Goal: Task Accomplishment & Management: Manage account settings

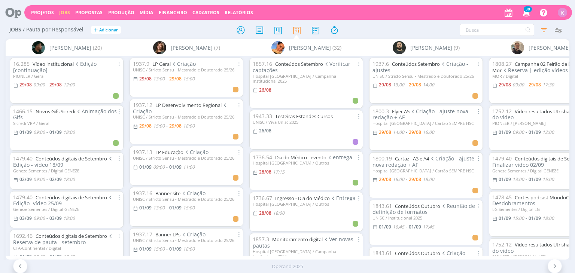
scroll to position [0, 1561]
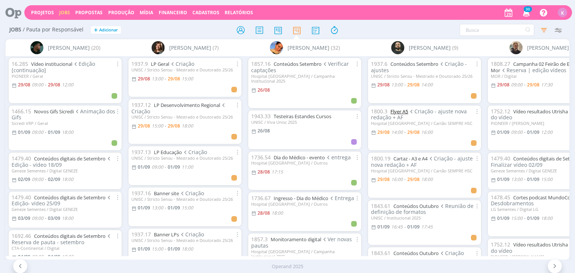
click at [284, 104] on link "Flyer A5" at bounding box center [399, 111] width 18 height 7
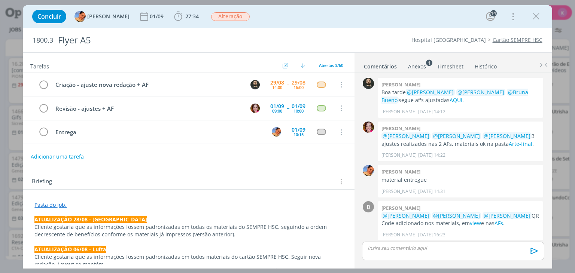
scroll to position [754, 0]
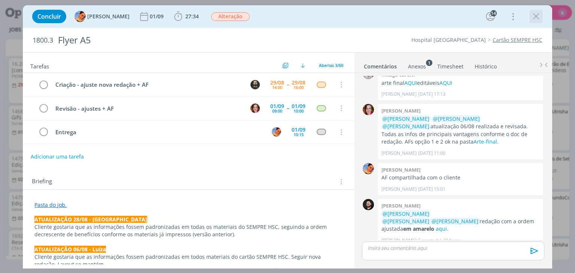
click at [284, 14] on icon "dialog" at bounding box center [535, 16] width 11 height 11
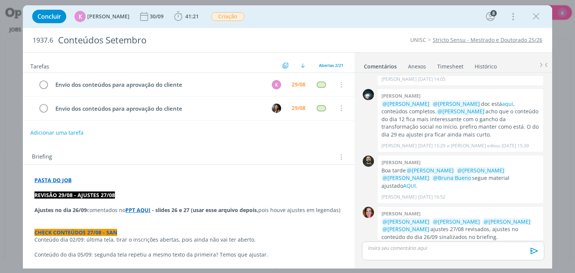
click at [66, 117] on button "Adicionar uma tarefa" at bounding box center [56, 133] width 53 height 13
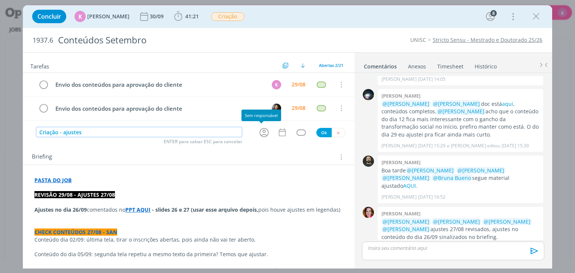
click at [259, 117] on icon "dialog" at bounding box center [264, 133] width 12 height 12
type input "Criação - ajustes"
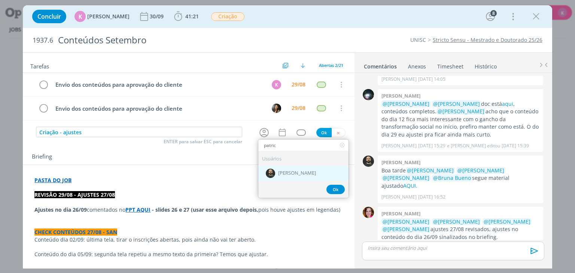
type input "patric"
click at [283, 117] on div "[PERSON_NAME]" at bounding box center [303, 172] width 90 height 15
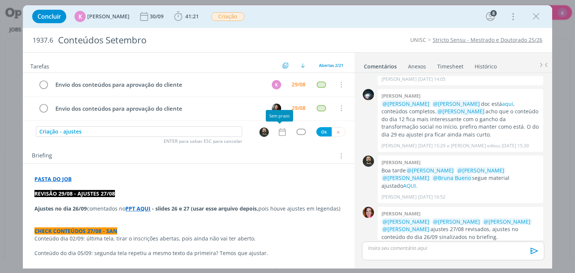
click at [282, 117] on icon "dialog" at bounding box center [281, 132] width 7 height 8
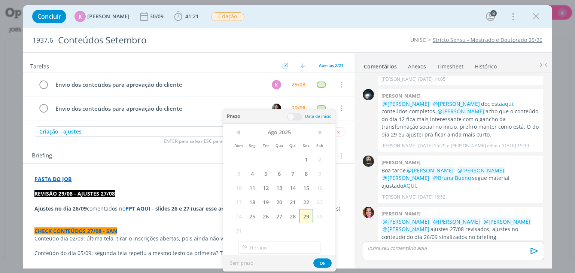
click at [284, 117] on span "29" at bounding box center [305, 216] width 13 height 14
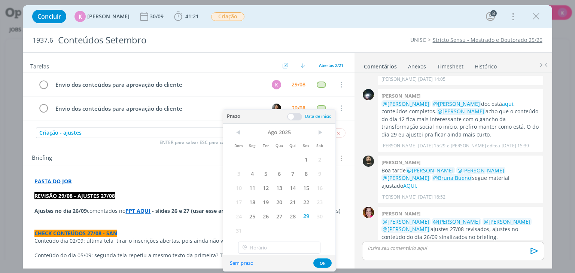
click at [284, 117] on span at bounding box center [294, 116] width 15 height 7
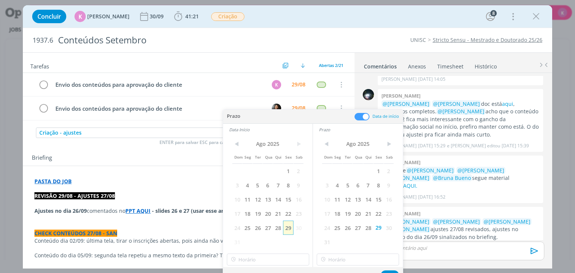
click at [284, 117] on span "29" at bounding box center [288, 228] width 10 height 14
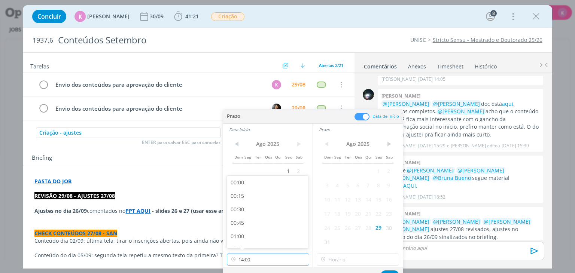
scroll to position [698, 0]
click at [252, 117] on input "14:00" at bounding box center [268, 260] width 82 height 12
click at [247, 117] on div "13:00" at bounding box center [269, 185] width 84 height 13
type input "13:00"
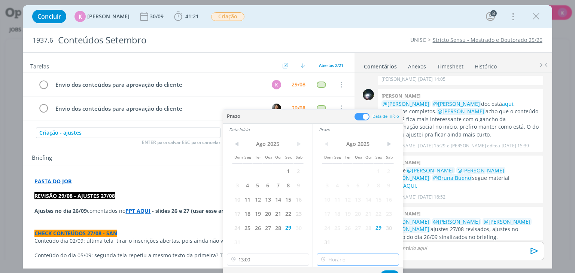
type input "14:00"
click at [284, 117] on input "14:00" at bounding box center [358, 260] width 82 height 12
click at [284, 117] on div "14:00" at bounding box center [359, 239] width 84 height 13
click at [284, 117] on button "Ok" at bounding box center [390, 275] width 18 height 9
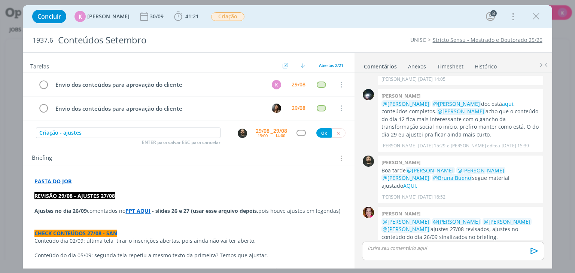
click at [284, 117] on div "Criação - ajustes ENTER para salvar ESC para cancelar 29/08 13:00 -- 29/08 14:0…" at bounding box center [188, 133] width 331 height 13
click at [284, 117] on div "dialog" at bounding box center [300, 133] width 9 height 6
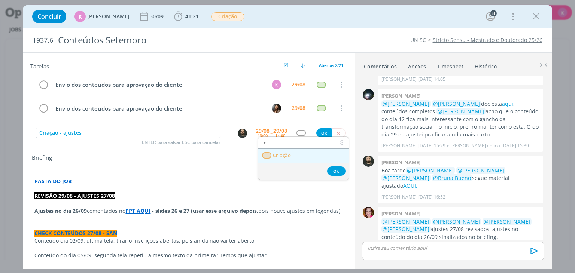
type input "cr"
click at [284, 117] on span "Criação" at bounding box center [282, 156] width 18 height 6
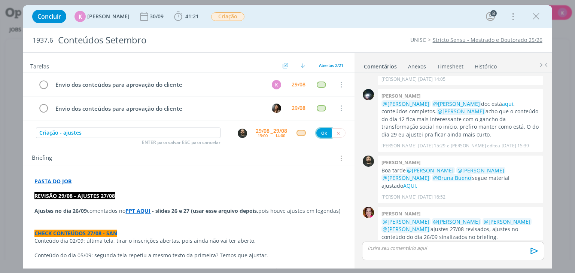
click at [284, 117] on button "Ok" at bounding box center [323, 132] width 15 height 9
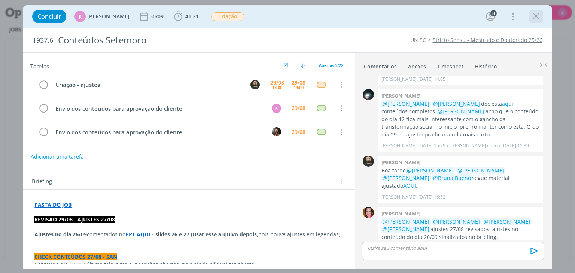
click at [284, 18] on icon "dialog" at bounding box center [535, 16] width 11 height 11
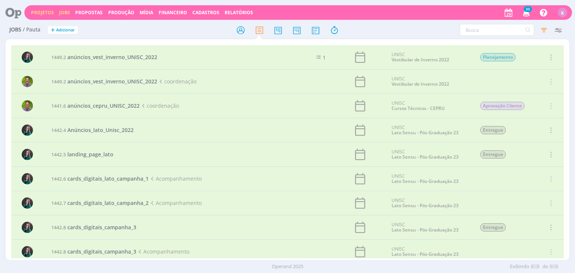
click at [42, 10] on link "Projetos" at bounding box center [42, 12] width 23 height 6
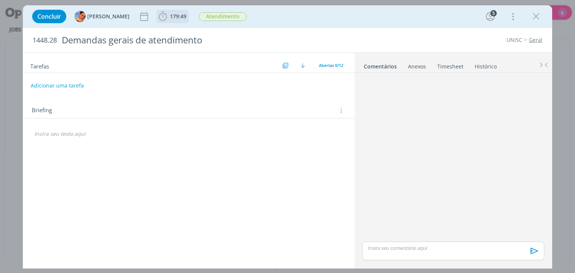
click at [171, 15] on span "179:49" at bounding box center [178, 16] width 16 height 7
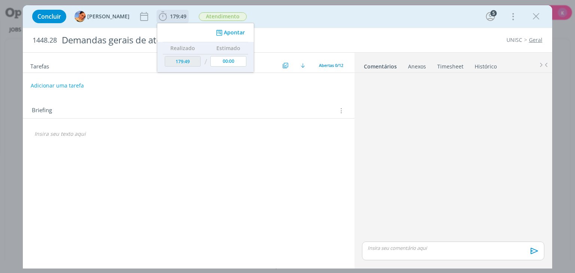
click at [222, 38] on div "Apontar" at bounding box center [205, 32] width 97 height 19
click at [227, 31] on button "Apontar" at bounding box center [229, 33] width 31 height 8
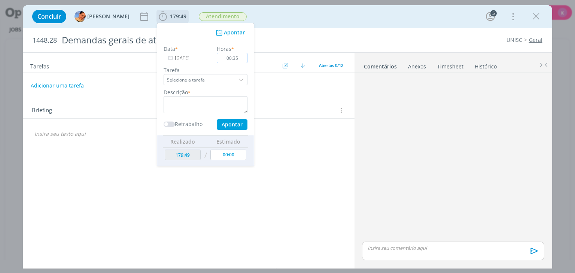
type input "00:35"
click at [169, 109] on textarea "dialog" at bounding box center [206, 104] width 84 height 17
type textarea "Conferência Whats e email"
click at [234, 121] on button "Apontar" at bounding box center [232, 124] width 31 height 10
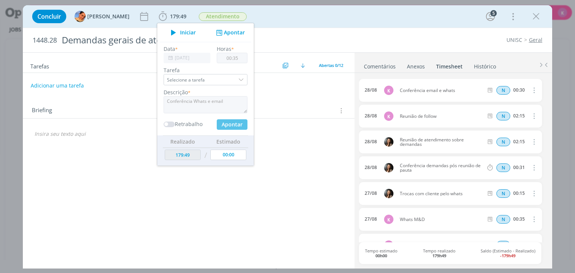
type input "00:00"
type input "180:24"
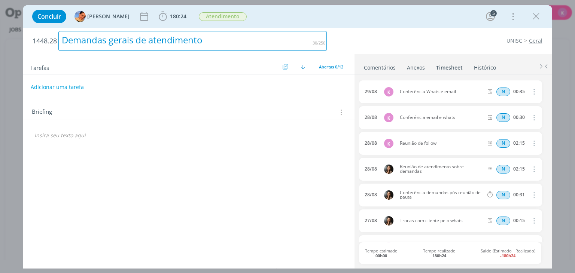
click at [302, 30] on h2 "1448.28 Demandas gerais de atendimento" at bounding box center [180, 41] width 294 height 26
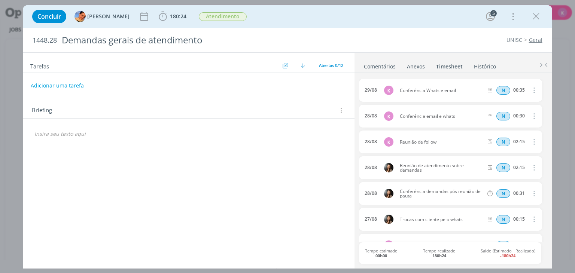
click at [436, 45] on div "1448.28 Demandas gerais de atendimento UNISC Geral" at bounding box center [287, 40] width 529 height 24
click at [532, 15] on icon "dialog" at bounding box center [535, 16] width 11 height 11
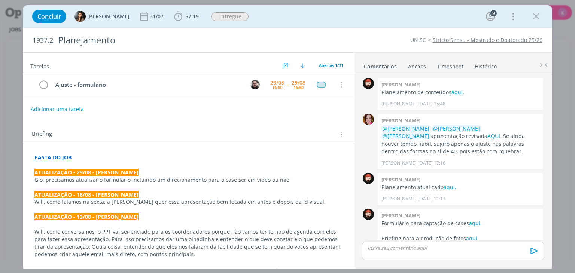
scroll to position [258, 0]
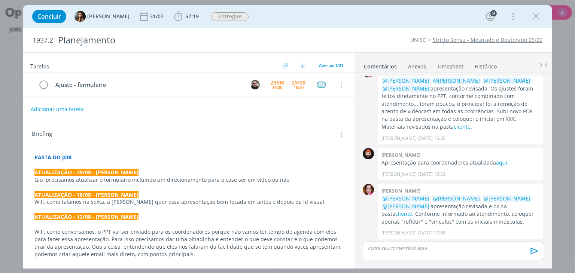
click at [97, 181] on p "Gio, precisamos atualizar o formulário incluindo um direcionamento para o case …" at bounding box center [188, 179] width 308 height 7
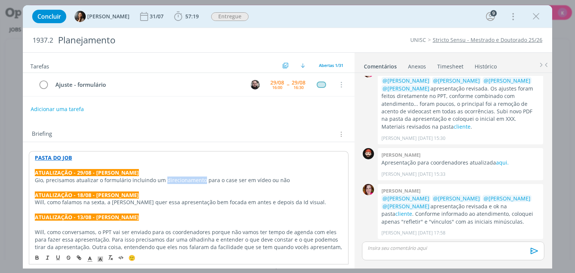
drag, startPoint x: 164, startPoint y: 180, endPoint x: 201, endPoint y: 179, distance: 37.4
click at [201, 179] on p "Gio, precisamos atualizar o formulário incluindo um direcionamento para o case …" at bounding box center [188, 180] width 307 height 7
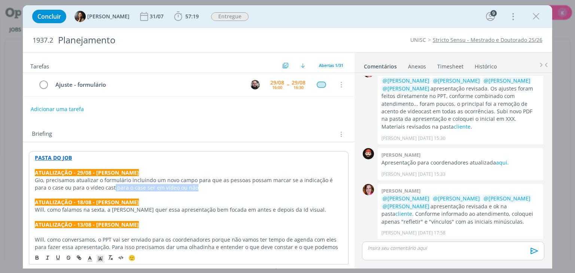
drag, startPoint x: 101, startPoint y: 187, endPoint x: 184, endPoint y: 183, distance: 83.2
click at [184, 183] on p "Gio, precisamos atualizar o formulário incluindo um novo campo para que as pess…" at bounding box center [188, 184] width 307 height 15
click at [541, 18] on icon "dialog" at bounding box center [535, 16] width 11 height 11
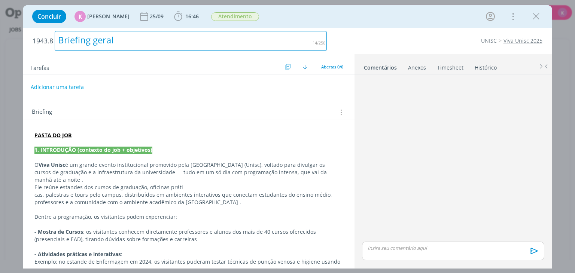
click at [188, 43] on div "Briefing geral" at bounding box center [191, 41] width 272 height 20
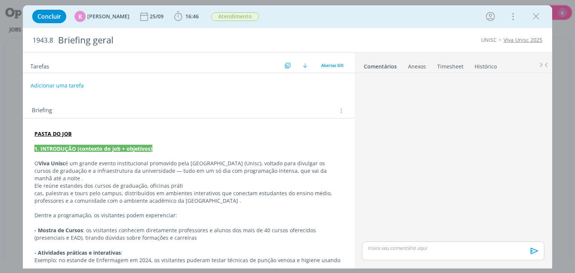
click at [195, 74] on div "Tarefas Usar Job de template Criar template a partir deste job Visualizar Templ…" at bounding box center [188, 159] width 331 height 212
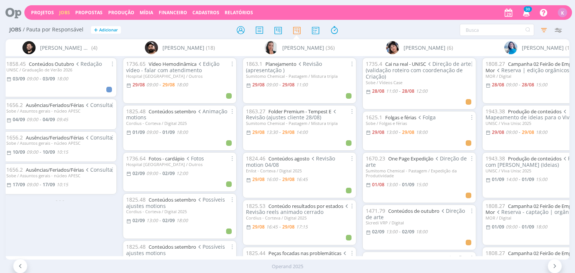
scroll to position [0, 368]
drag, startPoint x: 0, startPoint y: 0, endPoint x: 45, endPoint y: 222, distance: 226.9
click at [45, 222] on div "1858.45 Conteúdos Outubro Redação UNISC / Graduação de Verão 2026 03/09 09:00 -…" at bounding box center [60, 156] width 120 height 200
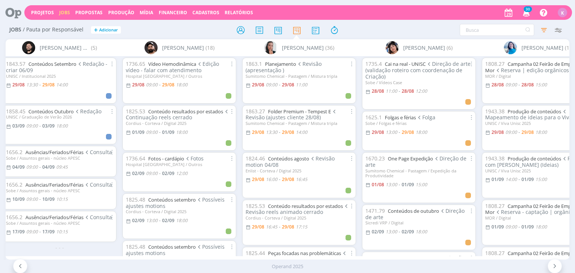
click at [124, 128] on div "1825.53 Conteúdo resultados por estados Continuação reels cerrado Cordius - Cor…" at bounding box center [179, 128] width 114 height 46
click at [120, 117] on div "1736.65 Vídeo Hemodinâmica Edição vídeo - falar com atendimento Hospital Santa …" at bounding box center [179, 156] width 120 height 200
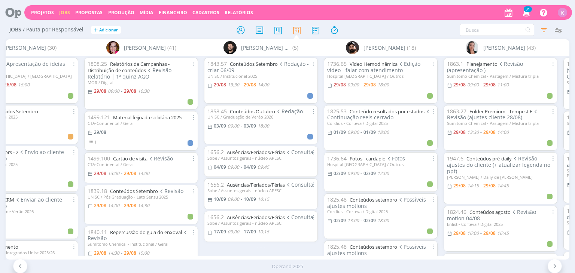
scroll to position [0, 151]
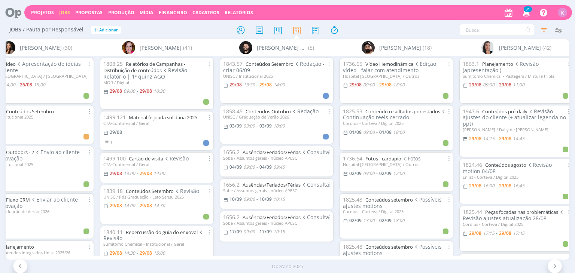
click at [195, 28] on div at bounding box center [288, 29] width 188 height 13
click at [276, 66] on link "Conteúdos Setembro" at bounding box center [270, 64] width 48 height 7
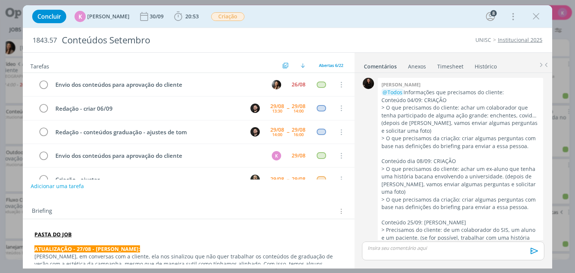
scroll to position [1034, 0]
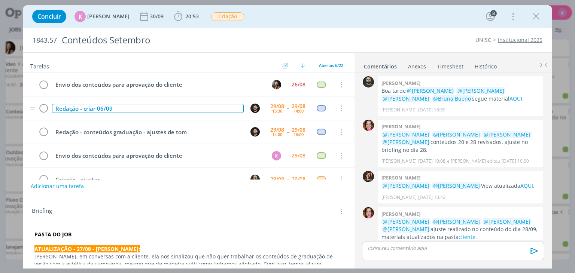
click at [78, 107] on div "Redação - criar 06/09" at bounding box center [147, 108] width 191 height 9
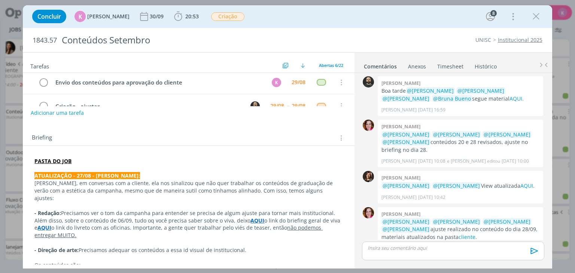
scroll to position [75, 0]
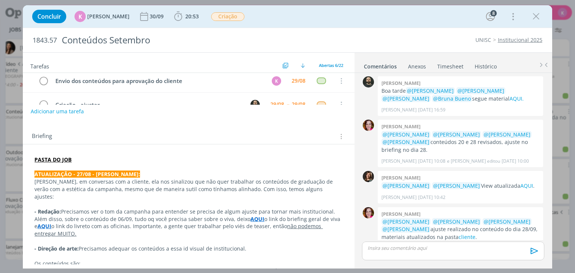
click at [160, 165] on p "dialog" at bounding box center [188, 166] width 308 height 7
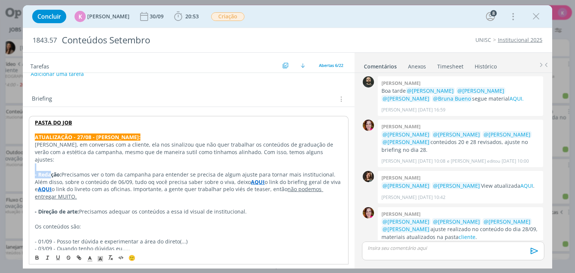
drag, startPoint x: 49, startPoint y: 166, endPoint x: 324, endPoint y: 160, distance: 274.5
click at [329, 171] on p "- Redação: Precisamos ver o tom da campanha para entender se precisa de algum a…" at bounding box center [188, 174] width 307 height 7
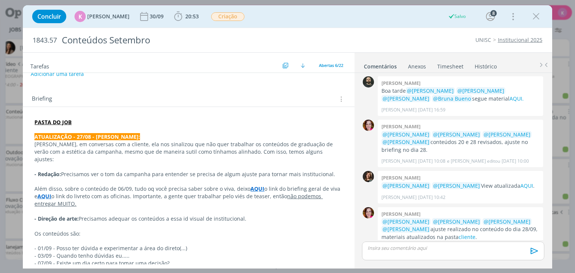
click at [252, 185] on strong "AQUI" at bounding box center [257, 188] width 14 height 7
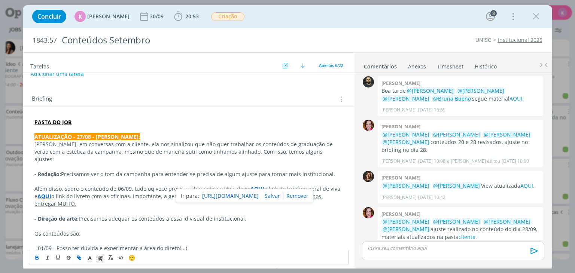
click at [57, 193] on p "Além disso, sobre o conteúdo de 06/09, tudo oq você precisa saber sobre o viva,…" at bounding box center [188, 196] width 308 height 22
click at [37, 193] on strong "AQUI" at bounding box center [44, 196] width 14 height 7
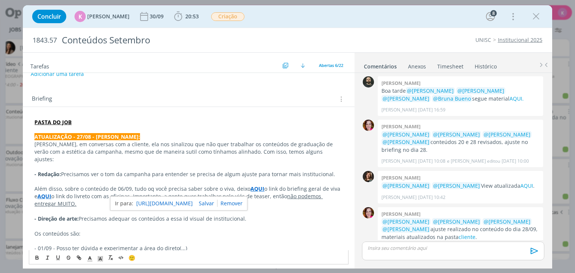
click at [151, 185] on p "Além disso, sobre o conteúdo de 06/09, tudo oq você precisa saber sobre o viva,…" at bounding box center [188, 196] width 308 height 22
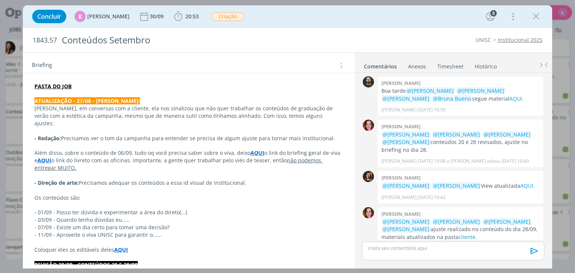
scroll to position [150, 0]
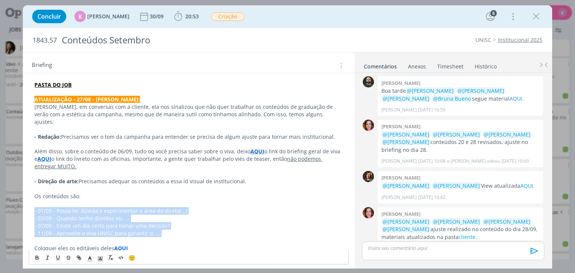
drag, startPoint x: 30, startPoint y: 204, endPoint x: 166, endPoint y: 223, distance: 138.0
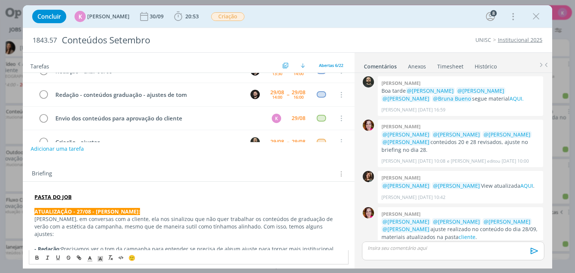
scroll to position [0, 0]
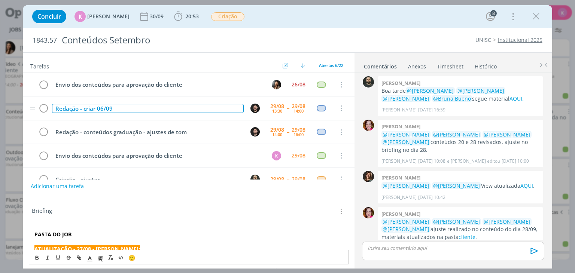
click at [110, 109] on div "Redação - criar 06/09" at bounding box center [147, 108] width 191 height 9
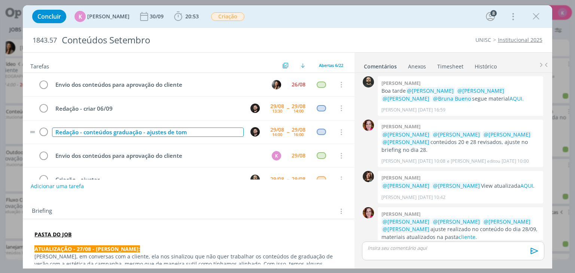
click at [103, 132] on div "Redação - conteúdos graduação - ajustes de tom" at bounding box center [147, 132] width 191 height 9
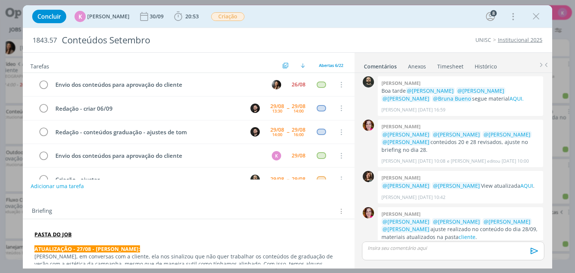
click at [196, 214] on div "Briefing Briefings Predefinidos Versões do Briefing Ver Briefing do Projeto" at bounding box center [189, 212] width 315 height 10
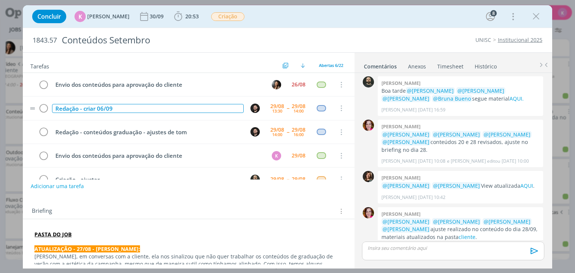
click at [102, 111] on div "Redação - criar 06/09" at bounding box center [147, 108] width 191 height 9
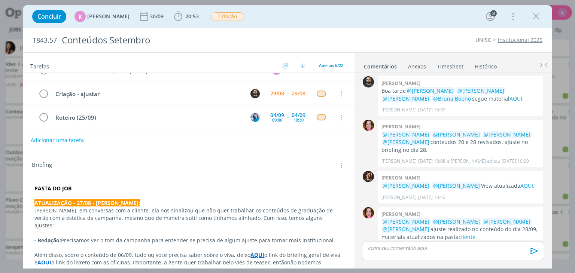
scroll to position [150, 0]
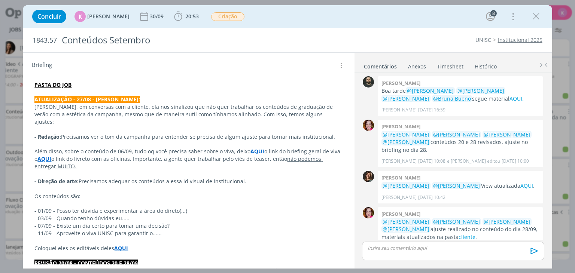
click at [85, 148] on p "Além disso, sobre o conteúdo de 06/09, tudo oq você precisa saber sobre o viva,…" at bounding box center [188, 159] width 308 height 22
click at [121, 245] on strong "AQUI" at bounding box center [121, 248] width 14 height 7
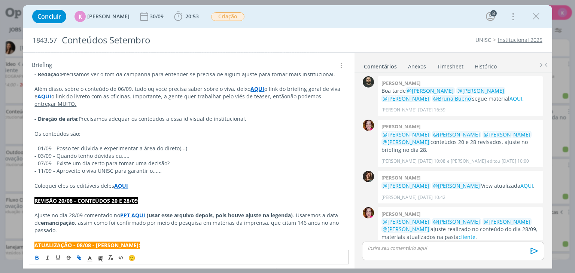
scroll to position [262, 0]
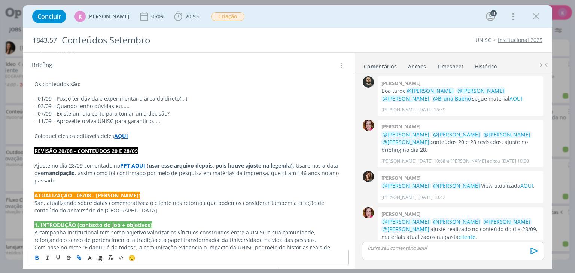
drag, startPoint x: 116, startPoint y: 127, endPoint x: 108, endPoint y: 137, distance: 12.7
click at [116, 133] on strong "AQUI" at bounding box center [121, 136] width 14 height 7
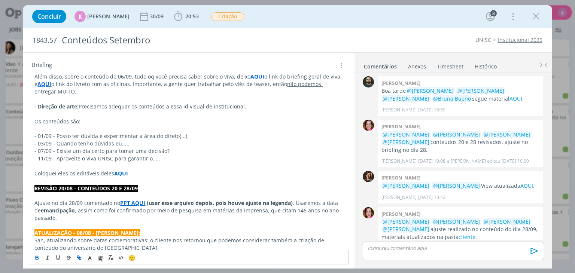
click at [117, 170] on strong "AQUI" at bounding box center [121, 173] width 14 height 7
click at [122, 170] on strong "AQUI" at bounding box center [121, 173] width 14 height 7
click at [115, 183] on link "https://sobeae.sharepoint.com/:f:/s/SOBEAE/EoooSVnWiyRHhmu_TNtKWmIBc3pWwZlJJ8z7…" at bounding box center [96, 181] width 57 height 10
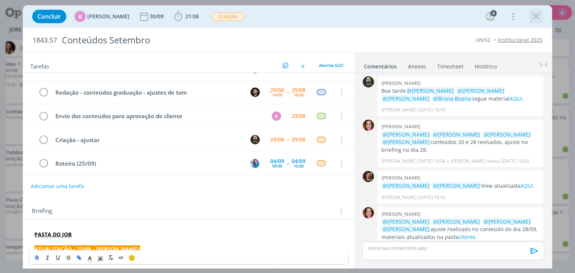
click at [533, 22] on button "dialog" at bounding box center [535, 16] width 11 height 11
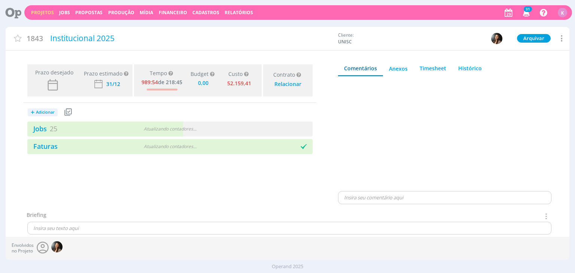
type input "0,00"
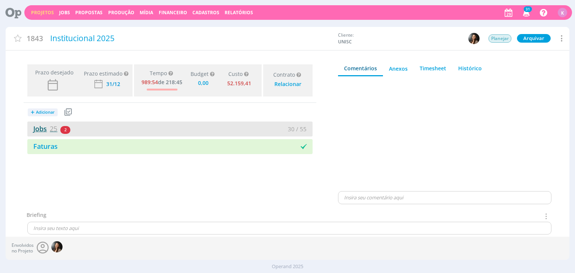
click at [44, 127] on link "Jobs 25" at bounding box center [42, 128] width 30 height 9
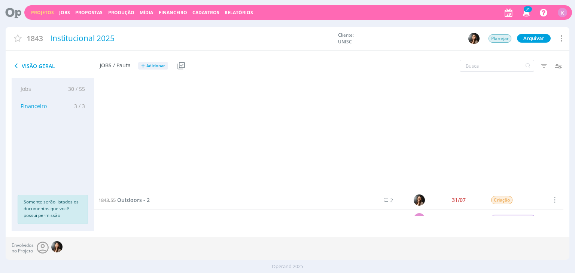
scroll to position [299, 0]
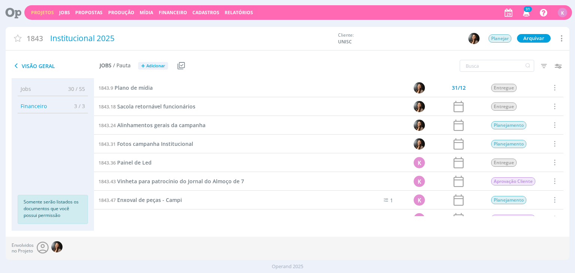
click at [33, 15] on link "Projetos" at bounding box center [42, 12] width 23 height 6
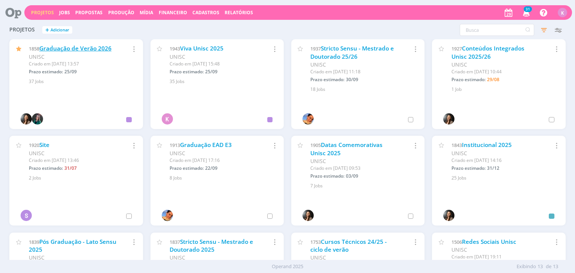
click at [76, 51] on link "Graduação de Verão 2026" at bounding box center [75, 49] width 72 height 8
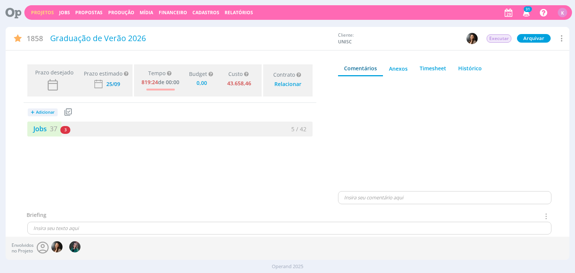
type input "0,00"
click at [35, 132] on link "Jobs 37" at bounding box center [42, 128] width 30 height 9
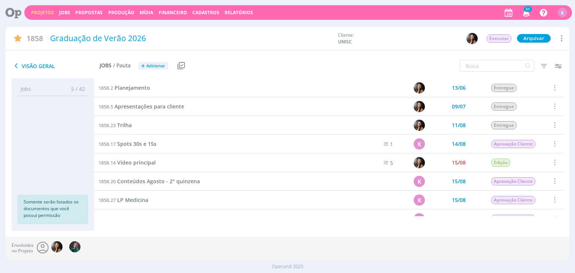
scroll to position [75, 0]
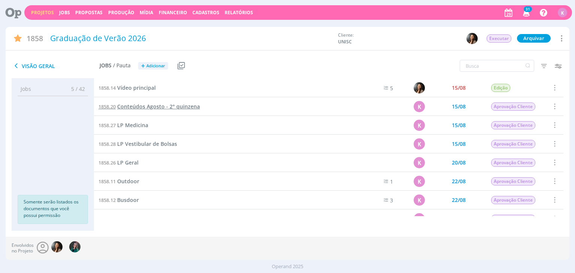
click at [165, 110] on span "Conteúdos Agosto - 2° quinzena" at bounding box center [158, 106] width 83 height 7
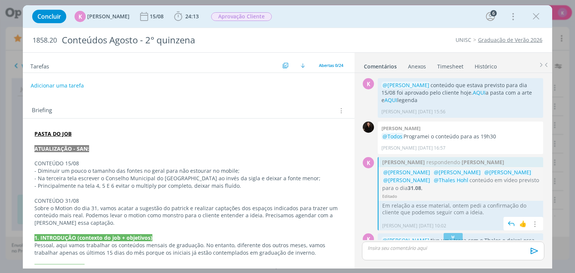
scroll to position [987, 0]
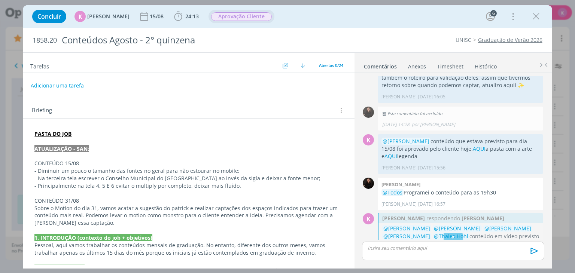
click at [249, 14] on span "Aprovação Cliente" at bounding box center [241, 16] width 61 height 9
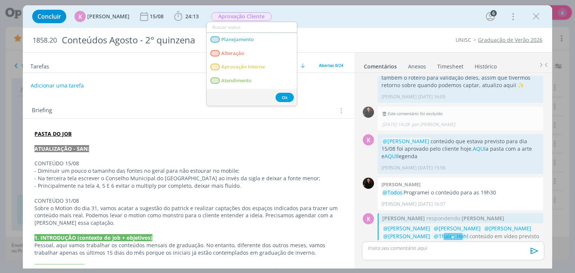
click at [337, 153] on p "dialog" at bounding box center [188, 155] width 308 height 7
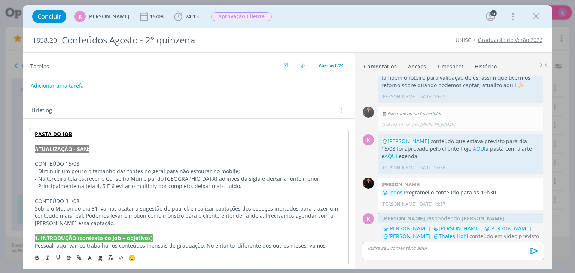
scroll to position [1175, 0]
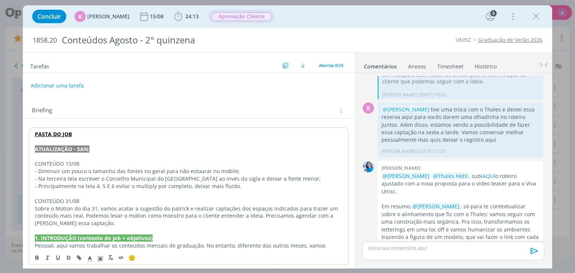
click at [237, 15] on span "Aprovação Cliente" at bounding box center [241, 16] width 61 height 9
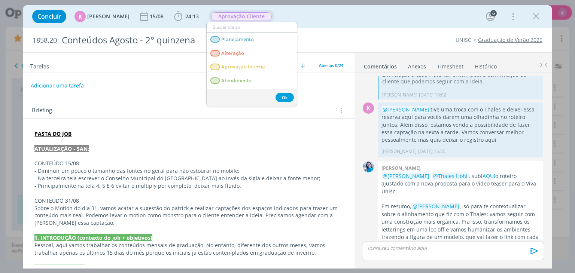
type input "c"
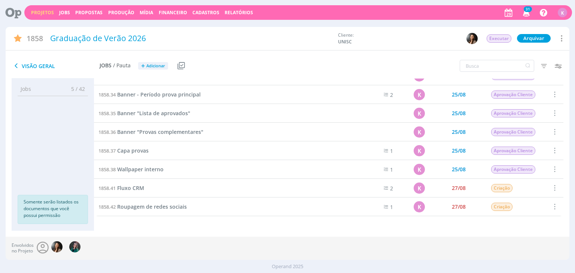
scroll to position [377, 0]
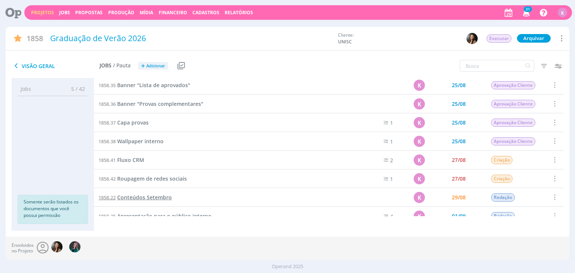
click at [154, 194] on span "Conteúdos Setembro" at bounding box center [144, 197] width 55 height 7
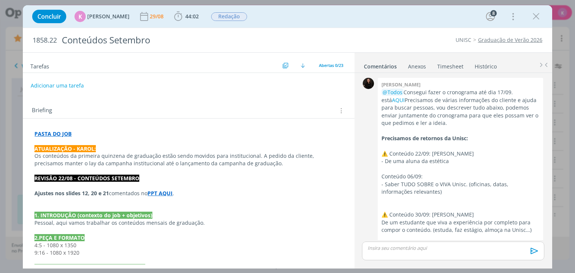
scroll to position [1190, 0]
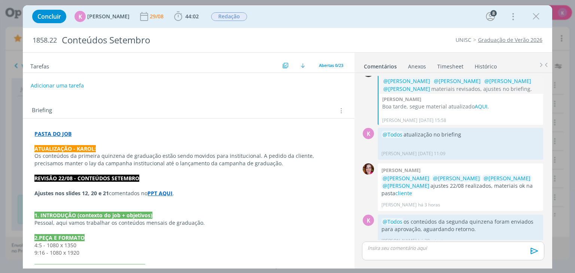
click at [70, 136] on strong "PASTA DO JOB" at bounding box center [52, 133] width 37 height 7
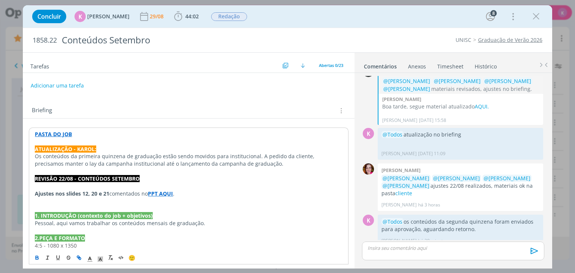
click at [52, 134] on strong "PASTA DO JOB" at bounding box center [53, 134] width 37 height 7
click at [68, 147] on link "[URL][DOMAIN_NAME]" at bounding box center [83, 149] width 57 height 10
click at [217, 16] on span "Redação" at bounding box center [229, 16] width 36 height 9
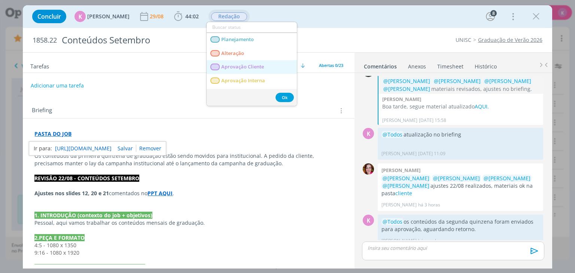
click at [263, 67] on span "Aprovação Cliente" at bounding box center [243, 67] width 43 height 6
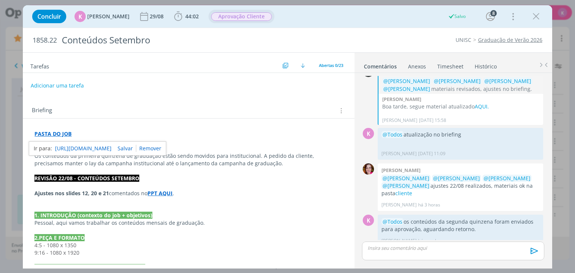
click at [447, 66] on link "Timesheet" at bounding box center [450, 65] width 27 height 11
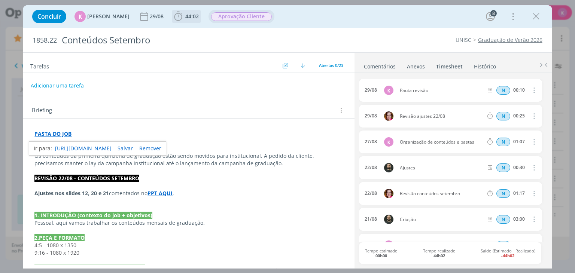
click at [185, 14] on span "44:02" at bounding box center [191, 16] width 13 height 7
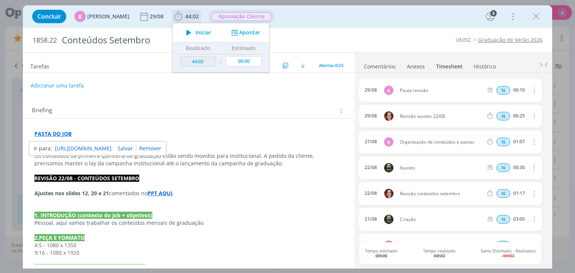
click at [244, 31] on button "Apontar" at bounding box center [244, 33] width 31 height 8
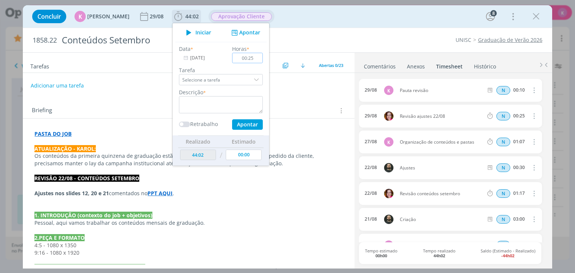
type input "00:25"
click at [209, 102] on textarea "dialog" at bounding box center [221, 104] width 84 height 17
type textarea "Organização e envio ao cliente"
click at [246, 125] on button "Apontar" at bounding box center [247, 124] width 31 height 10
type input "44:27"
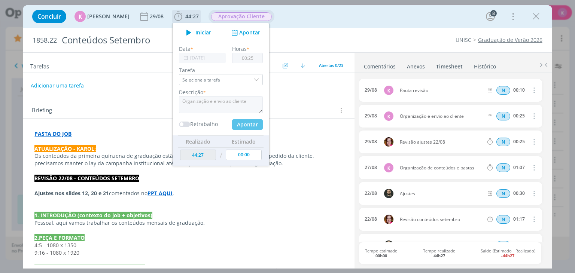
type input "00:00"
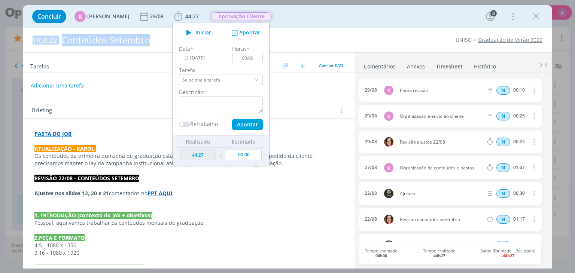
click at [405, 27] on div "Concluir K Karoline Arend 29/08 44:27 Iniciar Apontar Data * 29/08/2025 Horas *…" at bounding box center [287, 137] width 529 height 264
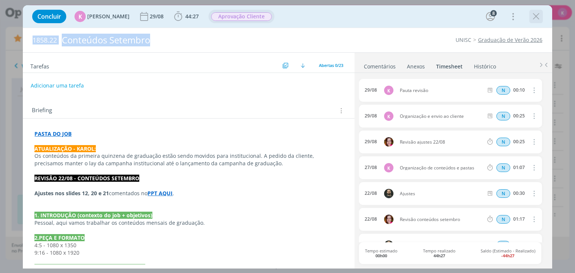
click at [536, 21] on icon "dialog" at bounding box center [535, 16] width 11 height 11
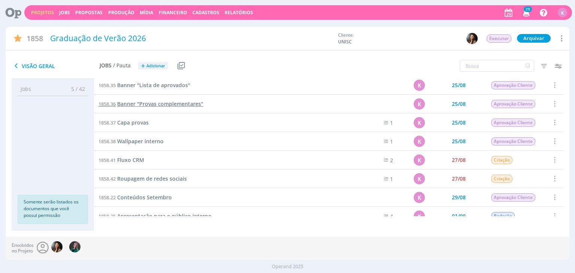
scroll to position [452, 0]
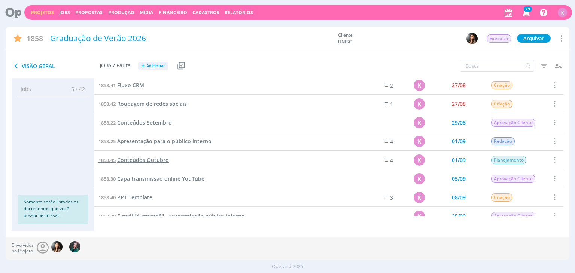
click at [163, 158] on span "Conteúdos Outubro" at bounding box center [143, 159] width 52 height 7
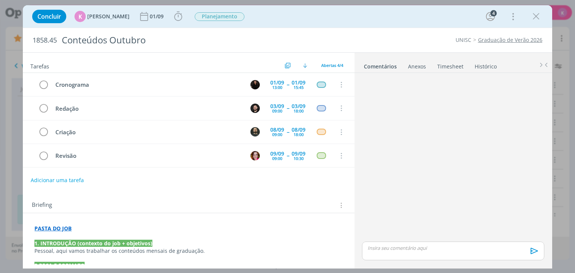
drag, startPoint x: 539, startPoint y: 16, endPoint x: 166, endPoint y: 70, distance: 377.1
click at [539, 16] on icon "dialog" at bounding box center [535, 16] width 11 height 11
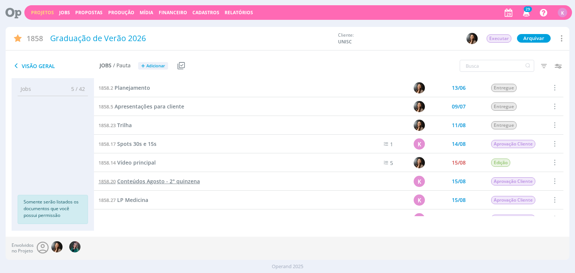
click at [170, 181] on span "Conteúdos Agosto - 2° quinzena" at bounding box center [158, 181] width 83 height 7
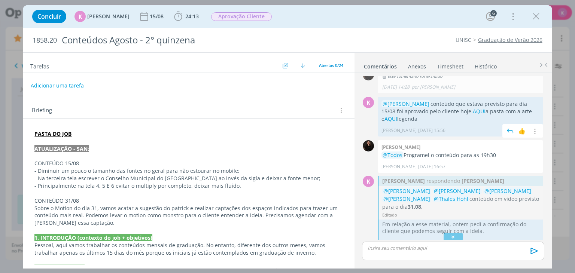
scroll to position [987, 0]
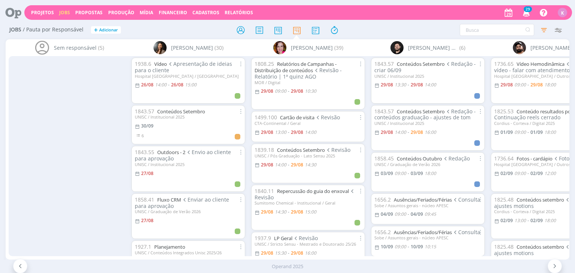
scroll to position [0, 151]
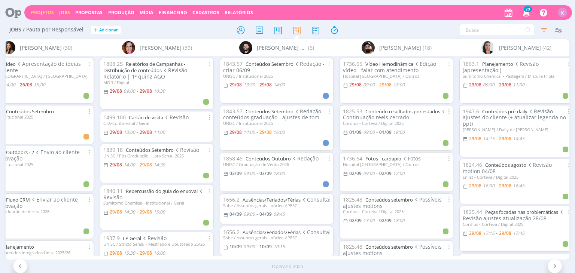
click at [46, 10] on link "Projetos" at bounding box center [42, 12] width 23 height 6
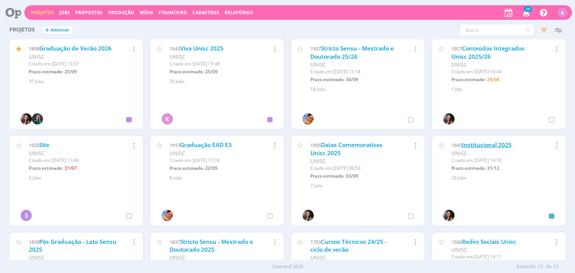
click at [476, 145] on link "Institucional 2025" at bounding box center [487, 145] width 50 height 8
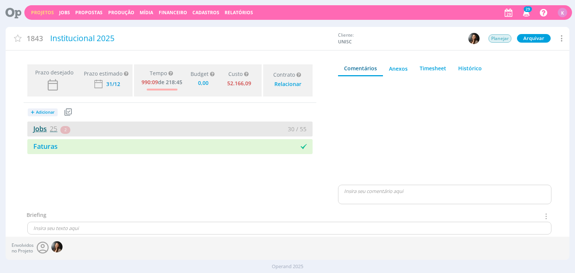
type input "0,00"
click at [49, 127] on link "Jobs 25" at bounding box center [42, 128] width 30 height 9
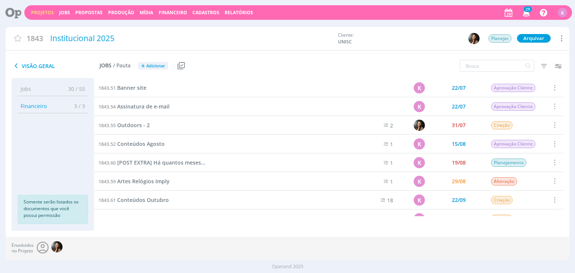
scroll to position [112, 0]
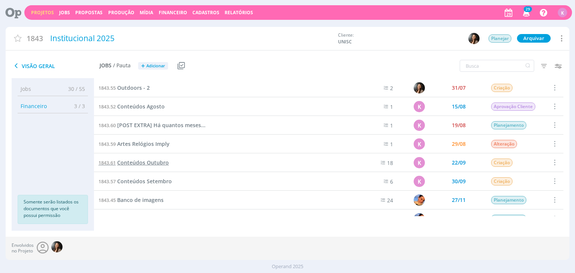
click at [163, 164] on span "Conteúdos Outubro" at bounding box center [143, 162] width 52 height 7
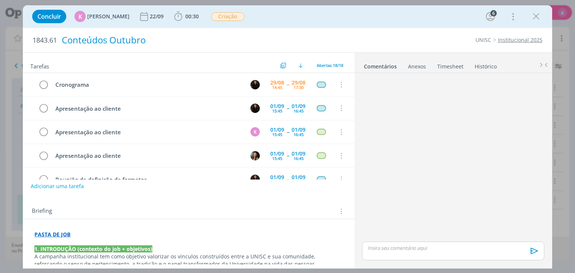
drag, startPoint x: 331, startPoint y: 40, endPoint x: 317, endPoint y: 47, distance: 15.6
click at [331, 40] on div "UNISC Institucional 2025" at bounding box center [438, 39] width 215 height 7
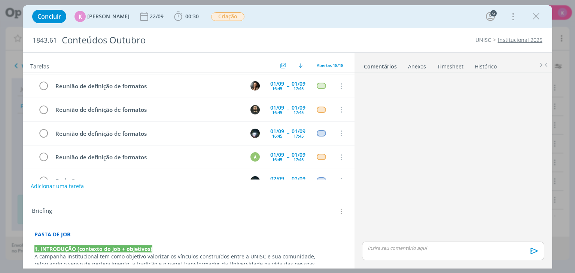
scroll to position [150, 0]
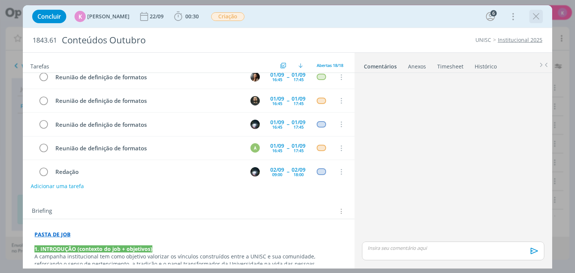
click at [538, 15] on icon "dialog" at bounding box center [535, 16] width 11 height 11
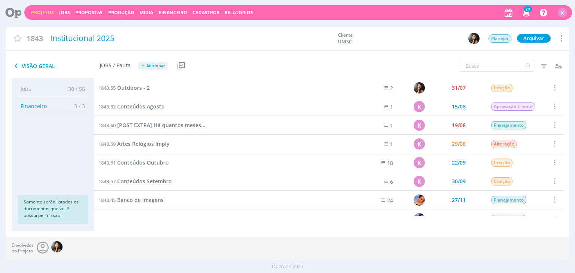
click at [38, 10] on link "Projetos" at bounding box center [42, 12] width 23 height 6
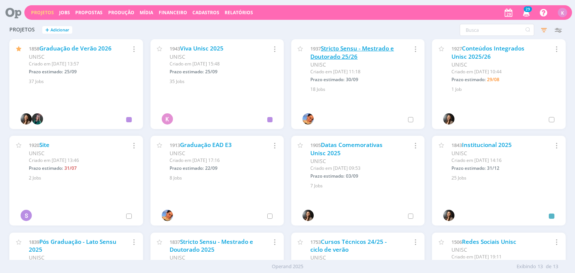
click at [366, 51] on link "Stricto Sensu - Mestrado e Doutorado 25/26" at bounding box center [351, 53] width 83 height 16
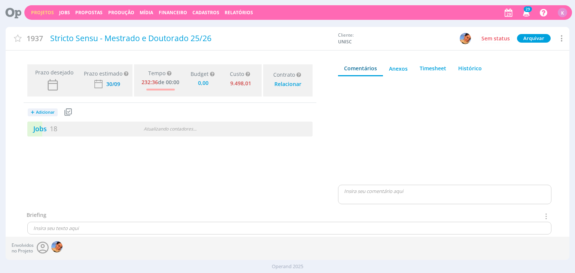
type input "0,00"
click at [48, 130] on link "Jobs 18" at bounding box center [42, 128] width 30 height 9
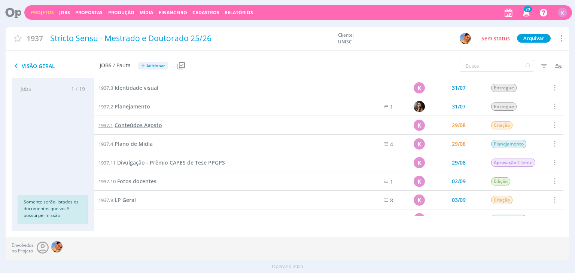
click at [132, 128] on span "Conteúdos Agosto" at bounding box center [139, 125] width 48 height 7
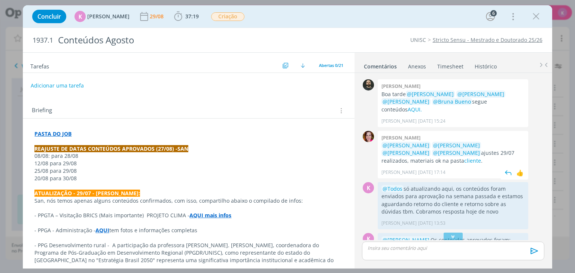
scroll to position [1145, 0]
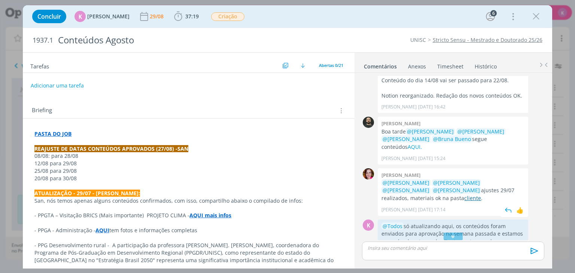
click at [464, 195] on link "cliente" at bounding box center [472, 198] width 17 height 7
click at [223, 16] on span "Criação" at bounding box center [227, 16] width 33 height 9
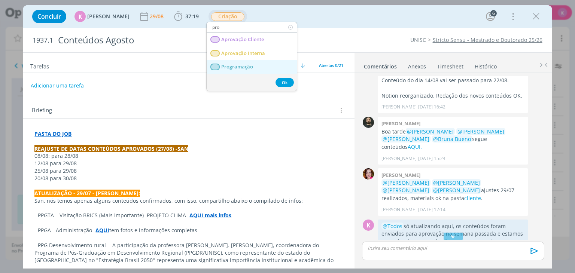
type input "pro"
click at [231, 64] on span "Programação" at bounding box center [238, 67] width 32 height 6
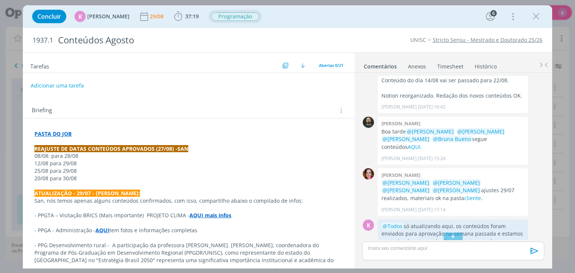
click at [240, 16] on span "Programação" at bounding box center [235, 16] width 48 height 9
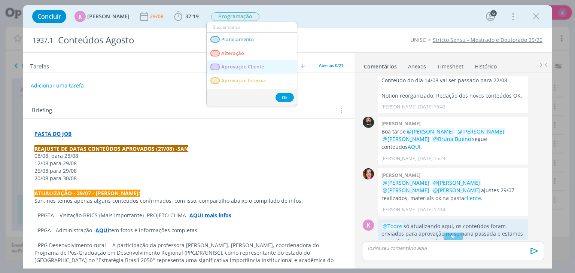
click at [235, 71] on Cliente "Aprovação Cliente" at bounding box center [252, 67] width 90 height 14
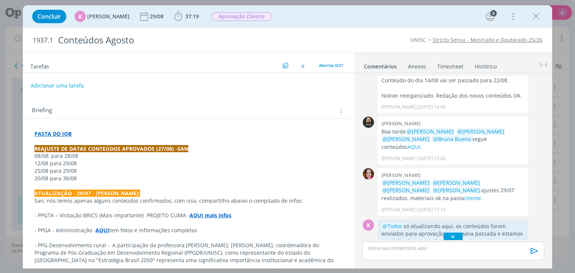
click at [456, 233] on div "dialog" at bounding box center [453, 236] width 19 height 7
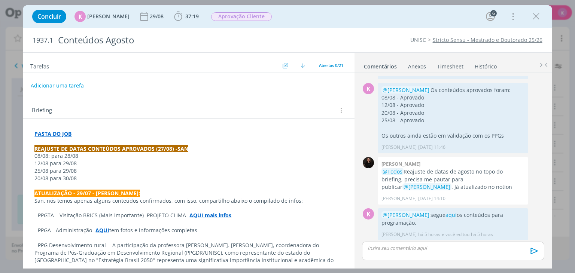
click at [443, 251] on p "dialog" at bounding box center [453, 248] width 170 height 7
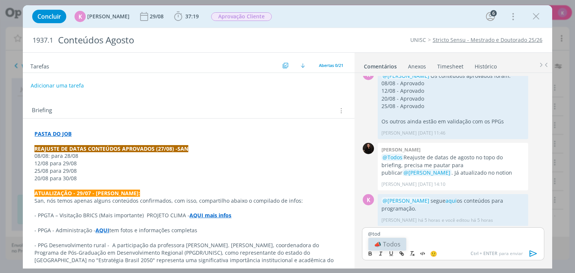
click at [390, 244] on li "📣 Todos" at bounding box center [387, 244] width 38 height 13
click at [532, 251] on icon "dialog" at bounding box center [532, 254] width 7 height 6
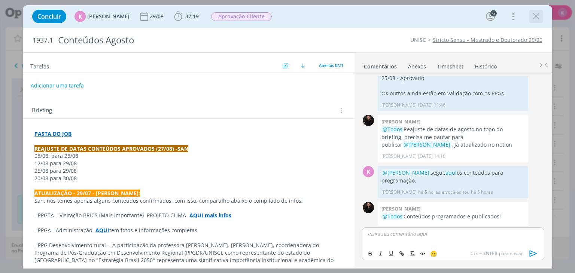
click at [540, 17] on icon "dialog" at bounding box center [535, 16] width 11 height 11
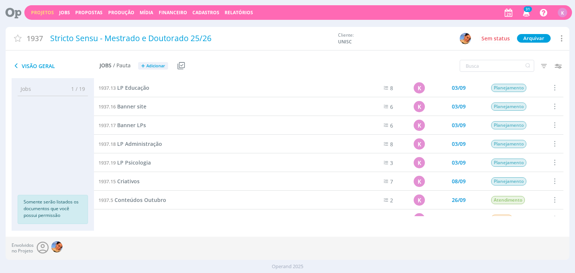
scroll to position [187, 0]
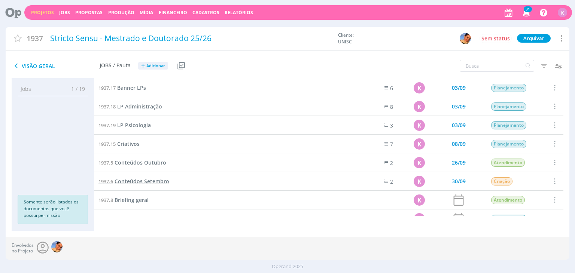
click at [147, 180] on span "Conteúdos Setembro" at bounding box center [142, 181] width 55 height 7
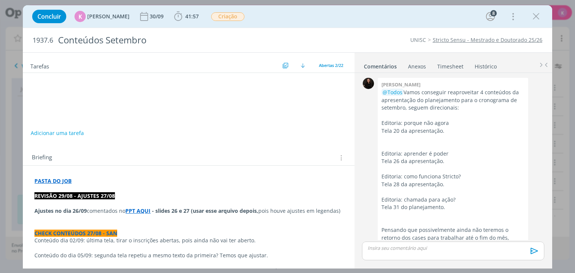
scroll to position [1158, 0]
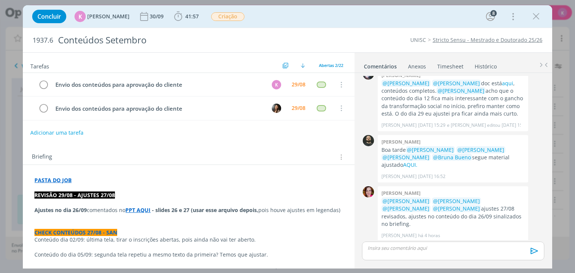
click at [55, 130] on button "Adicionar uma tarefa" at bounding box center [56, 133] width 53 height 13
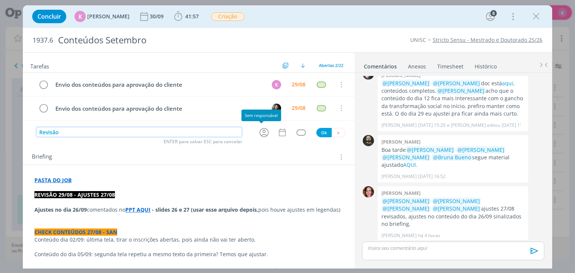
click at [261, 133] on icon "dialog" at bounding box center [264, 133] width 12 height 12
type input "Revisão"
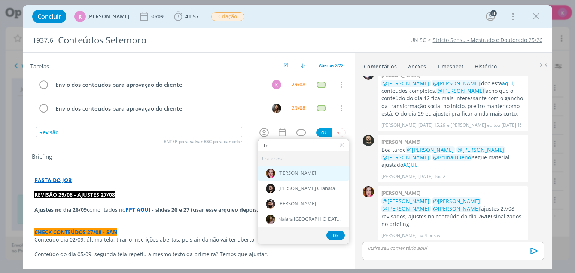
type input "br"
click at [276, 175] on div "[PERSON_NAME]" at bounding box center [303, 172] width 90 height 15
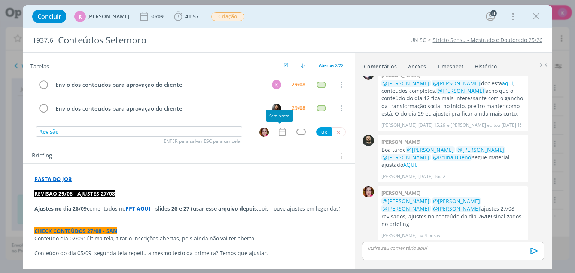
click at [277, 131] on icon "dialog" at bounding box center [282, 132] width 10 height 10
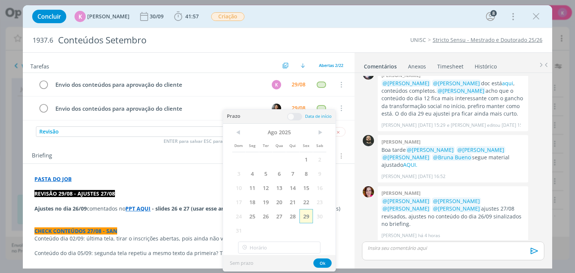
click at [305, 213] on span "29" at bounding box center [305, 216] width 13 height 14
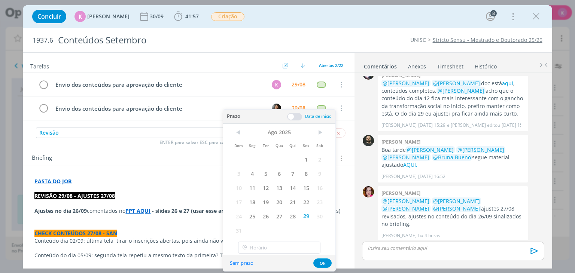
click at [292, 120] on div "Prazo Data de início" at bounding box center [279, 117] width 112 height 14
click at [295, 117] on span at bounding box center [294, 116] width 15 height 7
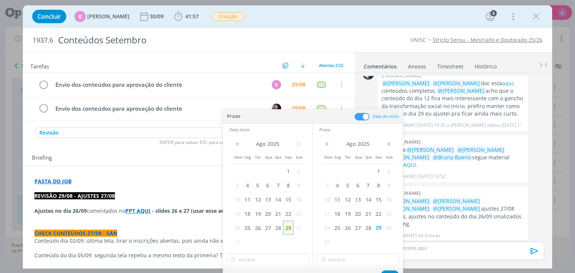
click at [290, 227] on span "29" at bounding box center [288, 228] width 10 height 14
type input "15:00"
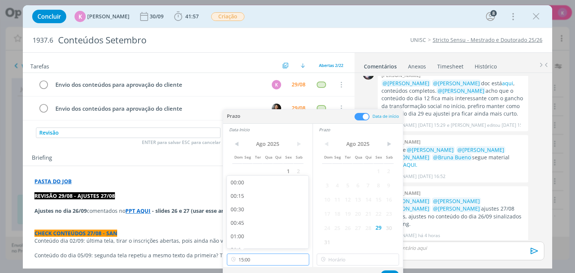
click at [274, 259] on input "15:00" at bounding box center [268, 260] width 82 height 12
click at [270, 236] on div "15:00" at bounding box center [269, 239] width 84 height 13
click at [360, 268] on div "Sem prazo Ok" at bounding box center [313, 275] width 180 height 16
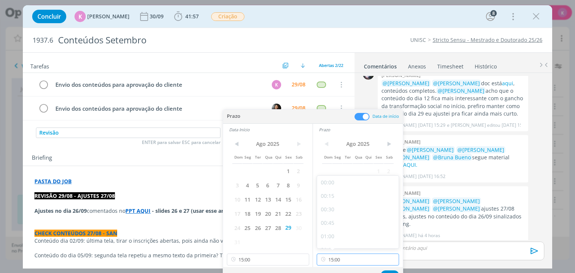
click at [356, 260] on input "15:00" at bounding box center [358, 260] width 82 height 12
click at [340, 229] on div "15:30" at bounding box center [359, 228] width 84 height 13
type input "15:30"
click at [387, 271] on button "Ok" at bounding box center [390, 275] width 18 height 9
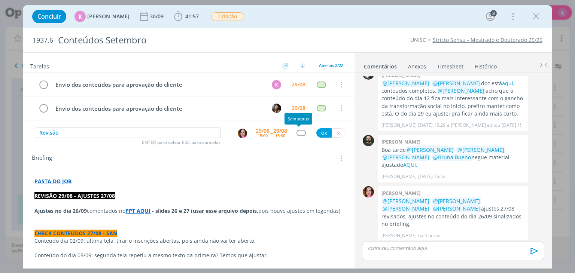
click at [298, 131] on div "dialog" at bounding box center [300, 133] width 9 height 6
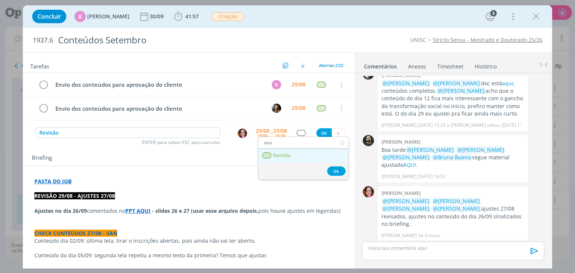
type input "revi"
click at [288, 155] on span "Revisão" at bounding box center [282, 156] width 18 height 6
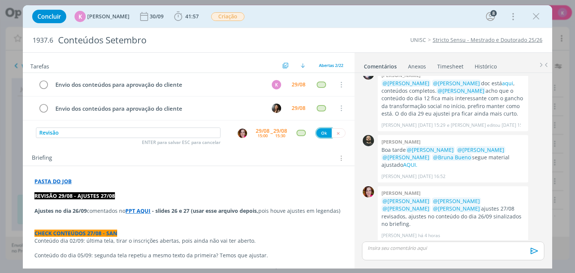
click at [320, 132] on button "Ok" at bounding box center [323, 132] width 15 height 9
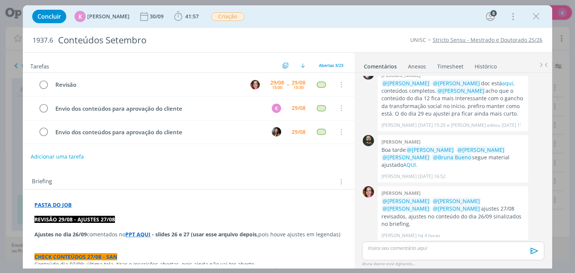
click at [162, 63] on h2 "Tarefas" at bounding box center [155, 66] width 250 height 10
click at [538, 23] on div "Concluir K Karoline Arend 30/09 41:57 Iniciar Apontar Data * 29/08/2025 Horas *…" at bounding box center [287, 16] width 518 height 18
click at [534, 15] on icon "dialog" at bounding box center [535, 16] width 11 height 11
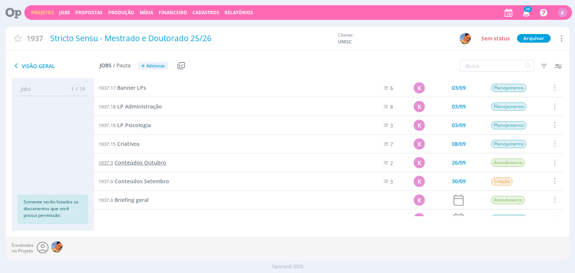
click at [155, 164] on span "Conteúdos Outubro" at bounding box center [141, 162] width 52 height 7
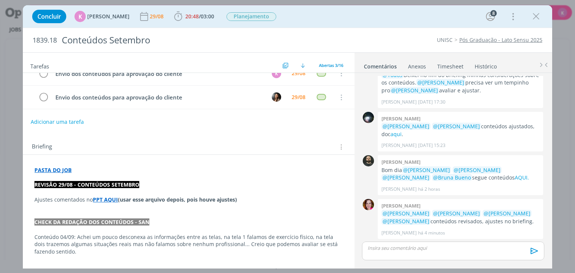
scroll to position [37, 0]
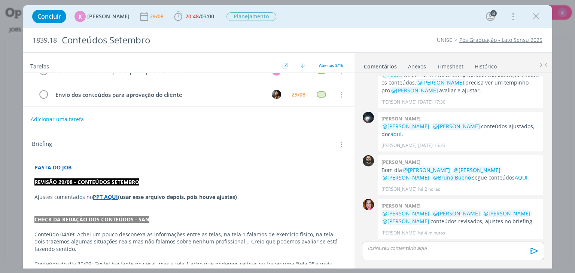
click at [112, 201] on p "dialog" at bounding box center [188, 204] width 308 height 7
click at [108, 194] on strong "PPT AQUI" at bounding box center [105, 197] width 25 height 7
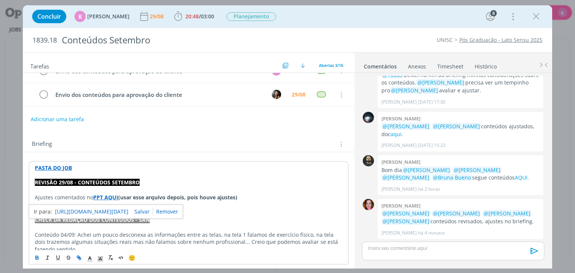
click at [117, 208] on link "[URL][DOMAIN_NAME][DATE]" at bounding box center [91, 212] width 73 height 10
click at [534, 16] on icon "dialog" at bounding box center [535, 16] width 11 height 11
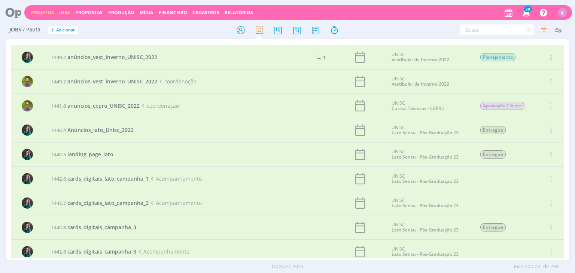
click at [45, 12] on link "Projetos" at bounding box center [42, 12] width 23 height 6
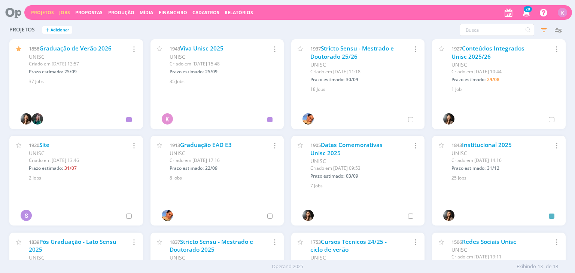
click at [63, 11] on link "Jobs" at bounding box center [64, 12] width 11 height 6
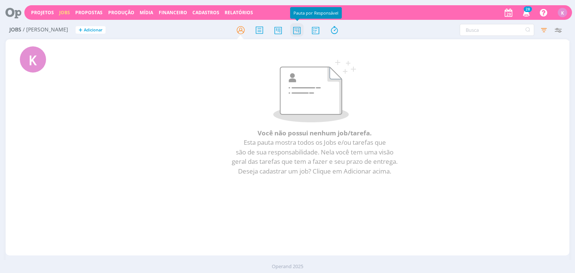
click at [297, 32] on icon at bounding box center [296, 30] width 13 height 15
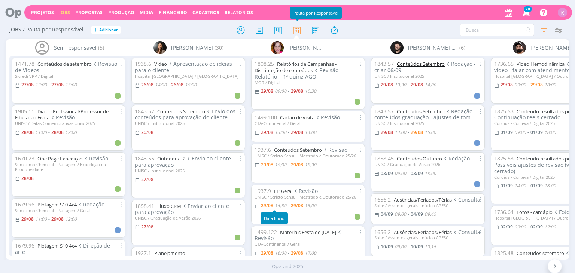
click at [431, 62] on link "Conteúdos Setembro" at bounding box center [421, 64] width 48 height 7
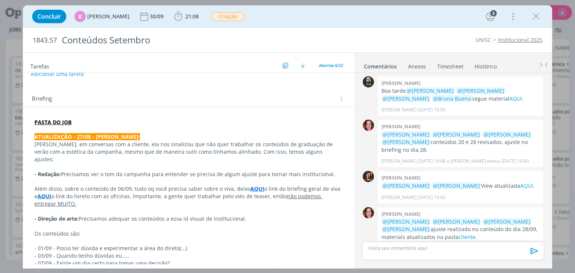
scroll to position [150, 0]
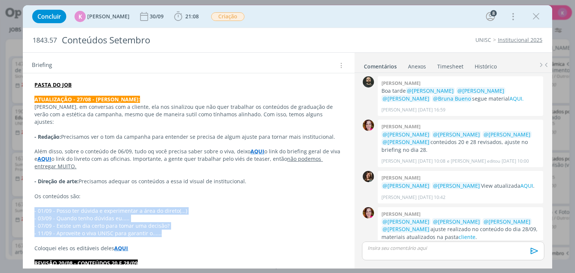
drag, startPoint x: 33, startPoint y: 203, endPoint x: 181, endPoint y: 222, distance: 149.9
click at [82, 215] on p "- 03/09 - Quando tenho dúvidas eu....." at bounding box center [188, 218] width 308 height 7
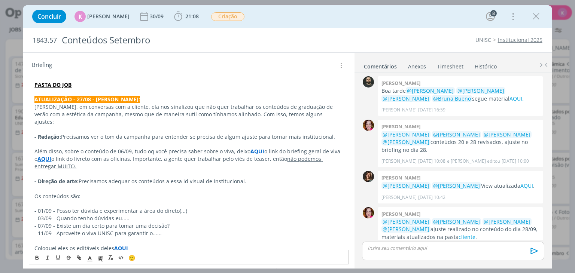
click at [51, 230] on p "- 11/09 - Aproveite o viva UNISC para garantir o......" at bounding box center [188, 233] width 308 height 7
drag, startPoint x: 31, startPoint y: 207, endPoint x: 74, endPoint y: 200, distance: 43.7
click at [72, 230] on p "- 11/09 - Aproveite o viva UNISC para garantir o......" at bounding box center [188, 233] width 308 height 7
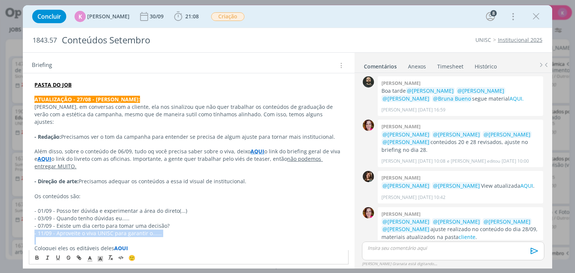
click at [72, 230] on p "- 11/09 - Aproveite o viva UNISC para garantir o......" at bounding box center [188, 233] width 308 height 7
click at [59, 99] on strong "ATUALIZAÇÃO - 27/08 - KAROL:" at bounding box center [87, 99] width 106 height 7
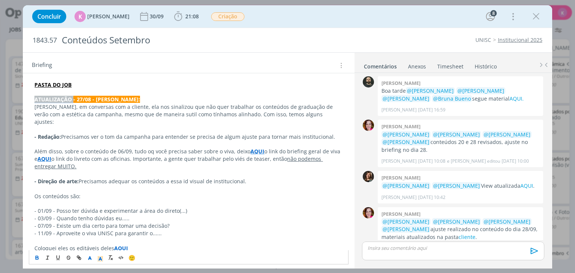
click at [59, 99] on strong "ATUALIZAÇÃO - 27/08 - KAROL:" at bounding box center [87, 99] width 106 height 7
click at [58, 100] on strong "ATUALIZAÇÃO - 27/08 - KAROL:" at bounding box center [87, 99] width 106 height 7
copy strong "ATUALIZAÇÃO - 27/08 - KAROL:"
click at [87, 84] on p "PASTA DO JOB" at bounding box center [188, 84] width 308 height 7
click at [87, 89] on p "dialog" at bounding box center [188, 91] width 308 height 7
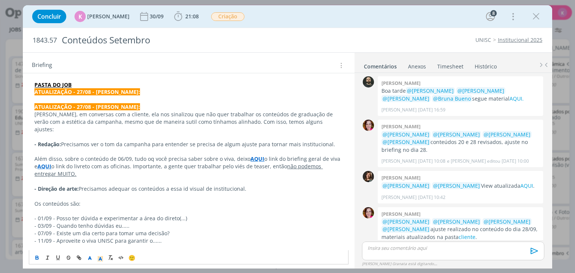
click at [80, 94] on strong "ATUALIZAÇÃO - 27/08 - KAROL:" at bounding box center [87, 91] width 106 height 7
click at [87, 82] on p "PASTA DO JOB" at bounding box center [188, 84] width 308 height 7
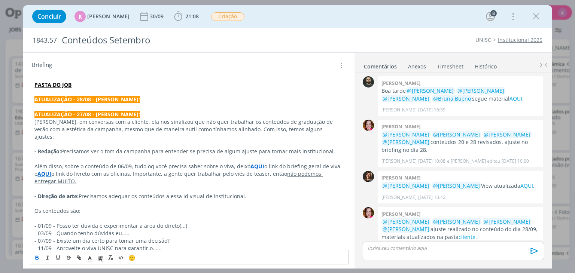
click at [44, 104] on p "dialog" at bounding box center [188, 106] width 308 height 7
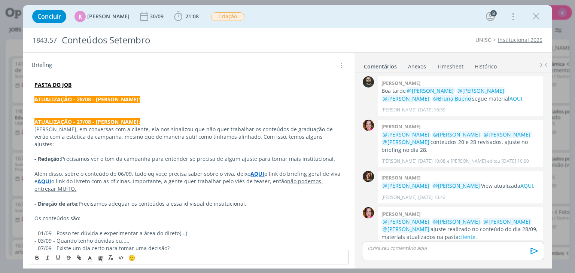
click at [49, 108] on p "dialog" at bounding box center [188, 106] width 308 height 7
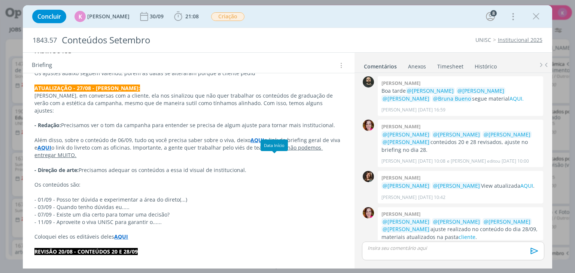
scroll to position [187, 0]
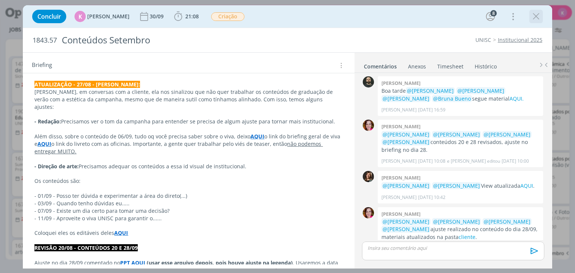
click at [538, 15] on icon "dialog" at bounding box center [535, 16] width 11 height 11
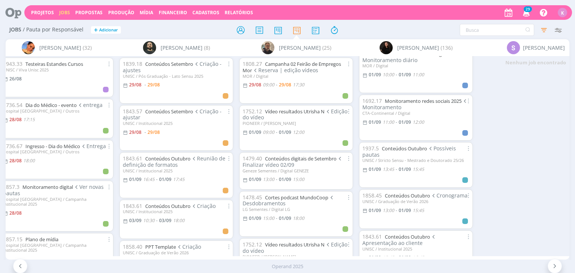
scroll to position [337, 0]
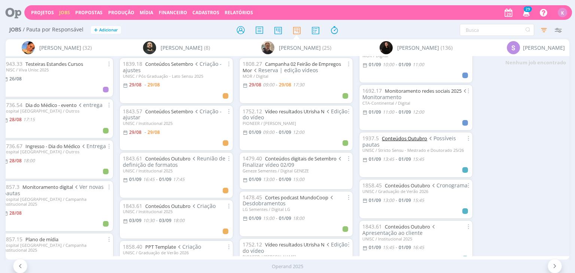
click at [409, 142] on link "Conteúdos Outubro" at bounding box center [404, 138] width 45 height 7
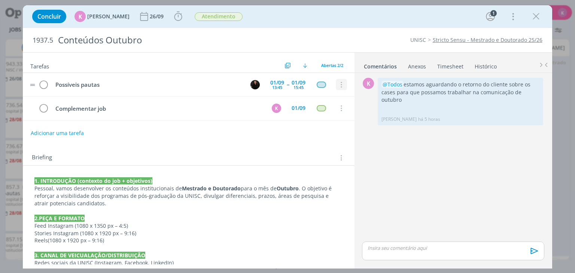
click at [338, 83] on icon "dialog" at bounding box center [341, 85] width 8 height 7
click at [328, 101] on link "Cancelar" at bounding box center [316, 98] width 59 height 12
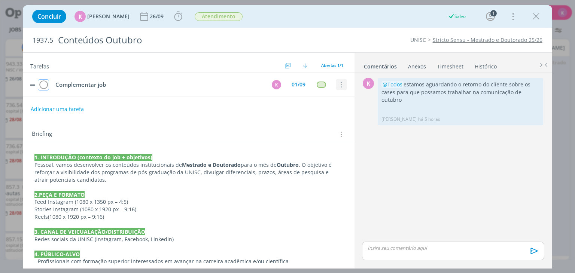
click at [341, 82] on icon "dialog" at bounding box center [341, 85] width 8 height 7
click at [334, 80] on link "Cancelar" at bounding box center [316, 82] width 59 height 12
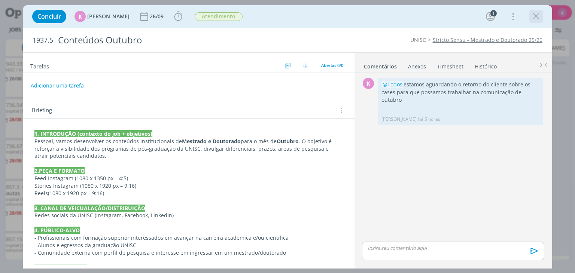
click at [533, 18] on icon "dialog" at bounding box center [535, 16] width 11 height 11
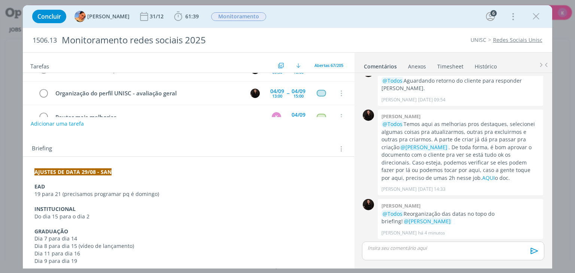
scroll to position [75, 0]
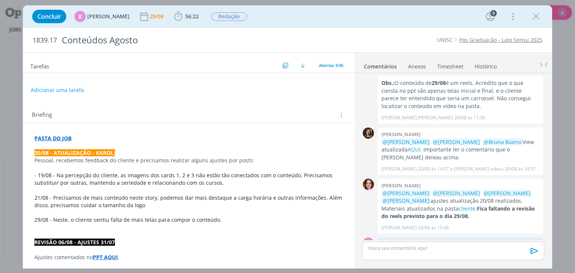
scroll to position [75, 0]
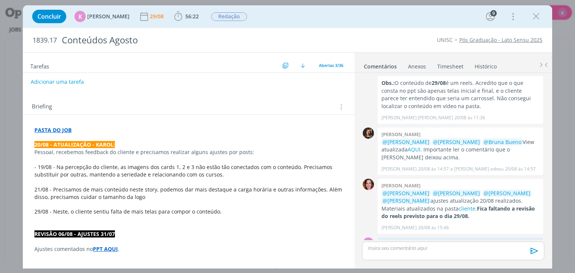
drag, startPoint x: 411, startPoint y: 222, endPoint x: 379, endPoint y: 219, distance: 32.7
click at [379, 238] on div "@[PERSON_NAME] por favor, reajustar as datas dos conteúdos: 19, 21 e 28 [PERSON…" at bounding box center [460, 254] width 165 height 32
copy p "19, 21 e 28"
click at [43, 129] on strong "PASTA DO JOB" at bounding box center [52, 130] width 37 height 7
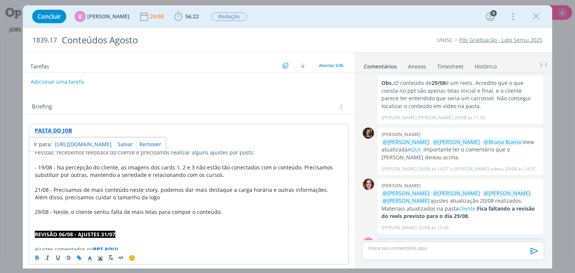
click at [123, 113] on div "Briefing Briefings Predefinidos Versões do Briefing Ver Briefing do Projeto" at bounding box center [188, 105] width 331 height 20
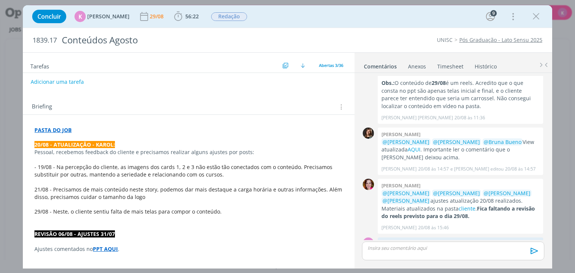
click at [499, 43] on li "Pós Graduação - Lato Sensu 2025" at bounding box center [498, 39] width 90 height 7
click at [499, 42] on link "Pós Graduação - Lato Sensu 2025" at bounding box center [500, 39] width 83 height 7
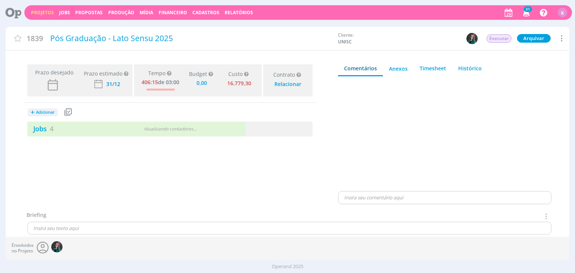
type input "0,00"
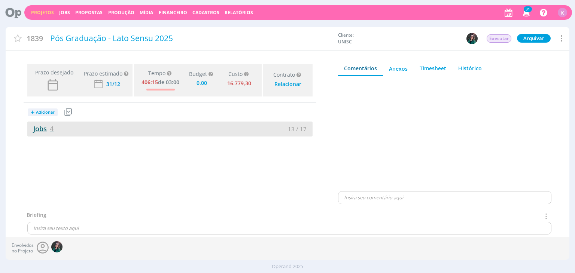
click at [49, 131] on link "Jobs 4" at bounding box center [40, 128] width 26 height 9
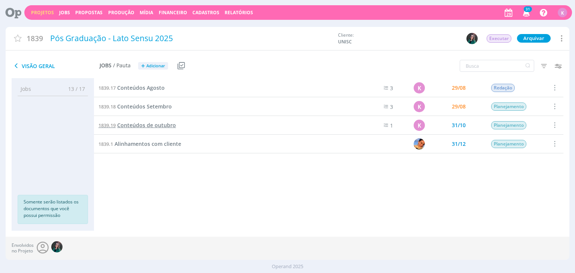
click at [153, 125] on span "Conteúdos de outubro" at bounding box center [146, 125] width 59 height 7
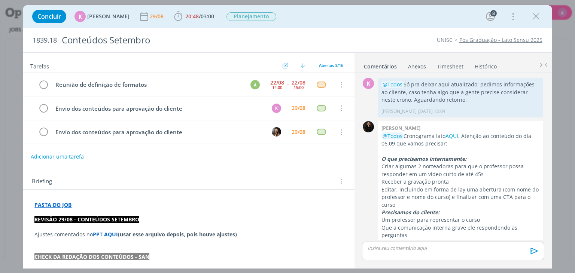
scroll to position [255, 0]
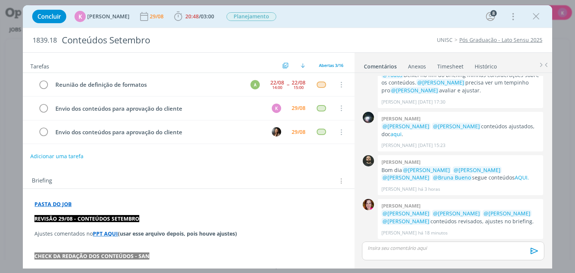
click at [79, 159] on button "Adicionar uma tarefa" at bounding box center [56, 156] width 53 height 13
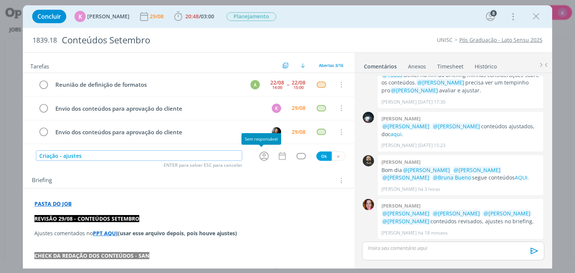
click at [265, 155] on icon "dialog" at bounding box center [263, 156] width 9 height 9
type input "Criação - ajustes"
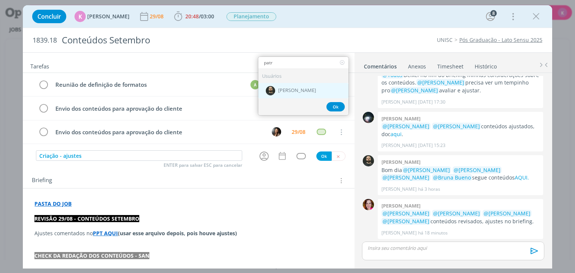
type input "patr"
click at [299, 95] on div "[PERSON_NAME]" at bounding box center [303, 90] width 90 height 15
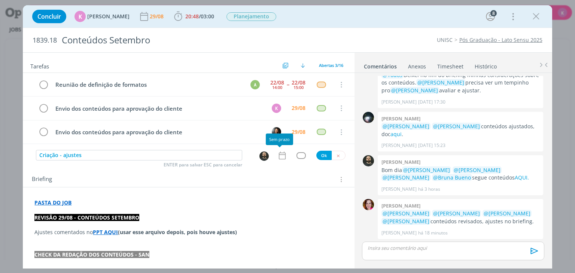
click at [278, 156] on icon "dialog" at bounding box center [282, 156] width 10 height 10
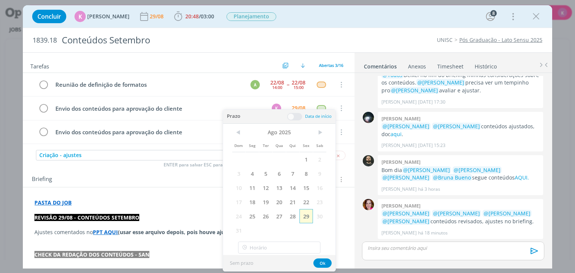
click at [305, 216] on span "29" at bounding box center [305, 216] width 13 height 14
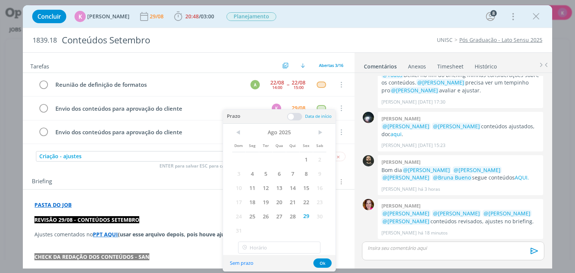
click at [296, 118] on span at bounding box center [294, 116] width 15 height 7
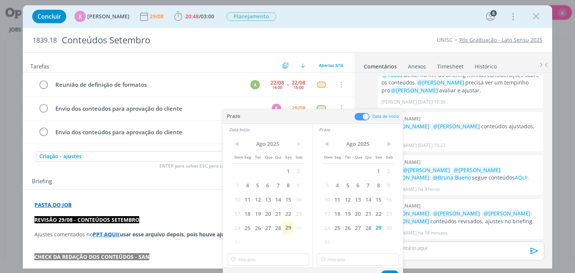
drag, startPoint x: 292, startPoint y: 226, endPoint x: 304, endPoint y: 234, distance: 14.0
click at [292, 226] on span "29" at bounding box center [288, 228] width 10 height 14
click at [391, 271] on button "Ok" at bounding box center [390, 275] width 18 height 9
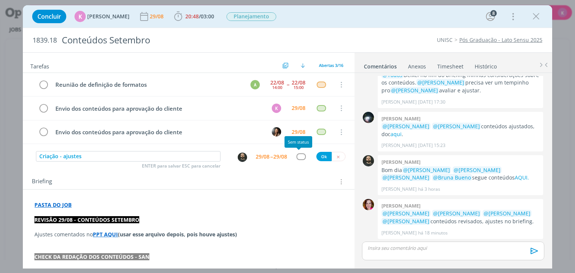
click at [300, 156] on div "dialog" at bounding box center [300, 156] width 9 height 6
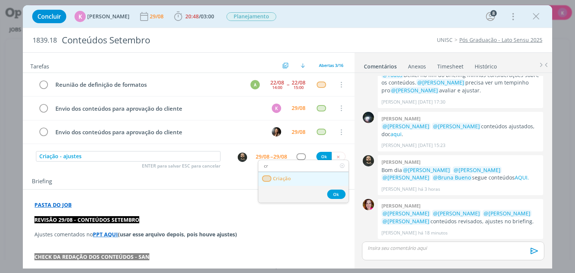
type input "cr"
click at [299, 177] on link "Criação" at bounding box center [303, 179] width 90 height 14
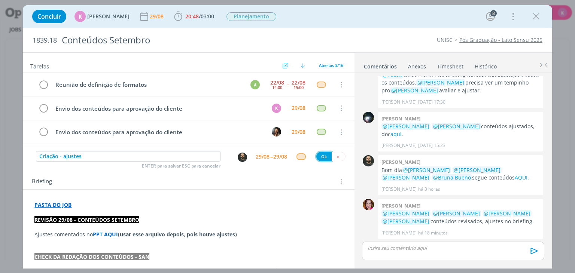
click at [319, 155] on button "Ok" at bounding box center [323, 156] width 15 height 9
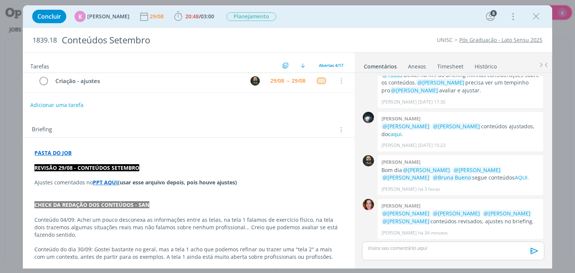
scroll to position [0, 0]
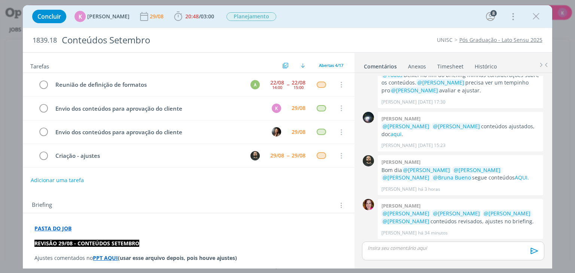
click at [488, 42] on link "Pós Graduação - Lato Sensu 2025" at bounding box center [500, 39] width 83 height 7
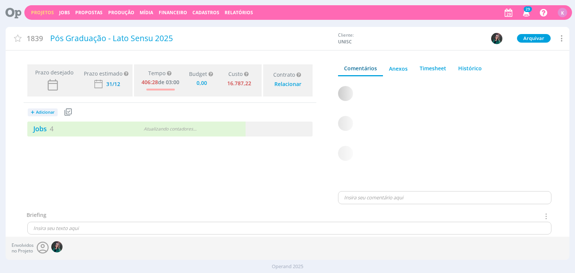
type input "0,00"
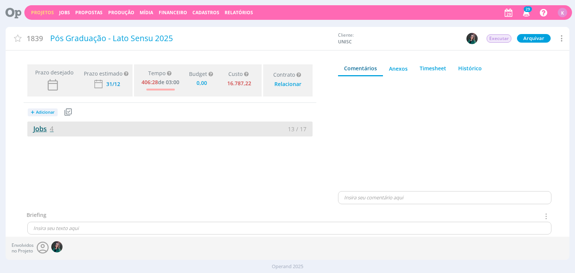
click at [45, 132] on link "Jobs 4" at bounding box center [40, 128] width 26 height 9
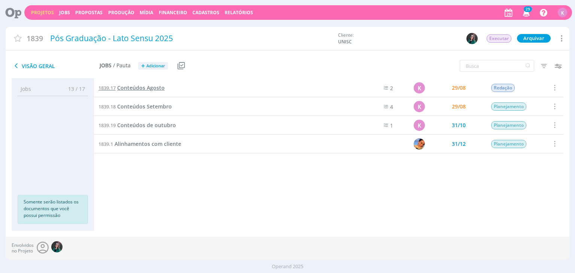
click at [124, 84] on span "Conteúdos Agosto" at bounding box center [141, 87] width 48 height 7
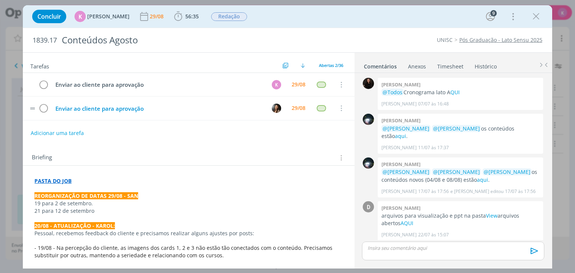
scroll to position [1115, 0]
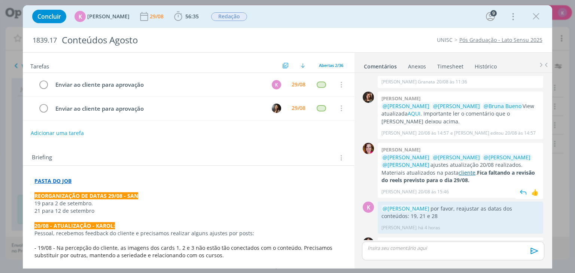
click at [459, 169] on link "cliente" at bounding box center [467, 172] width 17 height 7
click at [224, 17] on span "Redação" at bounding box center [229, 16] width 36 height 9
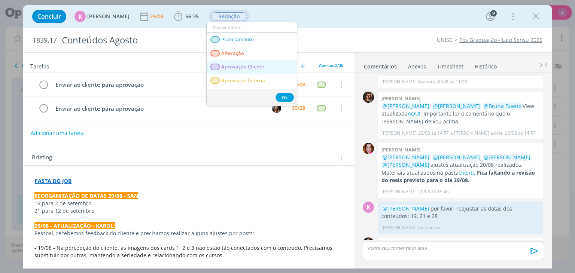
click at [241, 67] on span "Aprovação Cliente" at bounding box center [243, 67] width 43 height 6
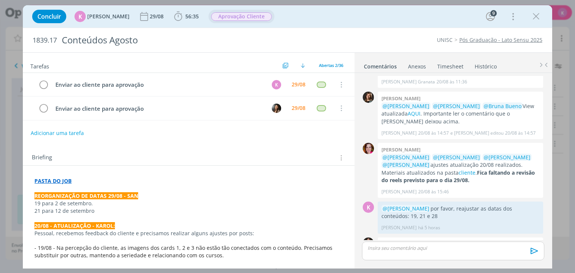
click at [456, 253] on div "dialog" at bounding box center [453, 251] width 182 height 19
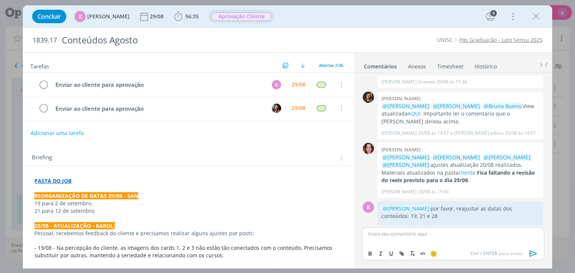
scroll to position [1129, 0]
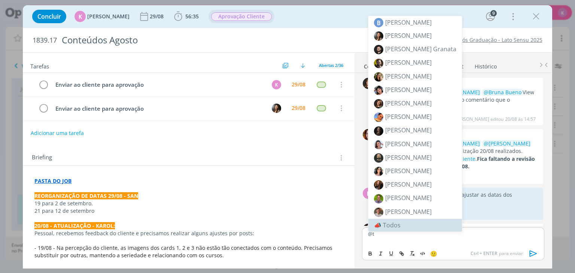
click at [430, 226] on li "📣 Todos" at bounding box center [415, 225] width 94 height 13
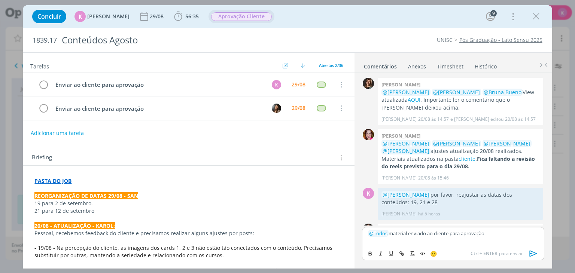
drag, startPoint x: 531, startPoint y: 250, endPoint x: 511, endPoint y: 243, distance: 21.9
click at [531, 250] on icon "dialog" at bounding box center [533, 253] width 11 height 11
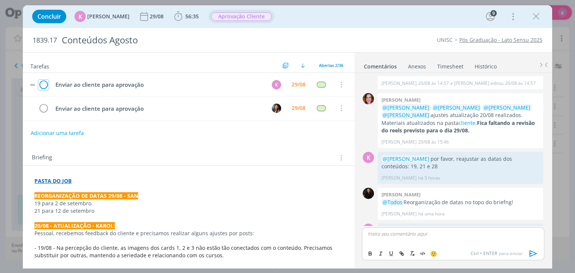
click at [45, 83] on icon "dialog" at bounding box center [43, 84] width 10 height 11
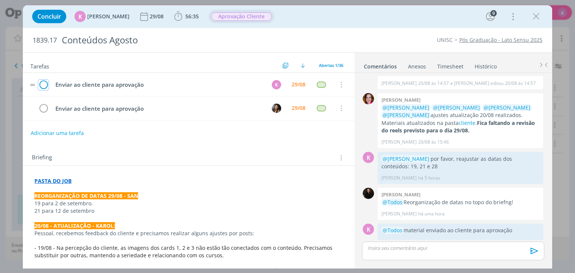
scroll to position [1151, 0]
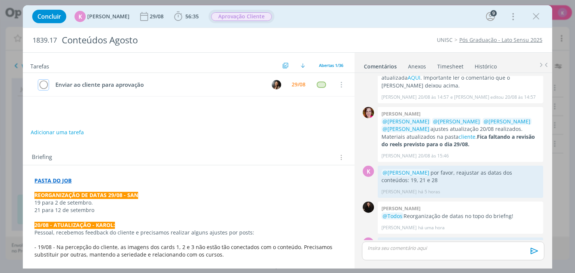
click at [45, 83] on icon "dialog" at bounding box center [43, 84] width 10 height 11
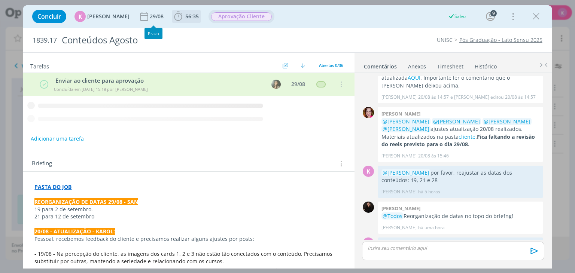
click at [176, 14] on icon "dialog" at bounding box center [178, 16] width 8 height 9
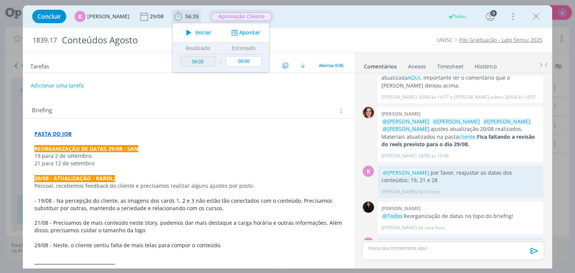
click at [238, 33] on button "Apontar" at bounding box center [244, 33] width 31 height 8
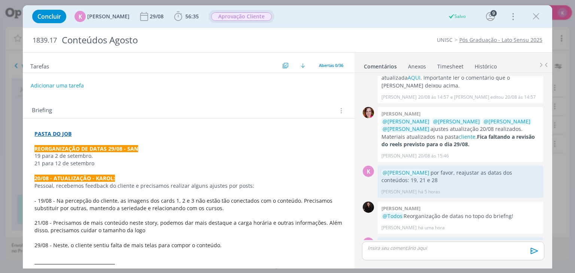
click at [456, 66] on link "Timesheet" at bounding box center [450, 65] width 27 height 11
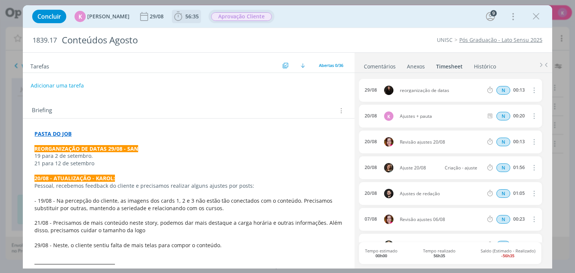
click at [176, 12] on icon "dialog" at bounding box center [178, 16] width 11 height 11
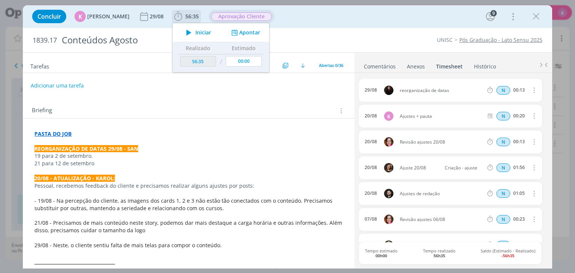
click at [250, 30] on button "Apontar" at bounding box center [244, 33] width 31 height 8
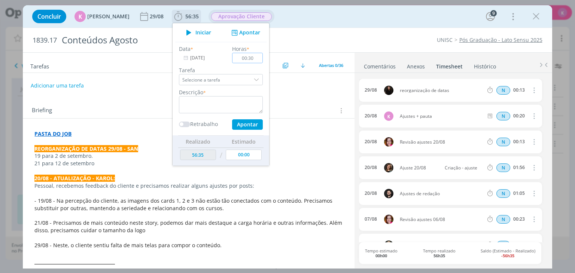
type input "00:30"
click at [228, 99] on textarea "dialog" at bounding box center [221, 104] width 84 height 17
click at [241, 101] on textarea "Envio para aprovação + pauta + organização de pastas" at bounding box center [221, 104] width 84 height 17
type textarea "Envio para aprovação + pauta san + organização de pastas"
click at [250, 59] on input "00:30" at bounding box center [247, 58] width 31 height 10
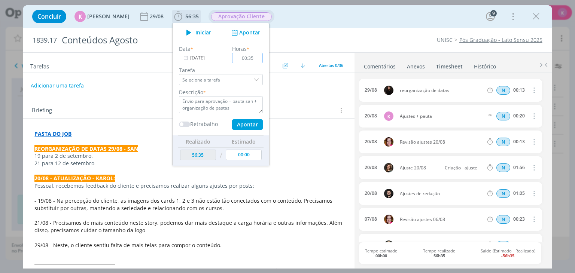
type input "00:35"
click at [249, 123] on button "Apontar" at bounding box center [247, 124] width 31 height 10
type input "57:10"
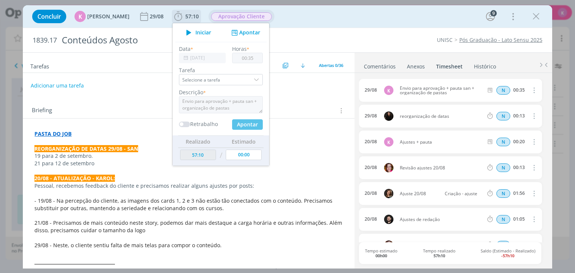
type input "00:00"
click at [355, 35] on div "1839.17 Conteúdos Agosto UNISC Pós Graduação - Lato Sensu 2025" at bounding box center [287, 40] width 529 height 24
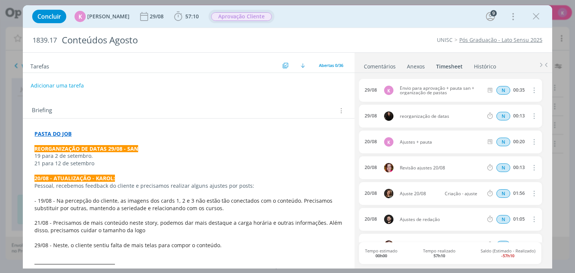
click at [369, 63] on link "Comentários" at bounding box center [379, 65] width 33 height 11
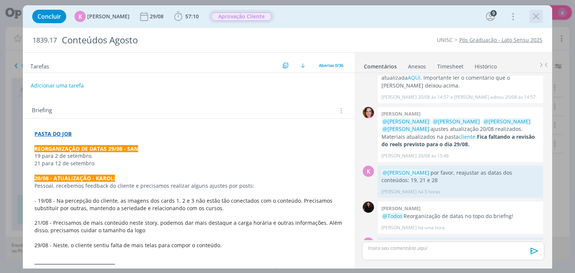
click at [532, 13] on icon "dialog" at bounding box center [535, 16] width 11 height 11
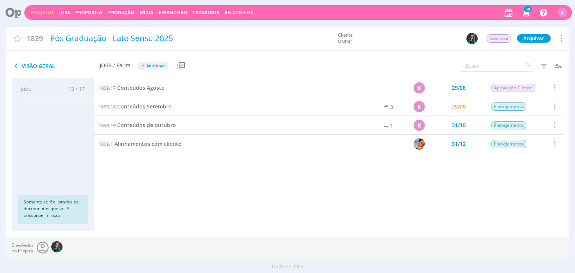
click at [153, 110] on link "1839.18 Conteúdos Setembro" at bounding box center [134, 107] width 73 height 8
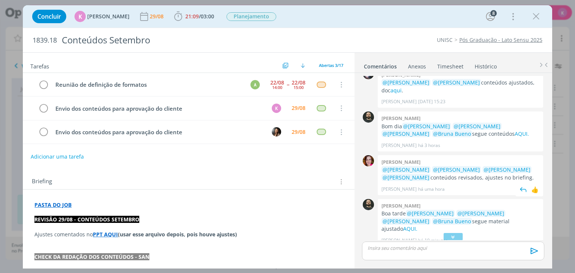
scroll to position [299, 0]
click at [205, 16] on span "03:00" at bounding box center [207, 16] width 13 height 7
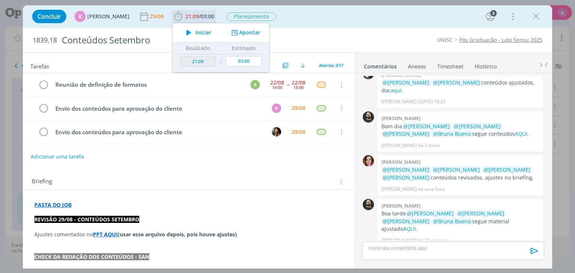
click at [245, 56] on td "03:00" at bounding box center [244, 61] width 40 height 15
click at [244, 63] on input "03:00" at bounding box center [244, 61] width 36 height 10
click at [238, 63] on input "03:00" at bounding box center [244, 61] width 36 height 10
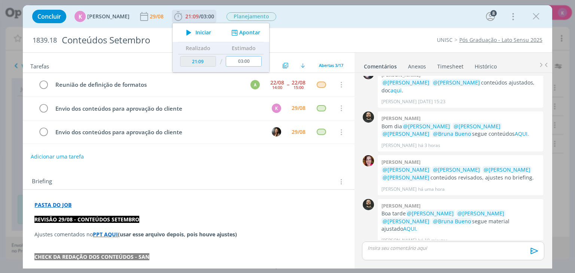
click at [238, 63] on input "03:00" at bounding box center [244, 61] width 36 height 10
type input "00:00"
click at [296, 45] on div "Conteúdos Setembro" at bounding box center [192, 40] width 268 height 18
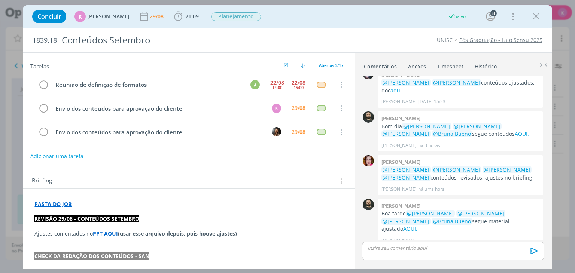
click at [59, 155] on button "Adicionar uma tarefa" at bounding box center [56, 156] width 53 height 13
type input "Revisão"
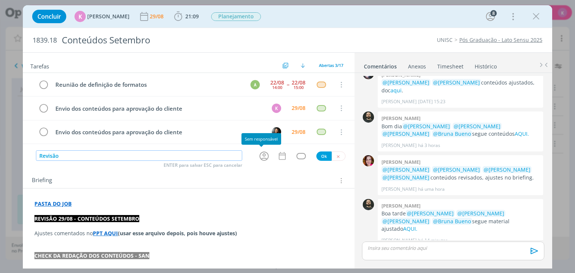
click at [263, 155] on icon "dialog" at bounding box center [264, 156] width 12 height 12
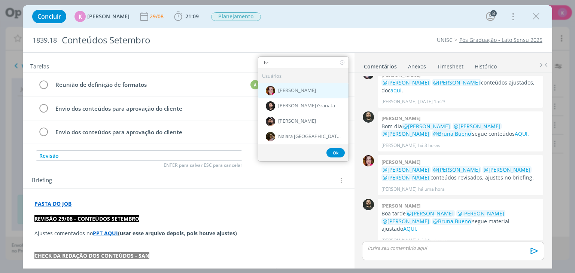
type input "br"
click at [291, 88] on span "[PERSON_NAME]" at bounding box center [297, 91] width 38 height 6
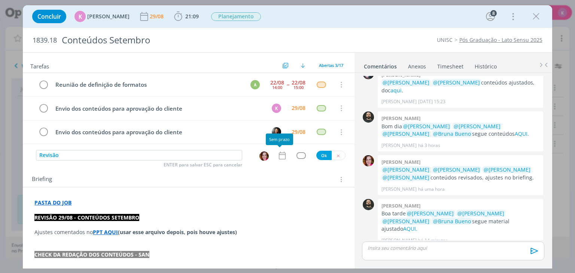
click at [279, 156] on icon "dialog" at bounding box center [282, 156] width 10 height 10
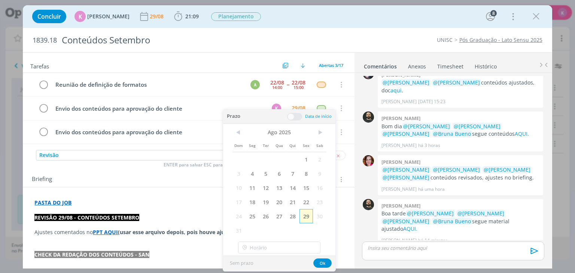
click at [303, 217] on span "29" at bounding box center [305, 216] width 13 height 14
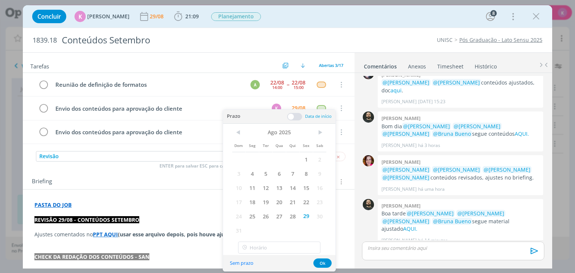
click at [293, 117] on span at bounding box center [294, 116] width 15 height 7
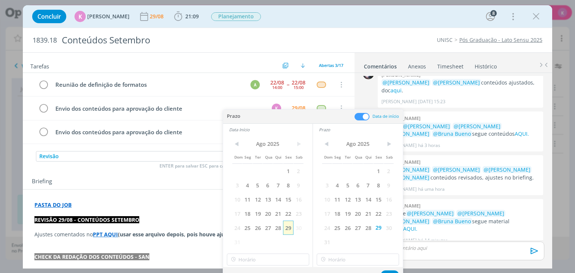
click at [289, 228] on span "29" at bounding box center [288, 228] width 10 height 14
click at [259, 263] on input "16:00" at bounding box center [268, 260] width 82 height 12
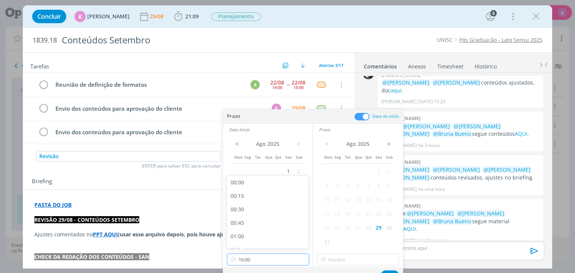
scroll to position [806, 0]
click at [261, 187] on div "15:00" at bounding box center [269, 185] width 84 height 13
type input "15:00"
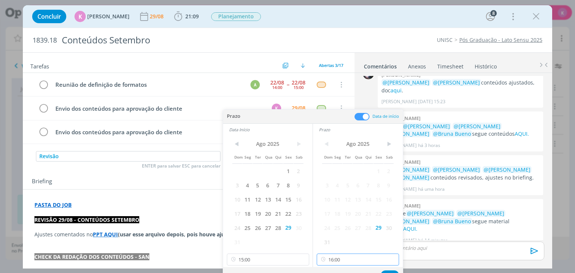
click at [334, 261] on input "16:00" at bounding box center [358, 260] width 82 height 12
click at [331, 213] on div "15:30" at bounding box center [359, 212] width 84 height 13
type input "15:30"
click at [387, 271] on button "Ok" at bounding box center [390, 275] width 18 height 9
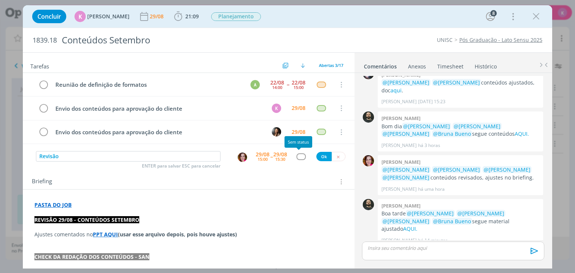
click at [298, 155] on div "dialog" at bounding box center [300, 156] width 9 height 6
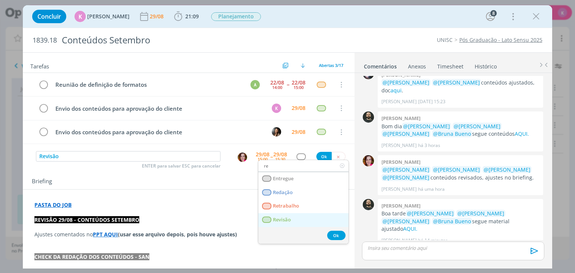
type input "re"
drag, startPoint x: 276, startPoint y: 219, endPoint x: 301, endPoint y: 186, distance: 41.0
click at [277, 219] on span "Revisão" at bounding box center [282, 220] width 18 height 6
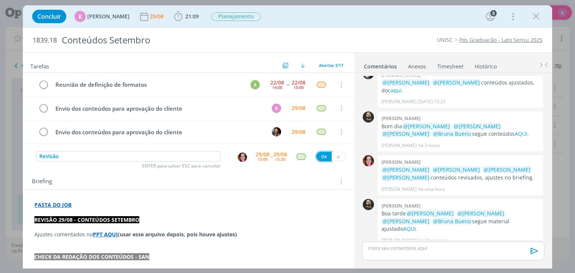
click at [319, 159] on button "Ok" at bounding box center [323, 156] width 15 height 9
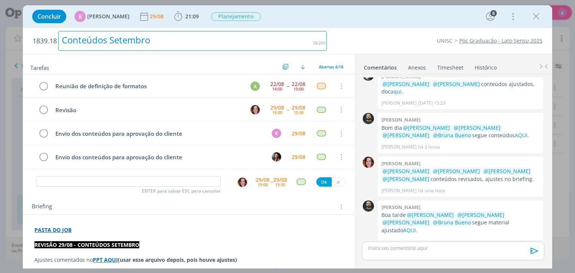
click at [317, 36] on div "Conteúdos Setembro" at bounding box center [192, 41] width 268 height 20
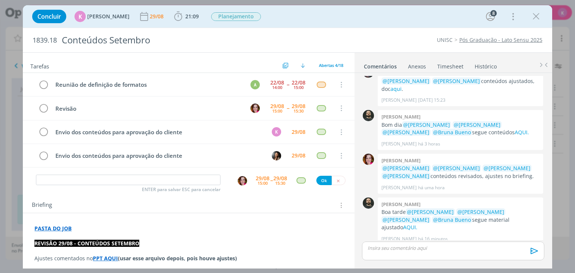
click at [360, 32] on div "1839.18 Conteúdos Setembro UNISC Pós Graduação - Lato Sensu 2025" at bounding box center [287, 40] width 529 height 24
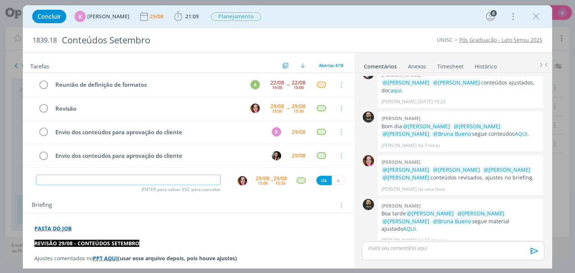
click at [162, 181] on input "dialog" at bounding box center [128, 180] width 185 height 10
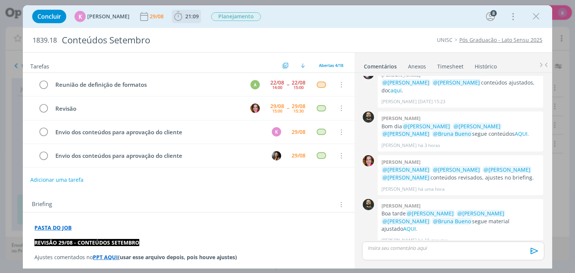
click at [184, 18] on b "21:09" at bounding box center [192, 16] width 16 height 5
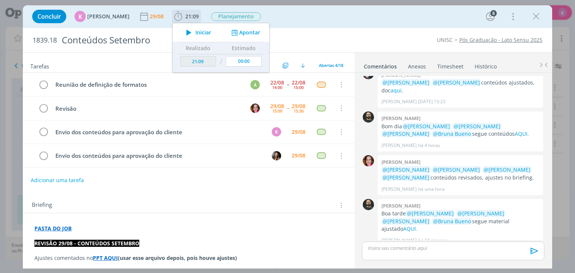
click at [240, 35] on button "Apontar" at bounding box center [244, 33] width 31 height 8
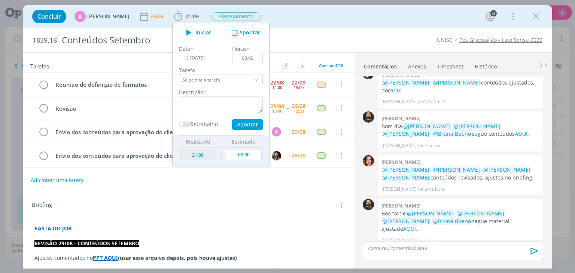
click at [446, 68] on link "Timesheet" at bounding box center [450, 65] width 27 height 11
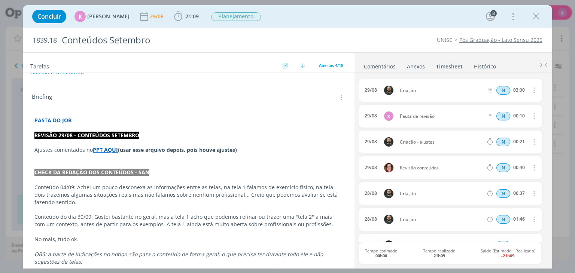
scroll to position [112, 0]
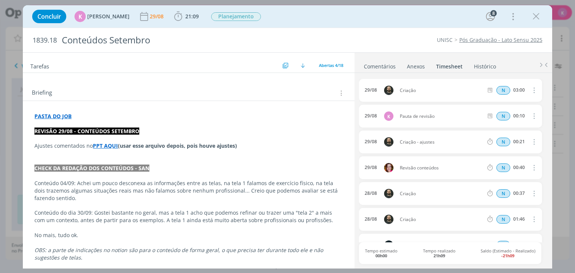
click at [385, 68] on link "Comentários" at bounding box center [379, 65] width 33 height 11
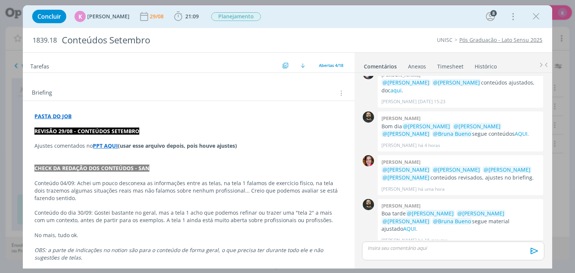
click at [388, 66] on link "Comentários" at bounding box center [380, 65] width 34 height 11
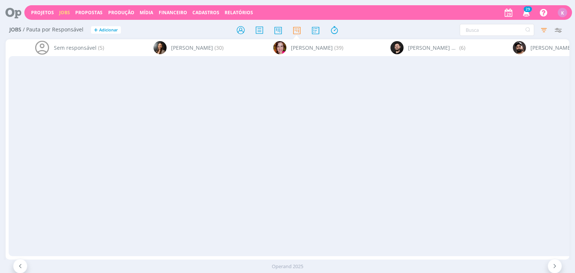
scroll to position [337, 0]
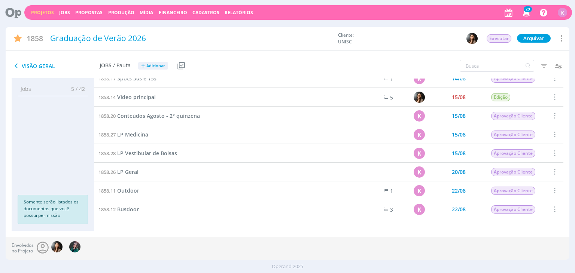
scroll to position [75, 0]
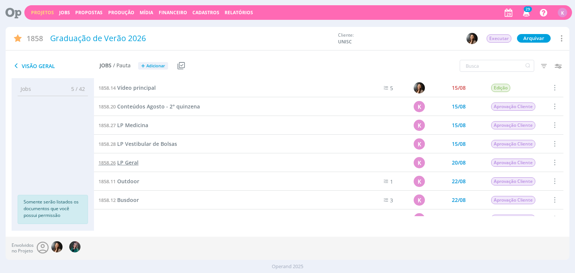
click at [130, 161] on span "LP Geral" at bounding box center [127, 162] width 21 height 7
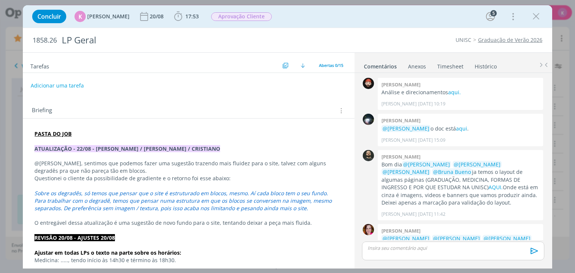
scroll to position [441, 0]
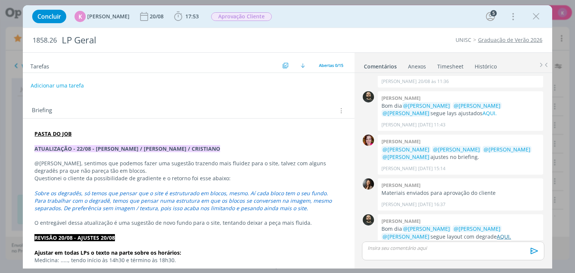
click at [497, 233] on link "AQUI." at bounding box center [504, 236] width 14 height 7
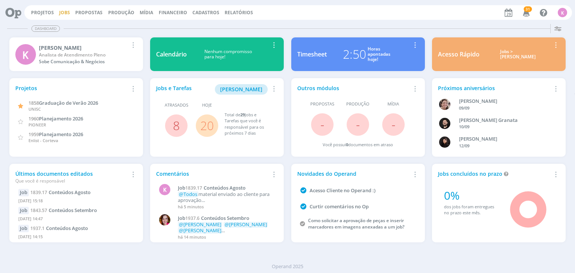
click at [59, 9] on link "Jobs" at bounding box center [64, 12] width 11 height 6
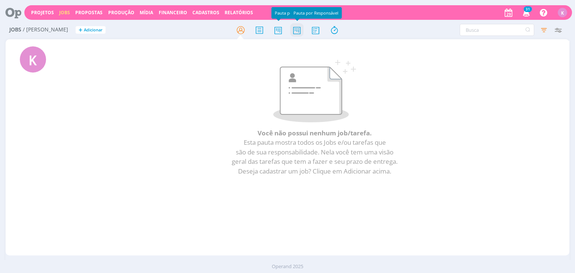
click at [296, 30] on icon at bounding box center [296, 30] width 13 height 15
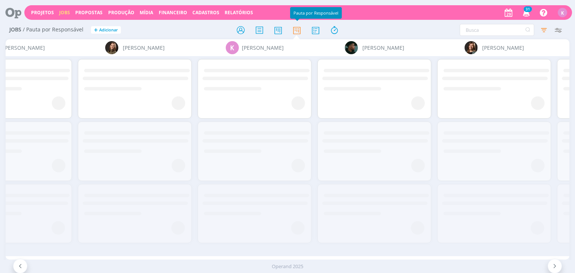
scroll to position [0, 1278]
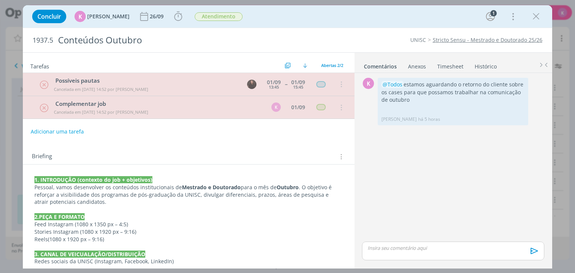
scroll to position [187, 0]
click at [535, 12] on icon "dialog" at bounding box center [535, 16] width 11 height 11
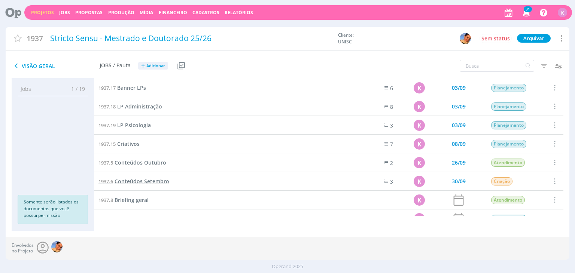
click at [160, 182] on span "Conteúdos Setembro" at bounding box center [142, 181] width 55 height 7
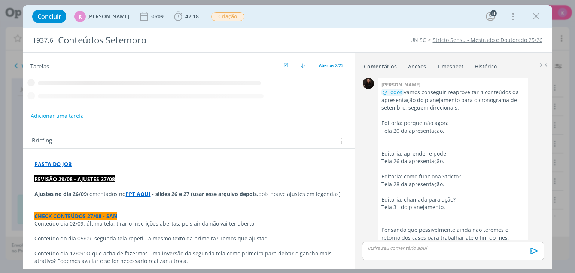
scroll to position [1209, 0]
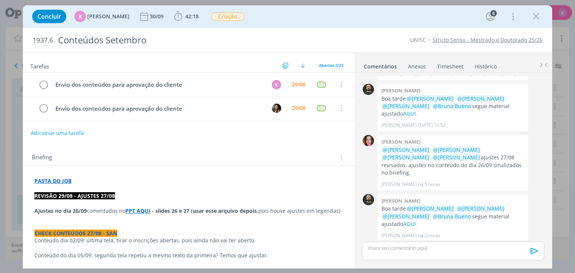
click at [464, 272] on link "cliente" at bounding box center [472, 275] width 17 height 7
click at [219, 16] on span "Criação" at bounding box center [227, 16] width 33 height 9
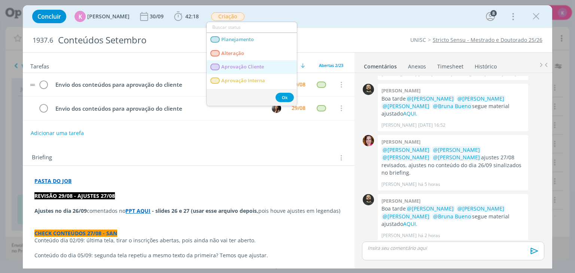
drag, startPoint x: 226, startPoint y: 68, endPoint x: 204, endPoint y: 77, distance: 24.5
click at [226, 68] on span "Aprovação Cliente" at bounding box center [243, 67] width 43 height 6
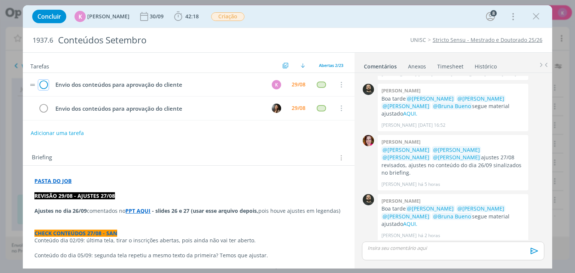
click at [43, 82] on icon "dialog" at bounding box center [43, 84] width 10 height 11
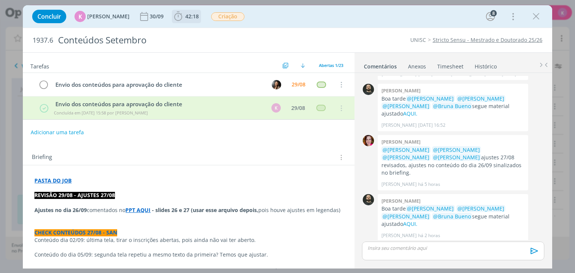
click at [184, 12] on span "42:18" at bounding box center [187, 16] width 28 height 11
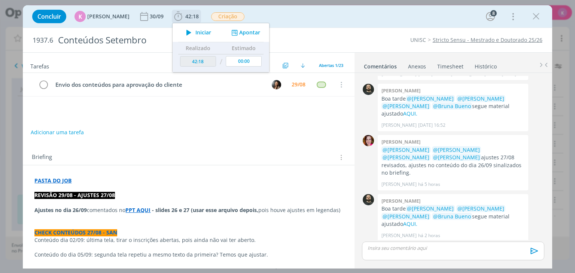
click at [244, 33] on button "Apontar" at bounding box center [244, 33] width 31 height 8
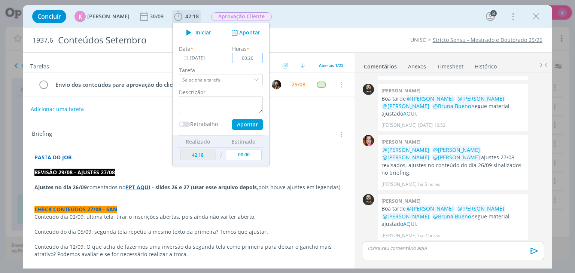
type input "00:20"
click at [223, 101] on textarea "dialog" at bounding box center [221, 104] width 84 height 17
type textarea "Envio aprovação do cliente"
click at [251, 123] on button "Apontar" at bounding box center [247, 124] width 31 height 10
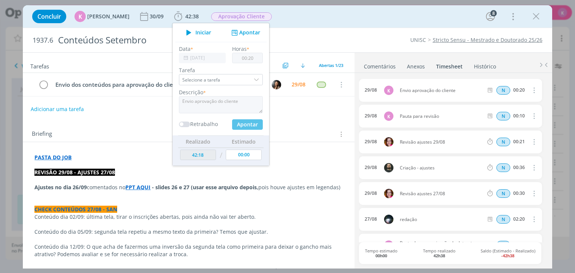
type input "42:38"
type input "00:00"
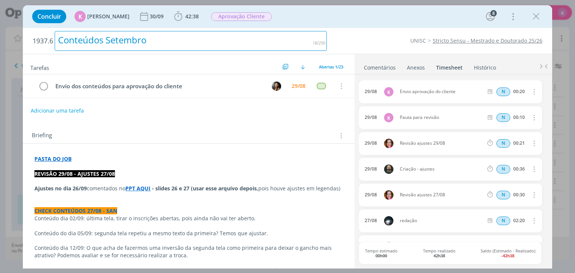
click at [297, 37] on div "Conteúdos Setembro" at bounding box center [191, 41] width 272 height 20
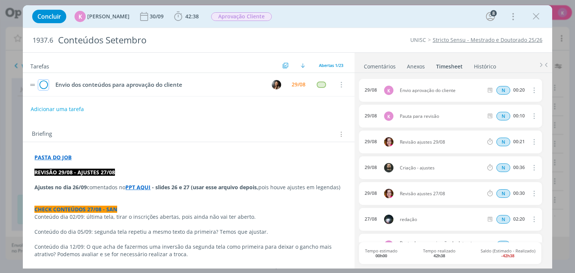
click at [45, 84] on icon "dialog" at bounding box center [43, 84] width 10 height 11
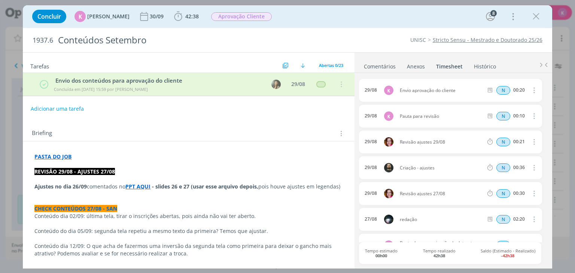
click at [378, 60] on link "Comentários" at bounding box center [379, 65] width 33 height 11
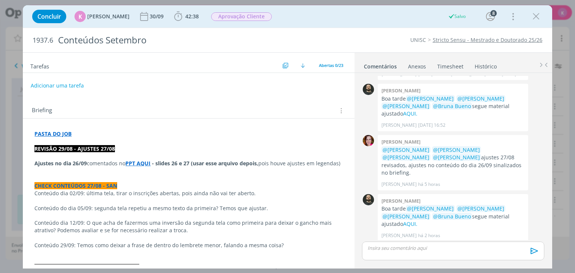
click at [415, 246] on p "dialog" at bounding box center [453, 248] width 170 height 7
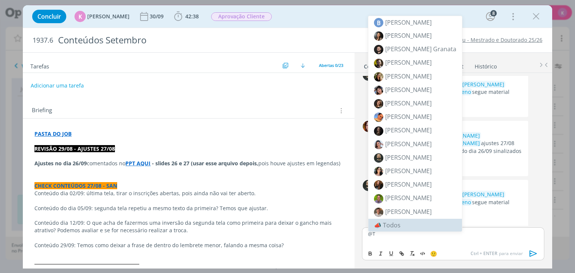
click at [437, 223] on li "📣 Todos" at bounding box center [415, 225] width 94 height 13
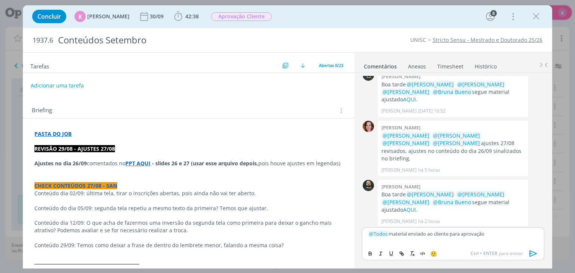
click at [536, 252] on icon "dialog" at bounding box center [533, 253] width 11 height 11
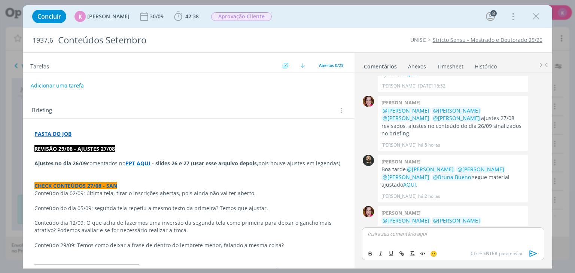
scroll to position [1251, 0]
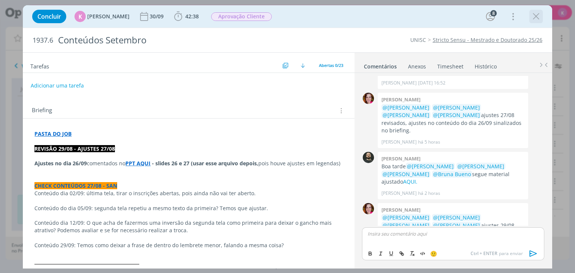
click at [536, 19] on icon "dialog" at bounding box center [535, 16] width 11 height 11
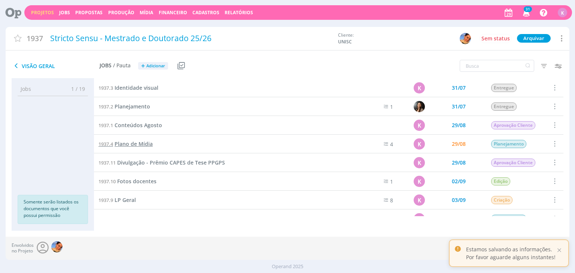
click at [123, 145] on span "Plano de Mídia" at bounding box center [134, 143] width 38 height 7
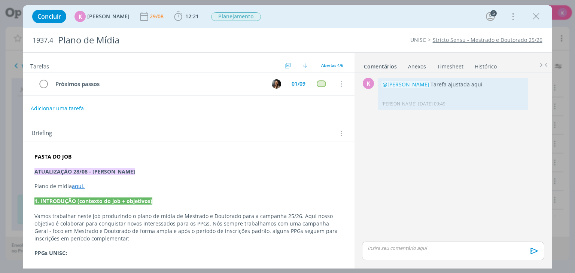
scroll to position [75, 0]
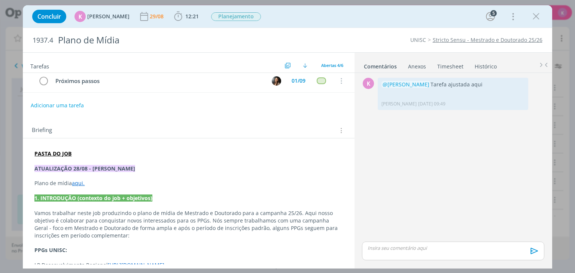
click at [76, 182] on link "aqui." at bounding box center [78, 183] width 13 height 7
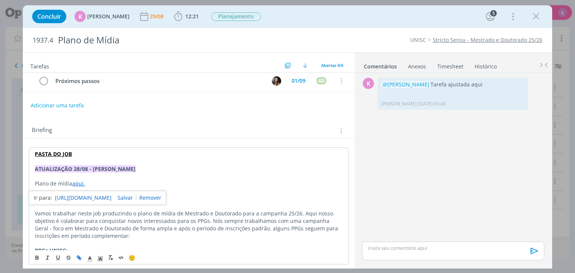
click at [183, 134] on div "Briefing Briefings Predefinidos Versões do Briefing Ver Briefing do Projeto" at bounding box center [188, 128] width 331 height 20
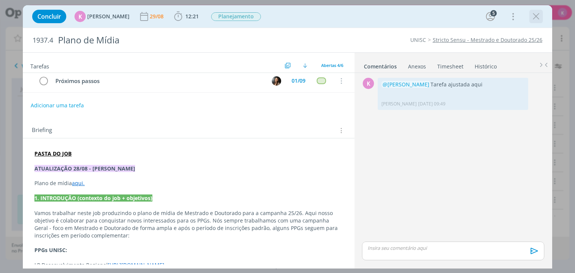
click at [539, 19] on icon "dialog" at bounding box center [535, 16] width 11 height 11
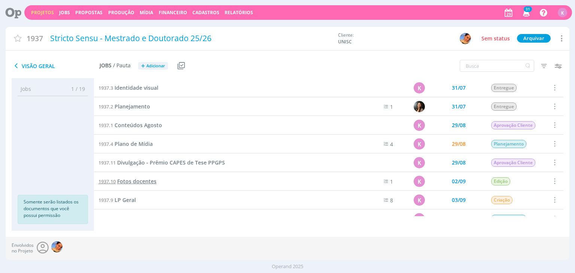
scroll to position [37, 0]
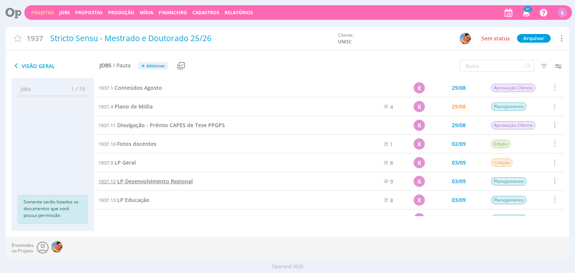
click at [132, 183] on span "LP Desenvolvimento Regional" at bounding box center [155, 181] width 76 height 7
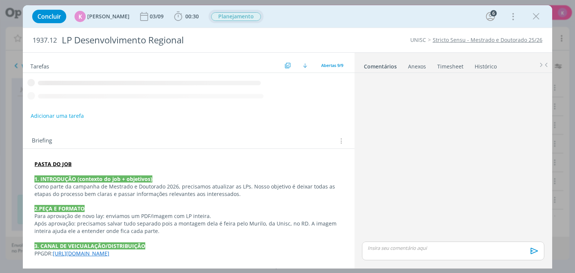
click at [222, 18] on span "Planejamento" at bounding box center [236, 16] width 50 height 9
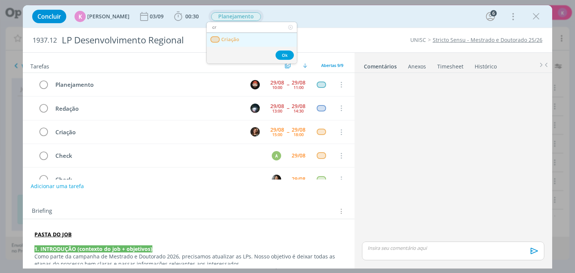
type input "cr"
click at [232, 41] on span "Criação" at bounding box center [231, 40] width 18 height 6
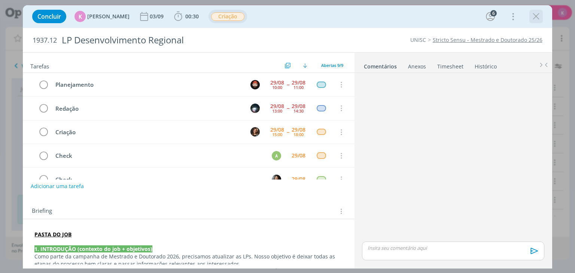
click at [536, 21] on icon "dialog" at bounding box center [535, 16] width 11 height 11
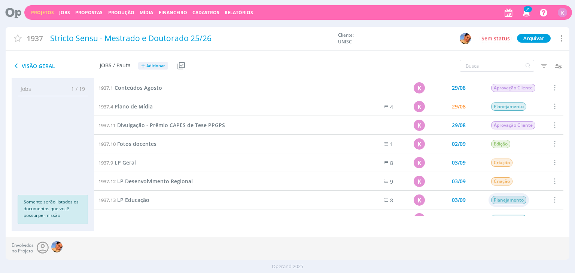
click at [511, 206] on div "Planejamento" at bounding box center [509, 200] width 40 height 13
click at [518, 141] on input "text" at bounding box center [537, 137] width 87 height 10
click at [518, 146] on span "Criação" at bounding box center [513, 149] width 16 height 7
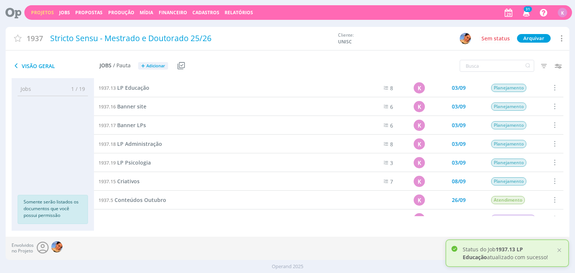
scroll to position [112, 0]
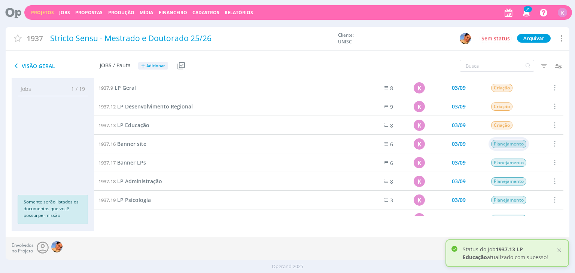
click at [497, 144] on span "Planejamento" at bounding box center [508, 144] width 35 height 8
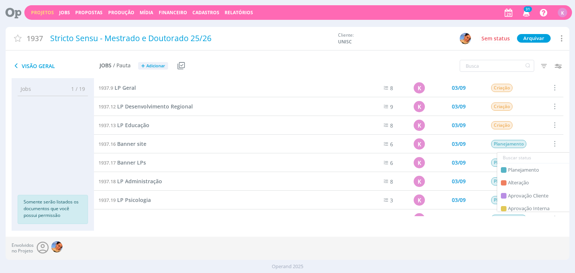
click at [515, 154] on input "text" at bounding box center [540, 158] width 87 height 10
click at [506, 171] on div "Criação" at bounding box center [540, 170] width 87 height 13
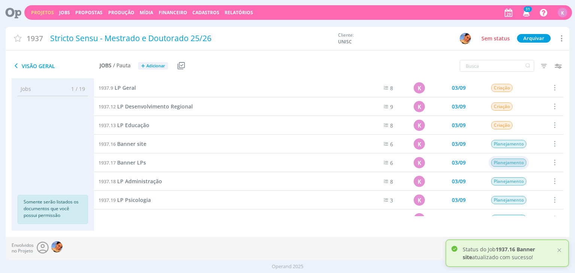
click at [500, 162] on span "Planejamento" at bounding box center [508, 163] width 35 height 8
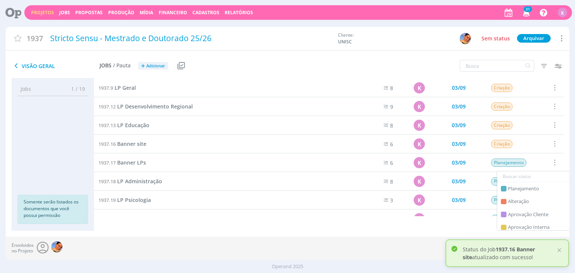
drag, startPoint x: 515, startPoint y: 174, endPoint x: 517, endPoint y: 177, distance: 4.0
click at [517, 177] on input "text" at bounding box center [540, 176] width 87 height 10
click at [512, 186] on span "Criação" at bounding box center [516, 188] width 16 height 7
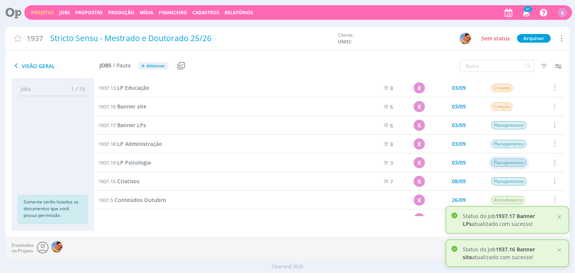
click at [500, 164] on span "Planejamento" at bounding box center [508, 163] width 35 height 8
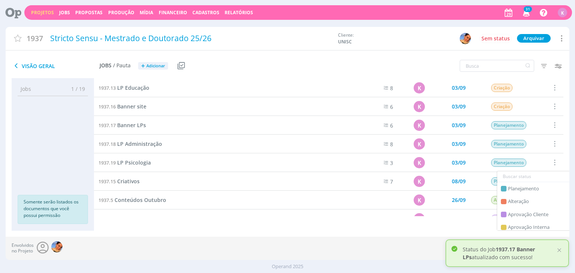
click at [506, 179] on input "text" at bounding box center [540, 176] width 87 height 10
click at [506, 190] on div "Criação" at bounding box center [540, 188] width 87 height 13
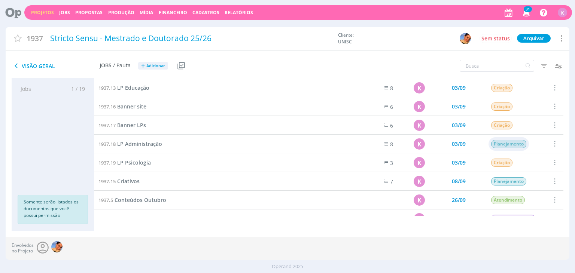
click at [511, 146] on span "Planejamento" at bounding box center [508, 144] width 35 height 8
click at [503, 160] on input "text" at bounding box center [540, 158] width 87 height 10
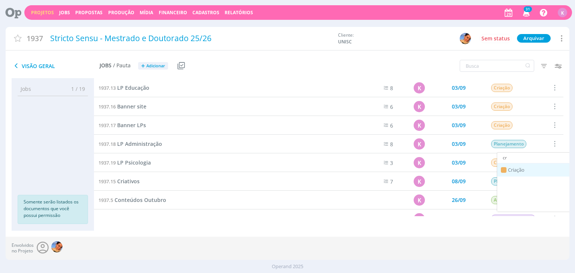
click at [507, 170] on div "Criação" at bounding box center [540, 170] width 87 height 13
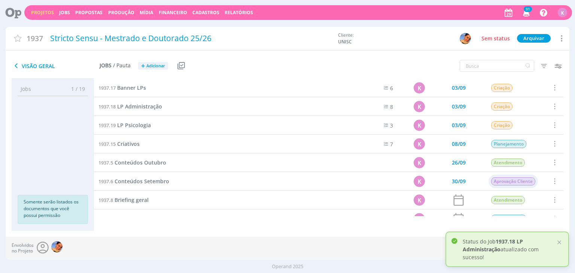
scroll to position [199, 0]
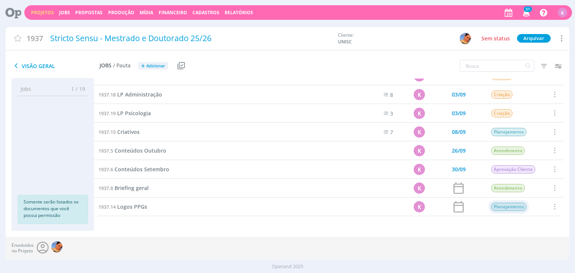
click at [509, 207] on span "Planejamento" at bounding box center [508, 207] width 35 height 8
click at [518, 146] on input "a" at bounding box center [540, 146] width 87 height 10
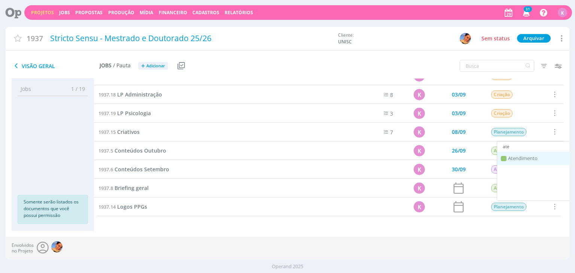
type input "ate"
click at [514, 159] on span "Atendimento" at bounding box center [523, 158] width 30 height 7
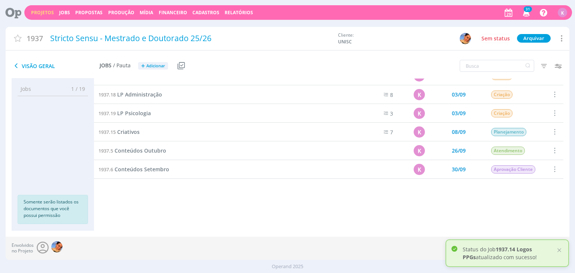
scroll to position [0, 0]
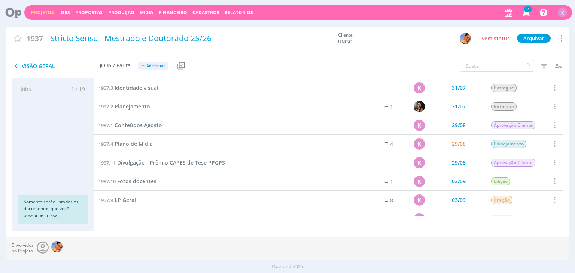
click at [137, 122] on span "Conteúdos Agosto" at bounding box center [139, 125] width 48 height 7
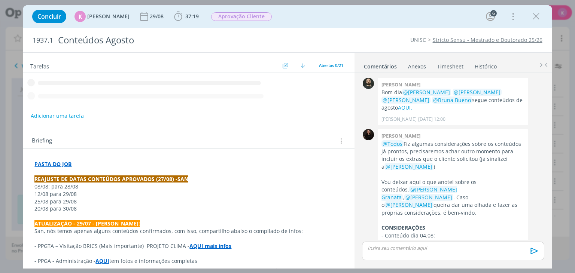
scroll to position [1361, 0]
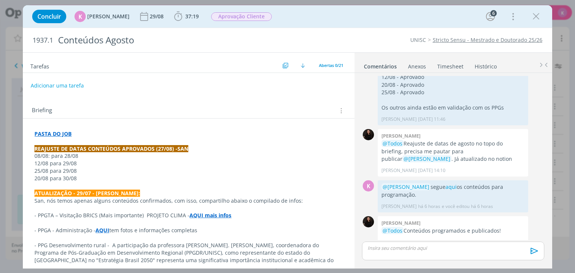
click at [243, 106] on div "Briefing Briefings Predefinidos Versões do Briefing Ver Briefing do Projeto" at bounding box center [189, 111] width 315 height 10
click at [538, 18] on icon "dialog" at bounding box center [535, 16] width 11 height 11
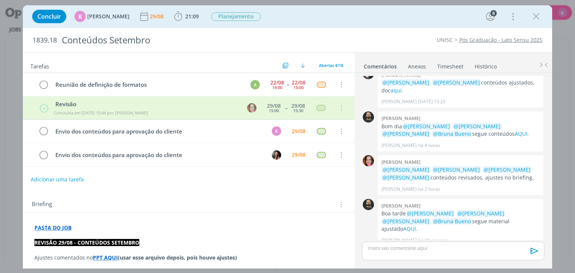
scroll to position [350, 0]
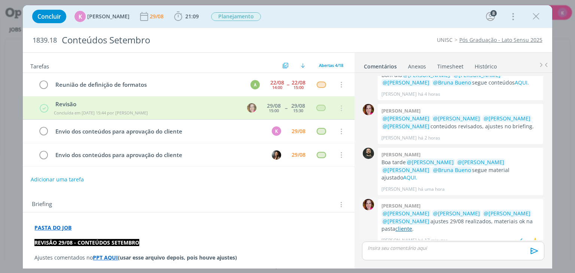
click at [402, 225] on link "cliente" at bounding box center [403, 228] width 17 height 7
click at [403, 225] on link "cliente" at bounding box center [403, 228] width 17 height 7
click at [459, 63] on link "Timesheet" at bounding box center [450, 65] width 27 height 11
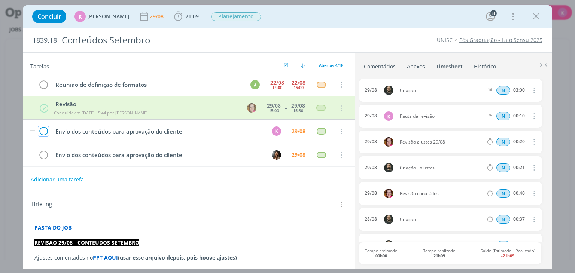
click at [43, 128] on icon "dialog" at bounding box center [43, 131] width 10 height 11
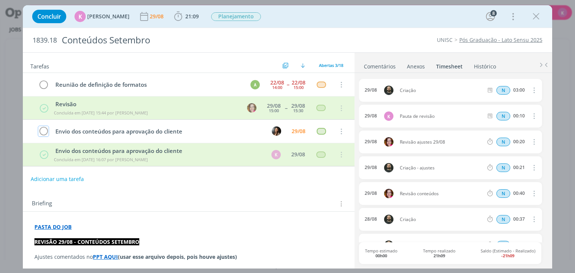
click at [43, 128] on icon "dialog" at bounding box center [43, 131] width 10 height 11
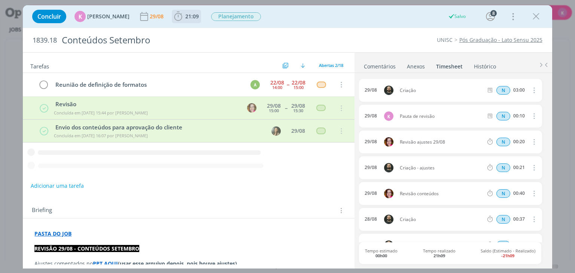
click at [185, 18] on span "21:09" at bounding box center [191, 16] width 13 height 7
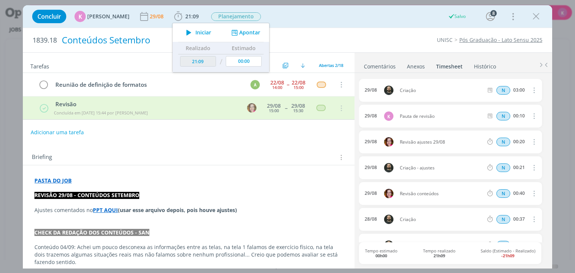
drag, startPoint x: 238, startPoint y: 32, endPoint x: 267, endPoint y: 37, distance: 28.9
click at [239, 31] on button "Apontar" at bounding box center [244, 33] width 31 height 8
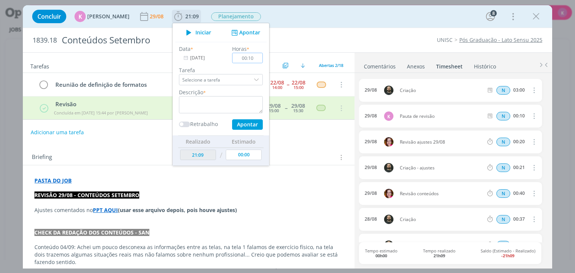
type input "00:10"
click at [233, 98] on textarea "dialog" at bounding box center [221, 104] width 84 height 17
type textarea "Envio para aprovação"
click at [253, 129] on button "Apontar" at bounding box center [247, 124] width 31 height 10
type input "21:39"
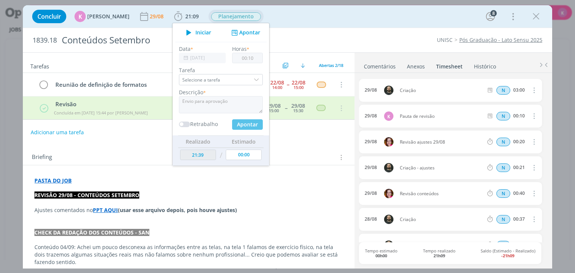
click at [237, 17] on span "Planejamento" at bounding box center [236, 16] width 50 height 9
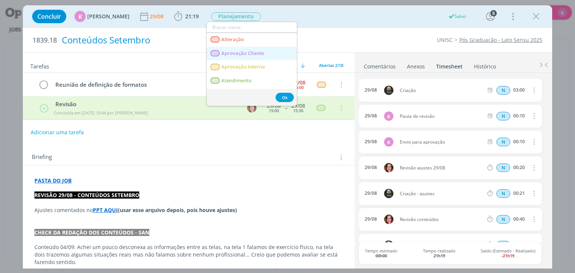
drag, startPoint x: 255, startPoint y: 50, endPoint x: 261, endPoint y: 47, distance: 6.9
click at [255, 49] on Cliente "Aprovação Cliente" at bounding box center [252, 54] width 90 height 14
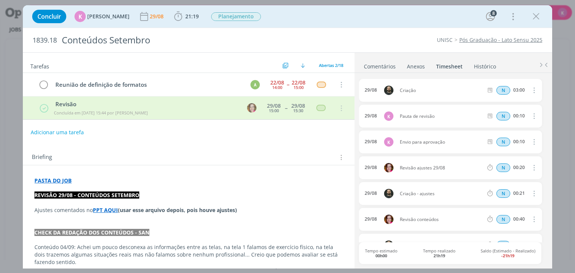
click at [379, 68] on link "Comentários" at bounding box center [379, 65] width 33 height 11
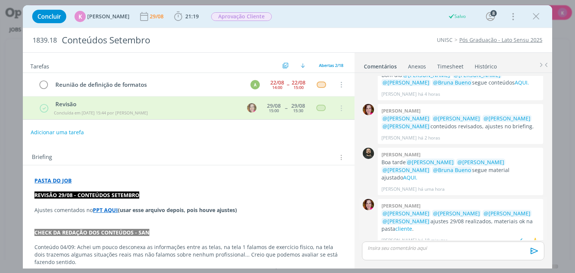
click at [414, 237] on div "Bruna bueno @Patrick Freitas @Beatriz Luchese @Luíza Santana @Karoline Arend aj…" at bounding box center [460, 223] width 165 height 48
click at [406, 259] on div "dialog" at bounding box center [453, 251] width 182 height 19
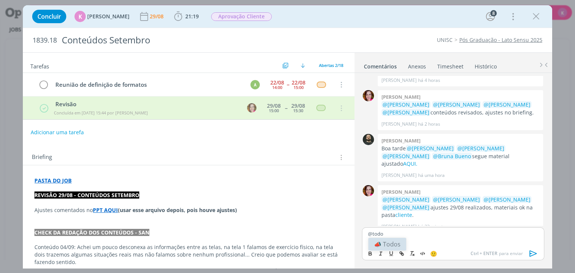
drag, startPoint x: 384, startPoint y: 244, endPoint x: 389, endPoint y: 240, distance: 6.4
click at [387, 241] on li "📣 Todos" at bounding box center [387, 244] width 38 height 13
click at [423, 228] on div "﻿ @ Todos ﻿ Material enviado ao cliente para aprovação" at bounding box center [453, 237] width 182 height 19
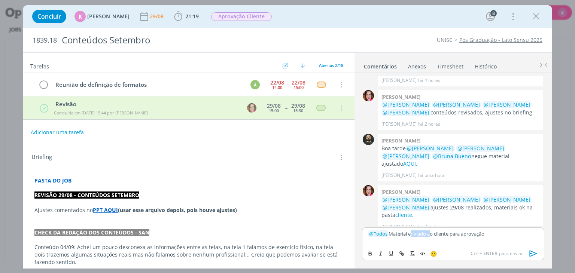
copy p "﻿ Material enviado ao cliente para aprovação"
click at [531, 251] on icon "dialog" at bounding box center [532, 254] width 7 height 6
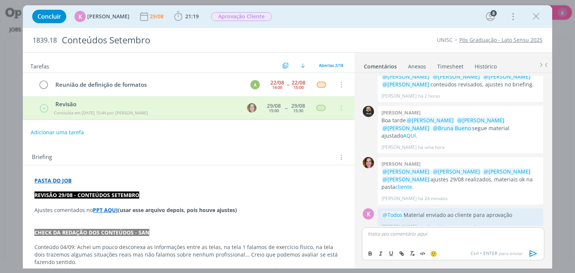
click at [302, 153] on div "Briefing Briefings Predefinidos Versões do Briefing Ver Briefing do Projeto" at bounding box center [189, 158] width 315 height 10
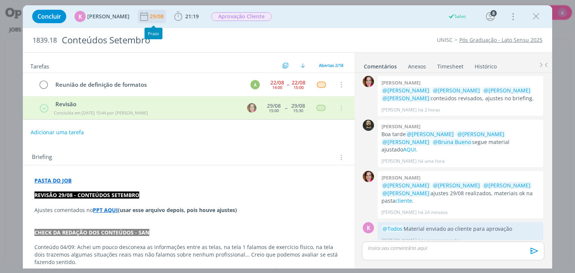
click at [153, 18] on div "29/08" at bounding box center [157, 16] width 15 height 5
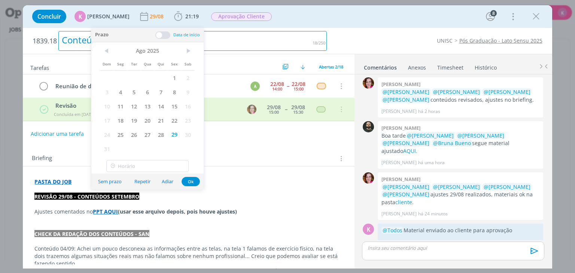
scroll to position [380, 0]
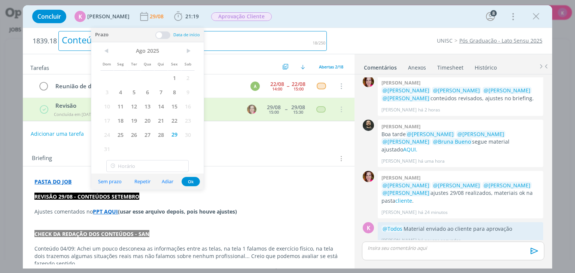
click at [289, 42] on div "Conteúdos Setembro" at bounding box center [192, 41] width 268 height 20
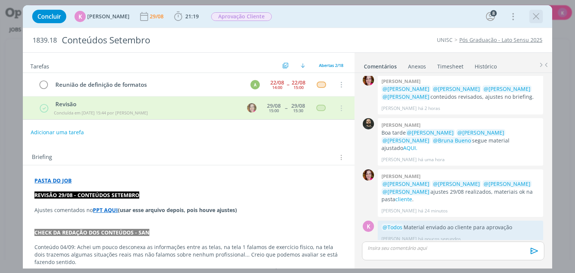
scroll to position [378, 0]
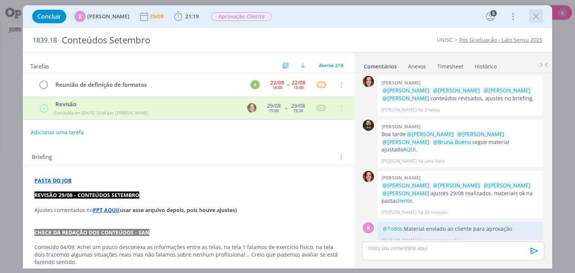
click at [541, 21] on icon "dialog" at bounding box center [535, 16] width 11 height 11
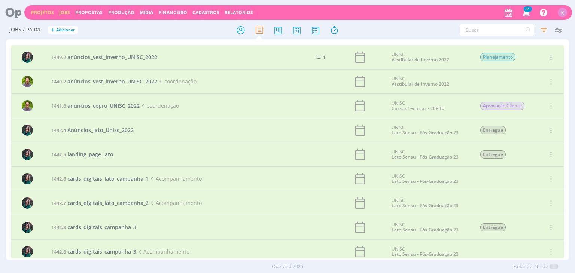
click at [45, 11] on link "Projetos" at bounding box center [42, 12] width 23 height 6
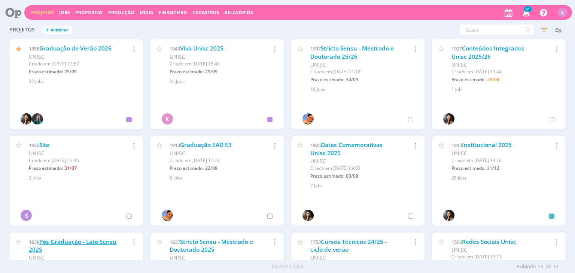
click at [70, 245] on link "Pós Graduação - Lato Sensu 2025" at bounding box center [73, 246] width 88 height 16
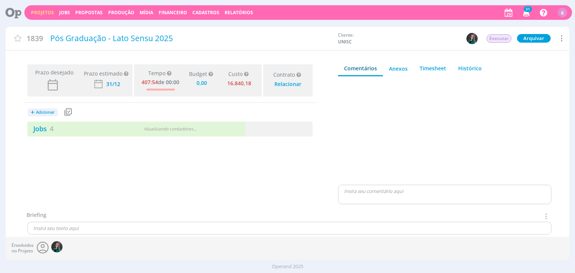
type input "0,00"
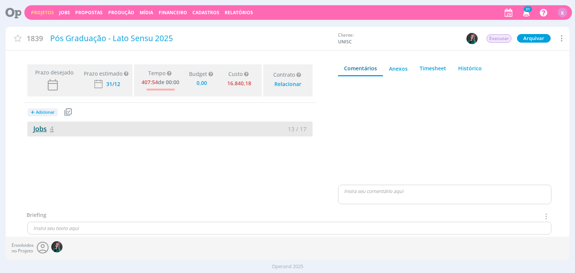
click at [43, 128] on link "Jobs 4" at bounding box center [40, 128] width 26 height 9
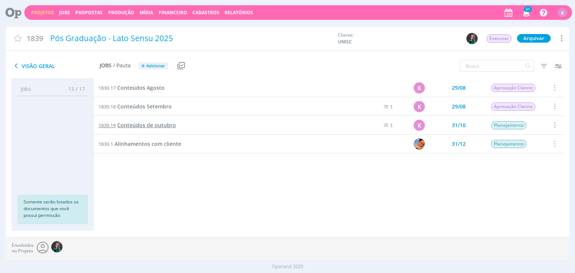
click at [150, 126] on span "Conteúdos de outubro" at bounding box center [146, 125] width 59 height 7
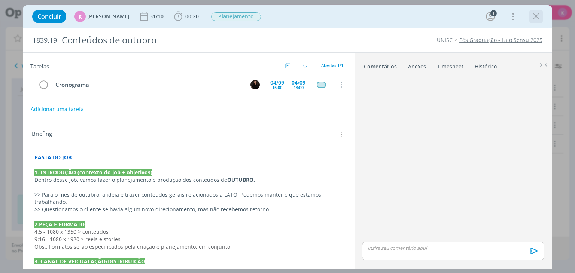
click at [536, 12] on icon "dialog" at bounding box center [535, 16] width 11 height 11
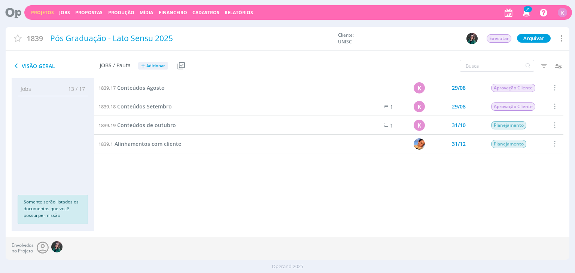
click at [147, 108] on span "Conteúdos Setembro" at bounding box center [144, 106] width 55 height 7
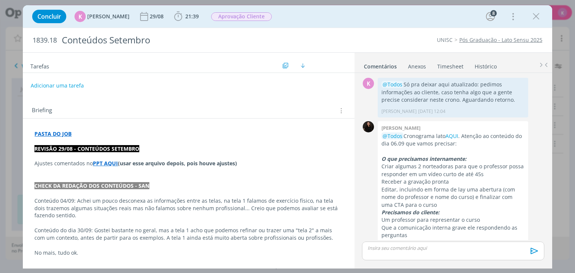
scroll to position [394, 0]
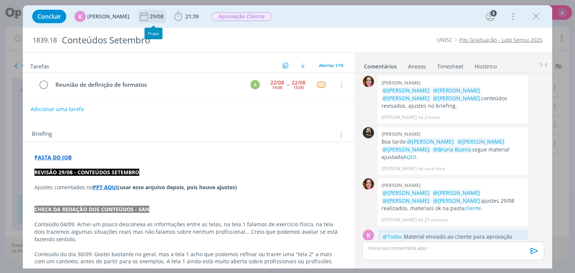
click at [157, 16] on div "29/08" at bounding box center [157, 16] width 15 height 5
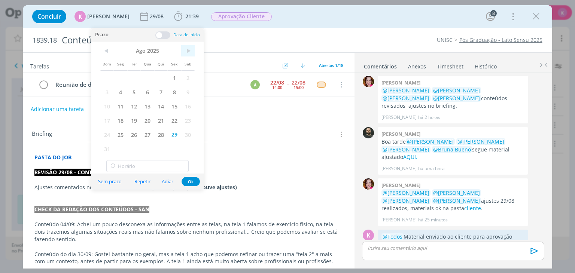
click at [190, 48] on span ">" at bounding box center [187, 50] width 13 height 11
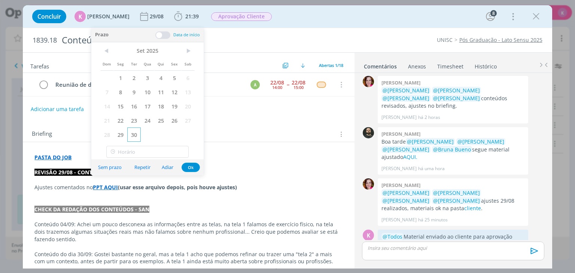
click at [133, 133] on span "30" at bounding box center [133, 135] width 13 height 14
click at [196, 166] on button "Ok" at bounding box center [191, 167] width 18 height 9
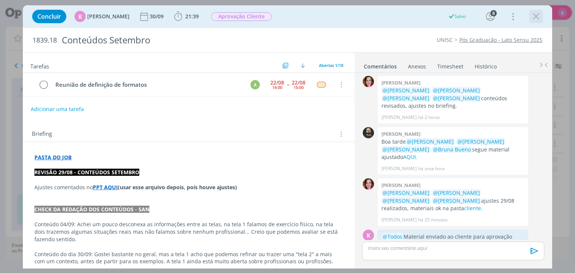
click at [535, 18] on icon "dialog" at bounding box center [535, 16] width 11 height 11
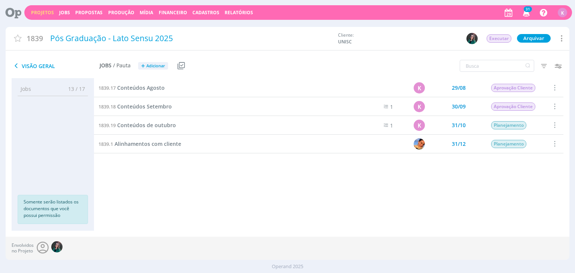
click at [48, 9] on link "Projetos" at bounding box center [42, 12] width 23 height 6
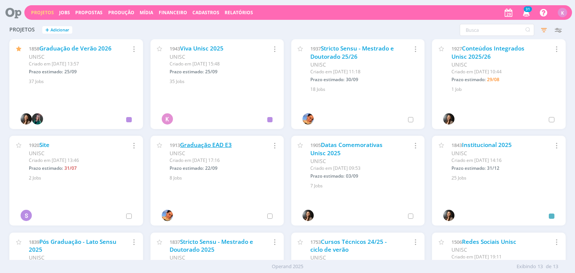
click at [219, 144] on link "Graduação EAD E3" at bounding box center [206, 145] width 52 height 8
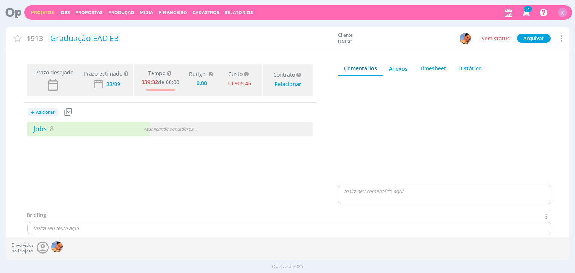
type input "0,00"
click at [42, 128] on link "Jobs 8" at bounding box center [40, 128] width 26 height 9
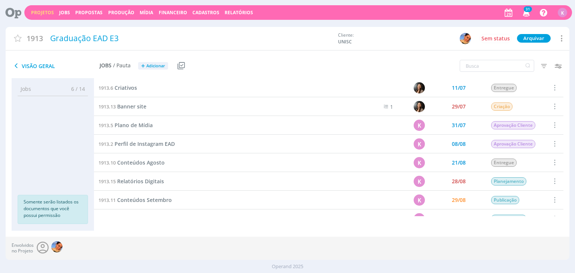
scroll to position [12, 0]
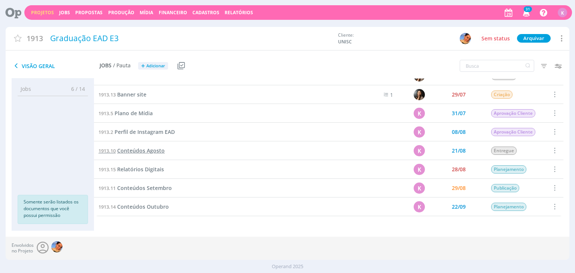
click at [159, 150] on span "Conteúdos Agosto" at bounding box center [141, 150] width 48 height 7
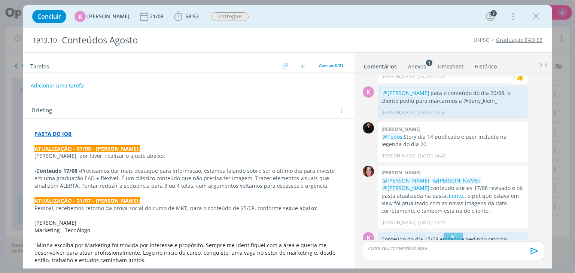
scroll to position [969, 0]
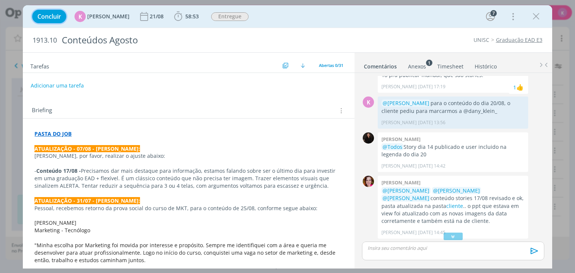
click at [54, 19] on span "Concluir" at bounding box center [49, 16] width 24 height 6
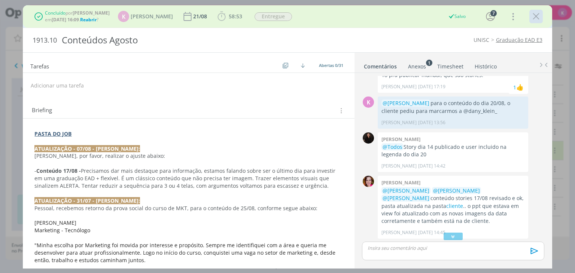
click at [534, 14] on icon "dialog" at bounding box center [535, 16] width 11 height 11
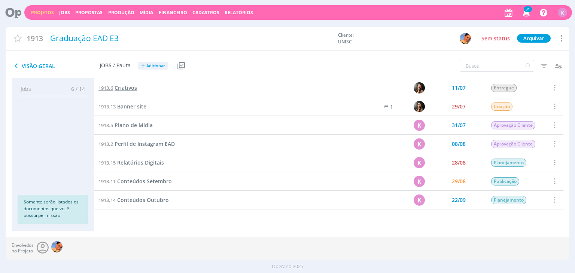
click at [121, 90] on span "Criativos" at bounding box center [126, 87] width 22 height 7
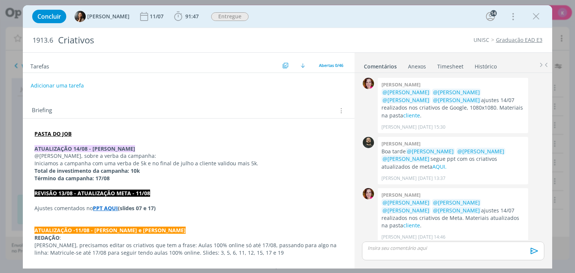
scroll to position [846, 0]
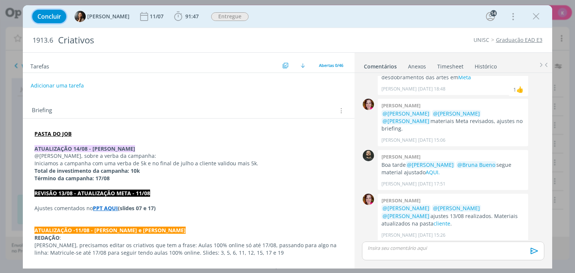
click at [52, 15] on span "Concluir" at bounding box center [49, 16] width 24 height 6
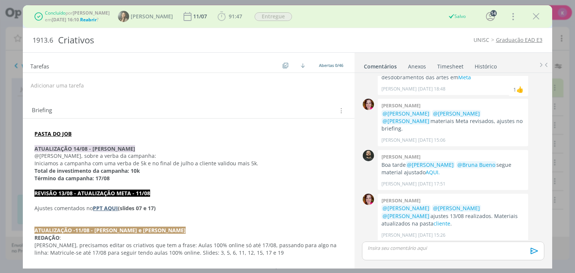
click at [60, 18] on b "29/08 às 16:10" at bounding box center [65, 19] width 27 height 6
click at [538, 24] on div "Concluído por Karoline Arend em 29/08 às 16:10 . Reabrir ? Beatriz Luchese 11/0…" at bounding box center [287, 16] width 518 height 18
click at [535, 23] on div "dialog" at bounding box center [535, 16] width 13 height 13
click at [535, 18] on icon "dialog" at bounding box center [535, 16] width 11 height 11
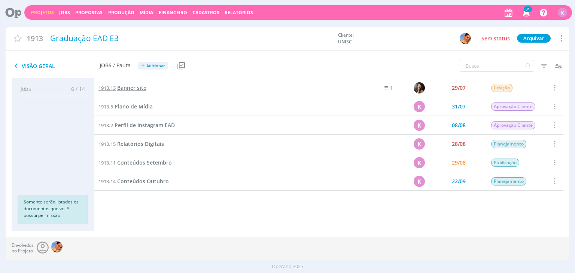
click at [121, 85] on span "Banner site" at bounding box center [131, 87] width 29 height 7
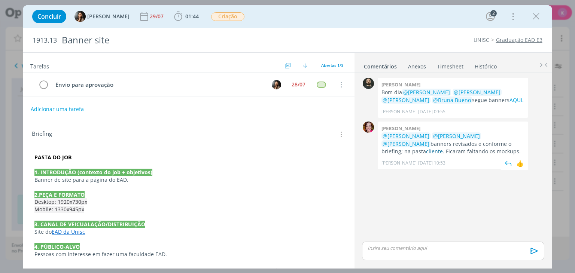
click at [443, 148] on link "cliente" at bounding box center [434, 151] width 17 height 7
drag, startPoint x: 533, startPoint y: 16, endPoint x: 202, endPoint y: 55, distance: 332.8
click at [533, 16] on icon "dialog" at bounding box center [535, 16] width 11 height 11
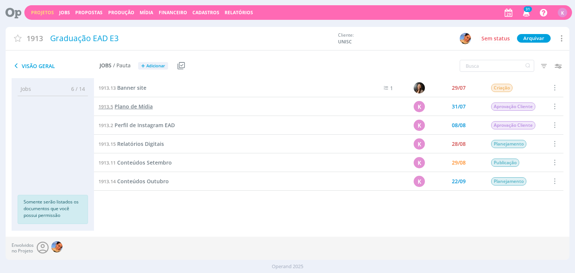
click at [138, 108] on span "Plano de Mídia" at bounding box center [134, 106] width 38 height 7
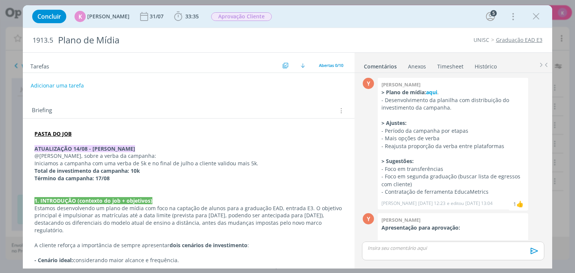
scroll to position [74, 0]
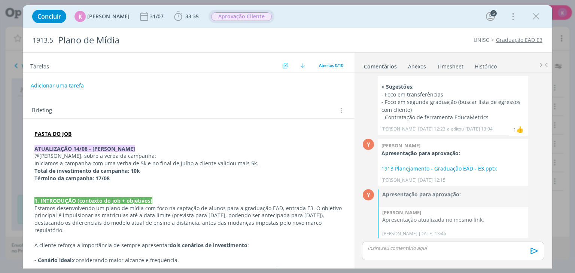
click at [243, 16] on span "Aprovação Cliente" at bounding box center [241, 16] width 61 height 9
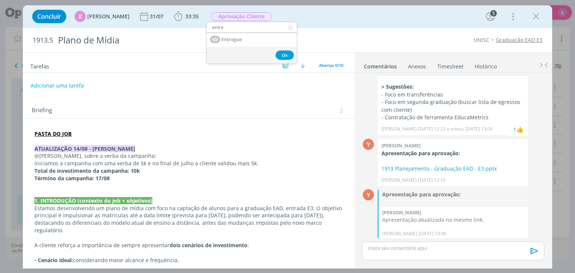
type input "entre"
click at [231, 38] on span "Entregue" at bounding box center [232, 40] width 21 height 6
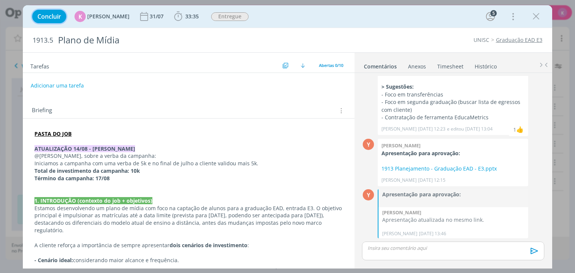
click at [57, 15] on span "Concluir" at bounding box center [49, 16] width 24 height 6
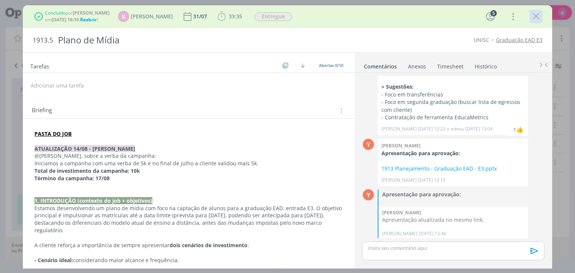
click at [536, 16] on icon "dialog" at bounding box center [535, 16] width 11 height 11
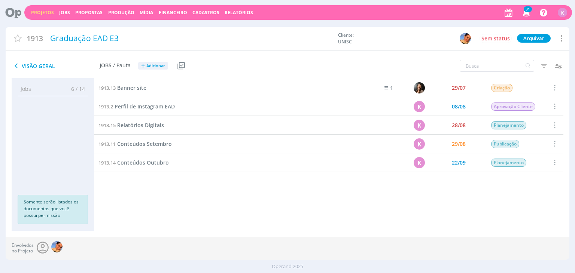
click at [150, 107] on span "Perfil de Instagram EAD" at bounding box center [145, 106] width 60 height 7
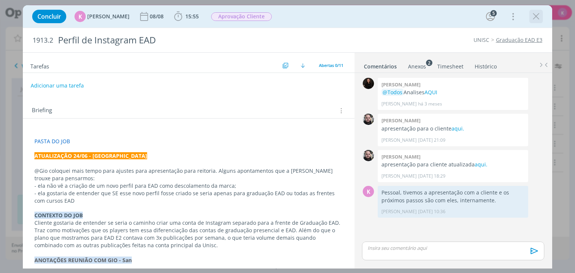
click at [538, 17] on icon "dialog" at bounding box center [535, 16] width 11 height 11
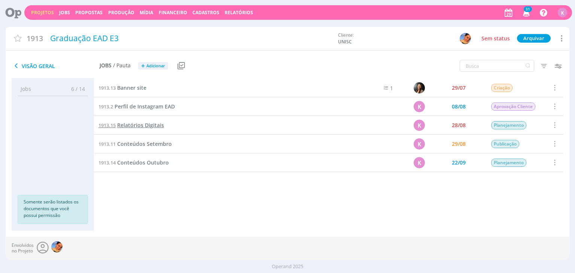
click at [152, 126] on span "Relatórios Digitais" at bounding box center [140, 125] width 47 height 7
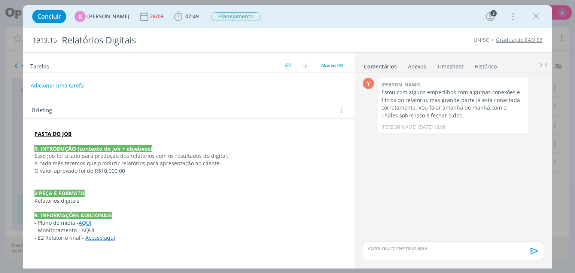
click at [480, 183] on div "Y 0 Yuri lopardo Estou com alguns empecilhos com algumas conexões e filtros do …" at bounding box center [453, 158] width 188 height 164
click at [152, 14] on div "28/08" at bounding box center [157, 16] width 15 height 5
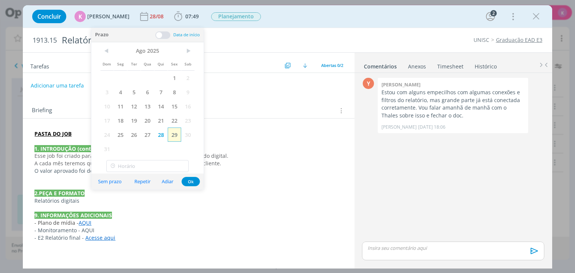
click at [178, 130] on span "29" at bounding box center [174, 135] width 13 height 14
click at [252, 102] on div "Briefing Briefings Predefinidos Versões do Briefing Ver Briefing do Projeto" at bounding box center [188, 108] width 331 height 20
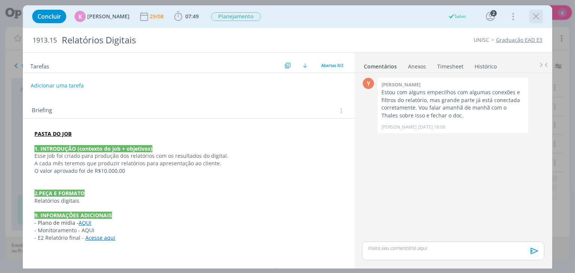
click at [540, 17] on icon "dialog" at bounding box center [535, 16] width 11 height 11
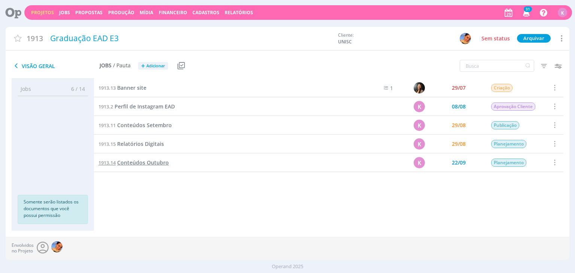
click at [148, 160] on span "Conteúdos Outubro" at bounding box center [143, 162] width 52 height 7
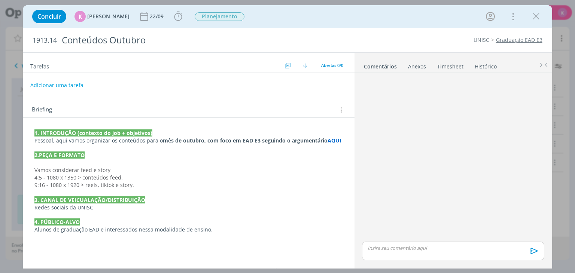
click at [67, 86] on button "Adicionar uma tarefa" at bounding box center [56, 85] width 53 height 13
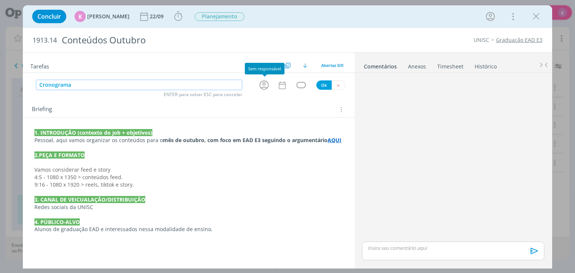
click at [267, 81] on icon "dialog" at bounding box center [263, 84] width 9 height 9
type input "Cronograma"
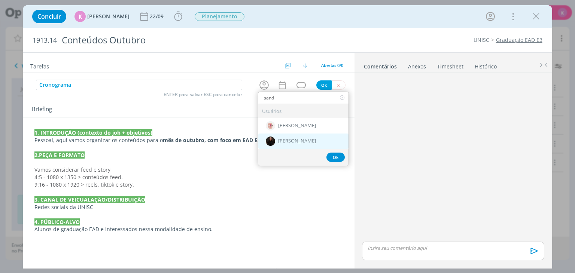
type input "sand"
click at [301, 140] on span "[PERSON_NAME]" at bounding box center [297, 142] width 38 height 6
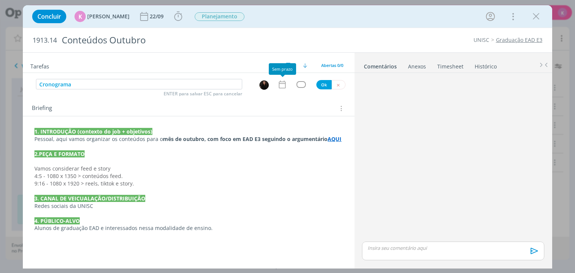
click at [281, 86] on icon "dialog" at bounding box center [282, 85] width 10 height 10
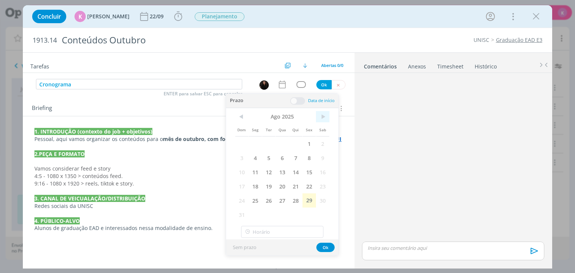
click at [325, 115] on span ">" at bounding box center [322, 116] width 13 height 11
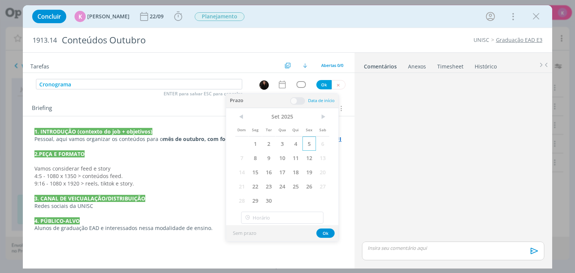
click at [311, 143] on span "5" at bounding box center [308, 144] width 13 height 14
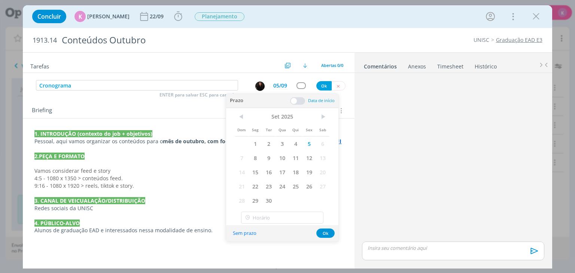
click at [293, 99] on span at bounding box center [297, 100] width 15 height 7
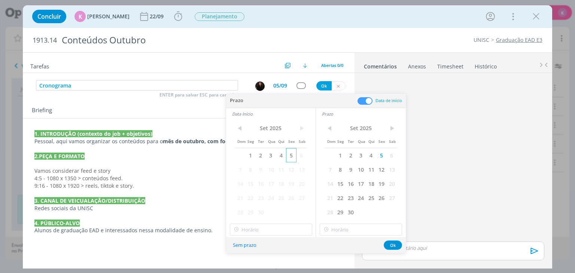
click at [293, 155] on span "5" at bounding box center [291, 155] width 10 height 14
click at [277, 232] on input "17:00" at bounding box center [271, 230] width 82 height 12
drag, startPoint x: 248, startPoint y: 182, endPoint x: 262, endPoint y: 195, distance: 19.1
click at [248, 182] on div "13:00" at bounding box center [272, 180] width 84 height 13
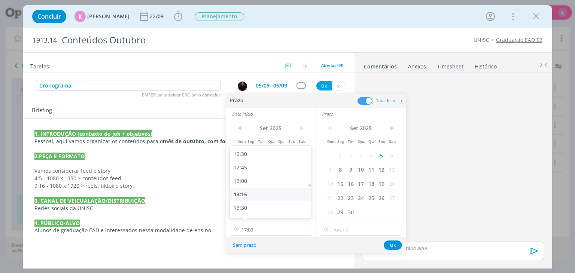
type input "13:00"
type input "17:00"
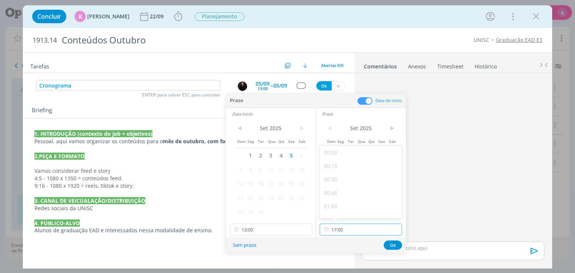
click at [347, 229] on input "17:00" at bounding box center [361, 230] width 82 height 12
click at [346, 208] on div "17:00" at bounding box center [362, 209] width 84 height 13
click at [392, 241] on button "Ok" at bounding box center [393, 245] width 18 height 9
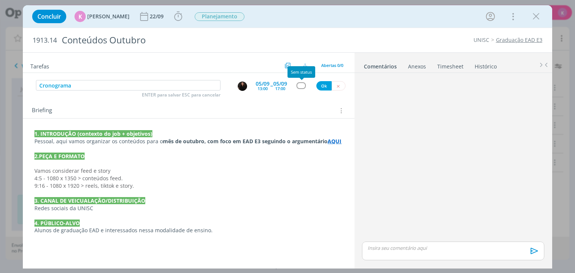
click at [299, 81] on div "Cronograma ENTER para salvar ESC para cancelar 05/09 13:00 -- 05/09 17:00 Ok" at bounding box center [188, 85] width 331 height 13
click at [305, 87] on div "dialog" at bounding box center [300, 85] width 9 height 6
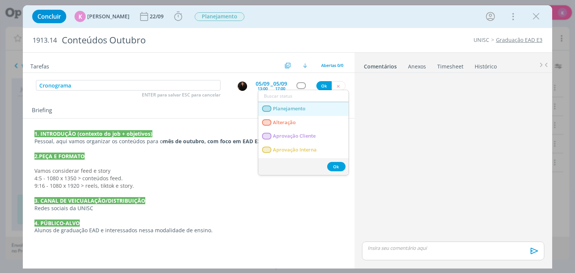
click at [305, 106] on span "Planejamento" at bounding box center [289, 109] width 33 height 6
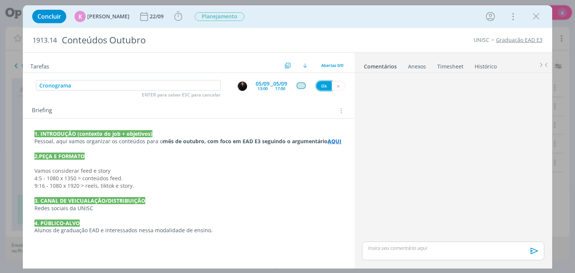
click at [323, 86] on button "Ok" at bounding box center [323, 85] width 15 height 9
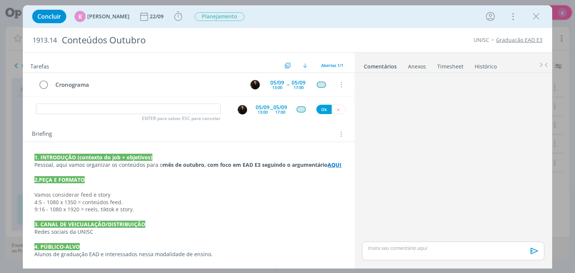
click at [118, 128] on div "Briefing Briefings Predefinidos Versões do Briefing Ver Briefing do Projeto" at bounding box center [188, 132] width 331 height 20
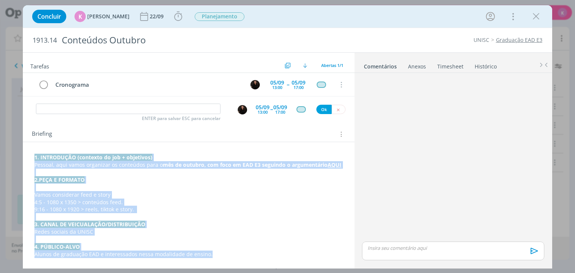
drag, startPoint x: 218, startPoint y: 255, endPoint x: 28, endPoint y: 150, distance: 217.0
click at [28, 150] on div "1. INTRODUÇÃO (contexto do job + objetivos) Pessoal, aqui vamos organizar os co…" at bounding box center [188, 202] width 331 height 121
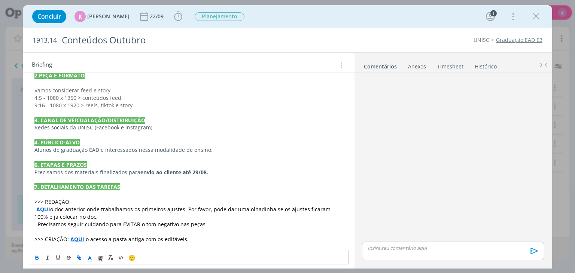
scroll to position [102, 0]
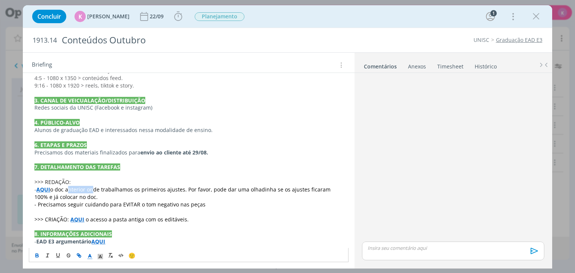
drag, startPoint x: 93, startPoint y: 188, endPoint x: 67, endPoint y: 192, distance: 26.1
click at [67, 192] on span "o doc anterior onde trabalhamos os primeiros ajustes. Por favor, pode dar uma o…" at bounding box center [183, 193] width 298 height 15
drag, startPoint x: 83, startPoint y: 197, endPoint x: 27, endPoint y: 183, distance: 58.2
click at [27, 184] on div "2.PEÇA E FORMATO Vamos considerar feed e story 4:5 - 1080 x 1350 > conteúdos fe…" at bounding box center [188, 152] width 331 height 225
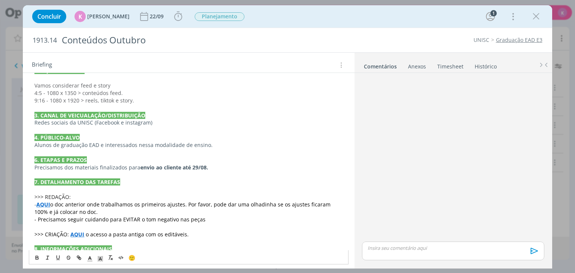
drag, startPoint x: 32, startPoint y: 205, endPoint x: 85, endPoint y: 210, distance: 53.7
click at [85, 210] on div "2.PEÇA E FORMATO Vamos considerar feed e story 4:5 - 1080 x 1350 > conteúdos fe…" at bounding box center [188, 163] width 319 height 199
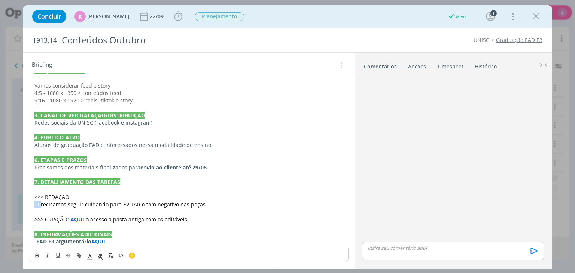
drag, startPoint x: 39, startPoint y: 204, endPoint x: 31, endPoint y: 206, distance: 7.6
click at [31, 206] on div "2.PEÇA E FORMATO Vamos considerar feed e story 4:5 - 1080 x 1350 > conteúdos fe…" at bounding box center [188, 156] width 319 height 184
click at [36, 206] on span "- Precisamos seguir cuidando para EVITAR o tom negativo nas peças" at bounding box center [119, 204] width 171 height 7
drag, startPoint x: 37, startPoint y: 204, endPoint x: 32, endPoint y: 204, distance: 5.6
click at [32, 204] on div "2.PEÇA E FORMATO Vamos considerar feed e story 4:5 - 1080 x 1350 > conteúdos fe…" at bounding box center [188, 156] width 319 height 184
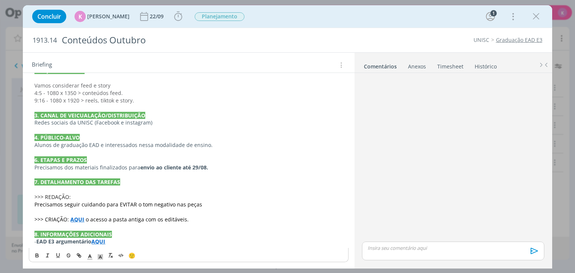
scroll to position [79, 0]
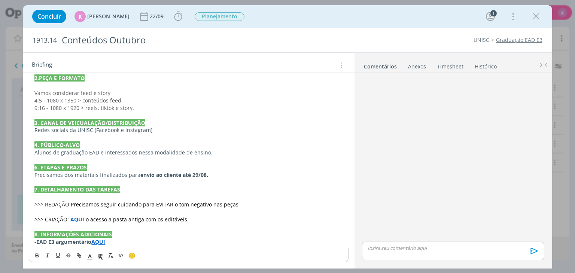
click at [37, 213] on p "dialog" at bounding box center [188, 211] width 308 height 7
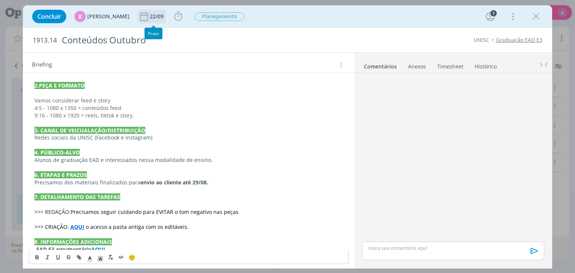
click at [150, 17] on div "22/09" at bounding box center [157, 16] width 15 height 5
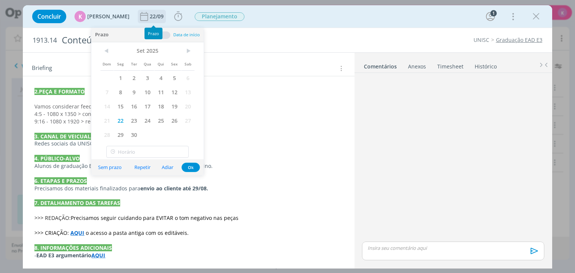
scroll to position [66, 0]
click at [287, 78] on div "2.PEÇA E FORMATO Vamos considerar feed e story 4:5 - 1080 x 1350 > conteúdos fe…" at bounding box center [188, 171] width 331 height 188
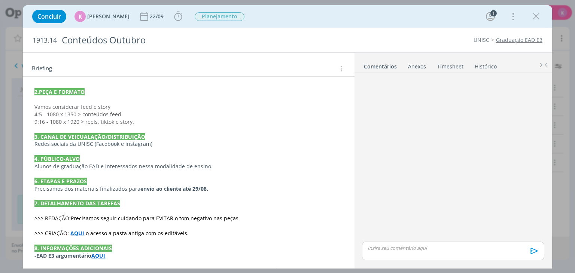
click at [204, 189] on strong "envio ao cliente até 29/08." at bounding box center [174, 188] width 68 height 7
click at [150, 17] on div "22/09" at bounding box center [157, 16] width 15 height 5
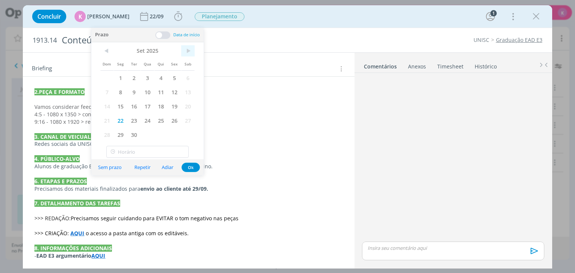
click at [188, 49] on span ">" at bounding box center [187, 50] width 13 height 11
click at [177, 140] on span "31" at bounding box center [174, 135] width 13 height 14
click at [246, 62] on div "Briefing Briefings Predefinidos Versões do Briefing Ver Briefing do Projeto" at bounding box center [188, 67] width 331 height 20
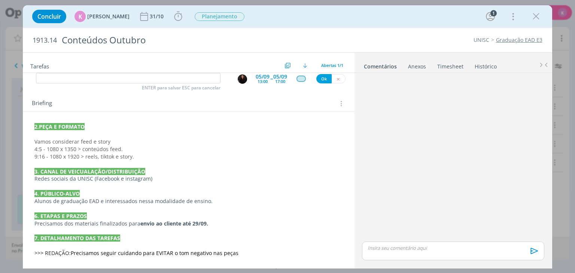
scroll to position [0, 0]
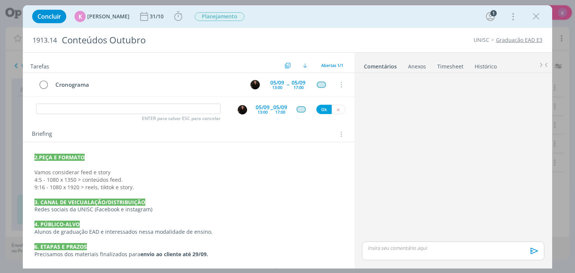
click at [43, 151] on div "2.PEÇA E FORMATO Vamos considerar feed e story 4:5 - 1080 x 1350 > conteúdos fe…" at bounding box center [188, 239] width 319 height 176
click at [34, 155] on div "2.PEÇA E FORMATO Vamos considerar feed e story 4:5 - 1080 x 1350 > conteúdos fe…" at bounding box center [188, 239] width 319 height 177
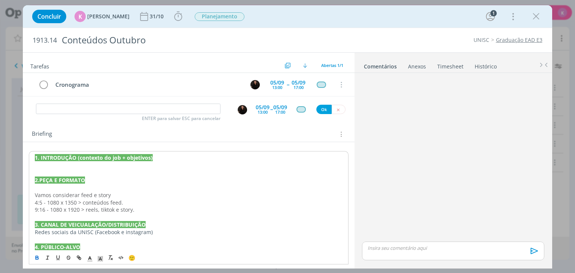
click at [38, 167] on p "﻿" at bounding box center [188, 165] width 307 height 7
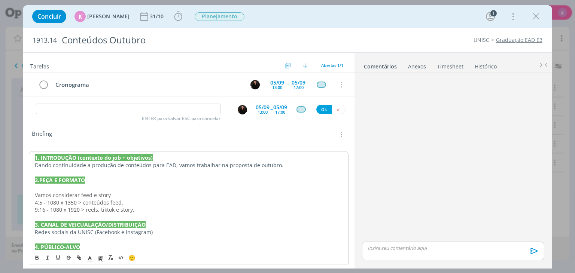
click at [41, 188] on p "dialog" at bounding box center [188, 187] width 307 height 7
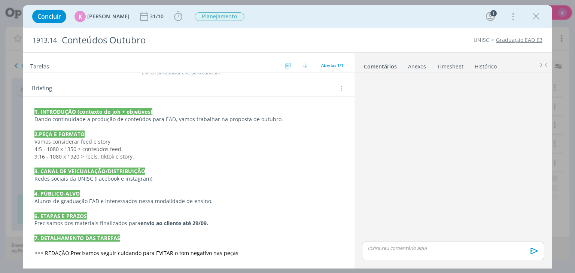
scroll to position [75, 0]
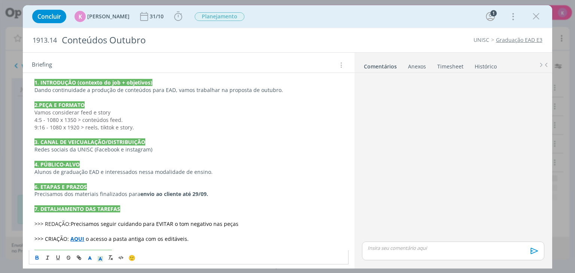
click at [107, 219] on p "dialog" at bounding box center [188, 216] width 308 height 7
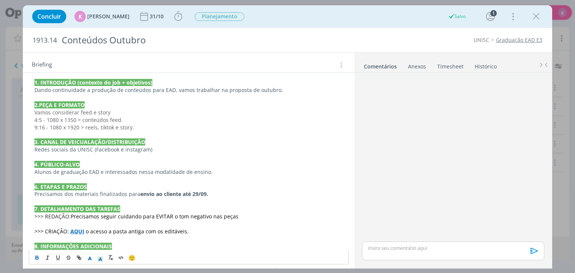
scroll to position [87, 0]
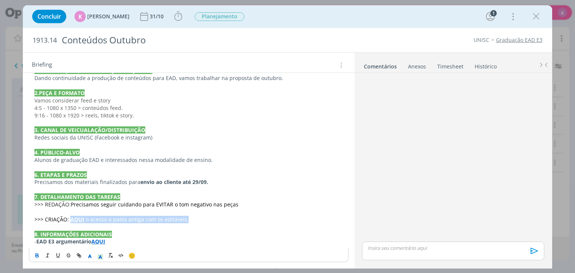
drag, startPoint x: 70, startPoint y: 219, endPoint x: 192, endPoint y: 217, distance: 122.0
click at [192, 217] on p ">>> CRIAÇÃO: AQUI o acesso a pasta antiga com os editáveis." at bounding box center [188, 219] width 308 height 7
drag, startPoint x: 134, startPoint y: 222, endPoint x: 70, endPoint y: 220, distance: 63.3
click at [70, 220] on div "1. INTRODUÇÃO (contexto do job + objetivos) Dando continuidade a produção de co…" at bounding box center [188, 156] width 319 height 184
click at [39, 254] on icon "dialog" at bounding box center [37, 256] width 6 height 6
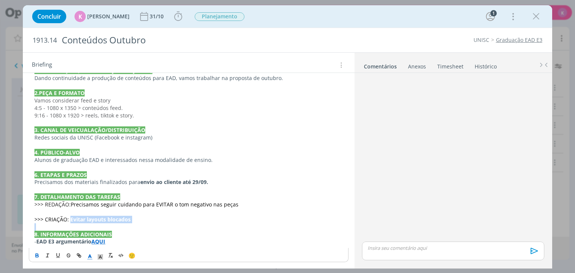
click at [39, 253] on icon "dialog" at bounding box center [37, 256] width 6 height 6
click at [88, 258] on div "1. INTRODUÇÃO (contexto do job + objetivos) Dando continuidade a produção de co…" at bounding box center [188, 163] width 319 height 198
drag, startPoint x: 71, startPoint y: 219, endPoint x: 132, endPoint y: 226, distance: 61.5
click at [132, 226] on div "1. INTRODUÇÃO (contexto do job + objetivos) Dando continuidade a produção de co…" at bounding box center [188, 156] width 319 height 184
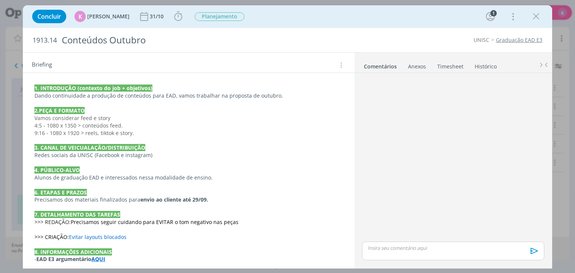
click at [92, 256] on div "1. INTRODUÇÃO (contexto do job + objetivos) Dando continuidade a produção de co…" at bounding box center [188, 181] width 319 height 198
click at [92, 253] on div "1. INTRODUÇÃO (contexto do job + objetivos) Dando continuidade a produção de co…" at bounding box center [188, 181] width 319 height 198
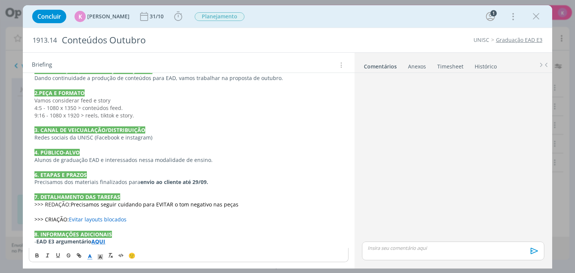
click at [92, 255] on div "1. INTRODUÇÃO (contexto do job + objetivos) Dando continuidade a produção de co…" at bounding box center [188, 163] width 319 height 198
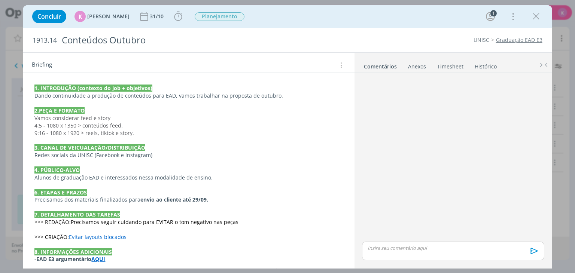
click at [88, 256] on div "1. INTRODUÇÃO (contexto do job + objetivos) Dando continuidade a produção de co…" at bounding box center [188, 181] width 319 height 198
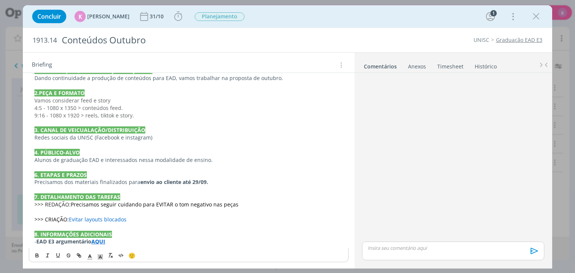
drag, startPoint x: 69, startPoint y: 219, endPoint x: 128, endPoint y: 219, distance: 59.5
click at [128, 219] on p ">>> CRIAÇÃO: Evitar layouts blocados" at bounding box center [188, 219] width 308 height 7
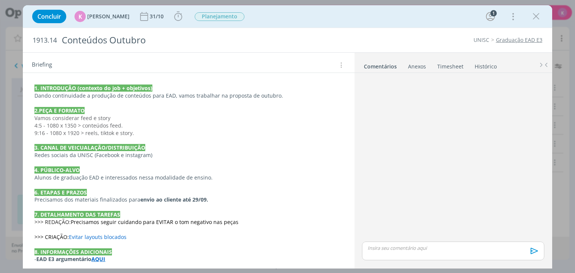
click at [89, 255] on div "1. INTRODUÇÃO (contexto do job + objetivos) Dando continuidade a produção de co…" at bounding box center [188, 181] width 319 height 198
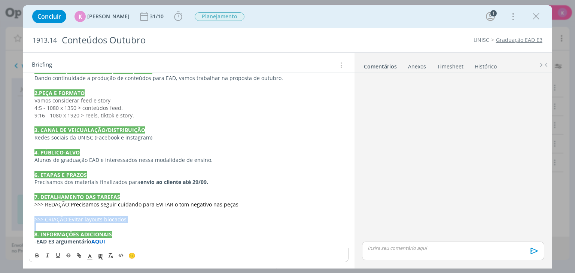
drag, startPoint x: 133, startPoint y: 223, endPoint x: 30, endPoint y: 222, distance: 102.9
click at [30, 222] on div "1. INTRODUÇÃO (contexto do job + objetivos) Dando continuidade a produção de co…" at bounding box center [188, 156] width 319 height 184
click at [91, 256] on div "1. INTRODUÇÃO (contexto do job + objetivos) Dando continuidade a produção de co…" at bounding box center [188, 163] width 319 height 198
click at [115, 216] on span "Evitar layouts blocados" at bounding box center [98, 219] width 58 height 7
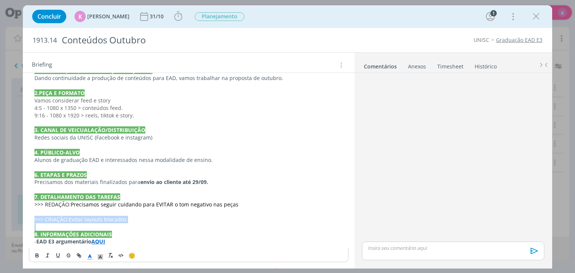
click at [115, 216] on span "Evitar layouts blocados" at bounding box center [98, 219] width 58 height 7
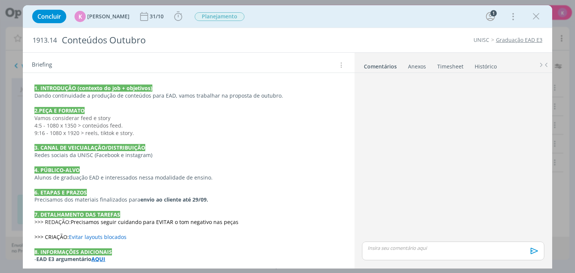
click at [88, 255] on div "1. INTRODUÇÃO (contexto do job + objetivos) Dando continuidade a produção de co…" at bounding box center [188, 181] width 319 height 198
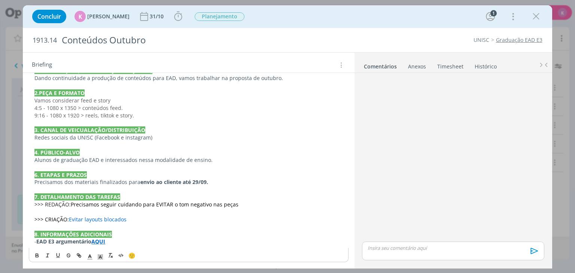
click at [150, 147] on p "dialog" at bounding box center [188, 144] width 308 height 7
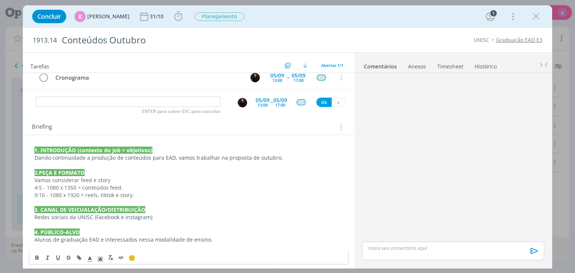
scroll to position [0, 0]
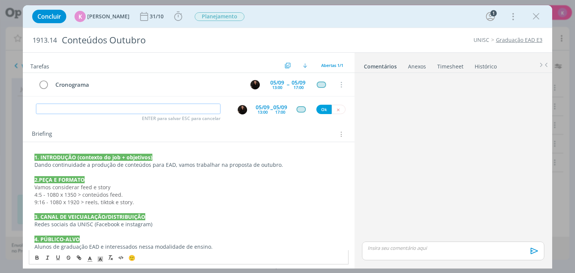
click at [113, 111] on input "dialog" at bounding box center [128, 109] width 185 height 10
click at [238, 112] on img "dialog" at bounding box center [242, 109] width 9 height 9
type input "Redação"
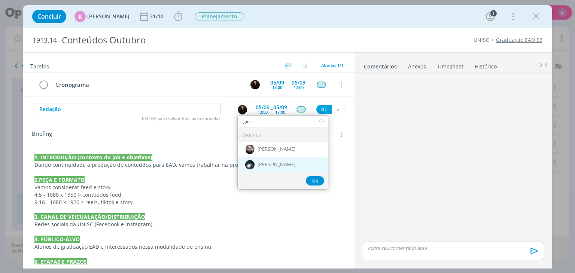
type input "gio"
click at [273, 162] on span "[PERSON_NAME]" at bounding box center [277, 165] width 38 height 6
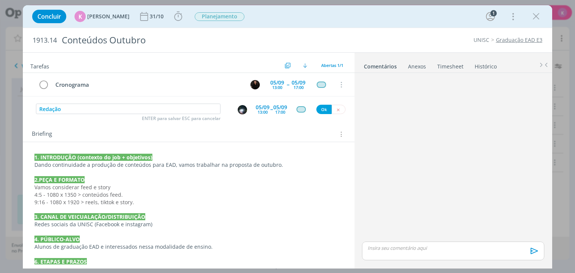
click at [265, 107] on div "05/09" at bounding box center [263, 107] width 14 height 5
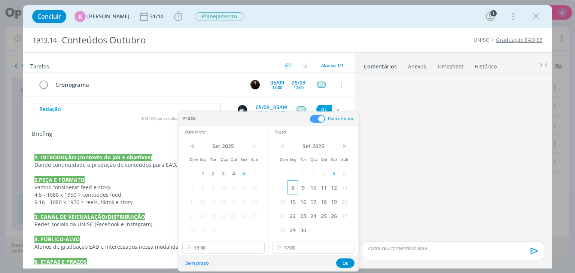
click at [295, 189] on span "8" at bounding box center [292, 187] width 10 height 14
click at [202, 188] on span "8" at bounding box center [203, 187] width 10 height 14
click at [340, 265] on button "Ok" at bounding box center [345, 263] width 18 height 9
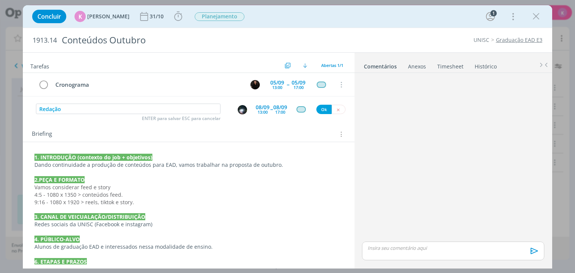
click at [358, 258] on div "🙂 Ctrl + ENTER para enviar Powered by PQINA Arraste seus arquivos ou procure em…" at bounding box center [453, 170] width 198 height 194
click at [258, 111] on div "13:00" at bounding box center [263, 112] width 10 height 4
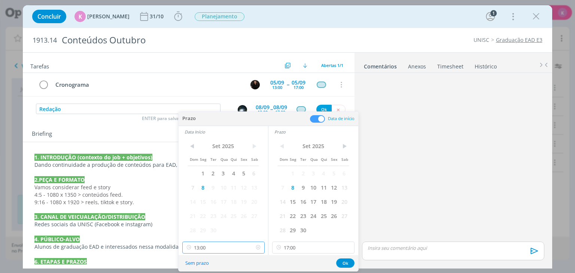
click at [222, 246] on input "13:00" at bounding box center [223, 248] width 82 height 12
click at [207, 201] on div "09:00" at bounding box center [224, 198] width 84 height 13
type input "09:00"
click at [313, 247] on input "17:00" at bounding box center [313, 248] width 82 height 12
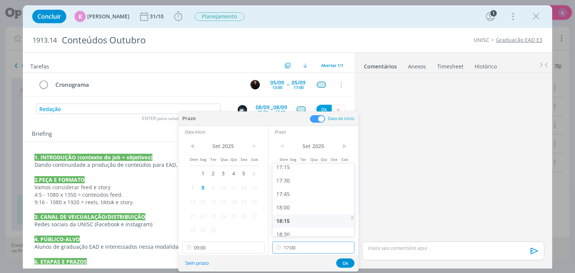
scroll to position [934, 0]
click at [283, 206] on div "18:00" at bounding box center [315, 206] width 84 height 13
type input "18:00"
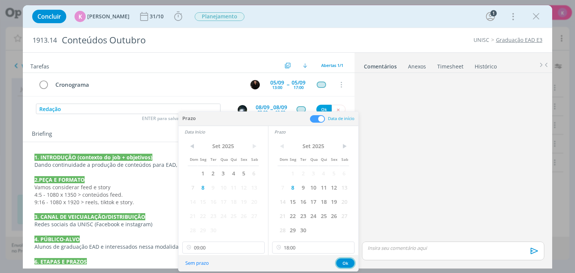
click at [345, 264] on button "Ok" at bounding box center [345, 263] width 18 height 9
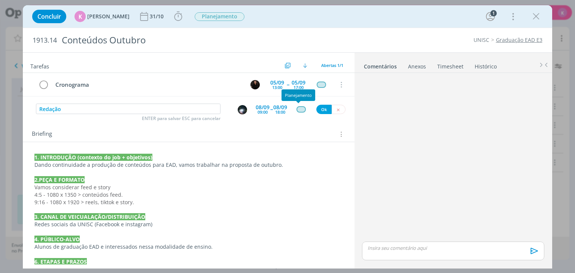
click at [297, 111] on div "dialog" at bounding box center [300, 109] width 9 height 6
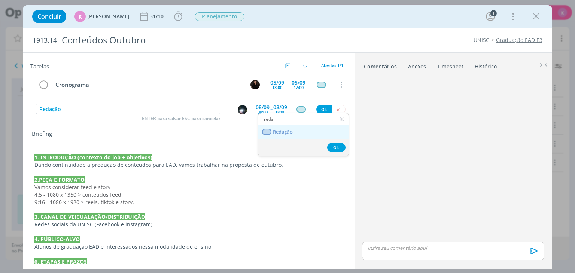
type input "reda"
click at [290, 137] on link "Redação" at bounding box center [303, 132] width 90 height 14
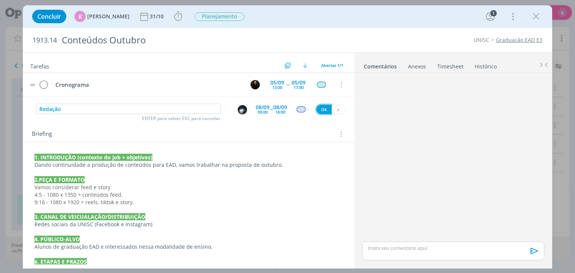
drag, startPoint x: 322, startPoint y: 108, endPoint x: 136, endPoint y: 73, distance: 189.8
click at [316, 112] on button "Ok" at bounding box center [323, 109] width 15 height 9
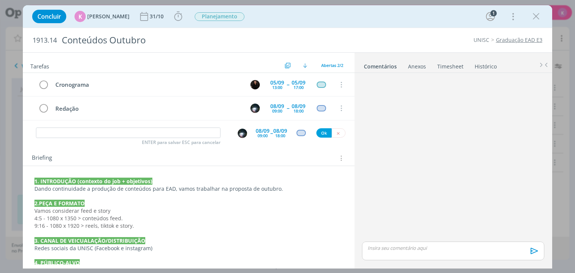
click at [299, 261] on p "4. PÚBLICO-ALVO" at bounding box center [188, 262] width 308 height 7
click at [277, 135] on div "18:00" at bounding box center [280, 136] width 10 height 4
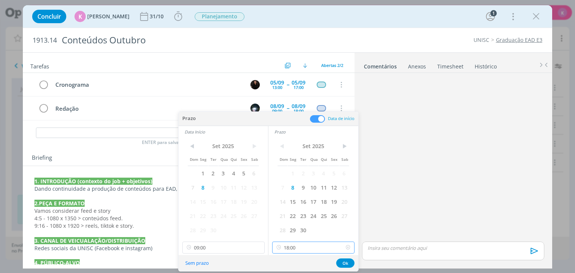
click at [311, 243] on input "18:00" at bounding box center [313, 248] width 82 height 12
click at [290, 183] on div "15:00" at bounding box center [315, 177] width 84 height 13
type input "15:00"
click at [346, 265] on button "Ok" at bounding box center [345, 263] width 18 height 9
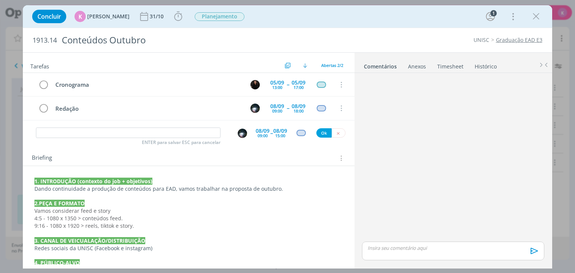
click at [298, 147] on div "Briefing Briefings Predefinidos Versões do Briefing Ver Briefing do Projeto" at bounding box center [188, 156] width 331 height 20
click at [295, 109] on div "18:00" at bounding box center [298, 111] width 10 height 4
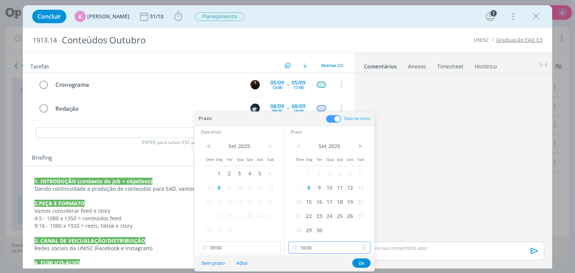
click at [326, 250] on input "18:00" at bounding box center [329, 248] width 82 height 12
click at [316, 178] on div "15:00" at bounding box center [331, 177] width 84 height 13
type input "15:00"
click at [364, 261] on button "Ok" at bounding box center [361, 263] width 18 height 9
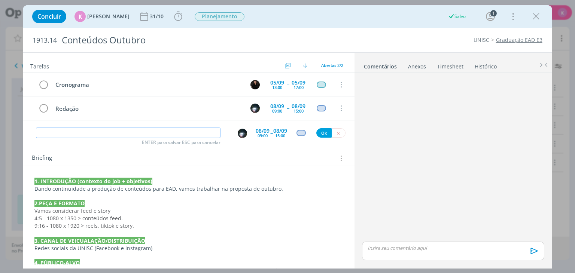
click at [203, 132] on input "dialog" at bounding box center [128, 133] width 185 height 10
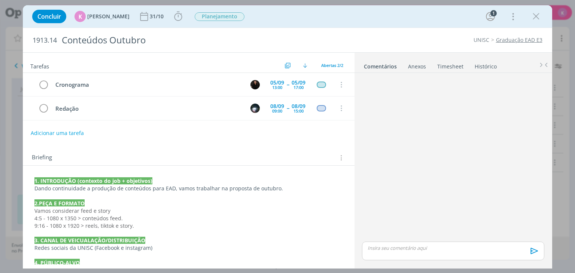
click at [250, 146] on div "Briefing Briefings Predefinidos Versões do Briefing Ver Briefing do Projeto" at bounding box center [188, 156] width 331 height 20
click at [73, 127] on button "Adicionar uma tarefa" at bounding box center [56, 133] width 53 height 13
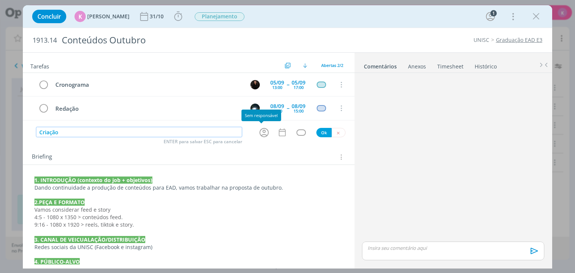
click at [264, 132] on icon "dialog" at bounding box center [264, 133] width 12 height 12
type input "Criação"
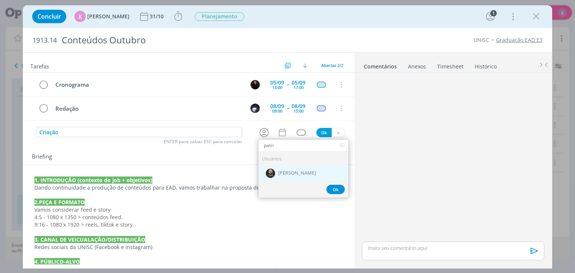
type input "patri"
click at [278, 179] on div "[PERSON_NAME]" at bounding box center [303, 172] width 90 height 15
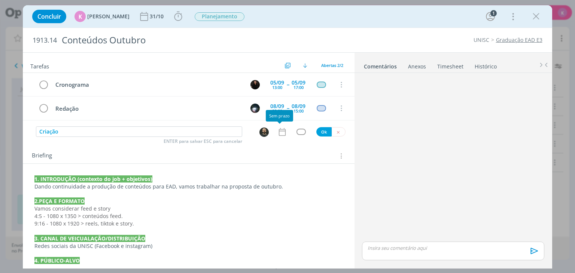
click at [278, 130] on icon "dialog" at bounding box center [281, 132] width 7 height 8
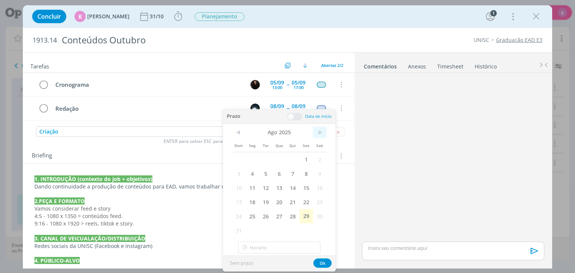
click at [323, 131] on span ">" at bounding box center [319, 132] width 13 height 11
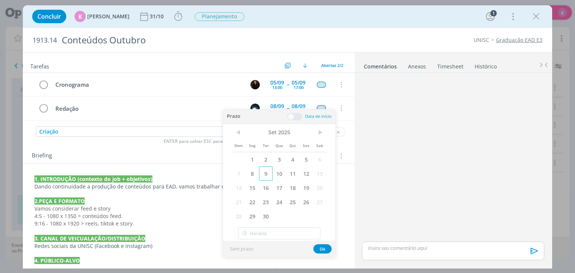
click at [265, 177] on span "9" at bounding box center [265, 174] width 13 height 14
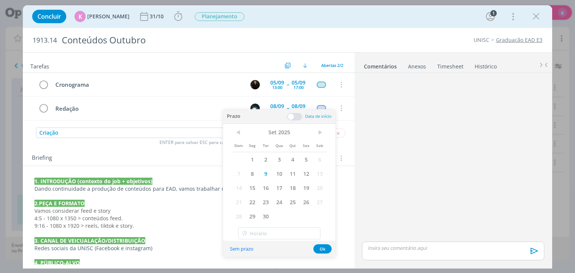
click at [298, 118] on span at bounding box center [294, 116] width 15 height 7
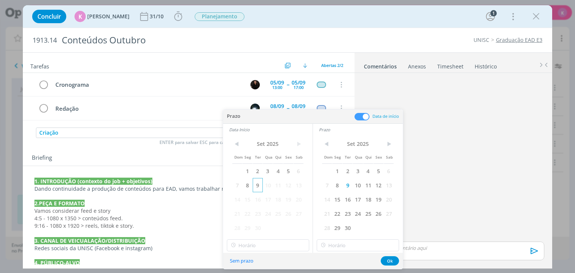
click at [256, 182] on span "9" at bounding box center [258, 185] width 10 height 14
click at [277, 248] on input "17:00" at bounding box center [268, 246] width 82 height 12
click at [249, 172] on div "09:00" at bounding box center [269, 168] width 84 height 13
type input "09:00"
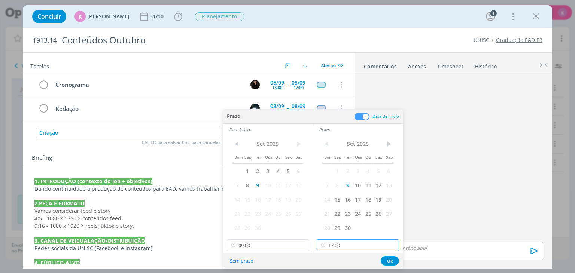
click at [341, 247] on input "17:00" at bounding box center [358, 246] width 82 height 12
click at [334, 168] on div "18:00" at bounding box center [359, 166] width 84 height 13
type input "18:00"
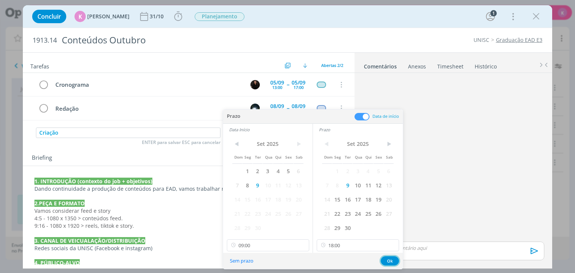
click at [393, 258] on button "Ok" at bounding box center [390, 260] width 18 height 9
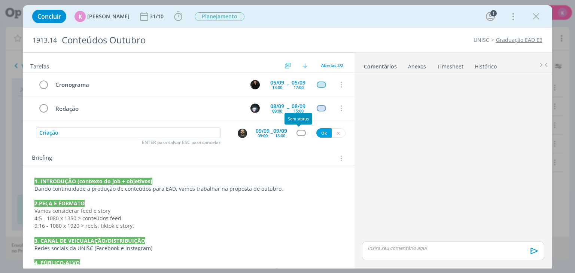
click at [299, 132] on div "dialog" at bounding box center [300, 133] width 9 height 6
type input "cr"
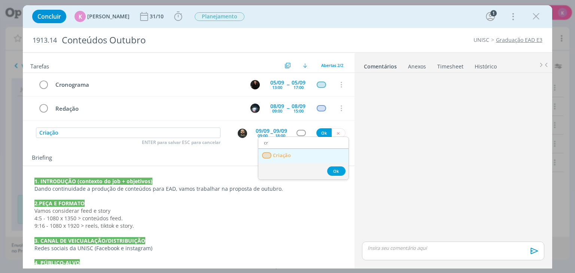
click at [305, 149] on link "Criação" at bounding box center [303, 156] width 90 height 14
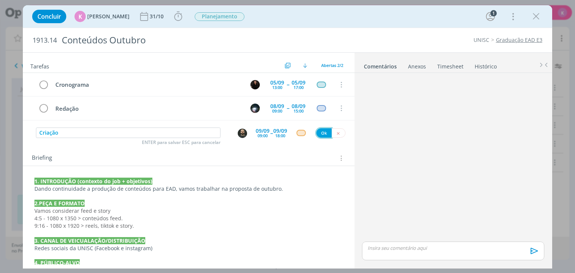
click at [320, 133] on button "Ok" at bounding box center [323, 132] width 15 height 9
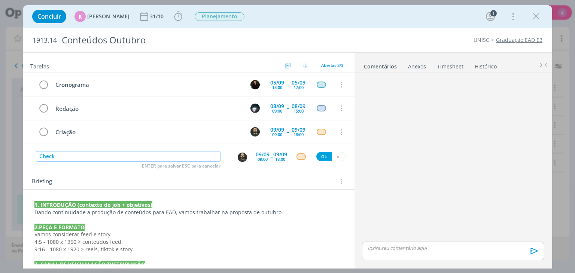
click at [238, 155] on img "dialog" at bounding box center [242, 157] width 9 height 9
type input "Check"
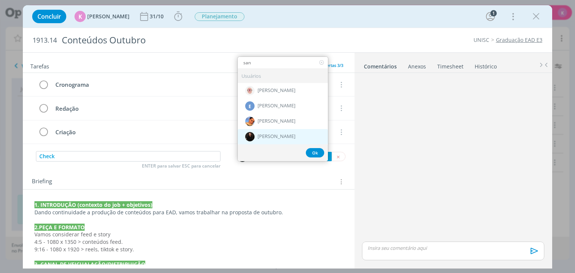
type input "san"
click at [265, 135] on span "[PERSON_NAME]" at bounding box center [277, 137] width 38 height 6
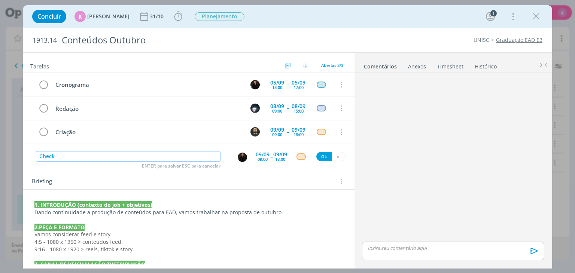
click at [174, 159] on input "Check" at bounding box center [128, 156] width 185 height 10
click at [270, 153] on span "--" at bounding box center [271, 156] width 2 height 7
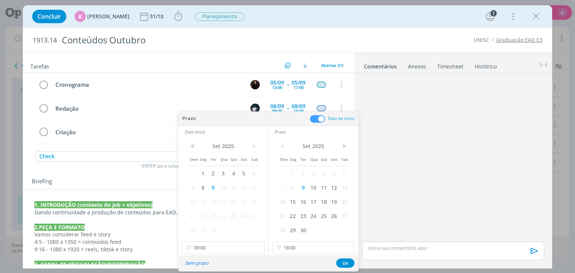
drag, startPoint x: 311, startPoint y: 188, endPoint x: 297, endPoint y: 191, distance: 14.9
click at [311, 187] on span "10" at bounding box center [313, 187] width 10 height 14
click at [225, 186] on span "10" at bounding box center [223, 187] width 10 height 14
click at [346, 261] on button "Ok" at bounding box center [345, 263] width 18 height 9
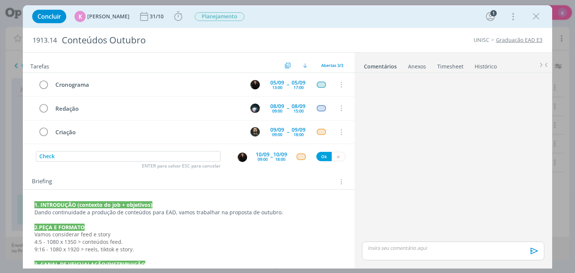
click at [448, 158] on div "dialog" at bounding box center [453, 158] width 188 height 164
click at [259, 152] on div "10/09" at bounding box center [263, 154] width 14 height 5
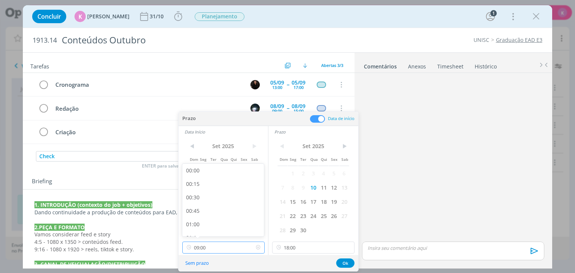
click at [226, 247] on input "09:00" at bounding box center [223, 248] width 82 height 12
click at [212, 183] on div "13:45" at bounding box center [224, 183] width 84 height 13
type input "13:45"
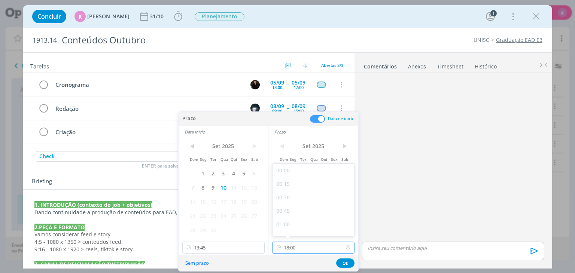
click at [294, 250] on input "18:00" at bounding box center [313, 248] width 82 height 12
click at [296, 177] on div "14:15" at bounding box center [315, 174] width 84 height 13
type input "14:15"
click at [344, 261] on button "Ok" at bounding box center [345, 263] width 18 height 9
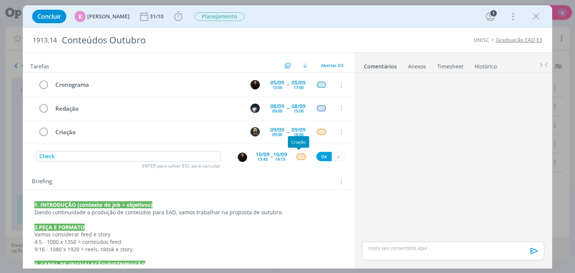
click at [298, 154] on div "dialog" at bounding box center [300, 156] width 9 height 6
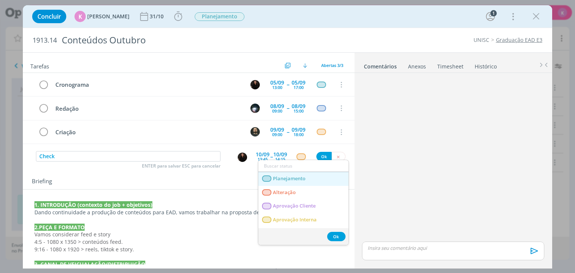
click at [282, 179] on span "Planejamento" at bounding box center [289, 179] width 33 height 6
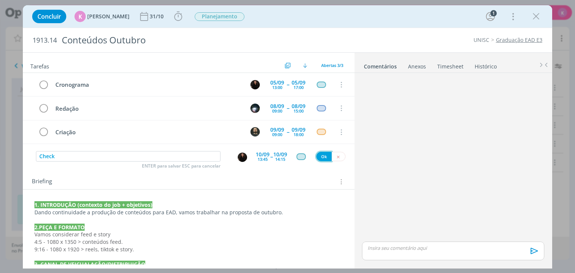
click at [320, 154] on button "Ok" at bounding box center [323, 156] width 15 height 9
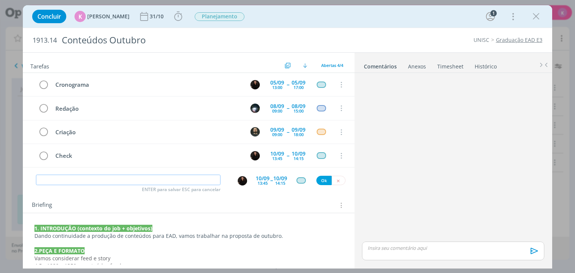
click at [197, 184] on div "ENTER para salvar ESC para cancelar" at bounding box center [128, 180] width 185 height 11
type input "P"
type input "r"
type input "R"
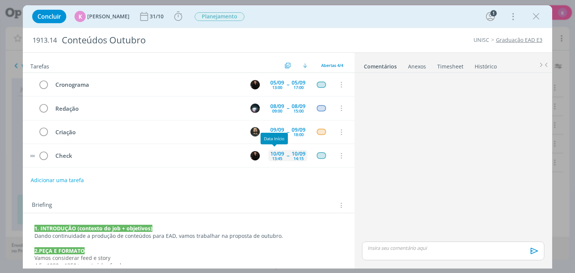
click at [273, 152] on div "10/09" at bounding box center [277, 153] width 14 height 5
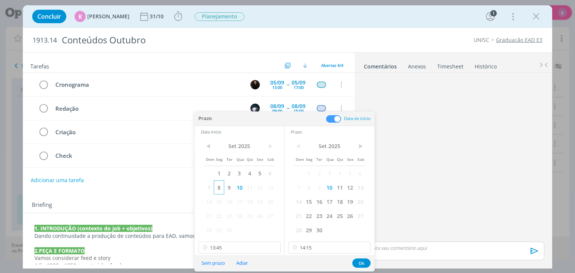
click at [216, 187] on span "8" at bounding box center [219, 187] width 10 height 14
click at [310, 187] on span "8" at bounding box center [309, 187] width 10 height 14
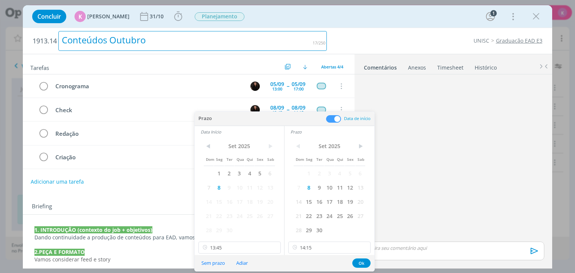
click at [255, 34] on div "Conteúdos Outubro" at bounding box center [192, 41] width 268 height 20
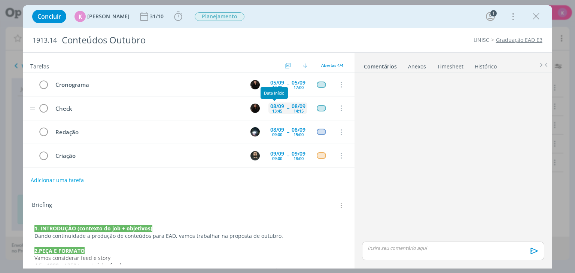
click at [275, 109] on div "13:45" at bounding box center [277, 111] width 10 height 4
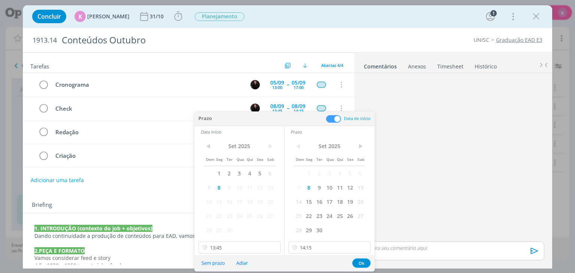
click at [225, 254] on div "< Set 2025 > Dom Seg Ter Qua Qui Sex Sab 1 2 3 4 5 6 7 8 9 10 11 12 13 14 15 16…" at bounding box center [239, 197] width 89 height 118
click at [225, 248] on input "13:45" at bounding box center [239, 248] width 82 height 12
click at [229, 192] on div "13:00" at bounding box center [240, 186] width 84 height 13
type input "13:00"
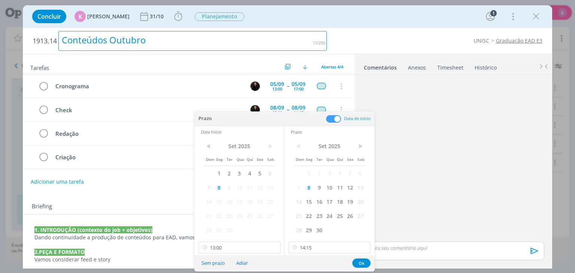
click at [281, 42] on div "Conteúdos Outubro" at bounding box center [192, 41] width 268 height 20
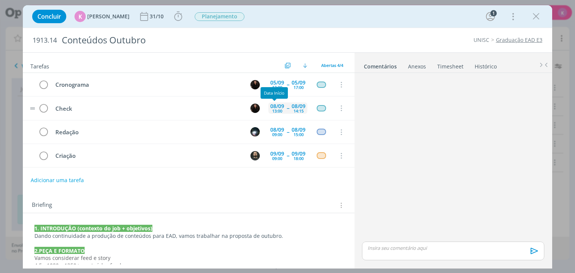
click at [273, 108] on div "08/09 13:00" at bounding box center [277, 108] width 18 height 11
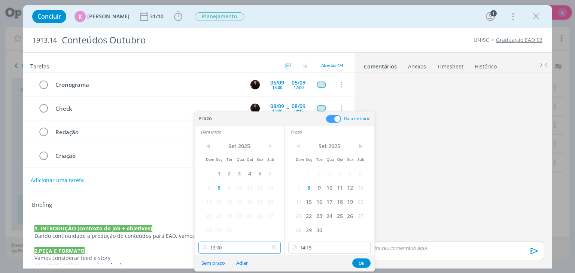
click at [231, 251] on input "13:00" at bounding box center [239, 248] width 82 height 12
click at [318, 251] on input "14:15" at bounding box center [329, 248] width 82 height 12
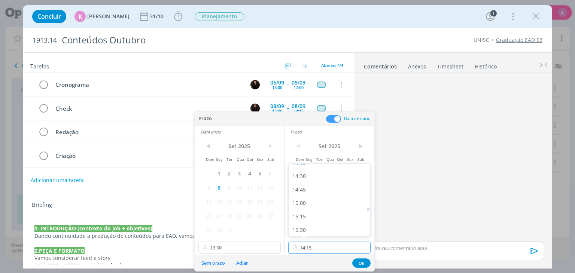
scroll to position [786, 0]
click at [311, 216] on div "15:30" at bounding box center [331, 219] width 84 height 13
type input "15:30"
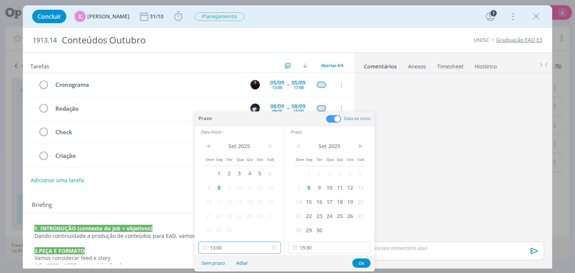
click at [255, 251] on input "13:00" at bounding box center [239, 248] width 82 height 12
click at [228, 182] on div "15:00" at bounding box center [240, 185] width 84 height 13
type input "15:00"
click at [356, 259] on button "Ok" at bounding box center [361, 263] width 18 height 9
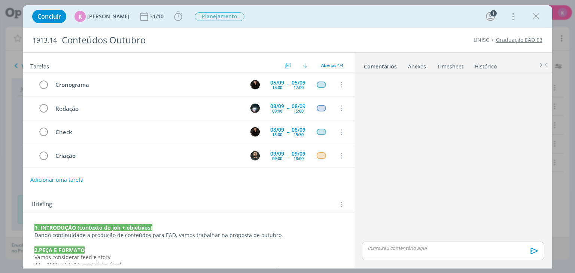
click at [54, 181] on button "Adicionar uma tarefa" at bounding box center [56, 180] width 53 height 13
click at [258, 179] on icon "dialog" at bounding box center [264, 180] width 12 height 12
type input "Redação - possíveis ajustes"
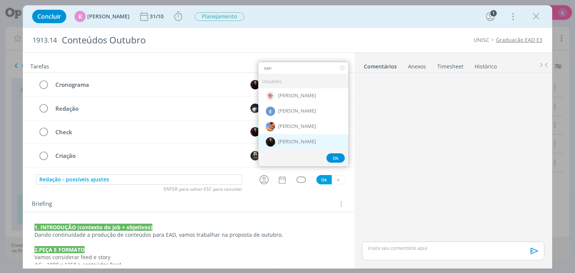
type input "san"
click at [310, 137] on div "[PERSON_NAME]" at bounding box center [303, 141] width 90 height 15
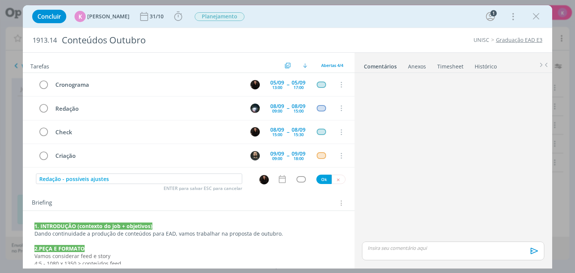
click at [278, 179] on icon "dialog" at bounding box center [281, 180] width 7 height 8
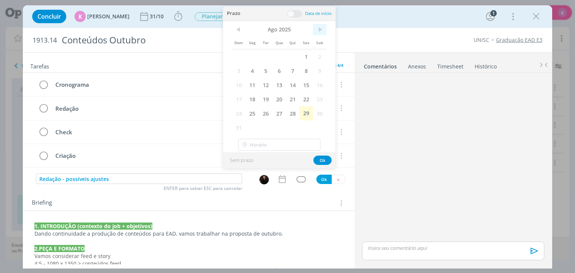
click at [323, 31] on span ">" at bounding box center [319, 29] width 13 height 11
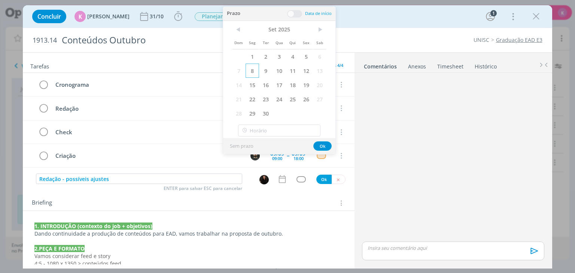
click at [253, 72] on span "8" at bounding box center [252, 71] width 13 height 14
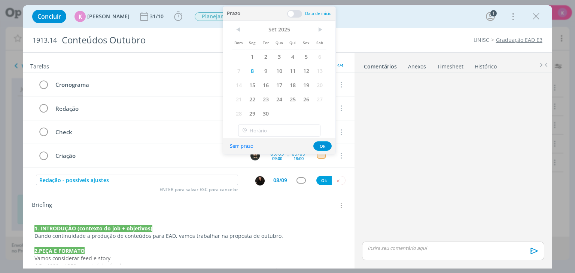
click at [292, 14] on span at bounding box center [294, 13] width 15 height 7
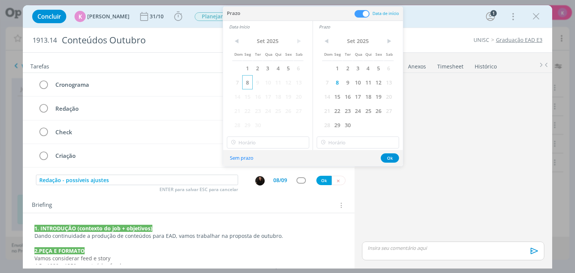
click at [248, 81] on span "8" at bounding box center [247, 82] width 10 height 14
click at [274, 195] on div "Briefing Briefings Predefinidos Versões do Briefing Ver Briefing do Projeto" at bounding box center [188, 203] width 331 height 20
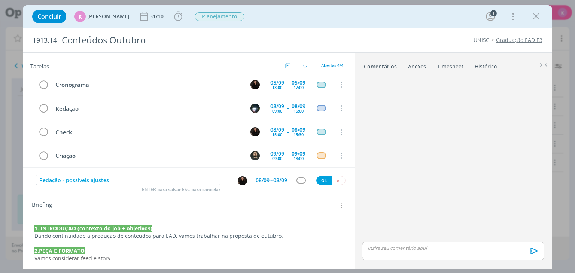
click at [259, 178] on div "08/09" at bounding box center [263, 180] width 14 height 5
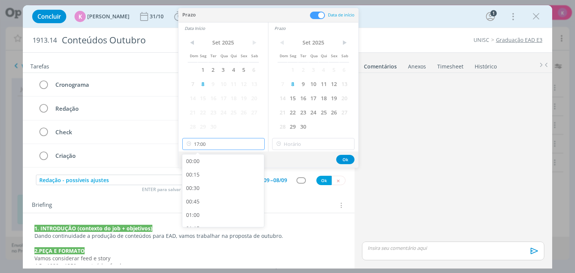
click at [236, 140] on input "17:00" at bounding box center [223, 144] width 82 height 12
click at [211, 178] on div "15:30" at bounding box center [224, 174] width 84 height 13
type input "15:30"
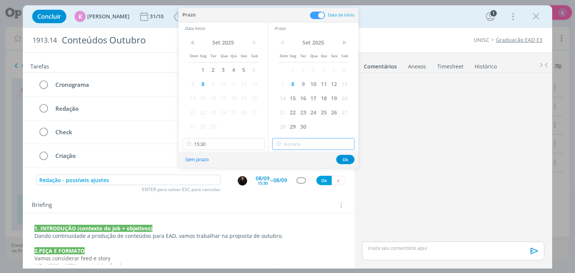
type input "17:00"
click at [299, 146] on input "17:00" at bounding box center [313, 144] width 82 height 12
click at [298, 181] on div "17:00" at bounding box center [315, 180] width 84 height 13
click at [343, 156] on button "Ok" at bounding box center [345, 159] width 18 height 9
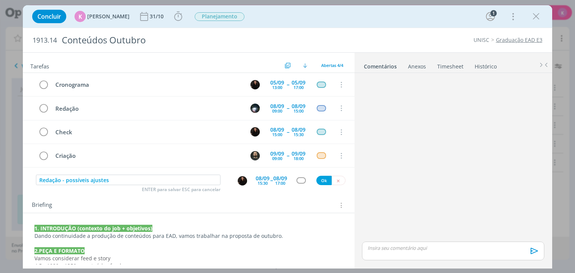
click at [238, 177] on img "dialog" at bounding box center [242, 180] width 9 height 9
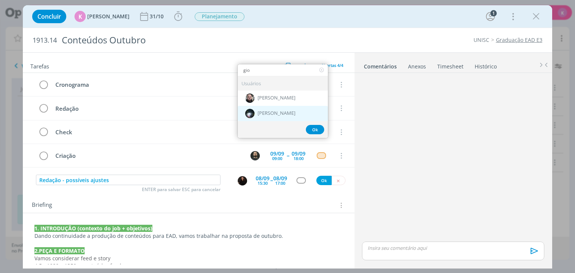
type input "gio"
click at [265, 107] on div "[PERSON_NAME]" at bounding box center [283, 113] width 90 height 15
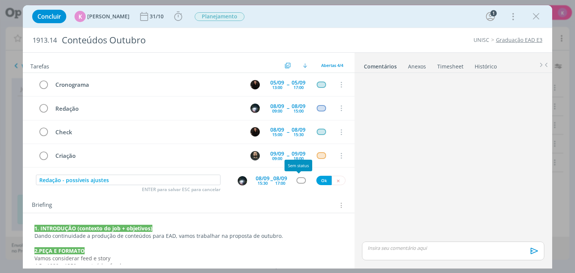
click at [298, 180] on div "dialog" at bounding box center [300, 180] width 9 height 6
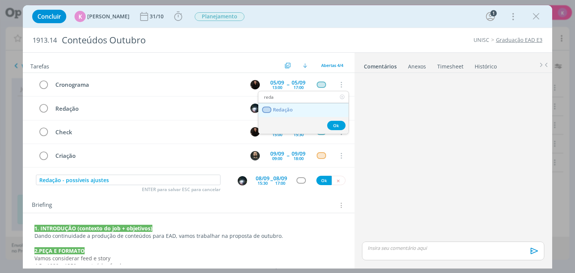
type input "reda"
click at [290, 112] on link "Redação" at bounding box center [303, 110] width 90 height 14
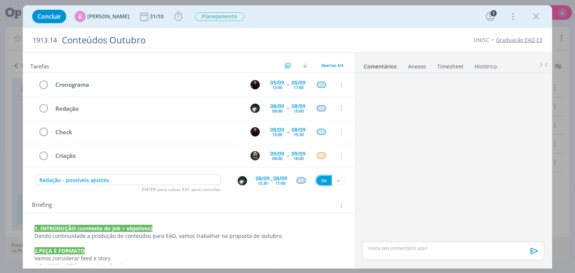
click at [318, 177] on button "Ok" at bounding box center [323, 180] width 15 height 9
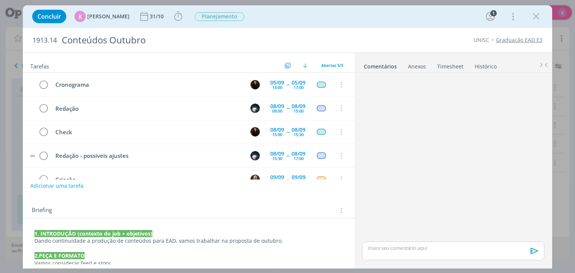
scroll to position [16, 0]
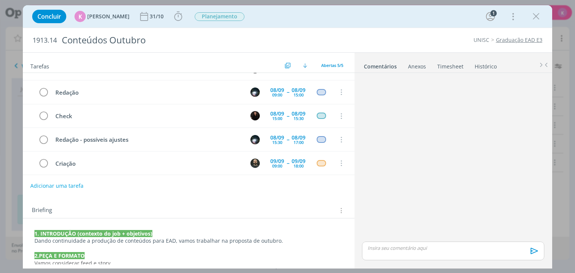
click at [69, 187] on button "Adicionar uma tarefa" at bounding box center [56, 186] width 53 height 13
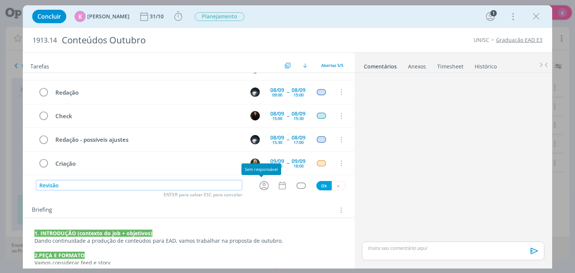
click at [260, 183] on icon "dialog" at bounding box center [263, 185] width 9 height 9
type input "Revisão"
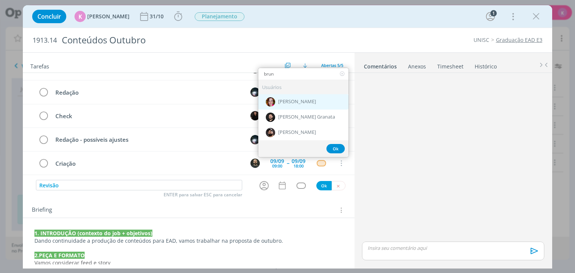
type input "brun"
click at [293, 101] on span "[PERSON_NAME]" at bounding box center [297, 102] width 38 height 6
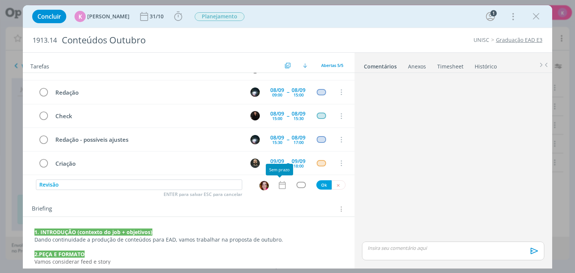
click at [281, 189] on icon "dialog" at bounding box center [282, 185] width 10 height 10
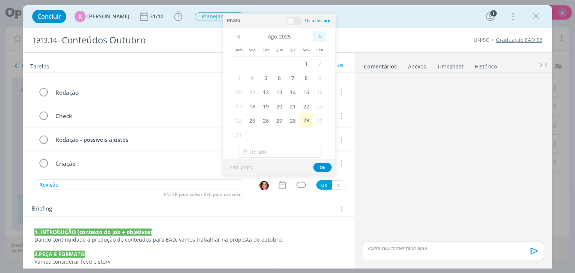
click at [319, 36] on span ">" at bounding box center [319, 36] width 13 height 11
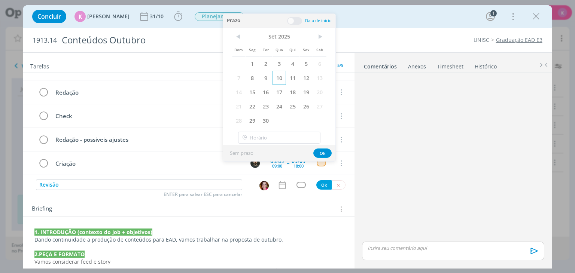
click at [281, 76] on span "10" at bounding box center [279, 78] width 13 height 14
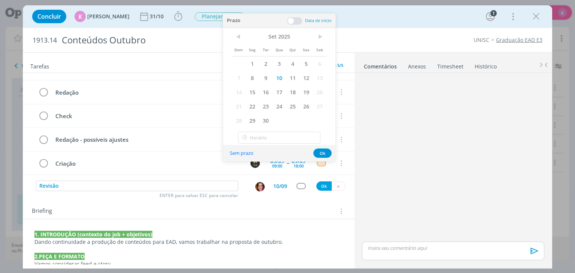
click at [292, 22] on span at bounding box center [294, 20] width 15 height 7
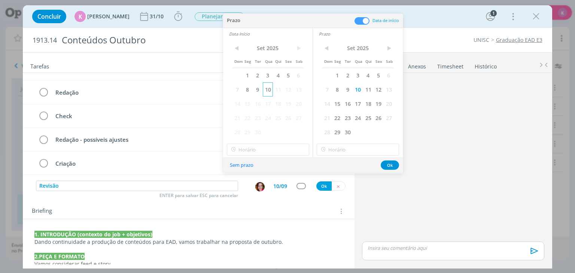
click at [273, 89] on div "Dom Seg Ter Qua Qui Sex Sab 1 2 3 4 5 6 7 8 9 10 11 12 13 14 15 16 17 18 19 20 …" at bounding box center [267, 91] width 71 height 97
click at [269, 89] on span "10" at bounding box center [268, 89] width 10 height 14
type input "17:00"
click at [249, 150] on input "17:00" at bounding box center [268, 150] width 82 height 12
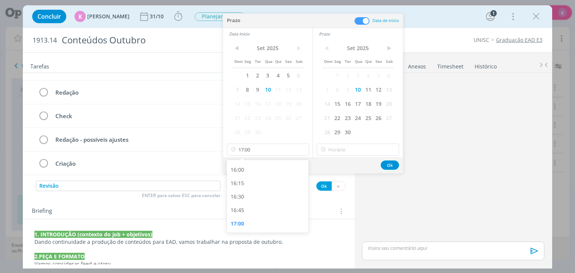
click at [314, 160] on div "Sem prazo Ok" at bounding box center [313, 165] width 180 height 16
click at [180, 61] on h2 "Tarefas" at bounding box center [156, 66] width 252 height 10
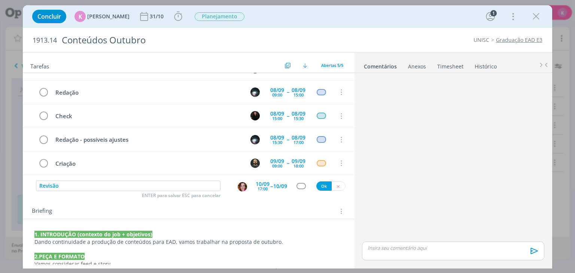
click at [261, 188] on div "17:00" at bounding box center [263, 189] width 10 height 4
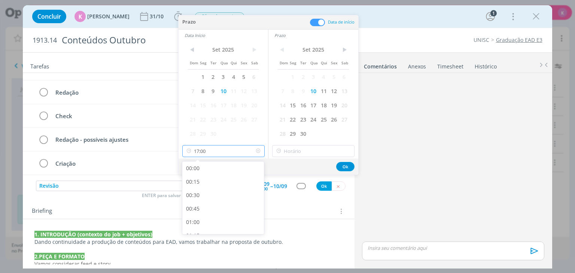
click at [206, 146] on input "17:00" at bounding box center [223, 151] width 82 height 12
click at [214, 165] on div "11:00" at bounding box center [224, 163] width 84 height 13
type input "11:00"
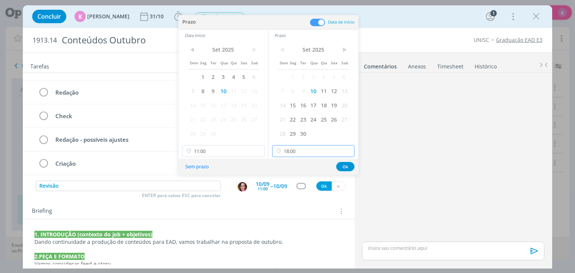
click at [290, 152] on input "18:00" at bounding box center [313, 151] width 82 height 12
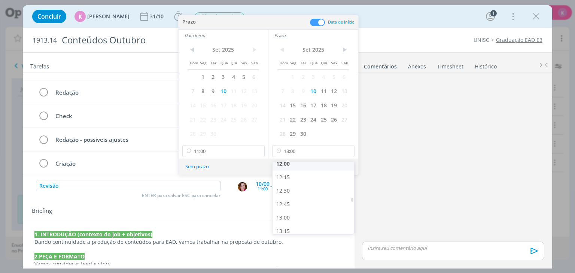
click at [290, 165] on div "12:00" at bounding box center [315, 163] width 84 height 13
type input "12:00"
click at [344, 167] on button "Ok" at bounding box center [345, 166] width 18 height 9
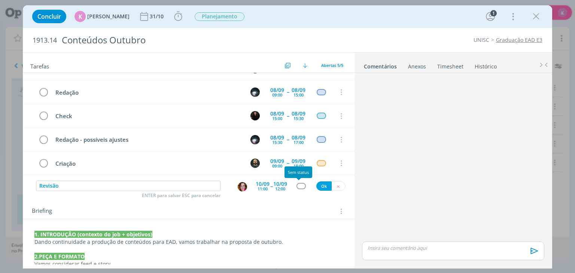
click at [300, 185] on div "dialog" at bounding box center [300, 186] width 9 height 6
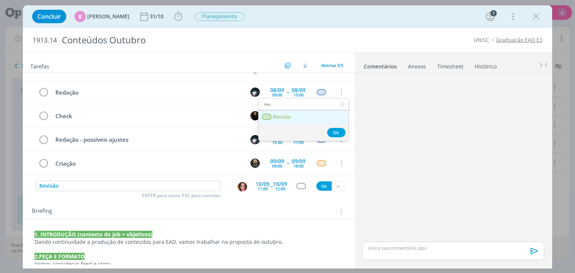
type input "rev"
click at [296, 117] on link "Revisão" at bounding box center [303, 117] width 90 height 14
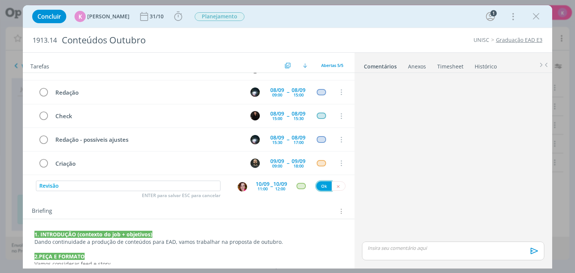
click at [319, 185] on button "Ok" at bounding box center [323, 186] width 15 height 9
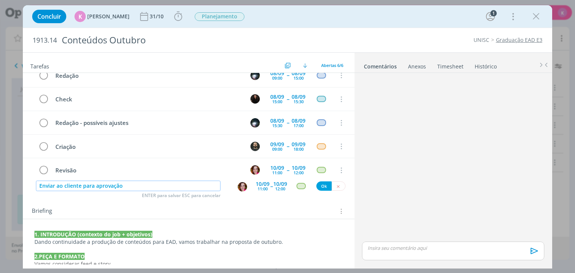
type input "Enviar ao cliente para aprovação"
click at [239, 181] on div "dialog" at bounding box center [244, 186] width 24 height 11
click at [241, 185] on img "dialog" at bounding box center [242, 186] width 9 height 9
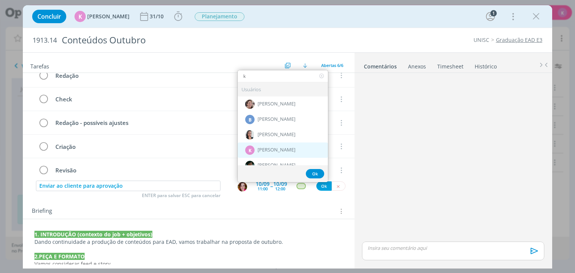
type input "k"
click at [293, 150] on div "K Karoline Arend" at bounding box center [283, 149] width 90 height 15
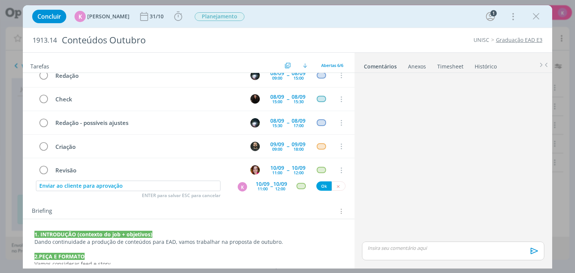
click at [256, 183] on div "10/09" at bounding box center [263, 184] width 14 height 5
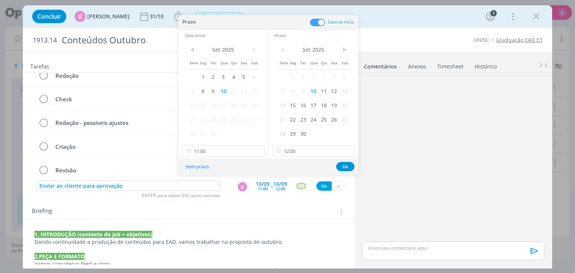
click at [319, 20] on span at bounding box center [317, 22] width 15 height 7
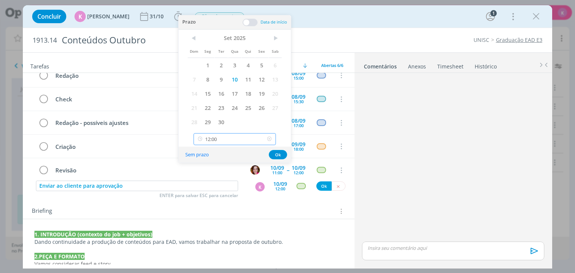
click at [238, 138] on input "12:00" at bounding box center [235, 139] width 82 height 12
type input "1"
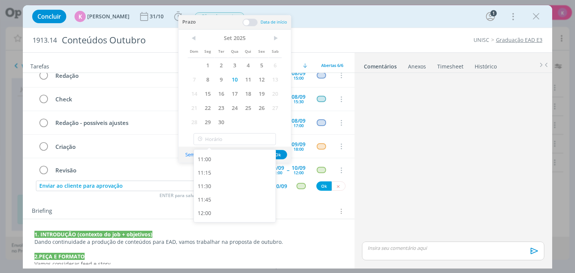
click at [431, 148] on div "dialog" at bounding box center [453, 158] width 188 height 164
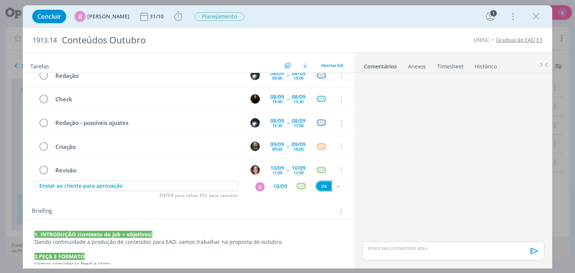
click at [322, 185] on button "Ok" at bounding box center [323, 186] width 15 height 9
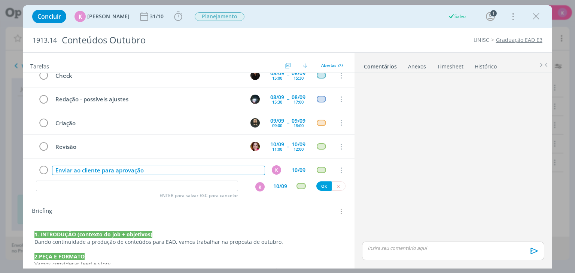
click at [78, 170] on div "Enviar ao cliente para aprovação" at bounding box center [158, 170] width 213 height 9
copy div "Enviar ao cliente para aprovação"
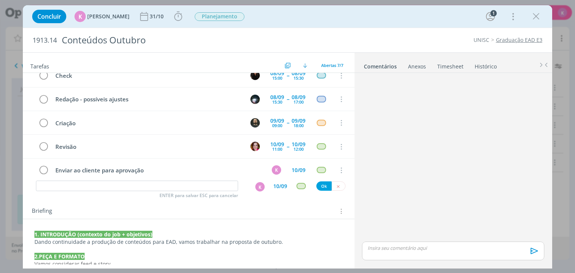
click at [84, 195] on div "Tarefas Usar Job de template Criar template a partir deste job Visualizar Templ…" at bounding box center [188, 159] width 331 height 212
click at [82, 188] on input "dialog" at bounding box center [137, 186] width 202 height 10
paste input "Enviar ao cliente para aprovação"
click at [257, 186] on div "K" at bounding box center [259, 186] width 9 height 9
type input "Enviar ao cliente para aprovação"
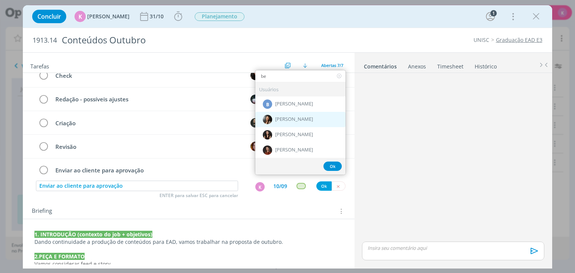
type input "be"
click at [284, 117] on span "[PERSON_NAME]" at bounding box center [294, 119] width 38 height 6
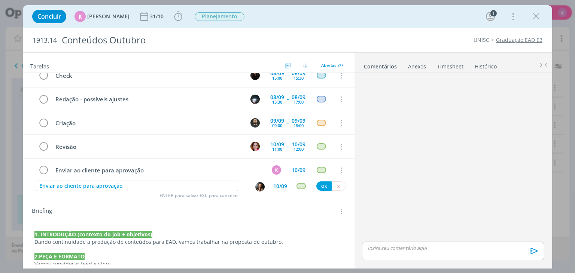
click at [321, 189] on div "Ok" at bounding box center [330, 186] width 29 height 9
click at [320, 189] on button "Ok" at bounding box center [323, 186] width 15 height 9
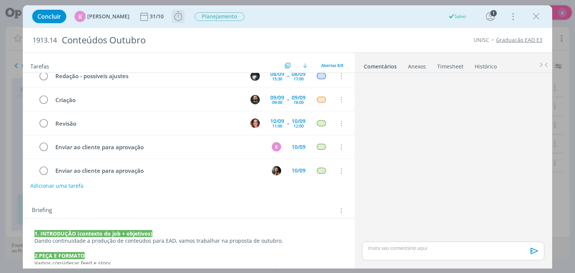
click at [174, 19] on icon "dialog" at bounding box center [178, 16] width 8 height 9
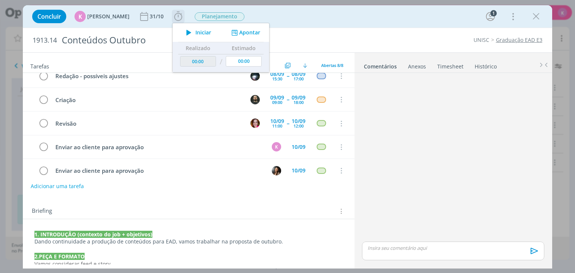
click at [236, 33] on button "Apontar" at bounding box center [244, 33] width 31 height 8
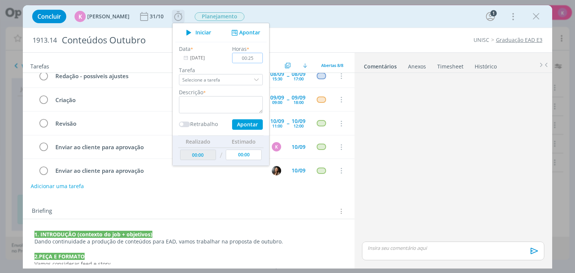
type input "00:25"
click at [239, 102] on textarea "dialog" at bounding box center [221, 104] width 84 height 17
click at [240, 124] on button "Apontar" at bounding box center [247, 124] width 31 height 10
type textarea "Briefing"
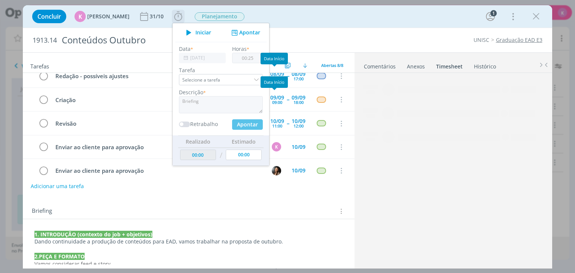
type input "00:25"
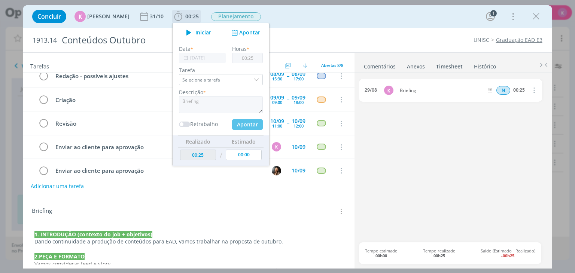
type input "00:00"
type input "00:05"
click at [244, 103] on textarea "dialog" at bounding box center [221, 104] width 84 height 17
type textarea "pauta"
click at [238, 122] on button "Apontar" at bounding box center [247, 124] width 31 height 10
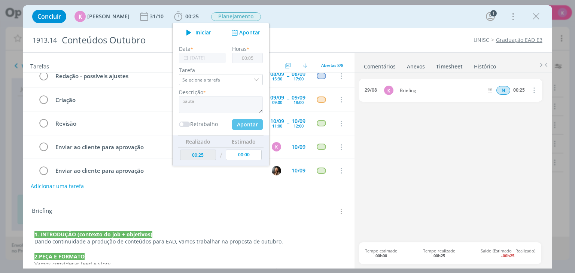
type input "00:30"
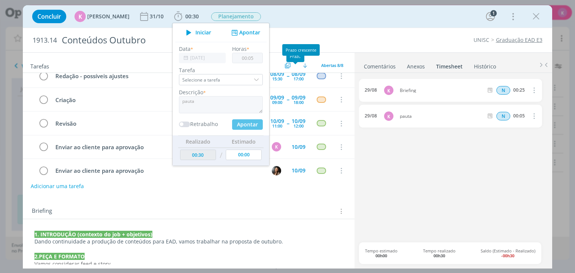
type input "00:00"
click at [533, 119] on icon "dialog" at bounding box center [533, 116] width 8 height 9
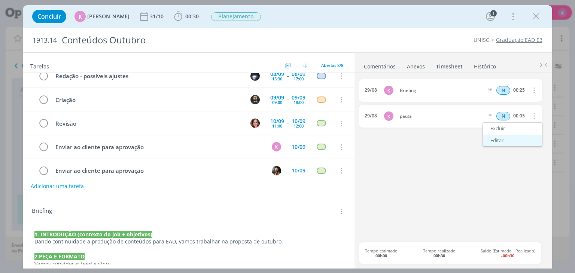
click at [508, 143] on link "Editar" at bounding box center [512, 141] width 59 height 12
click at [520, 116] on input "00:05" at bounding box center [519, 116] width 16 height 8
click at [532, 113] on icon "dialog" at bounding box center [533, 116] width 6 height 6
click at [531, 117] on icon "dialog" at bounding box center [533, 116] width 8 height 9
click at [502, 129] on link "Excluir" at bounding box center [512, 129] width 59 height 12
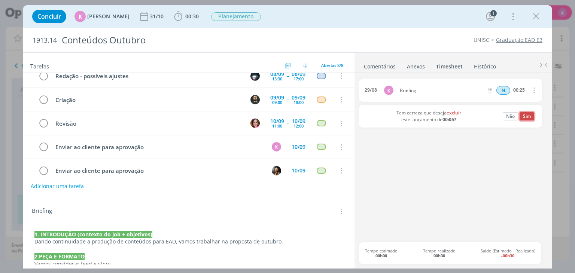
click at [530, 117] on button "Sim" at bounding box center [527, 116] width 15 height 8
click at [536, 92] on icon "dialog" at bounding box center [533, 90] width 8 height 9
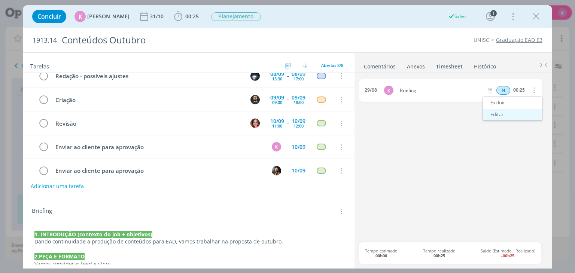
click at [516, 110] on link "Editar" at bounding box center [512, 115] width 59 height 12
click at [432, 84] on div "29/08 Briefing Selecione a tarefa N 00:25" at bounding box center [450, 90] width 183 height 23
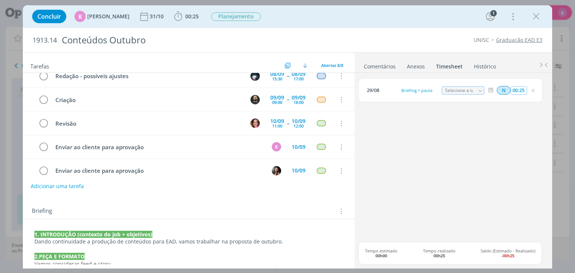
drag, startPoint x: 521, startPoint y: 91, endPoint x: 527, endPoint y: 91, distance: 6.0
click at [527, 91] on input "00:25" at bounding box center [519, 90] width 16 height 8
type input "00:35"
click at [527, 141] on div "29/08 Briefing + pauta Selecione a tarefa N 00:35" at bounding box center [453, 161] width 188 height 164
click at [533, 89] on icon "dialog" at bounding box center [533, 91] width 6 height 6
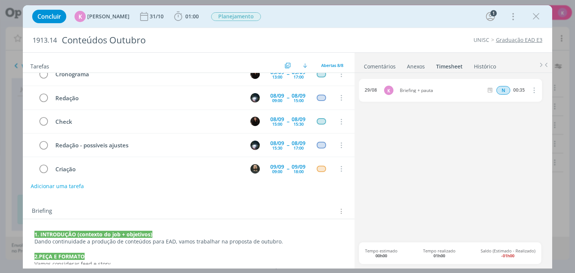
scroll to position [0, 0]
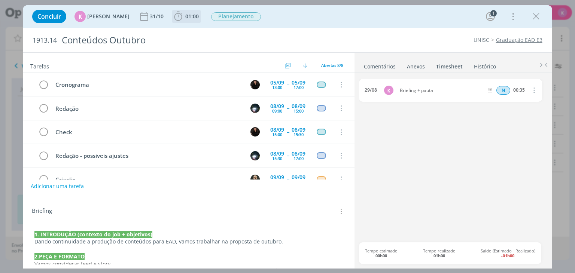
click at [185, 17] on span "01:00" at bounding box center [191, 16] width 13 height 7
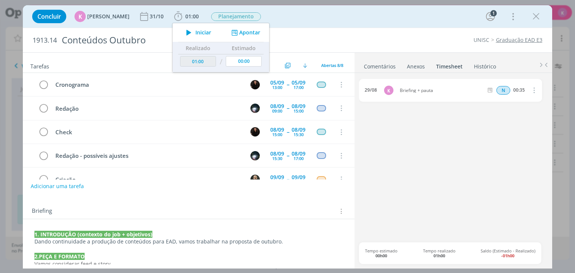
click at [416, 28] on div "1913.14 Conteúdos Outubro UNISC Graduação EAD E3" at bounding box center [287, 40] width 529 height 24
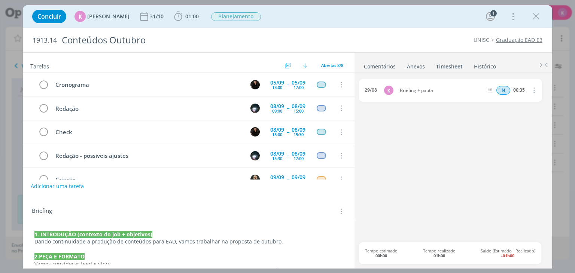
click at [422, 66] on div "Anexos 0" at bounding box center [416, 66] width 18 height 7
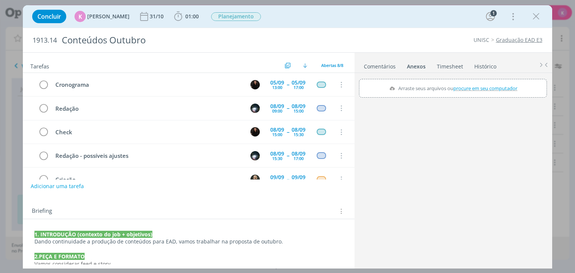
click at [451, 68] on link "Timesheet" at bounding box center [449, 65] width 27 height 11
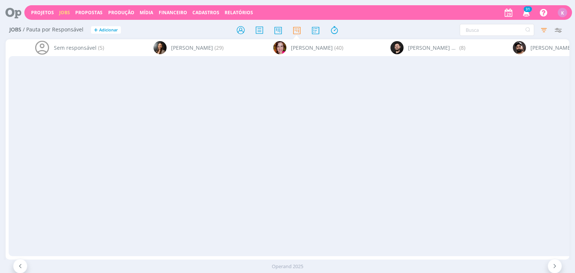
scroll to position [374, 0]
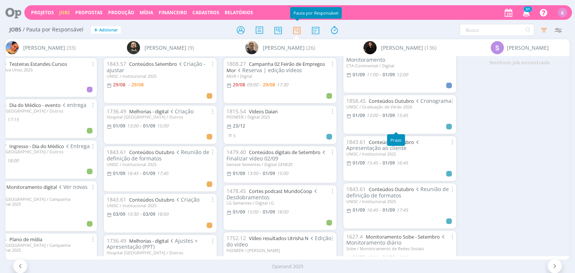
click at [405, 119] on span "15:45" at bounding box center [402, 115] width 12 height 6
type input "15:45"
type input "13:00"
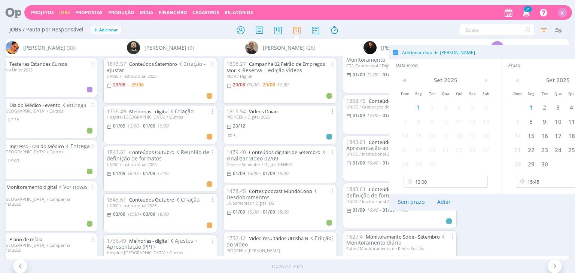
click at [374, 134] on div "1858.45 Conteúdos Outubro Cronograma UNISC / Graduação de Verão 2026 [DATE] 13:…" at bounding box center [400, 115] width 114 height 40
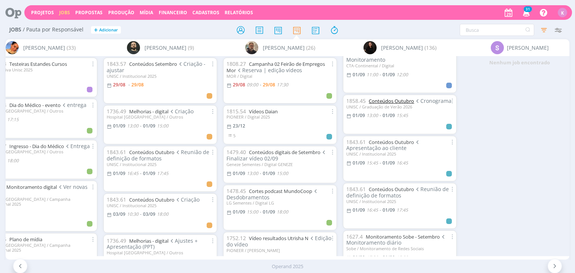
click at [386, 104] on link "Conteúdos Outubro" at bounding box center [391, 101] width 45 height 7
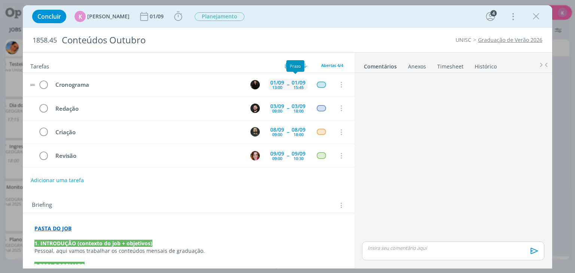
click at [295, 87] on div "15:45" at bounding box center [298, 87] width 10 height 4
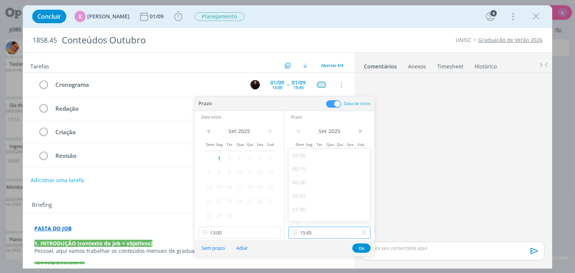
click at [333, 232] on input "15:45" at bounding box center [329, 233] width 82 height 12
click at [313, 199] on div "17:30" at bounding box center [331, 194] width 84 height 13
type input "17:30"
click at [358, 247] on button "Ok" at bounding box center [361, 248] width 18 height 9
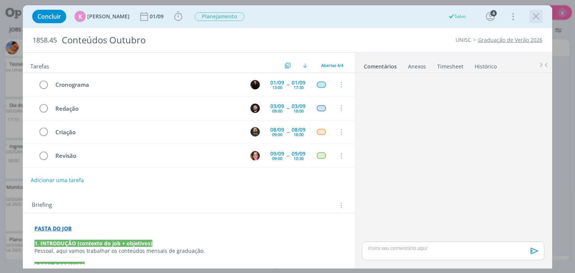
click at [533, 15] on icon "dialog" at bounding box center [535, 16] width 11 height 11
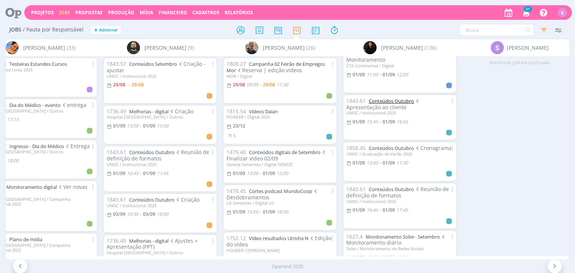
click at [397, 104] on link "Conteúdos Outubro" at bounding box center [391, 101] width 45 height 7
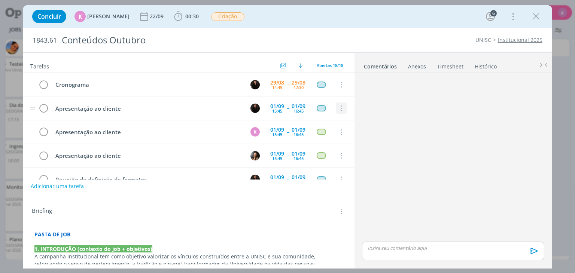
click at [338, 109] on icon "dialog" at bounding box center [341, 108] width 8 height 7
click at [332, 121] on link "Cancelar" at bounding box center [316, 121] width 59 height 12
click at [338, 109] on icon "dialog" at bounding box center [341, 108] width 8 height 7
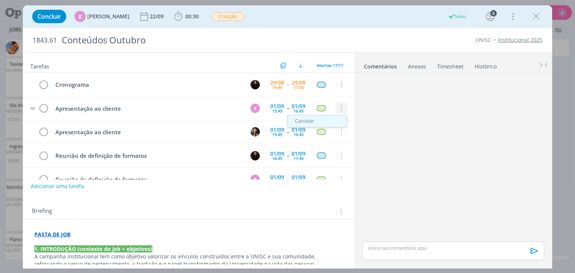
click at [332, 117] on link "Cancelar" at bounding box center [316, 121] width 59 height 12
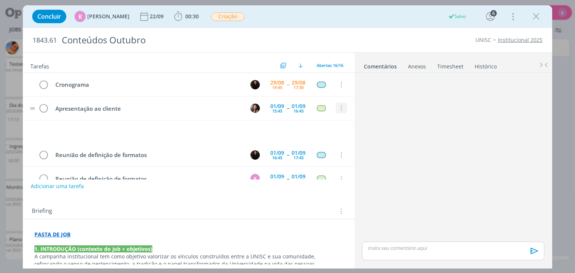
click at [337, 111] on icon "dialog" at bounding box center [341, 108] width 8 height 7
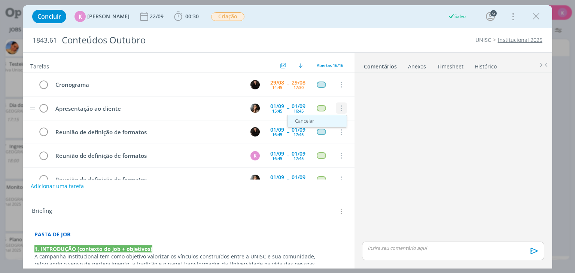
click at [331, 116] on link "Cancelar" at bounding box center [316, 121] width 59 height 12
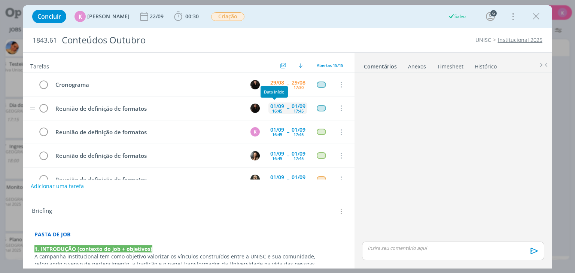
click at [274, 109] on div "16:45" at bounding box center [277, 111] width 10 height 4
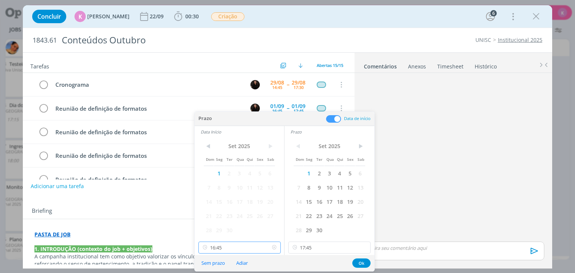
click at [243, 249] on input "16:45" at bounding box center [239, 248] width 82 height 12
click at [220, 193] on div "17:30" at bounding box center [240, 192] width 84 height 13
type input "17:30"
click at [361, 261] on button "Ok" at bounding box center [361, 263] width 18 height 9
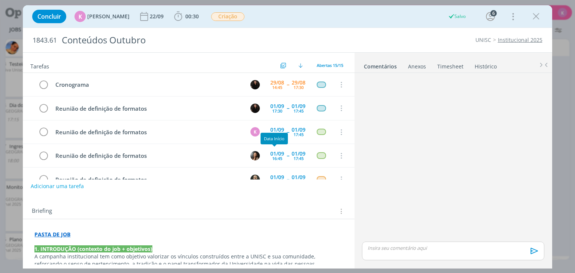
click at [273, 133] on div "Data Início" at bounding box center [274, 139] width 27 height 12
click at [272, 128] on div "01/09" at bounding box center [277, 129] width 14 height 5
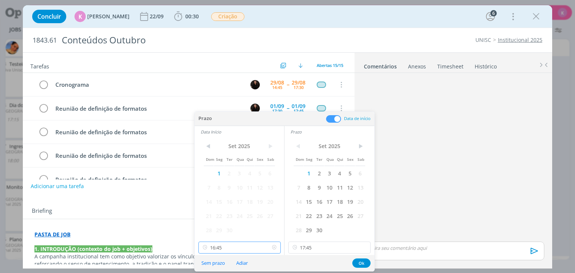
click at [249, 250] on input "16:45" at bounding box center [239, 248] width 82 height 12
click at [220, 233] on div "17:30" at bounding box center [240, 230] width 84 height 13
type input "17:30"
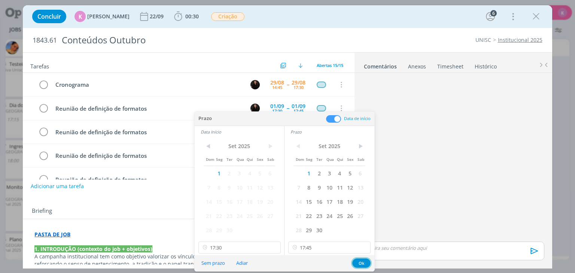
click at [361, 261] on button "Ok" at bounding box center [361, 263] width 18 height 9
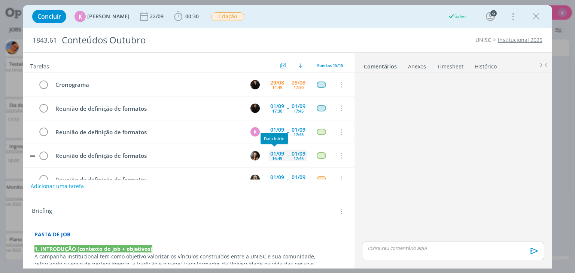
click at [276, 158] on div "16:45" at bounding box center [277, 158] width 10 height 4
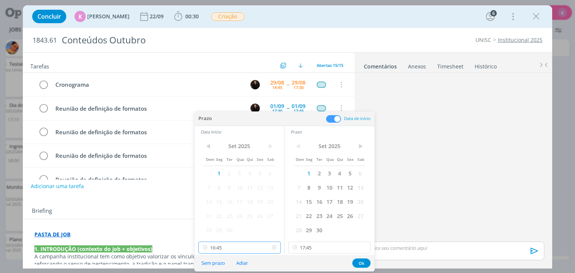
click at [232, 246] on input "16:45" at bounding box center [239, 248] width 82 height 12
click at [239, 232] on div "17:30" at bounding box center [240, 230] width 84 height 13
type input "17:30"
click at [357, 262] on button "Ok" at bounding box center [361, 263] width 18 height 9
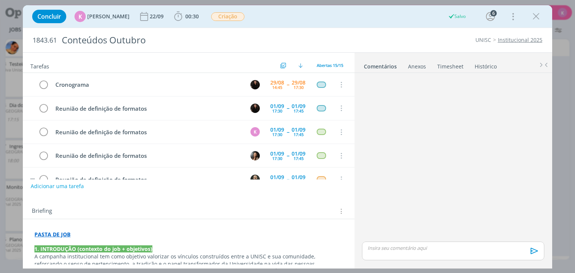
scroll to position [37, 0]
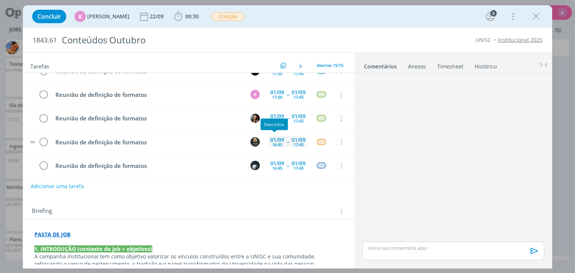
click at [276, 143] on div "16:45" at bounding box center [277, 145] width 10 height 4
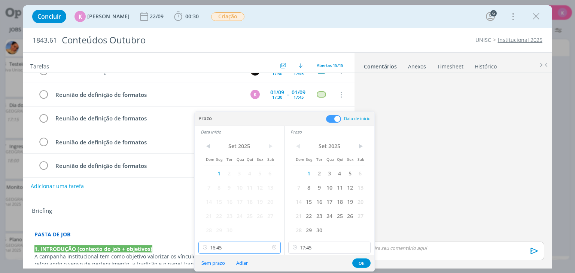
click at [244, 252] on input "16:45" at bounding box center [239, 248] width 82 height 12
click at [232, 227] on div "17:30" at bounding box center [240, 230] width 84 height 13
type input "17:30"
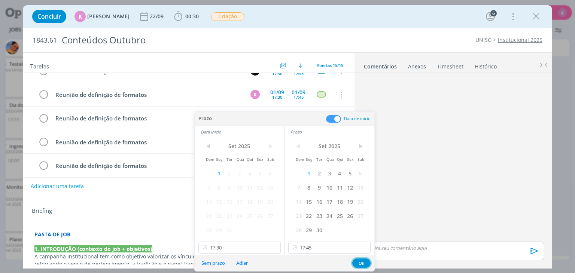
click at [365, 262] on button "Ok" at bounding box center [361, 263] width 18 height 9
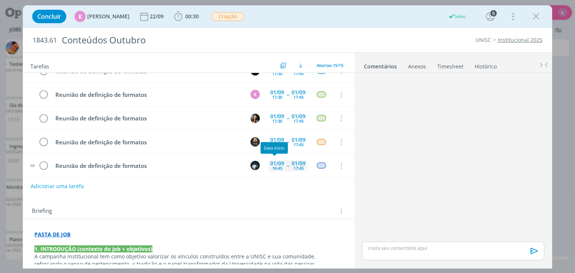
click at [273, 162] on div "01/09" at bounding box center [277, 163] width 14 height 5
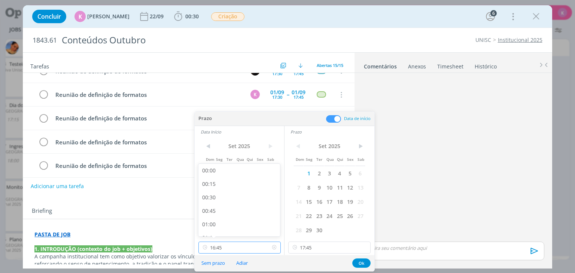
click at [240, 247] on input "16:45" at bounding box center [239, 248] width 82 height 12
click at [236, 234] on div at bounding box center [239, 235] width 80 height 2
click at [252, 231] on div "17:30" at bounding box center [240, 230] width 84 height 13
type input "17:30"
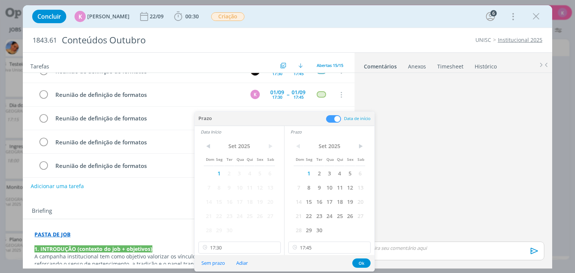
scroll to position [886, 0]
click at [358, 262] on button "Ok" at bounding box center [361, 263] width 18 height 9
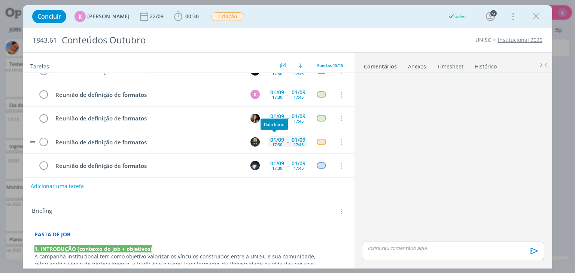
scroll to position [75, 0]
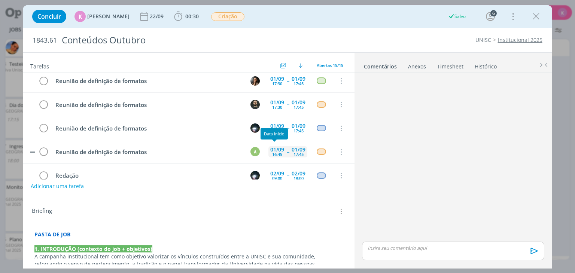
click at [277, 152] on div "16:45" at bounding box center [277, 154] width 10 height 4
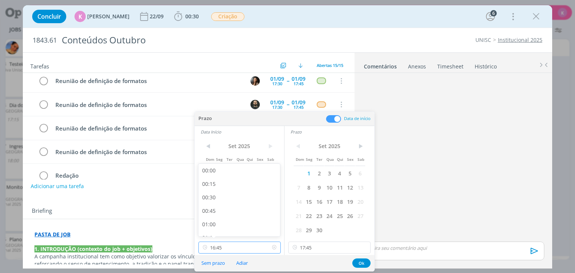
click at [245, 243] on input "16:45" at bounding box center [239, 248] width 82 height 12
click at [246, 225] on div "17:30" at bounding box center [240, 230] width 84 height 13
type input "17:30"
click at [355, 265] on button "Ok" at bounding box center [361, 263] width 18 height 9
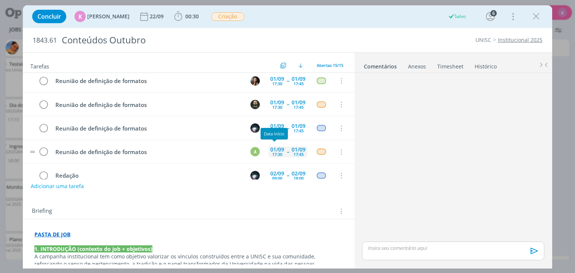
click at [274, 152] on div "17:30" at bounding box center [277, 154] width 10 height 4
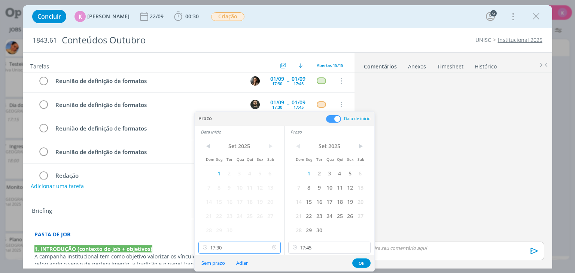
click at [264, 249] on input "17:30" at bounding box center [239, 248] width 82 height 12
click at [235, 225] on div "17:30" at bounding box center [240, 227] width 84 height 13
click at [362, 261] on button "Ok" at bounding box center [361, 263] width 18 height 9
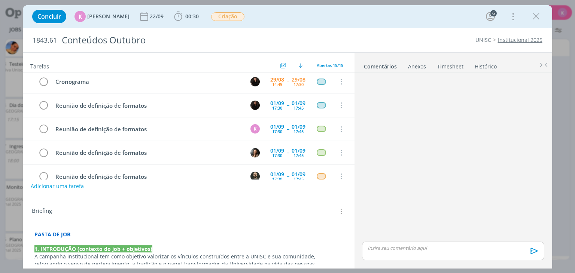
scroll to position [0, 0]
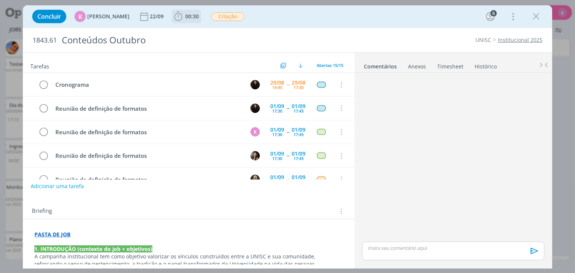
click at [180, 23] on span "00:30 Iniciar Apontar Data * 29/08/2025 Horas * 00:00 Tarefa Selecione a tarefa…" at bounding box center [186, 16] width 29 height 13
click at [185, 16] on span "00:30" at bounding box center [191, 16] width 13 height 7
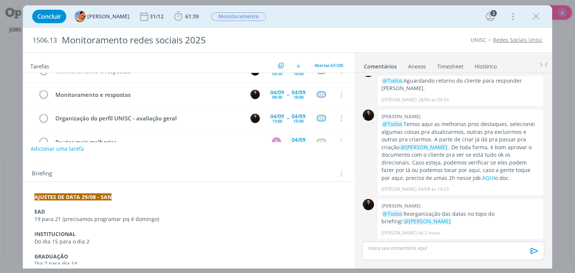
scroll to position [138, 0]
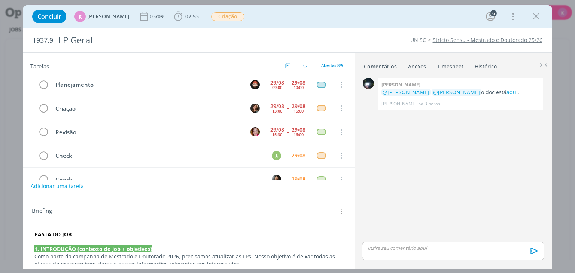
click at [517, 153] on div "0 [PERSON_NAME] @[PERSON_NAME] @[PERSON_NAME] o doc está aqui . [PERSON_NAME] h…" at bounding box center [453, 158] width 188 height 164
click at [508, 199] on div "0 [PERSON_NAME] @[PERSON_NAME] @[PERSON_NAME] o doc está aqui . [PERSON_NAME] h…" at bounding box center [453, 158] width 188 height 164
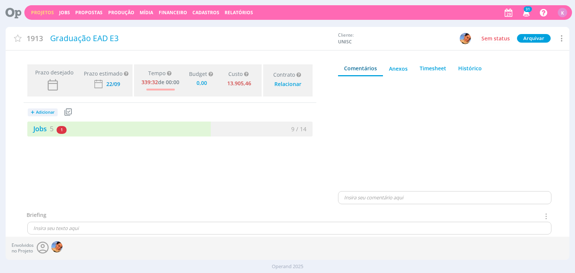
type input "0,00"
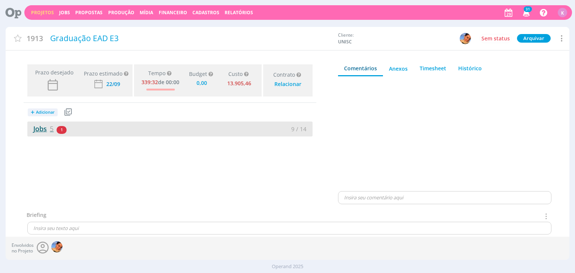
click at [51, 128] on span "5" at bounding box center [52, 128] width 4 height 9
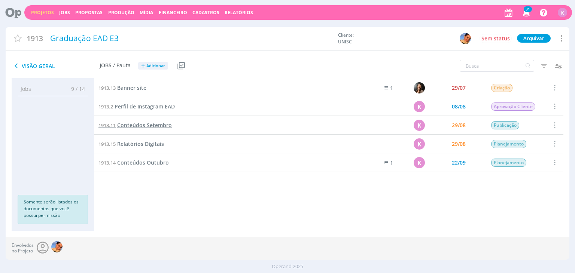
click at [145, 128] on span "Conteúdos Setembro" at bounding box center [144, 125] width 55 height 7
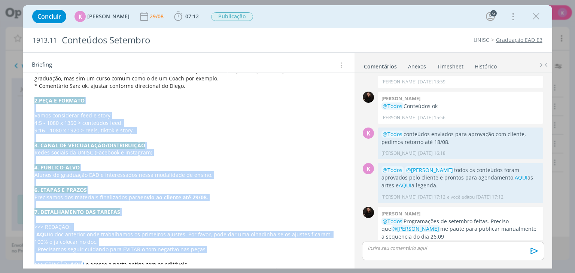
scroll to position [325, 0]
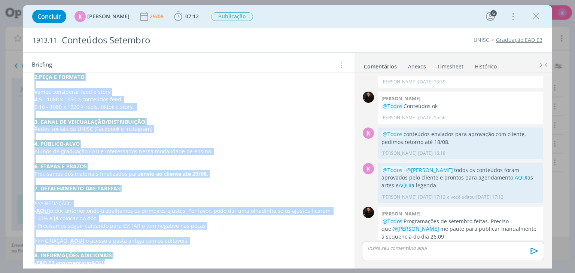
drag, startPoint x: 34, startPoint y: 179, endPoint x: 131, endPoint y: 257, distance: 124.6
click at [131, 257] on div "PASTA DO JOB 1. INTRODUÇÃO (contexto do job + objetivos) Pessoal, aqui nós real…" at bounding box center [188, 36] width 319 height 466
copy div "2.PEÇA E FORMATO Vamos considerar feed e story 4:5 - 1080 x 1350 > conteúdos fe…"
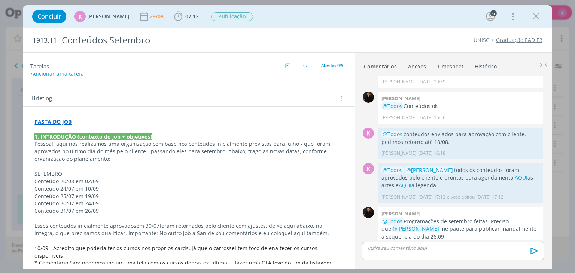
scroll to position [0, 0]
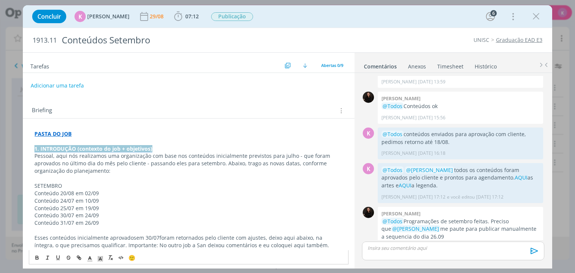
drag, startPoint x: 35, startPoint y: 146, endPoint x: 165, endPoint y: 145, distance: 129.9
click at [165, 145] on p "1. INTRODUÇÃO (contexto do job + objetivos)" at bounding box center [188, 148] width 308 height 7
copy strong "1. INTRODUÇÃO (contexto do job + objetivos)"
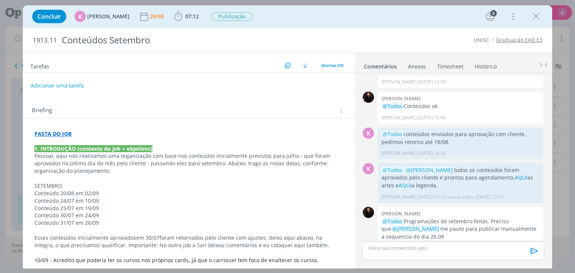
click at [238, 57] on div "Tarefas Usar Job de template Criar template a partir deste job Visualizar Templ…" at bounding box center [188, 63] width 331 height 20
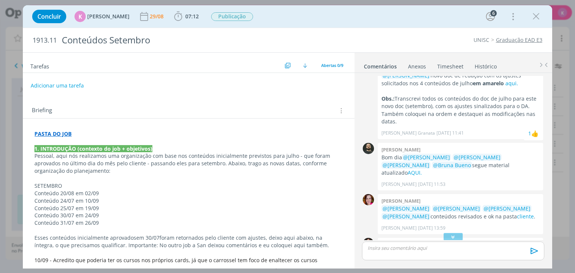
scroll to position [529, 0]
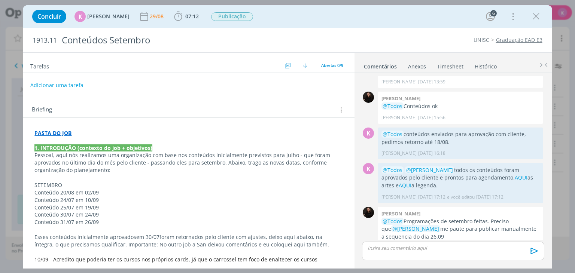
click at [53, 84] on button "Adicionar uma tarefa" at bounding box center [56, 85] width 53 height 13
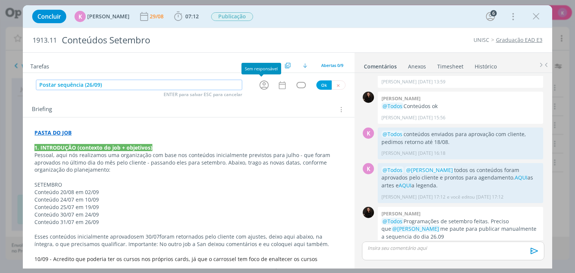
click at [262, 84] on icon "dialog" at bounding box center [263, 84] width 9 height 9
type input "Postar sequência (26/09)"
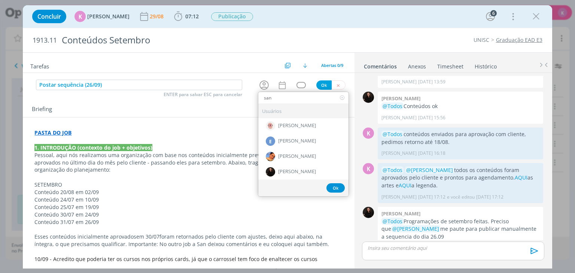
type input "san"
click at [307, 171] on span "[PERSON_NAME]" at bounding box center [297, 172] width 38 height 6
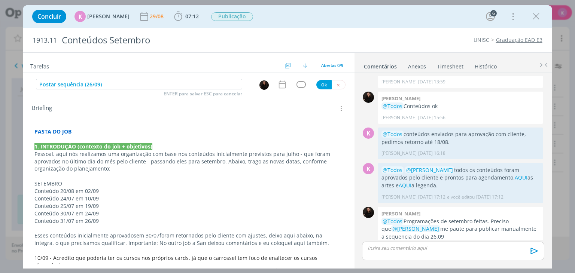
click at [282, 80] on div "dialog" at bounding box center [283, 85] width 13 height 10
click at [280, 81] on icon "dialog" at bounding box center [282, 85] width 10 height 10
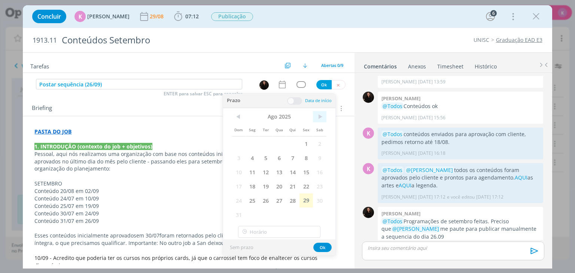
click at [323, 116] on span ">" at bounding box center [319, 116] width 13 height 11
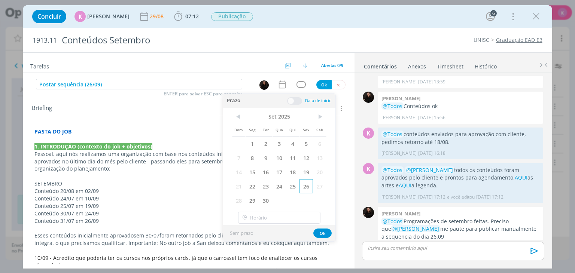
click at [302, 189] on span "26" at bounding box center [305, 186] width 13 height 14
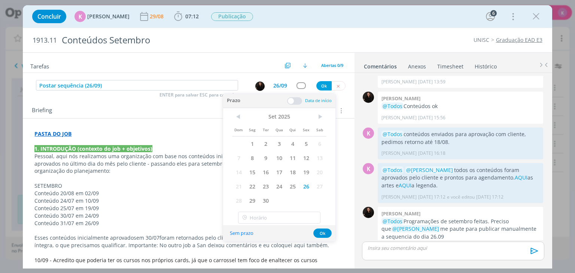
click at [290, 103] on span at bounding box center [294, 100] width 15 height 7
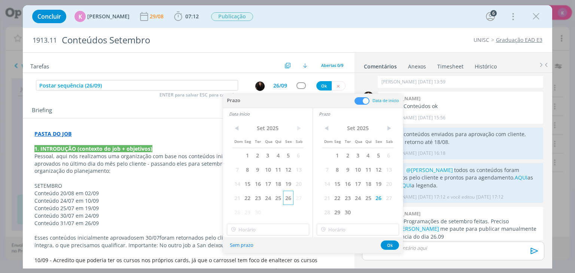
click at [289, 197] on span "26" at bounding box center [288, 198] width 10 height 14
click at [270, 229] on input "17:00" at bounding box center [268, 230] width 82 height 12
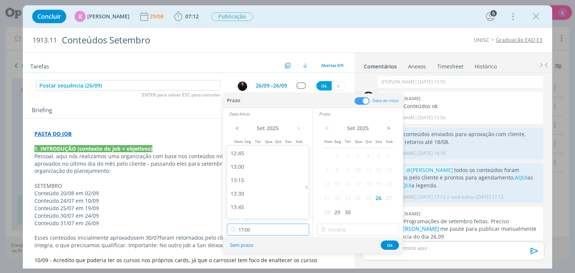
scroll to position [672, 0]
click at [251, 182] on div "13:00" at bounding box center [269, 180] width 84 height 13
type input "13:00"
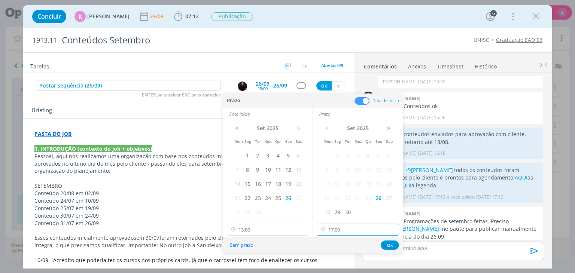
click at [344, 233] on input "17:00" at bounding box center [358, 230] width 82 height 12
click at [337, 195] on div "14:00" at bounding box center [359, 197] width 84 height 13
type input "14:00"
click at [389, 243] on button "Ok" at bounding box center [390, 245] width 18 height 9
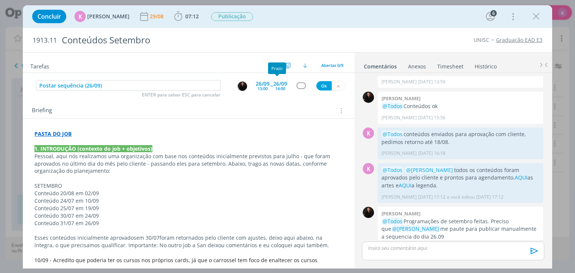
click at [279, 88] on div "14:00" at bounding box center [280, 88] width 10 height 4
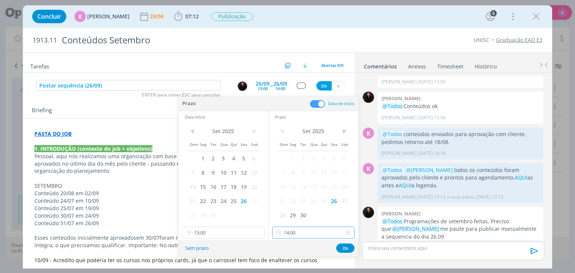
click at [320, 234] on input "14:00" at bounding box center [313, 233] width 82 height 12
click at [296, 182] on div "13:30" at bounding box center [315, 185] width 84 height 13
type input "13:30"
click at [343, 247] on button "Ok" at bounding box center [345, 248] width 18 height 9
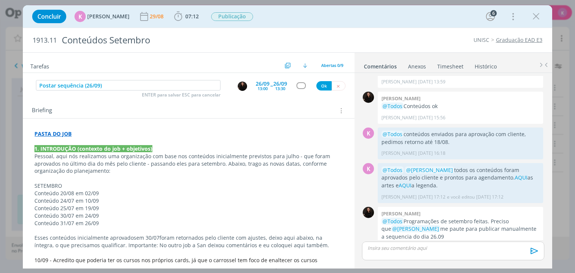
click at [302, 79] on div "Postar sequência (26/09) ENTER para salvar ESC para cancelar 26/09 13:00 -- 26/…" at bounding box center [188, 85] width 331 height 13
click at [299, 83] on div "dialog" at bounding box center [300, 85] width 9 height 6
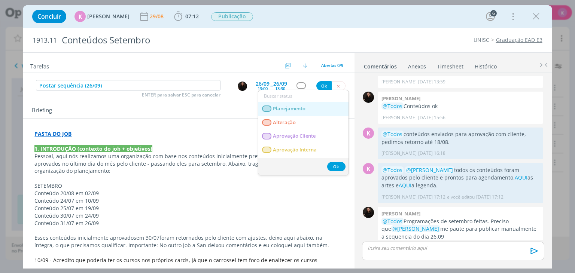
click at [286, 106] on span "Planejamento" at bounding box center [289, 109] width 33 height 6
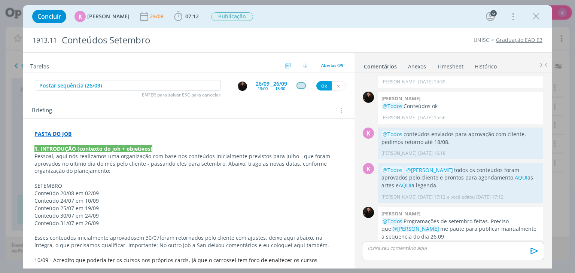
click at [286, 106] on div "Briefing Briefings Predefinidos Versões do Briefing Ver Briefing do Projeto" at bounding box center [189, 111] width 315 height 10
click at [299, 87] on div "dialog" at bounding box center [300, 85] width 9 height 6
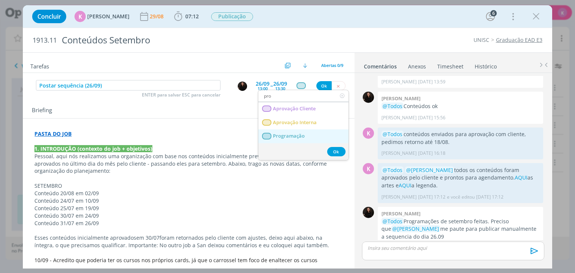
type input "pro"
click at [279, 137] on span "Programação" at bounding box center [289, 136] width 32 height 6
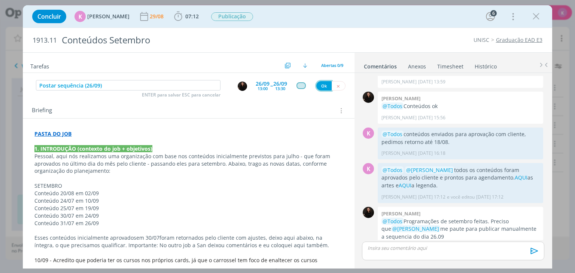
click at [319, 84] on button "Ok" at bounding box center [323, 85] width 15 height 9
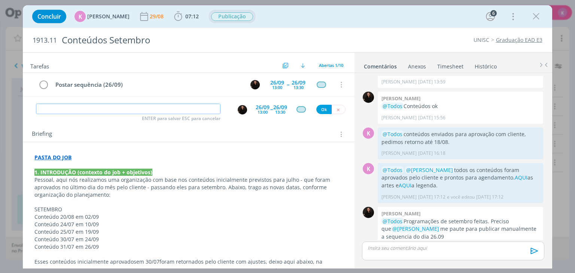
click at [238, 15] on span "Publicação" at bounding box center [232, 16] width 42 height 9
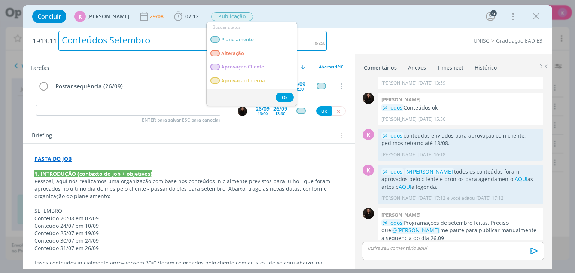
click at [314, 33] on div "Conteúdos Setembro" at bounding box center [192, 41] width 268 height 20
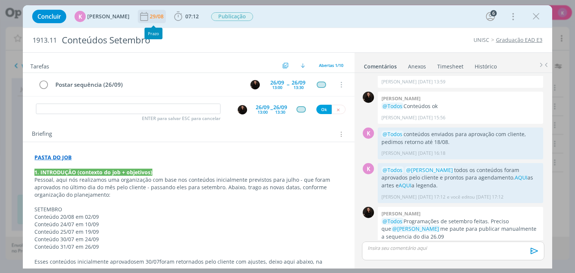
click at [150, 17] on div "29/08" at bounding box center [157, 16] width 15 height 5
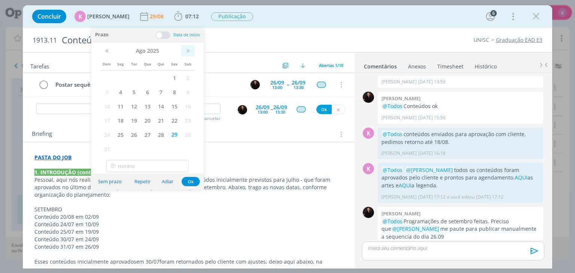
click at [186, 50] on span ">" at bounding box center [187, 50] width 13 height 11
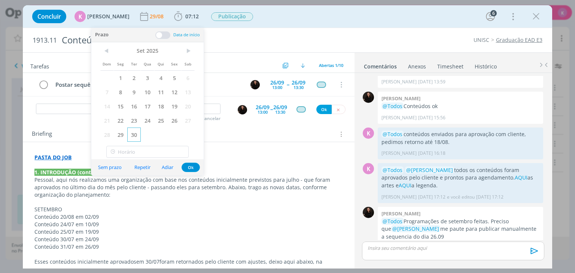
click at [128, 134] on span "30" at bounding box center [133, 135] width 13 height 14
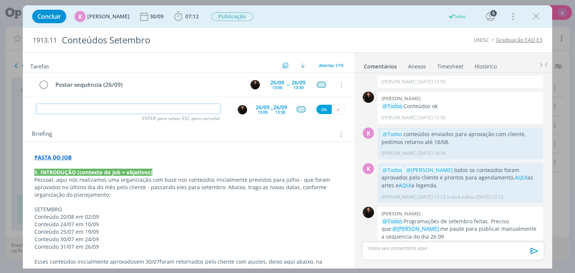
click at [163, 113] on input "dialog" at bounding box center [128, 109] width 185 height 10
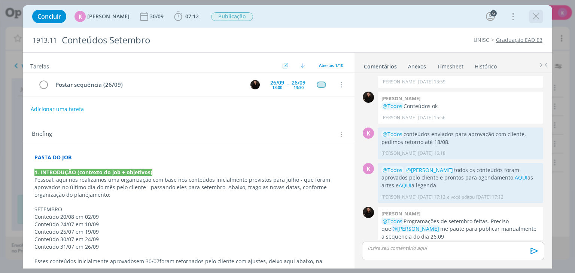
click at [533, 18] on icon "dialog" at bounding box center [535, 16] width 11 height 11
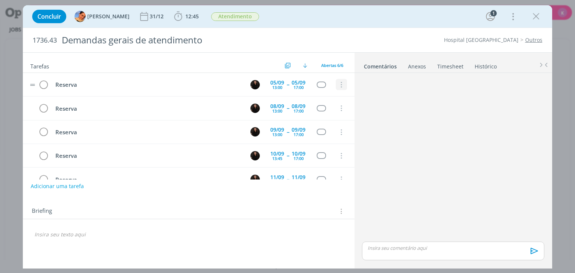
click at [339, 83] on icon "dialog" at bounding box center [341, 85] width 8 height 7
click at [325, 94] on link "Cancelar" at bounding box center [316, 98] width 59 height 12
drag, startPoint x: 535, startPoint y: 14, endPoint x: 379, endPoint y: 109, distance: 182.6
click at [535, 14] on icon "dialog" at bounding box center [535, 16] width 11 height 11
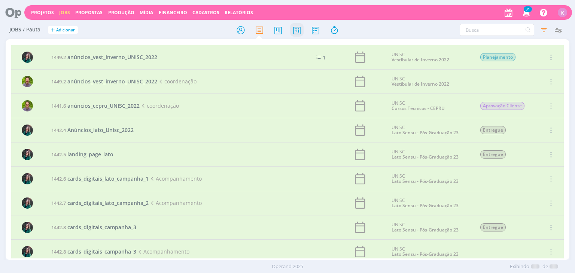
click at [293, 30] on icon at bounding box center [296, 30] width 13 height 15
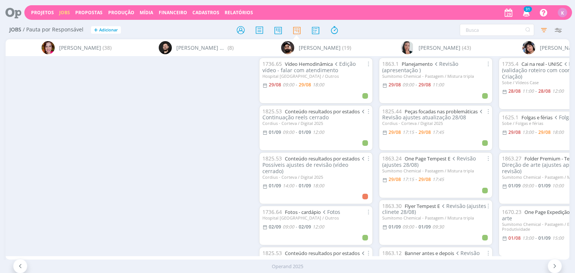
scroll to position [0, 534]
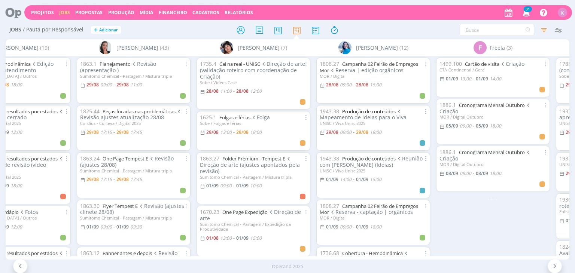
click at [386, 113] on link "Produção de conteúdos" at bounding box center [369, 111] width 54 height 7
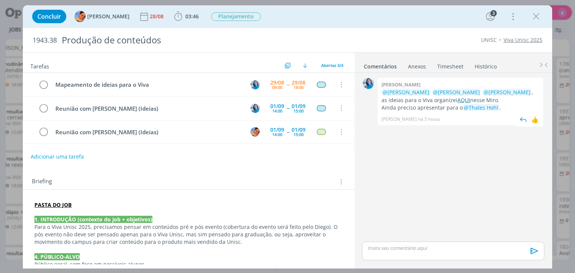
click at [457, 100] on link "AQUI" at bounding box center [463, 100] width 13 height 7
click at [539, 19] on icon "dialog" at bounding box center [535, 16] width 11 height 11
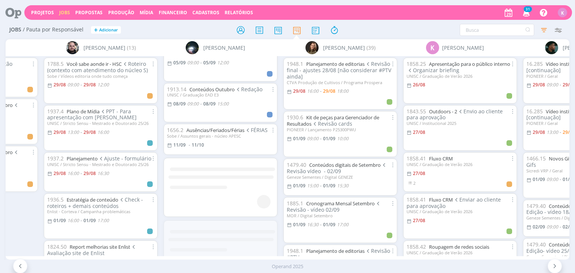
scroll to position [152, 0]
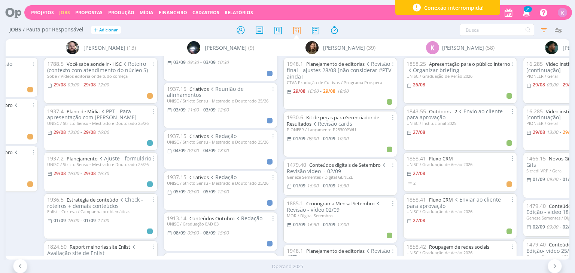
click at [377, 30] on div at bounding box center [288, 29] width 188 height 13
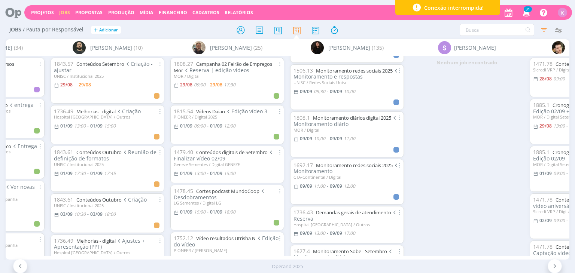
scroll to position [2539, 0]
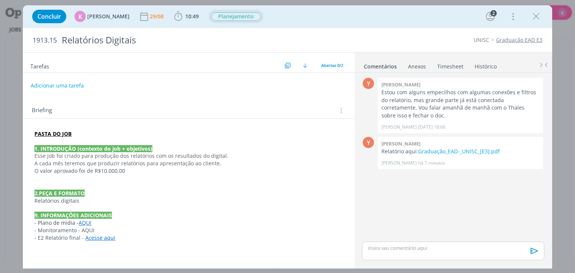
click at [221, 19] on span "Planejamento" at bounding box center [236, 16] width 50 height 9
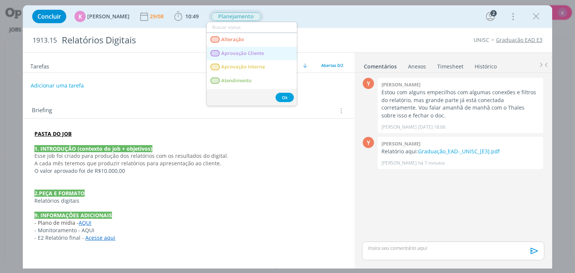
click at [238, 51] on span "Aprovação Cliente" at bounding box center [243, 54] width 43 height 6
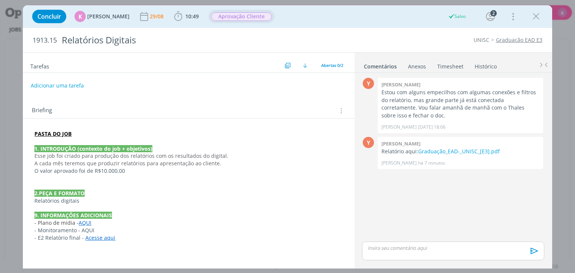
click at [402, 249] on p "dialog" at bounding box center [453, 248] width 170 height 7
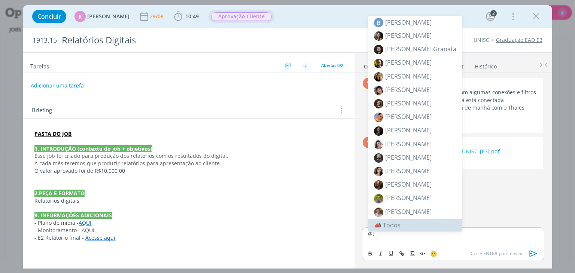
click at [386, 221] on li "📣 Todos" at bounding box center [415, 225] width 94 height 13
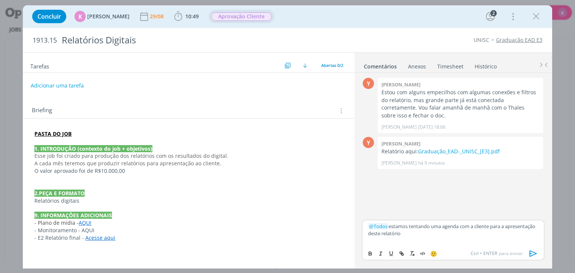
drag, startPoint x: 535, startPoint y: 253, endPoint x: 530, endPoint y: 259, distance: 7.7
click at [535, 253] on icon "dialog" at bounding box center [532, 254] width 7 height 6
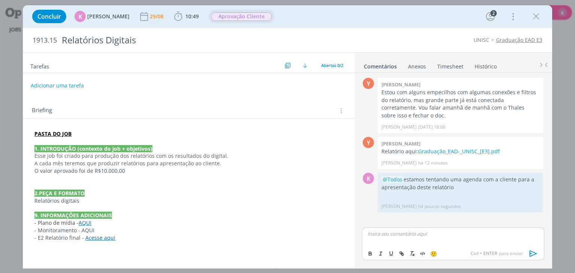
click at [242, 19] on span "Aprovação Cliente" at bounding box center [241, 16] width 61 height 9
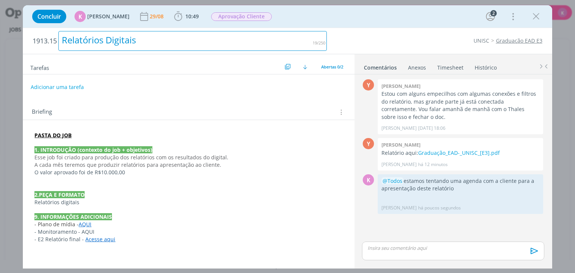
click at [322, 28] on h2 "1913.15 Relatórios Digitais" at bounding box center [180, 41] width 294 height 26
click at [263, 20] on span "Aprovação Cliente" at bounding box center [241, 16] width 61 height 9
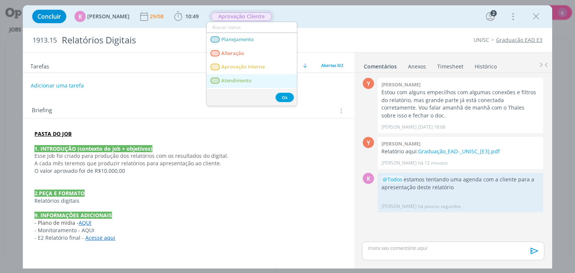
click at [244, 76] on link "Atendimento" at bounding box center [252, 81] width 90 height 14
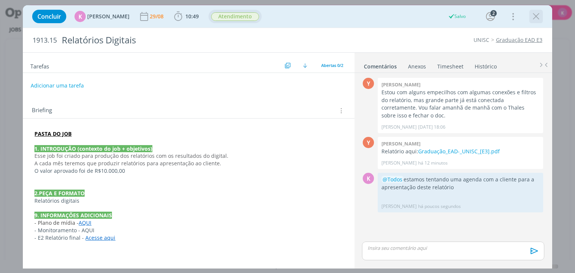
click at [530, 18] on div "dialog" at bounding box center [535, 16] width 13 height 13
click at [536, 19] on icon "dialog" at bounding box center [535, 16] width 11 height 11
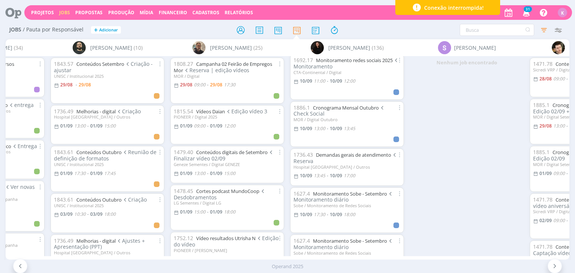
scroll to position [2803, 0]
click at [322, 178] on span "13:45" at bounding box center [320, 174] width 12 height 6
type input "17:00"
type input "13:45"
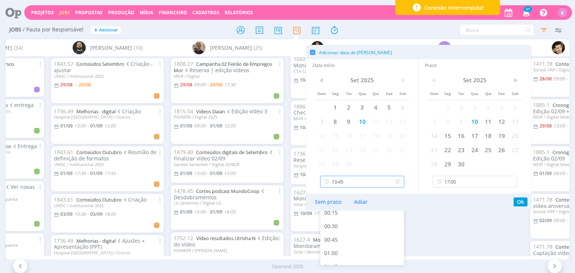
click at [345, 179] on input "13:45" at bounding box center [362, 182] width 84 height 12
drag, startPoint x: 434, startPoint y: 241, endPoint x: 428, endPoint y: 243, distance: 6.3
click at [433, 241] on div "Nenhum job encontrado" at bounding box center [467, 156] width 120 height 200
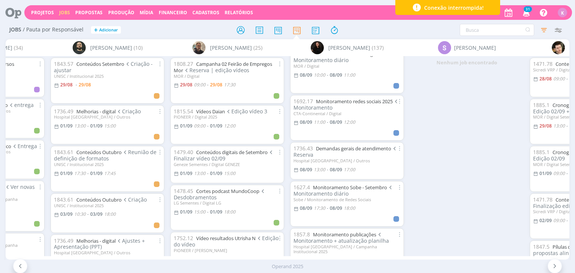
scroll to position [2204, 0]
click at [337, 153] on link "Demandas gerais de atendimento" at bounding box center [353, 149] width 75 height 7
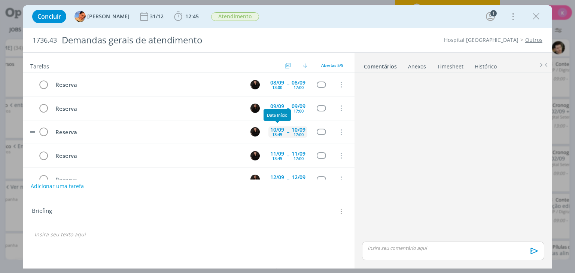
click at [277, 129] on div "10/09" at bounding box center [277, 129] width 14 height 5
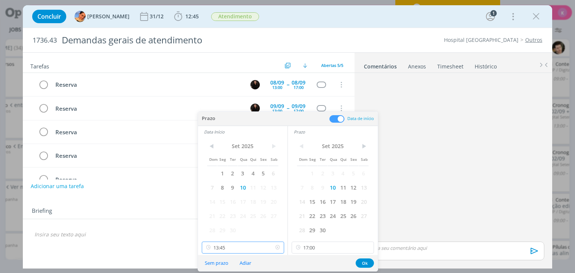
click at [240, 246] on input "13:45" at bounding box center [243, 248] width 82 height 12
click at [215, 185] on div "13:00" at bounding box center [244, 186] width 84 height 13
type input "13:00"
click at [364, 261] on button "Ok" at bounding box center [365, 263] width 18 height 9
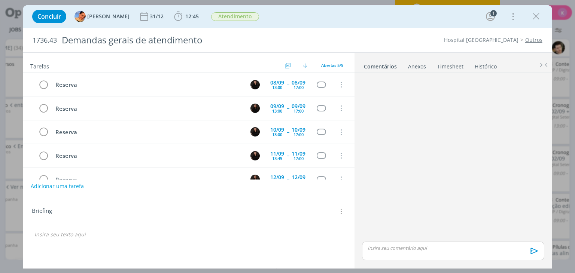
scroll to position [2191, 0]
click at [533, 14] on icon "dialog" at bounding box center [535, 16] width 11 height 11
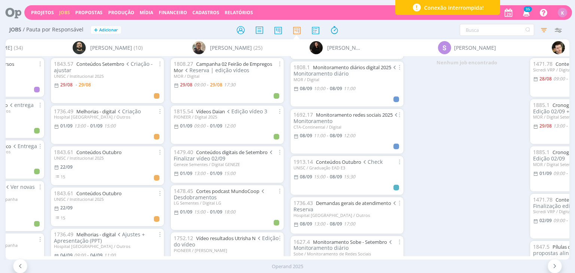
scroll to position [2244, 0]
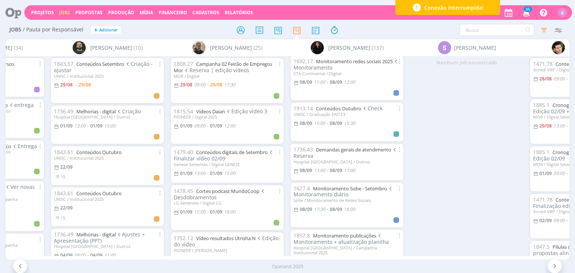
click at [497, 152] on div "Nenhum job encontrado" at bounding box center [467, 156] width 120 height 200
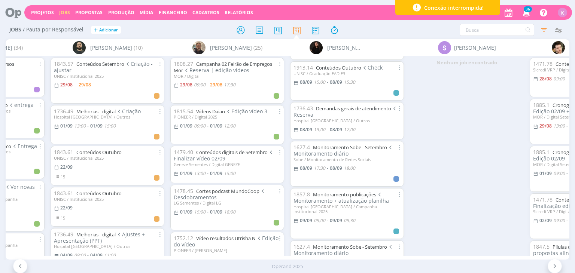
scroll to position [2197, 0]
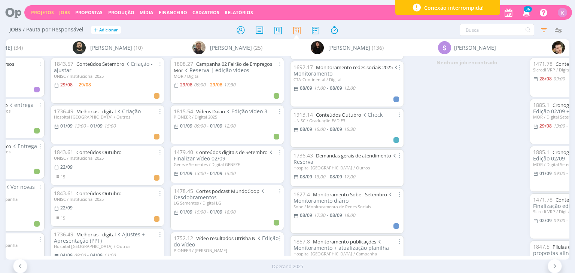
click at [46, 9] on link "Projetos" at bounding box center [42, 12] width 23 height 6
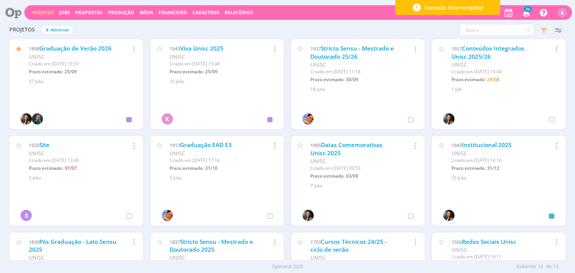
click at [382, 44] on div "1937 Stricto Sensu - Mestrado e Doutorado 25/26 UNISC Criado em 09/07 às 11:18 …" at bounding box center [357, 66] width 133 height 54
click at [378, 48] on link "Stricto Sensu - Mestrado e Doutorado 25/26" at bounding box center [351, 53] width 83 height 16
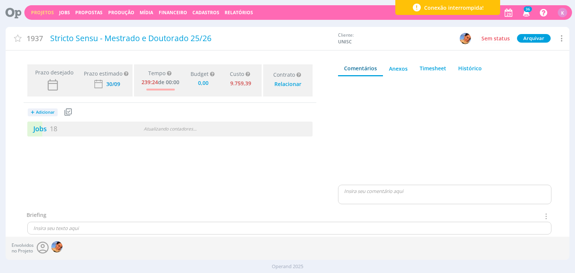
type input "0,00"
click at [50, 131] on span "18" at bounding box center [53, 128] width 7 height 9
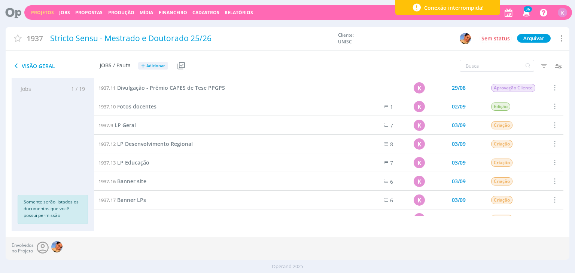
scroll to position [112, 0]
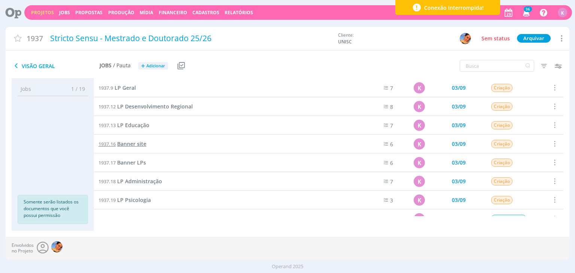
click at [131, 144] on span "Banner site" at bounding box center [131, 143] width 29 height 7
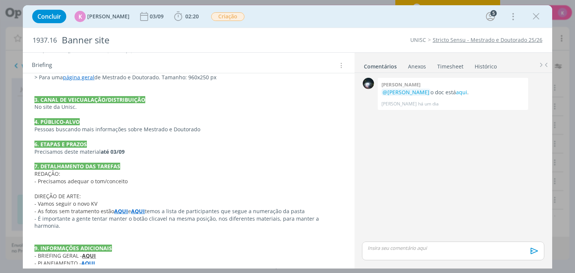
scroll to position [374, 0]
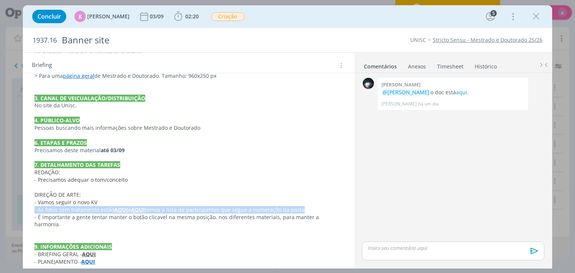
drag, startPoint x: 34, startPoint y: 211, endPoint x: 307, endPoint y: 210, distance: 273.3
click at [307, 210] on div "PASTA DO JOB 1. INTRODUÇÃO (contexto do job + objetivos) Trabalhamos um novo pl…" at bounding box center [188, 65] width 319 height 422
copy p "- As fotos sem tratamento estão AQUI e AQUI temos a lista de participantes que …"
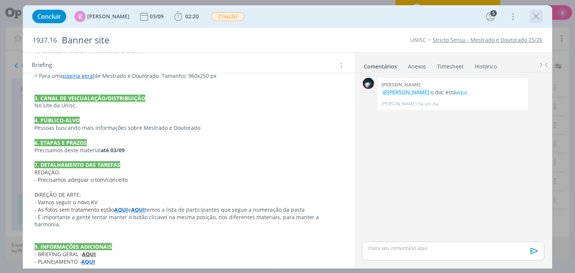
click at [542, 15] on div "Concluir K Karoline Arend 03/09 02:20 Iniciar Apontar Data * 29/08/2025 Horas *…" at bounding box center [287, 16] width 518 height 18
click at [536, 18] on icon "dialog" at bounding box center [535, 16] width 11 height 11
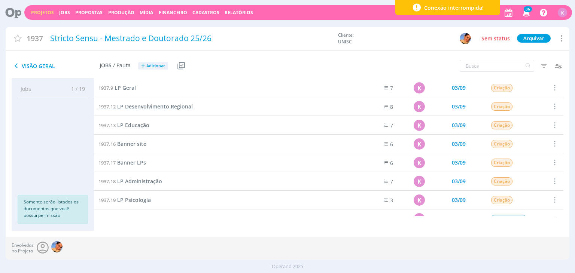
click at [159, 108] on span "LP Desenvolvimento Regional" at bounding box center [155, 106] width 76 height 7
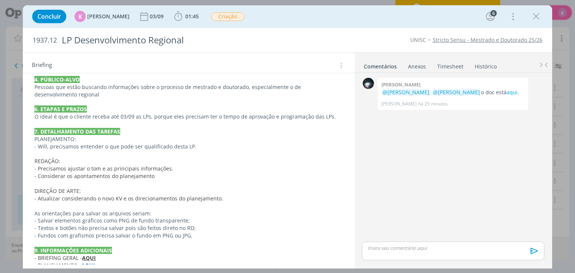
scroll to position [276, 0]
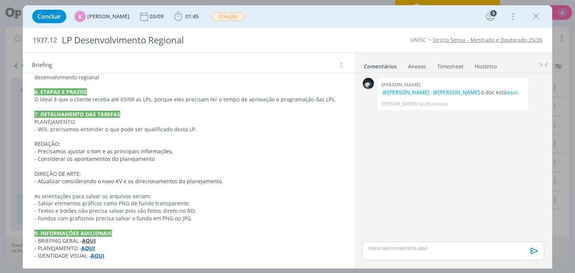
click at [229, 180] on p "- Atualizar considerando o novo KV e os direcionamentos do planejamento." at bounding box center [188, 181] width 308 height 7
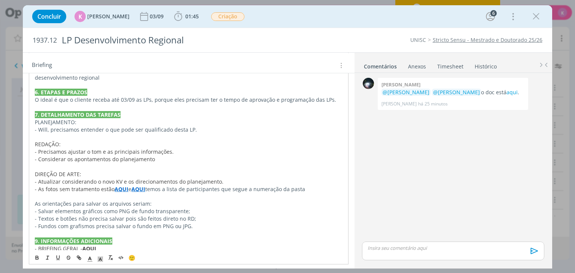
click at [421, 179] on div "0 Giovanni zacchini @Karoline Arend @Letícia Frantz o doc está aqui . Giovanni …" at bounding box center [453, 158] width 188 height 164
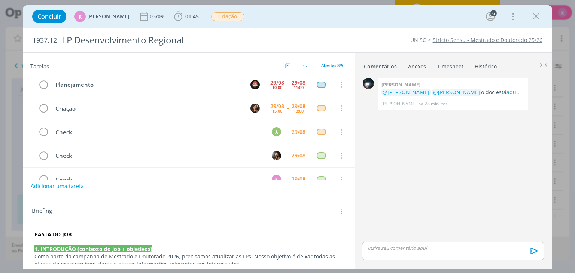
scroll to position [0, 0]
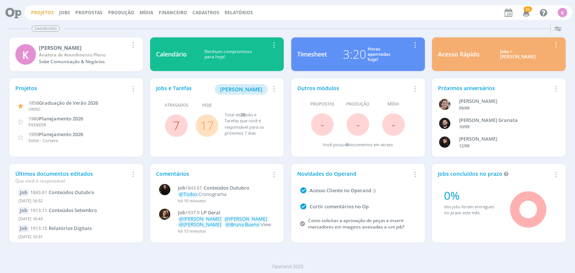
click at [46, 11] on link "Projetos" at bounding box center [42, 12] width 23 height 6
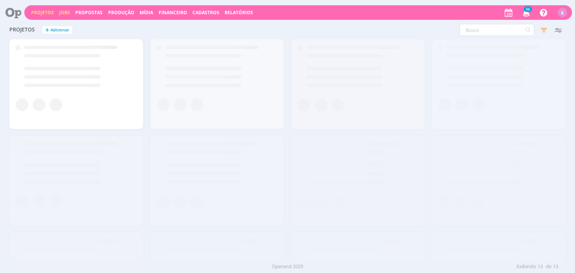
click at [61, 11] on link "Jobs" at bounding box center [64, 12] width 11 height 6
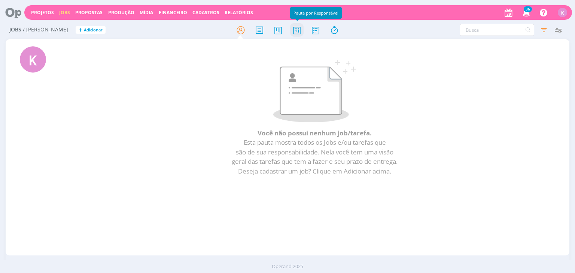
click at [291, 32] on icon at bounding box center [296, 30] width 13 height 15
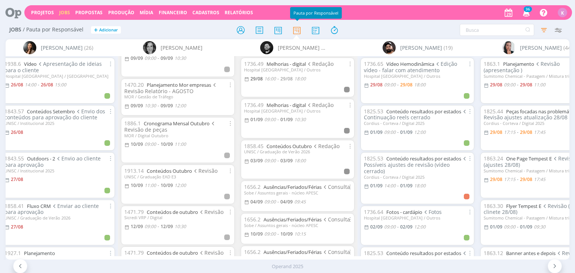
scroll to position [1282, 0]
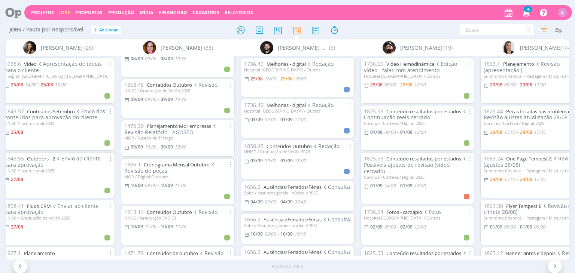
click at [15, 12] on icon at bounding box center [10, 12] width 15 height 15
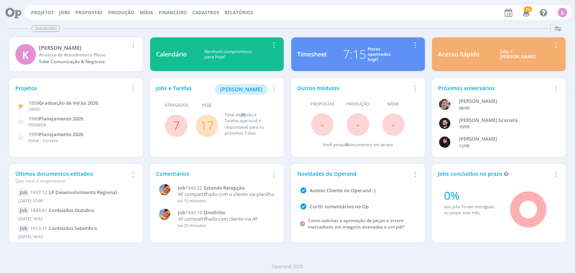
click at [354, 54] on div "7:15" at bounding box center [354, 54] width 23 height 18
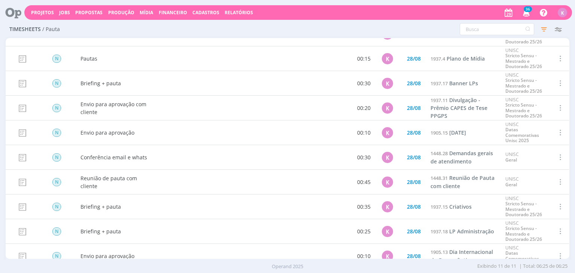
scroll to position [70, 0]
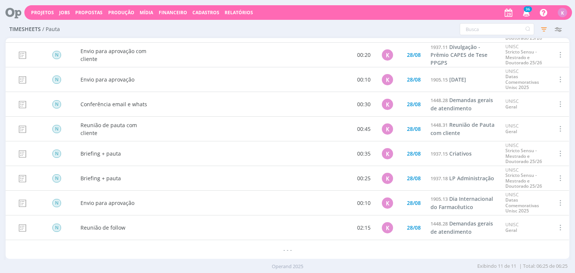
click at [16, 14] on icon at bounding box center [10, 12] width 15 height 15
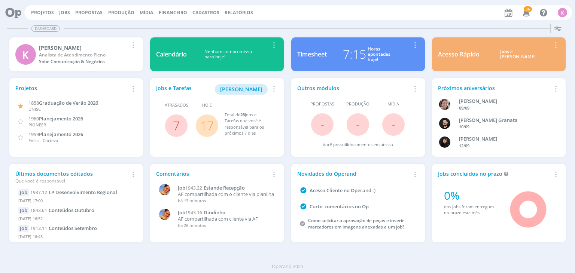
click at [368, 43] on link "Timesheet 7:15 Horas apontadas hoje! Remover Card" at bounding box center [358, 54] width 134 height 34
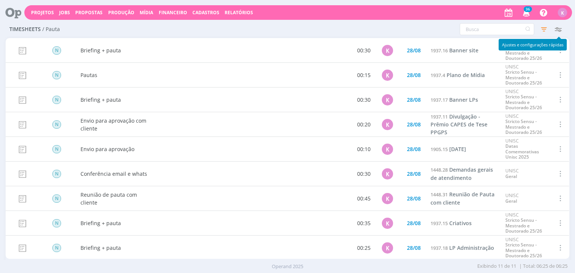
click at [563, 26] on icon "button" at bounding box center [557, 28] width 13 height 13
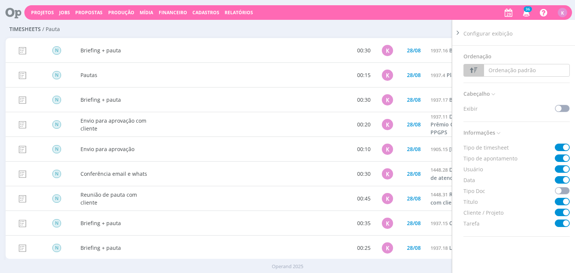
click at [443, 28] on div "Configurar exibição Ordenação Ordenação padrão Tipo de timesheet Tipo de aponta…" at bounding box center [475, 29] width 180 height 12
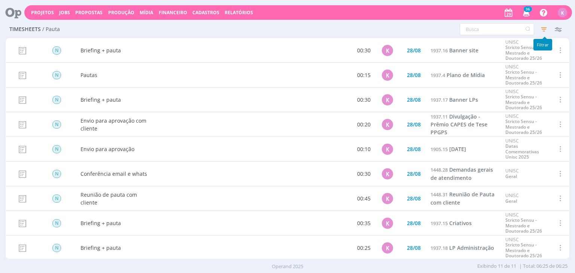
click at [544, 29] on icon "button" at bounding box center [543, 28] width 13 height 13
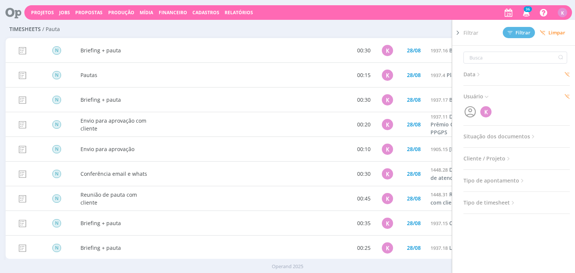
click at [478, 74] on icon at bounding box center [478, 74] width 6 height 6
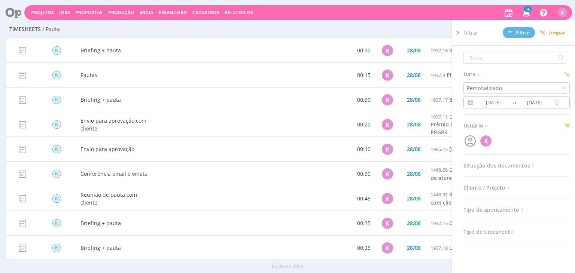
click at [497, 104] on input "[DATE]" at bounding box center [493, 102] width 36 height 9
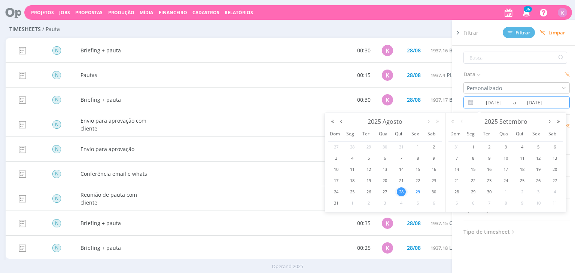
click at [416, 193] on span "29" at bounding box center [417, 192] width 9 height 9
type input "[DATE]"
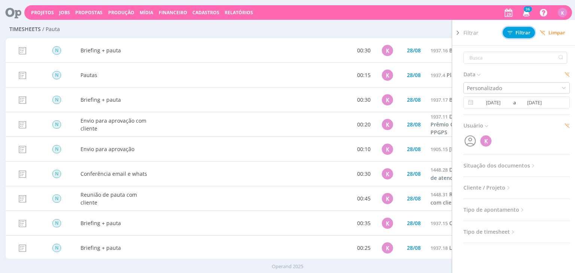
click at [514, 33] on span "Filtrar" at bounding box center [519, 32] width 23 height 5
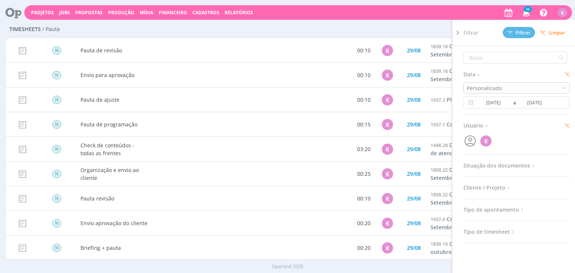
click at [356, 28] on div "Timesheets / Pauta Configurar exibição Ordenação Ordenação padrão Tipo de times…" at bounding box center [287, 29] width 563 height 17
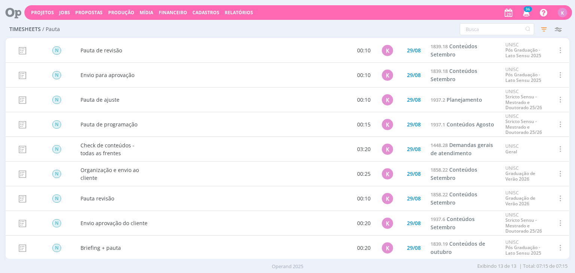
click at [558, 152] on span at bounding box center [560, 149] width 8 height 10
click at [521, 124] on div "Editar" at bounding box center [536, 123] width 74 height 11
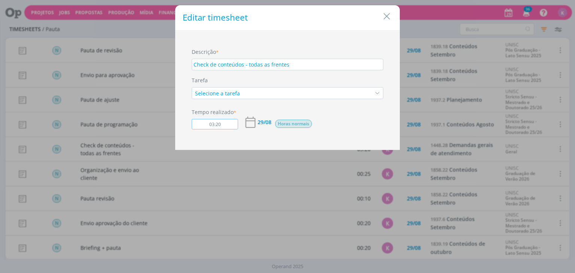
drag, startPoint x: 222, startPoint y: 125, endPoint x: 217, endPoint y: 125, distance: 4.9
click at [217, 125] on input "03:20" at bounding box center [215, 124] width 46 height 10
type input "03:00"
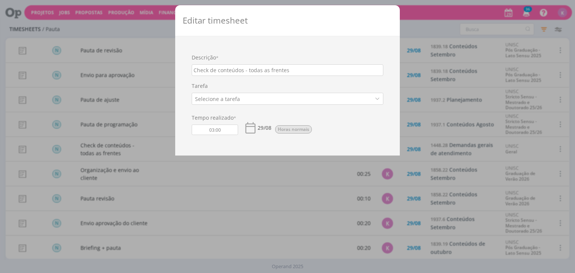
click at [338, 106] on div "Descrição * Check de conteúdos - todas as frentes Tarefa Selecione a tarefa Tem…" at bounding box center [288, 96] width 210 height 85
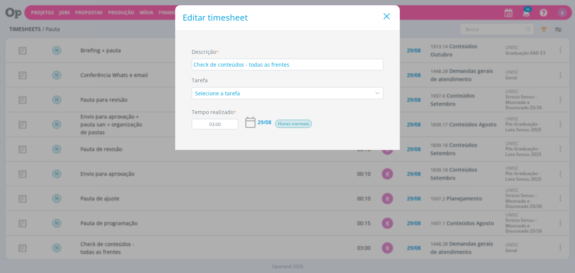
click at [391, 16] on icon "Close" at bounding box center [386, 16] width 11 height 11
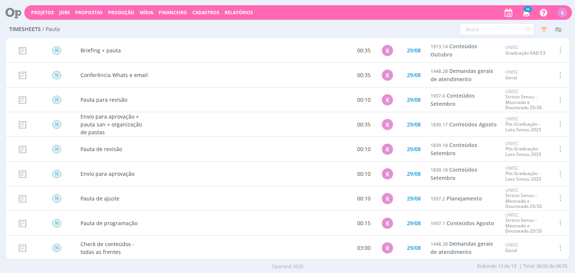
click at [10, 15] on icon at bounding box center [10, 12] width 15 height 15
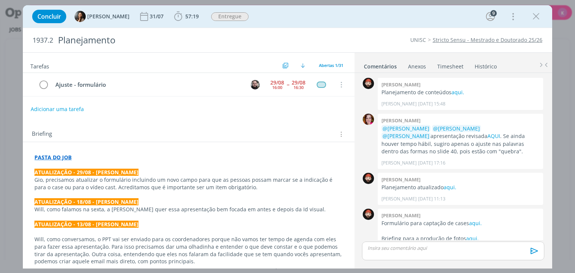
scroll to position [258, 0]
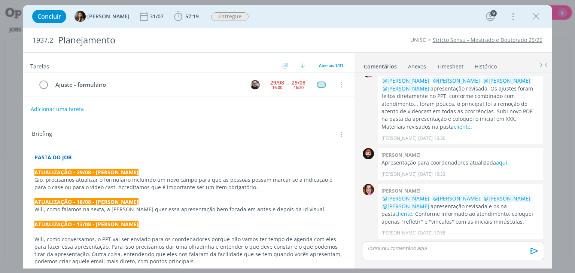
drag, startPoint x: 121, startPoint y: 122, endPoint x: 407, endPoint y: 30, distance: 300.2
click at [121, 122] on div "Briefing Briefings Predefinidos Versões do Briefing Ver Briefing do Projeto" at bounding box center [188, 132] width 331 height 20
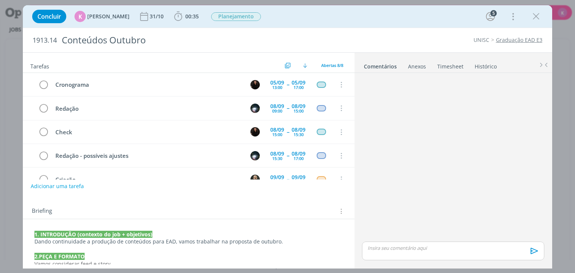
click at [453, 63] on link "Timesheet" at bounding box center [450, 65] width 27 height 11
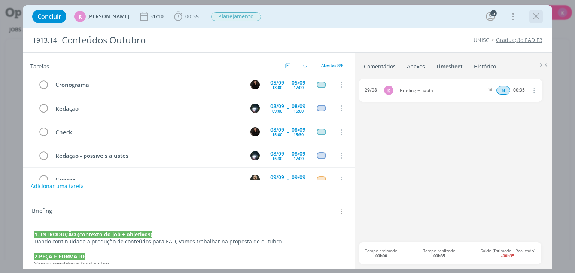
click at [539, 19] on icon "dialog" at bounding box center [535, 16] width 11 height 11
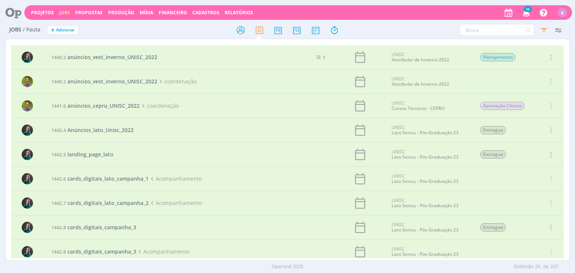
click at [14, 13] on icon at bounding box center [10, 12] width 15 height 15
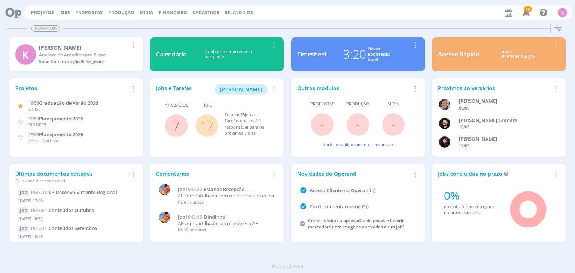
click at [202, 127] on link "17" at bounding box center [206, 126] width 13 height 16
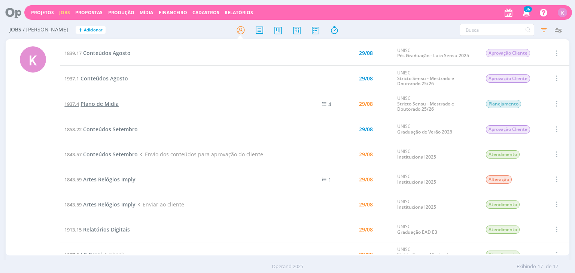
click at [98, 102] on span "Plano de Mídia" at bounding box center [99, 103] width 38 height 7
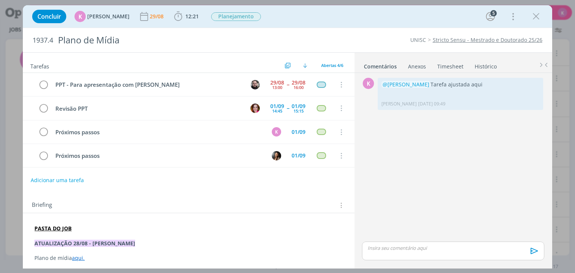
click at [472, 127] on div "K 0 @[PERSON_NAME] Tarefa ajustada aqui [PERSON_NAME] [DATE] 09:49 👍 Editar Exc…" at bounding box center [453, 158] width 188 height 164
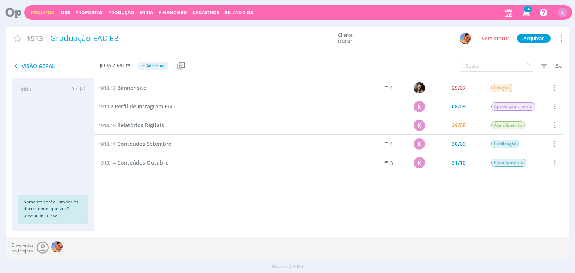
click at [153, 161] on span "Conteúdos Outubro" at bounding box center [143, 162] width 52 height 7
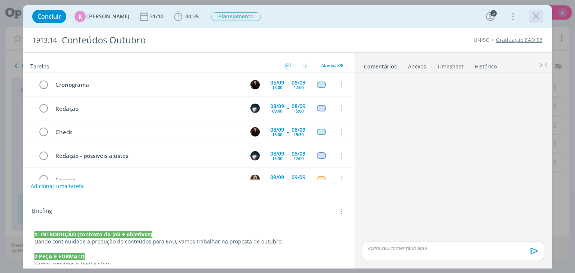
click at [533, 16] on icon "dialog" at bounding box center [535, 16] width 11 height 11
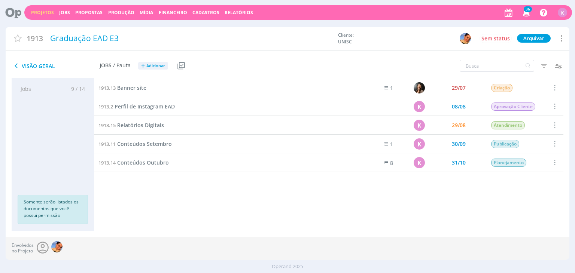
click at [12, 6] on icon at bounding box center [10, 12] width 15 height 15
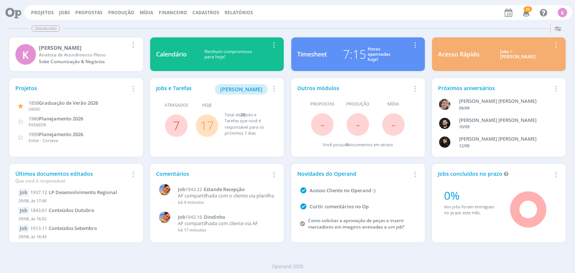
click at [343, 56] on div "7:15" at bounding box center [354, 54] width 23 height 18
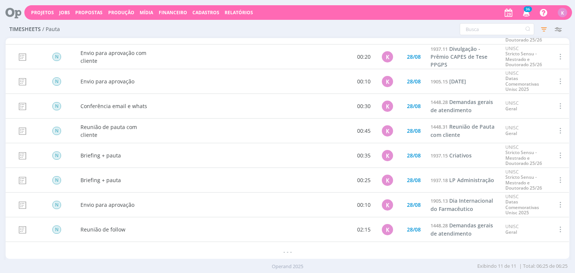
scroll to position [70, 0]
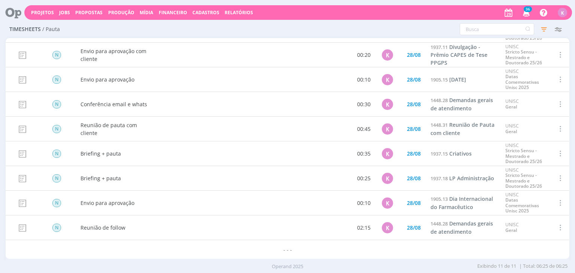
click at [43, 8] on div "Projetos Jobs Propostas Produção [GEOGRAPHIC_DATA] Financeiro Cadastros Relatór…" at bounding box center [298, 12] width 548 height 15
click at [39, 13] on link "Projetos" at bounding box center [42, 12] width 23 height 6
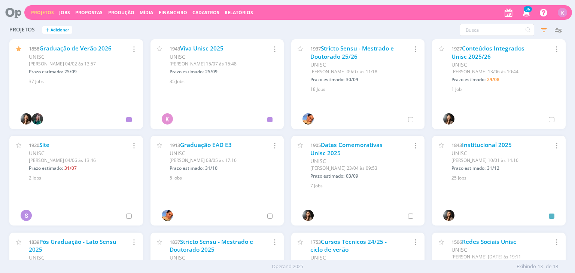
click at [89, 49] on link "Graduação de Verão 2026" at bounding box center [75, 49] width 72 height 8
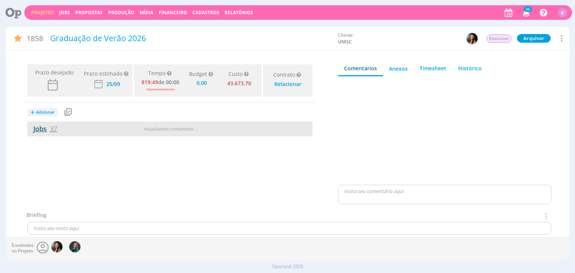
type input "0,00"
click at [46, 129] on link "Jobs 37" at bounding box center [42, 128] width 30 height 9
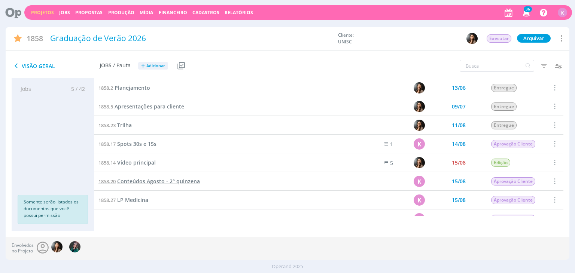
click at [190, 182] on span "Conteúdos Agosto - 2° quinzena" at bounding box center [158, 181] width 83 height 7
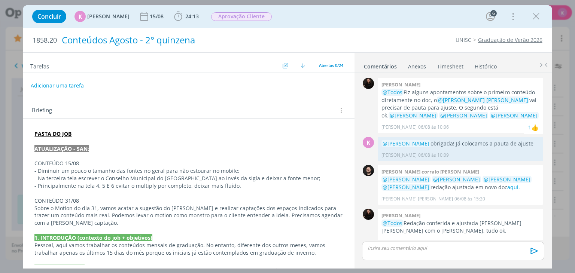
scroll to position [1175, 0]
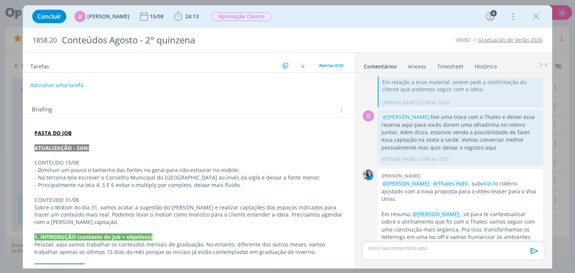
click at [72, 82] on button "Adicionar uma tarefa" at bounding box center [56, 85] width 53 height 13
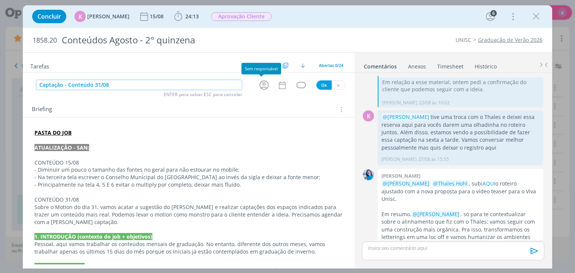
click at [261, 85] on icon "dialog" at bounding box center [264, 85] width 12 height 12
type input "Captação - Conteúdo 31/08"
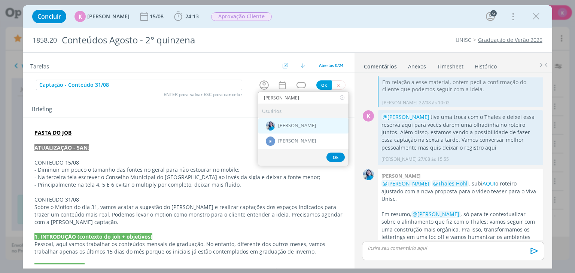
type input "elisa"
click at [292, 121] on div "[PERSON_NAME]" at bounding box center [303, 125] width 90 height 15
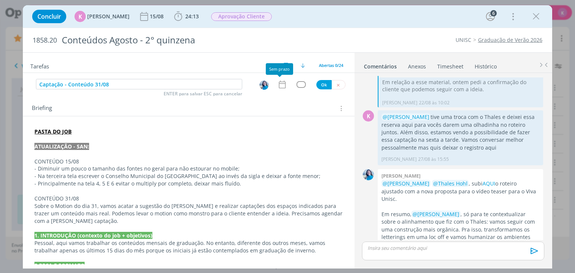
click at [280, 84] on icon "dialog" at bounding box center [282, 85] width 10 height 10
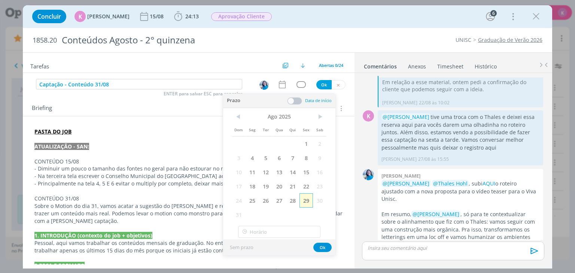
click at [307, 197] on span "29" at bounding box center [305, 201] width 13 height 14
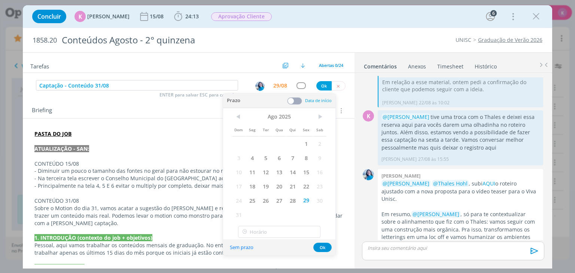
click at [295, 97] on span at bounding box center [294, 100] width 15 height 7
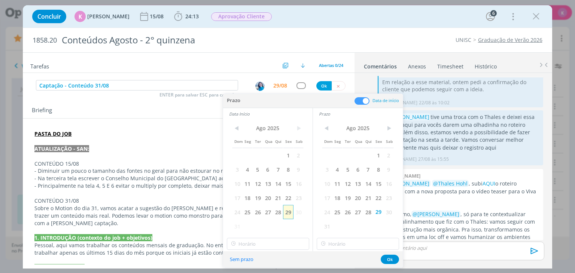
click at [288, 217] on span "29" at bounding box center [288, 212] width 10 height 14
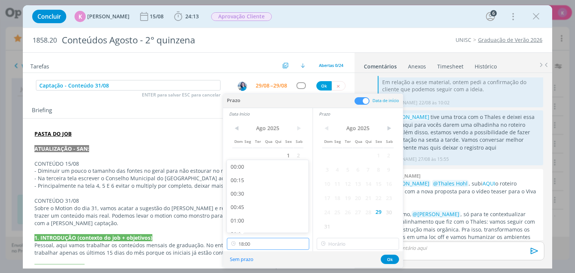
click at [280, 238] on input "18:00" at bounding box center [268, 244] width 82 height 12
click at [256, 179] on div "13:00" at bounding box center [269, 178] width 84 height 13
type input "13:00"
click at [343, 246] on input "18:00" at bounding box center [358, 244] width 82 height 12
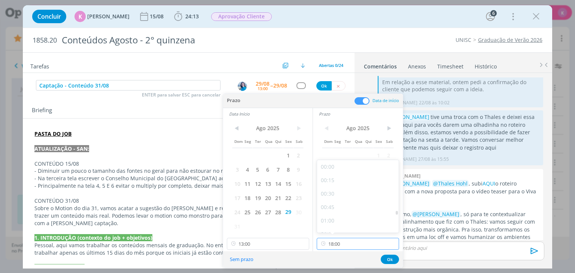
scroll to position [913, 0]
click at [347, 192] on div "17:30" at bounding box center [359, 196] width 84 height 13
click at [363, 243] on input "17:30" at bounding box center [358, 244] width 82 height 12
click at [341, 212] on div "18:00" at bounding box center [359, 213] width 84 height 13
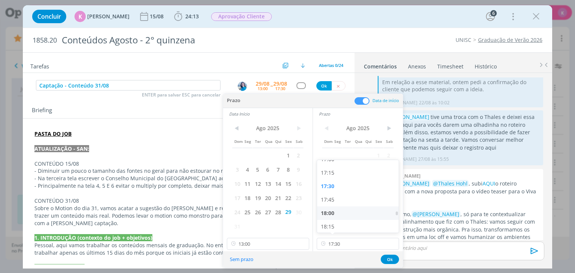
type input "18:00"
click at [390, 259] on button "Ok" at bounding box center [390, 259] width 18 height 9
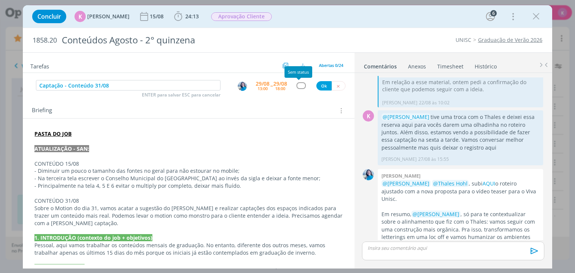
click at [299, 86] on div "dialog" at bounding box center [300, 85] width 9 height 6
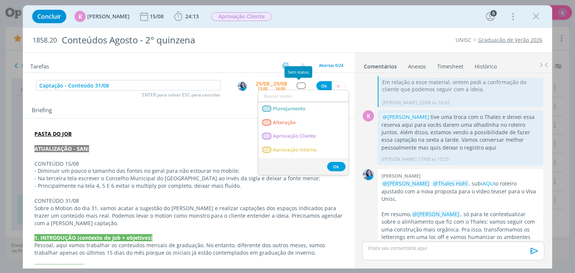
click at [296, 100] on input "dialog" at bounding box center [303, 96] width 90 height 10
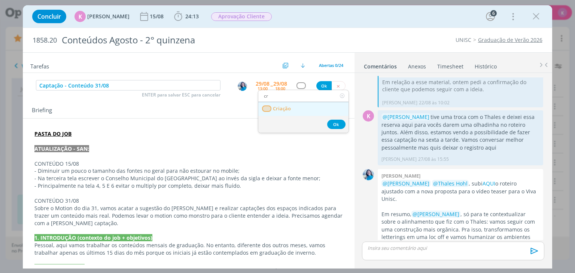
type input "cr"
click at [296, 102] on link "Criação" at bounding box center [303, 109] width 90 height 14
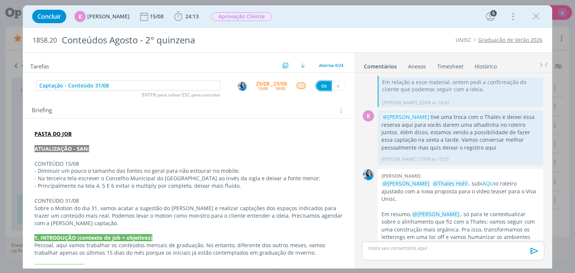
drag, startPoint x: 316, startPoint y: 84, endPoint x: 110, endPoint y: 72, distance: 205.9
click at [316, 84] on button "Ok" at bounding box center [323, 85] width 15 height 9
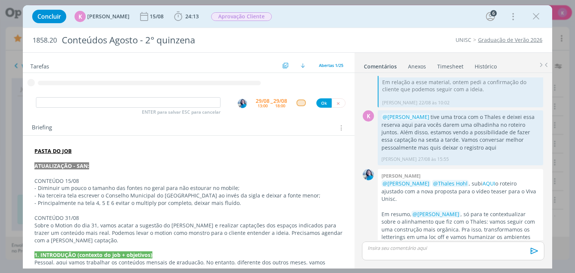
click at [65, 80] on icon "dialog" at bounding box center [188, 81] width 331 height 13
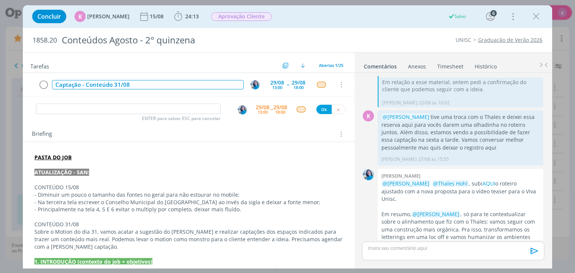
click at [67, 81] on div "Captação - Conteúdo 31/08" at bounding box center [147, 84] width 191 height 9
copy div "Captação - Conteúdo 31/08"
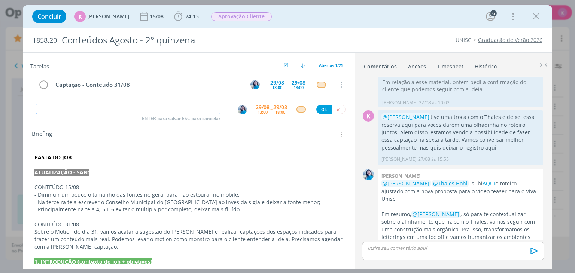
click at [75, 104] on input "dialog" at bounding box center [128, 109] width 185 height 10
paste input "Captação - Conteúdo 31/08"
click at [238, 109] on img "dialog" at bounding box center [242, 109] width 9 height 9
type input "Captação - Conteúdo 31/08"
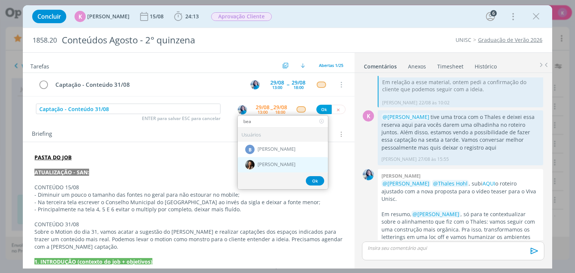
type input "bea"
click at [272, 159] on div "[PERSON_NAME]" at bounding box center [283, 164] width 90 height 15
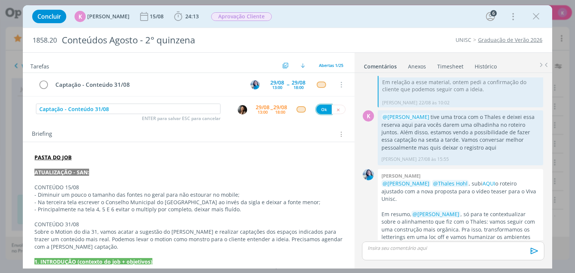
click at [319, 109] on button "Ok" at bounding box center [323, 109] width 15 height 9
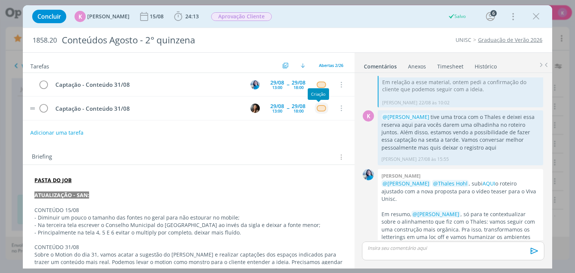
click at [317, 110] on div "dialog" at bounding box center [321, 108] width 9 height 6
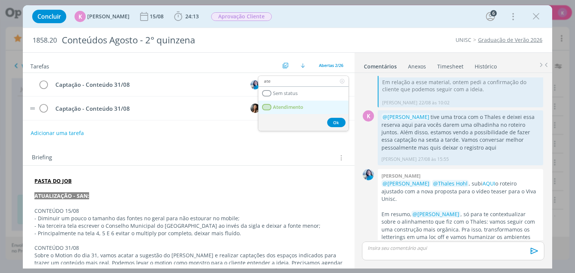
type input "ate"
drag, startPoint x: 305, startPoint y: 106, endPoint x: 311, endPoint y: 110, distance: 7.0
click at [305, 106] on link "Atendimento" at bounding box center [303, 108] width 90 height 14
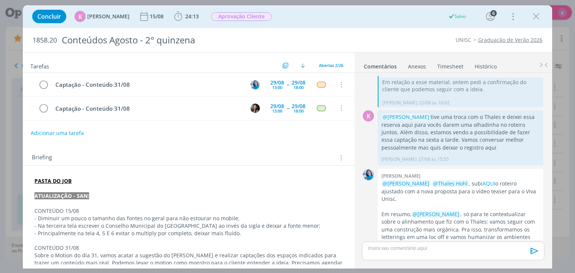
click at [308, 127] on div "Adicionar uma tarefa" at bounding box center [188, 133] width 331 height 13
click at [539, 18] on icon "dialog" at bounding box center [535, 16] width 11 height 11
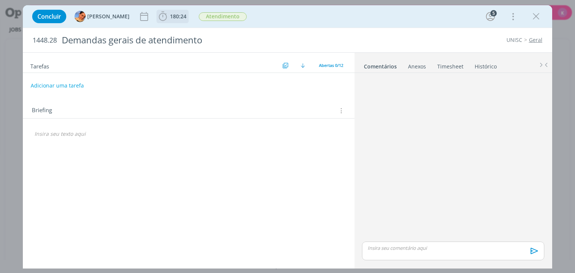
click at [161, 18] on icon "dialog" at bounding box center [162, 16] width 11 height 11
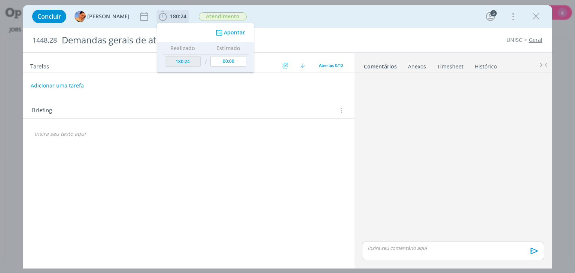
click at [224, 32] on button "Apontar" at bounding box center [229, 33] width 31 height 8
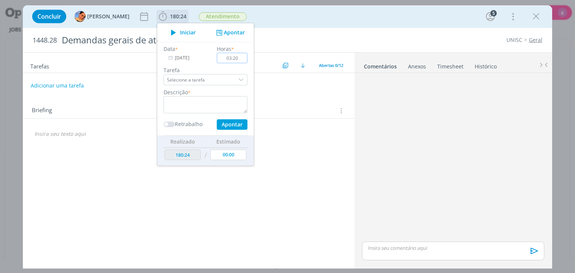
type input "03:20"
click at [206, 105] on textarea "dialog" at bounding box center [206, 104] width 84 height 17
type textarea "Check de conteúdos - todas as frentes"
click at [234, 125] on button "Apontar" at bounding box center [232, 124] width 31 height 10
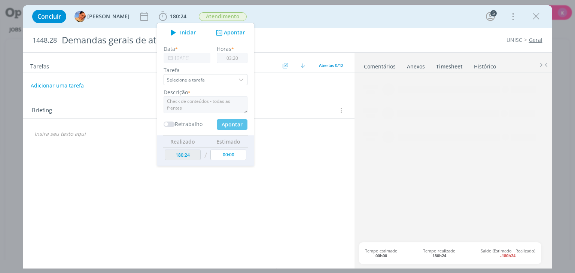
type input "183:44"
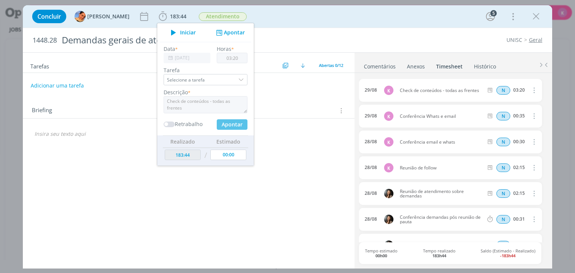
type input "00:00"
click at [430, 28] on div "1448.28 Demandas gerais de atendimento UNISC Geral Tarefas Usar Job de template…" at bounding box center [287, 148] width 529 height 241
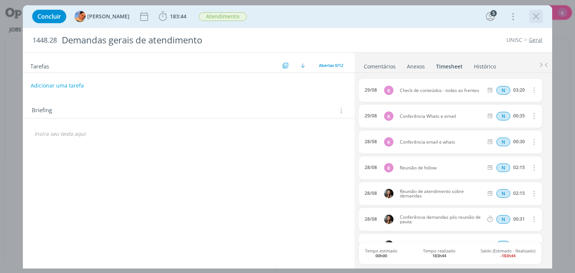
click at [533, 19] on icon "dialog" at bounding box center [535, 16] width 11 height 11
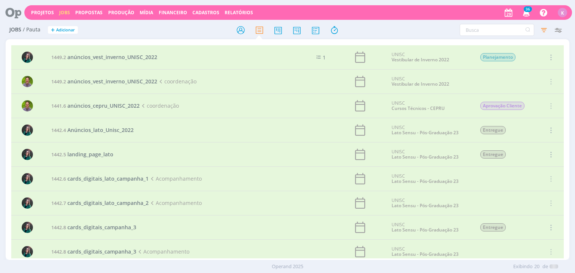
click at [16, 16] on icon at bounding box center [10, 12] width 15 height 15
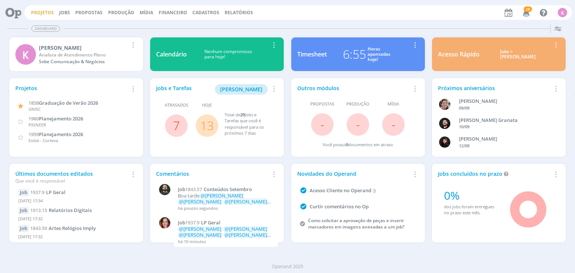
click at [45, 12] on link "Projetos" at bounding box center [42, 12] width 23 height 6
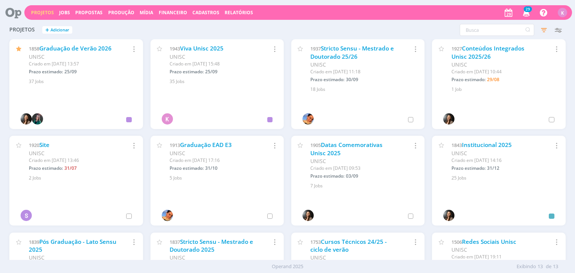
click at [559, 73] on div "1927 Conteúdos Integrados Unisc 2025/26 UNISC Criado em [DATE] 10:44 Prazo esti…" at bounding box center [498, 66] width 133 height 54
click at [561, 27] on icon "button" at bounding box center [557, 29] width 13 height 13
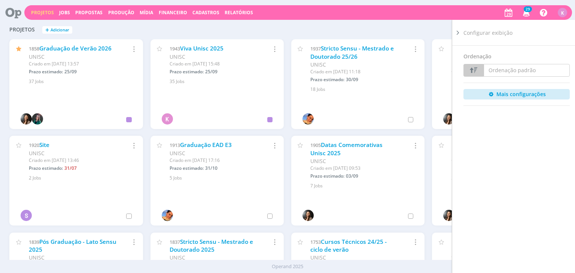
drag, startPoint x: 460, startPoint y: 31, endPoint x: 527, endPoint y: 22, distance: 68.4
click at [460, 31] on icon at bounding box center [457, 33] width 7 height 8
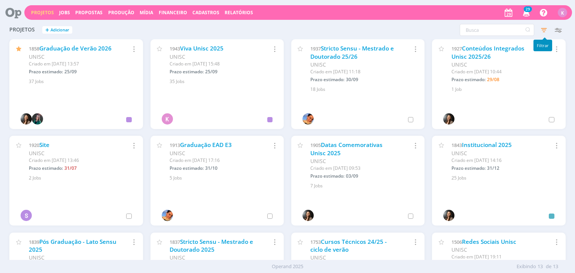
click at [542, 30] on icon "button" at bounding box center [543, 29] width 13 height 13
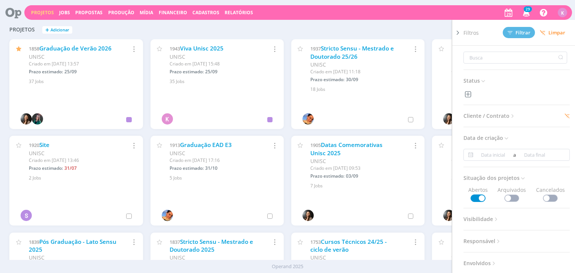
click at [505, 116] on span "Cliente / Contrato" at bounding box center [489, 116] width 52 height 10
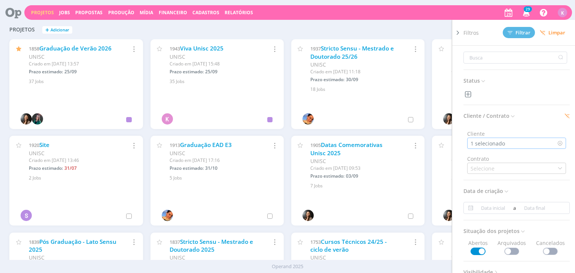
click at [497, 143] on div "1 selecionado" at bounding box center [489, 144] width 36 height 8
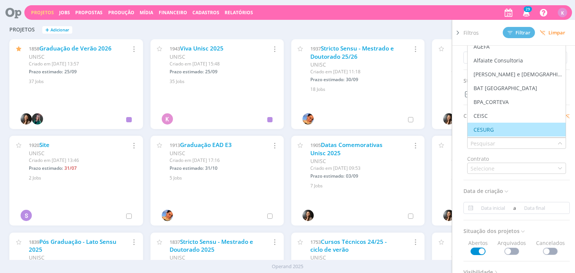
type input "s"
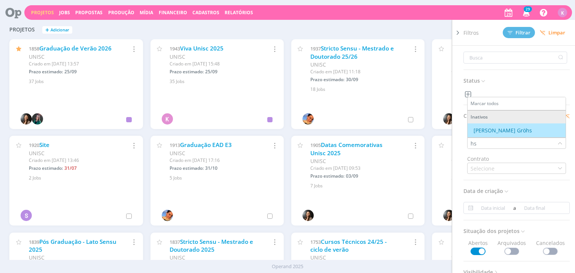
type input "hsc"
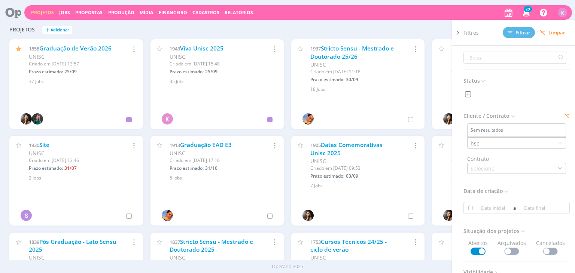
click at [499, 147] on input "hsc" at bounding box center [513, 143] width 90 height 10
click at [499, 147] on div "1 selecionado" at bounding box center [489, 144] width 36 height 8
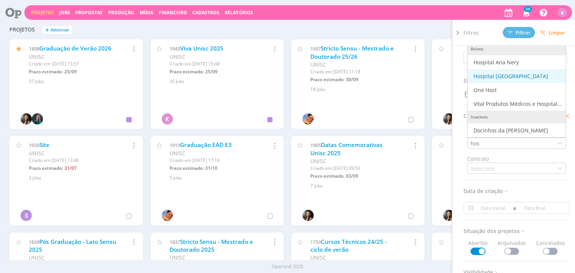
type input "hos"
click at [510, 72] on div "Hospital [GEOGRAPHIC_DATA]" at bounding box center [511, 76] width 74 height 8
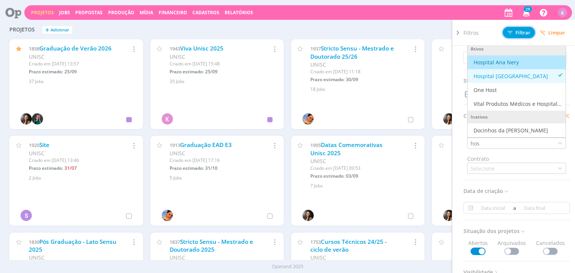
click at [521, 30] on span "Filtrar" at bounding box center [519, 32] width 23 height 5
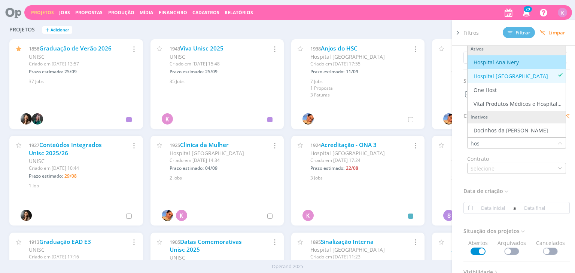
click at [270, 32] on div "Projetos + Adicionar Filtros Filtrar [GEOGRAPHIC_DATA] Status Cliente / Contrat…" at bounding box center [287, 30] width 563 height 19
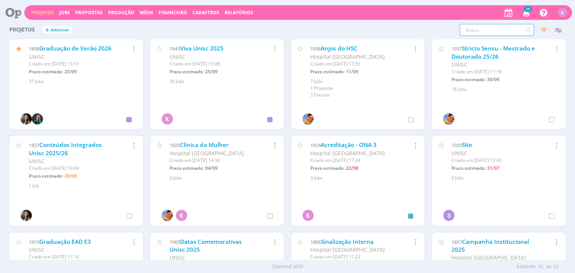
click at [498, 30] on input "text" at bounding box center [497, 30] width 74 height 12
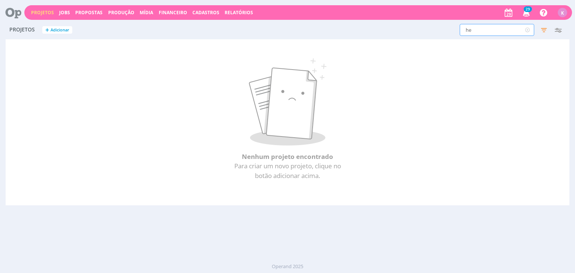
type input "h"
type input "v"
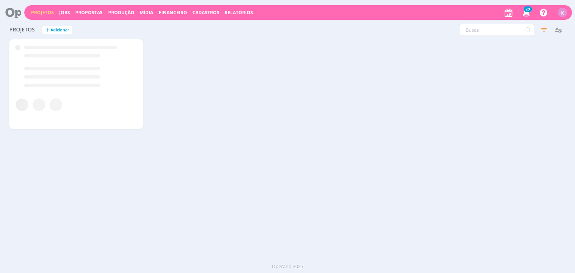
click at [438, 28] on div "Filtros Filtrar [GEOGRAPHIC_DATA] Status Cliente / Contrato Cliente 2 seleciona…" at bounding box center [464, 30] width 204 height 12
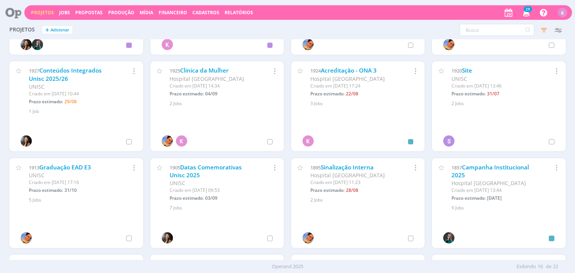
scroll to position [75, 0]
click at [486, 169] on link "Campanha Institucional 2025" at bounding box center [489, 171] width 77 height 16
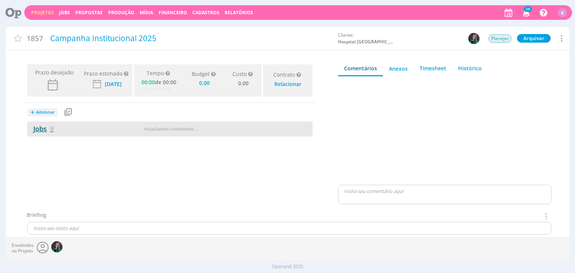
type input "0,00"
click at [52, 129] on span "9" at bounding box center [52, 128] width 4 height 9
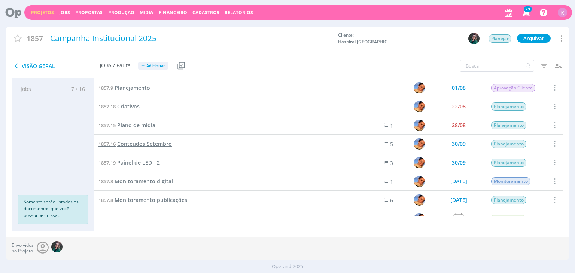
click at [147, 144] on span "Conteúdos Setembro" at bounding box center [144, 143] width 55 height 7
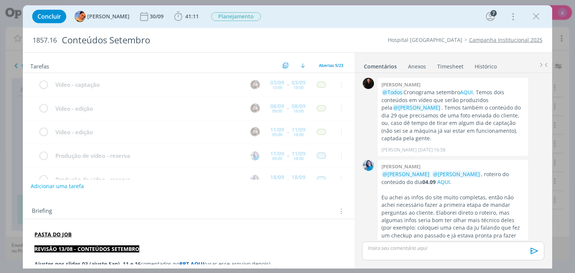
scroll to position [921, 0]
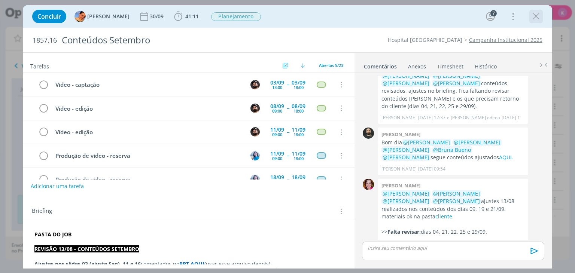
click at [540, 17] on icon "dialog" at bounding box center [535, 16] width 11 height 11
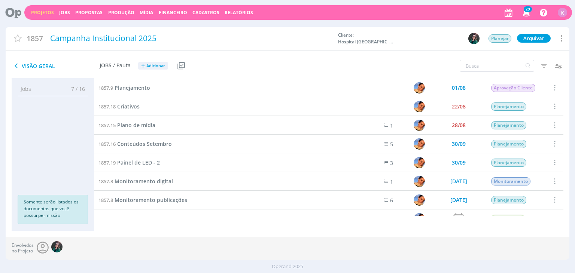
click at [45, 11] on link "Projetos" at bounding box center [42, 12] width 23 height 6
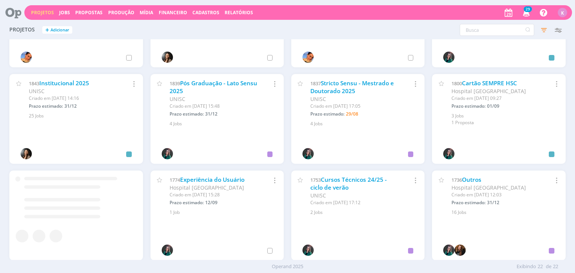
scroll to position [265, 0]
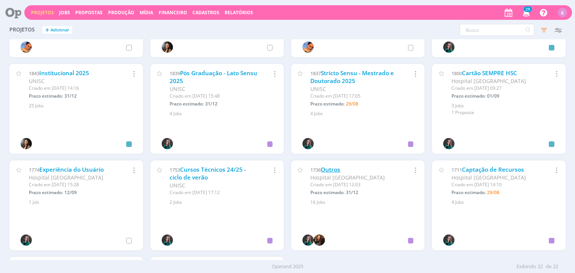
click at [335, 167] on link "Outros" at bounding box center [330, 170] width 19 height 8
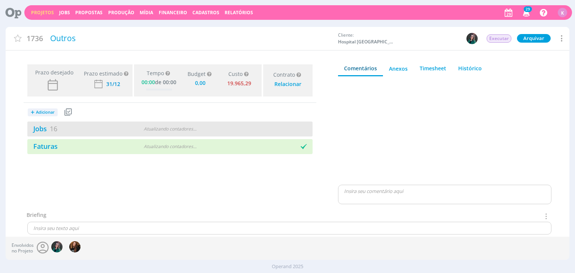
type input "0,00"
drag, startPoint x: 47, startPoint y: 134, endPoint x: 50, endPoint y: 127, distance: 7.5
click at [46, 134] on div "Jobs 16" at bounding box center [75, 129] width 97 height 10
click at [50, 127] on span "16" at bounding box center [53, 128] width 7 height 9
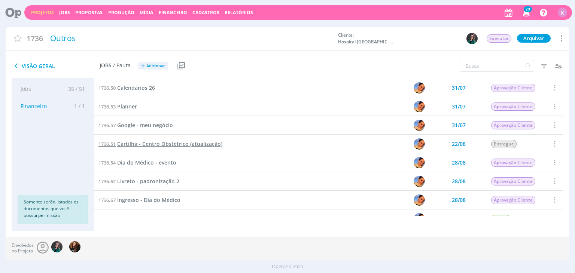
scroll to position [112, 0]
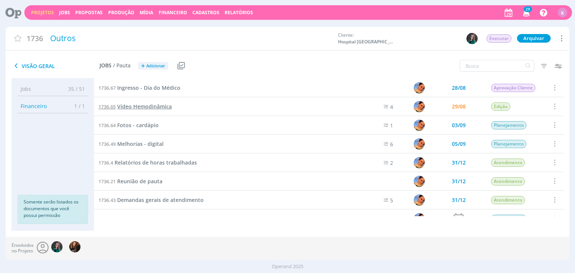
click at [150, 110] on span "Vídeo Hemodinâmica" at bounding box center [144, 106] width 55 height 7
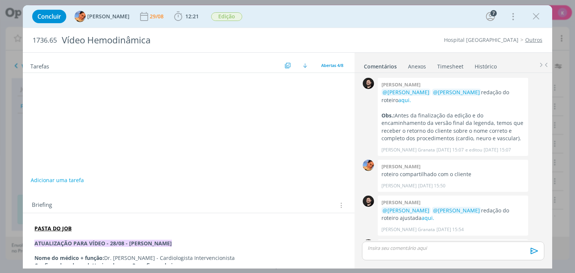
scroll to position [40, 0]
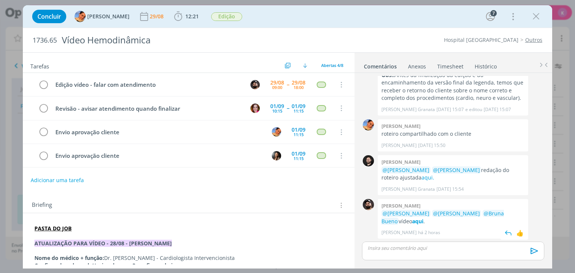
click at [532, 229] on div "0 [PERSON_NAME] @[PERSON_NAME] @[PERSON_NAME] @Bruna Bueno vídeo aqui . [PERSON…" at bounding box center [453, 219] width 188 height 44
click at [276, 109] on div "10:15" at bounding box center [277, 111] width 10 height 4
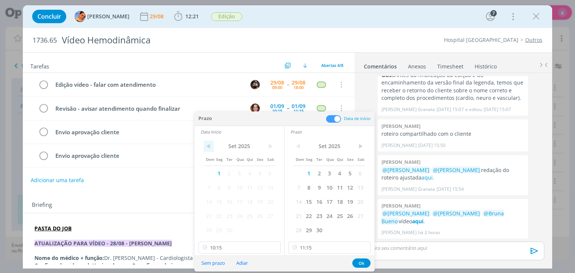
click at [207, 149] on span "<" at bounding box center [209, 146] width 10 height 11
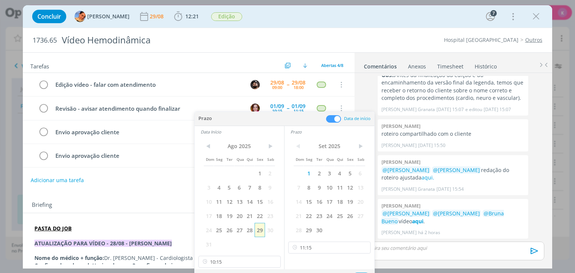
click at [260, 230] on span "29" at bounding box center [260, 230] width 10 height 14
click at [298, 146] on span "<" at bounding box center [298, 146] width 10 height 11
click at [352, 228] on span "29" at bounding box center [350, 230] width 10 height 14
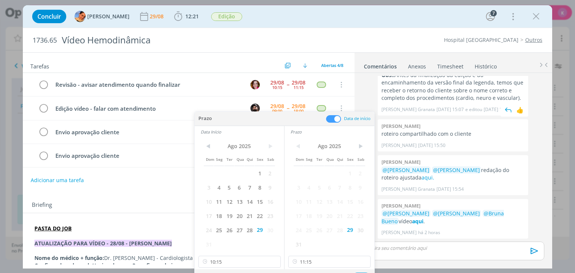
click at [362, 86] on div "0" at bounding box center [368, 76] width 19 height 78
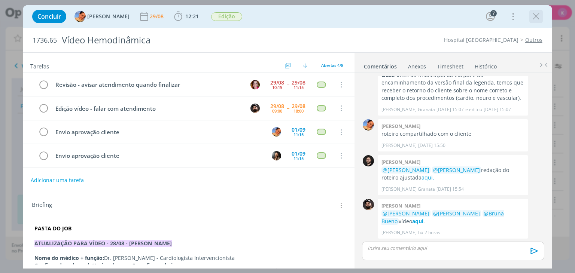
click at [537, 15] on icon "dialog" at bounding box center [535, 16] width 11 height 11
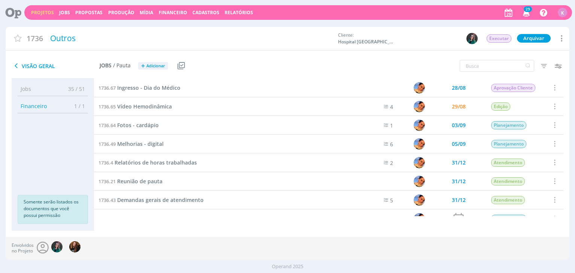
click at [18, 13] on icon at bounding box center [10, 12] width 15 height 15
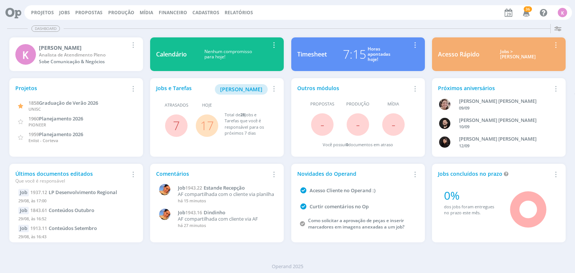
click at [207, 122] on link "17" at bounding box center [206, 126] width 13 height 16
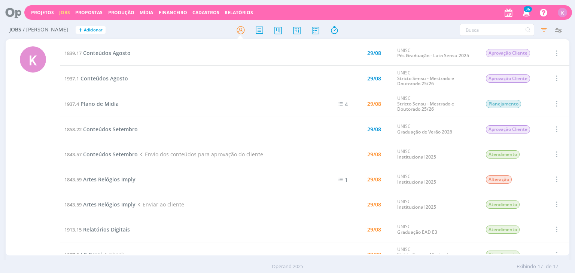
click at [96, 153] on span "Conteúdos Setembro" at bounding box center [110, 154] width 55 height 7
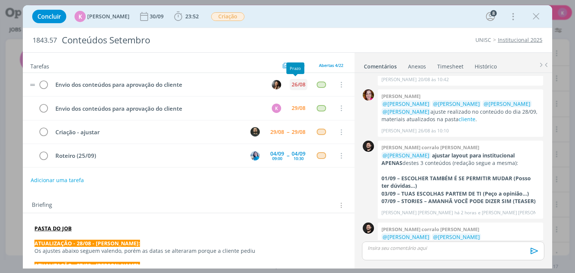
click at [295, 85] on div "26/08" at bounding box center [299, 84] width 14 height 5
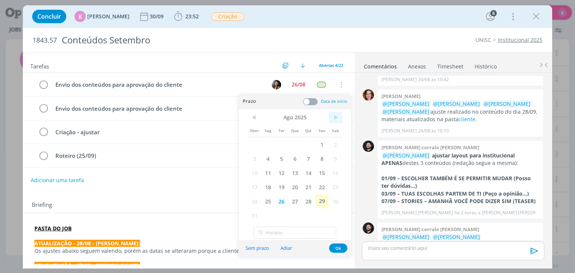
click at [337, 119] on span ">" at bounding box center [335, 117] width 13 height 11
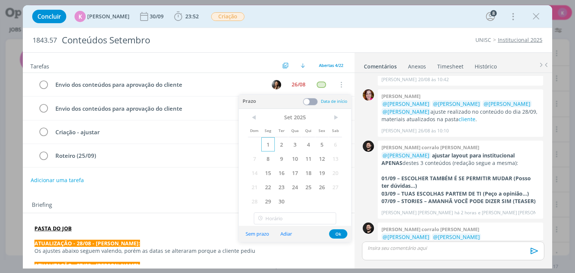
click at [267, 143] on span "1" at bounding box center [267, 144] width 13 height 14
click at [339, 232] on button "Ok" at bounding box center [338, 233] width 18 height 9
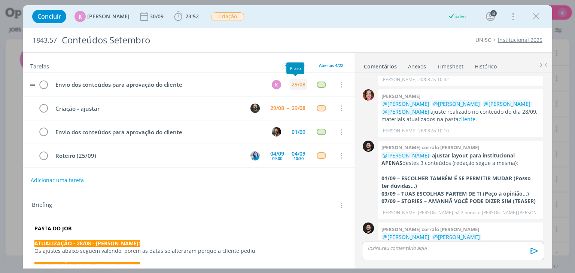
click at [294, 79] on div "29/08" at bounding box center [299, 84] width 18 height 11
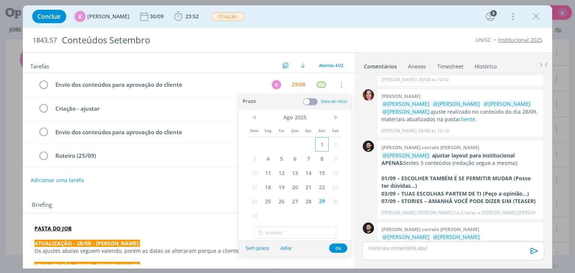
click at [324, 144] on span "1" at bounding box center [321, 144] width 13 height 14
click at [336, 120] on span ">" at bounding box center [335, 117] width 13 height 11
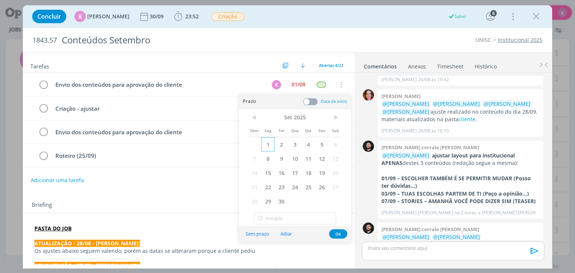
click at [268, 143] on span "1" at bounding box center [267, 144] width 13 height 14
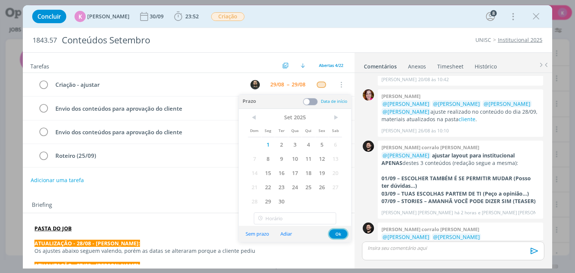
click at [335, 234] on button "Ok" at bounding box center [338, 233] width 18 height 9
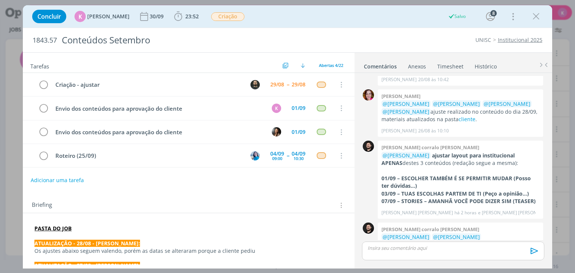
click at [308, 201] on div "Briefing Briefings Predefinidos Versões do Briefing Ver Briefing do Projeto" at bounding box center [189, 206] width 315 height 10
click at [535, 15] on icon "dialog" at bounding box center [535, 16] width 11 height 11
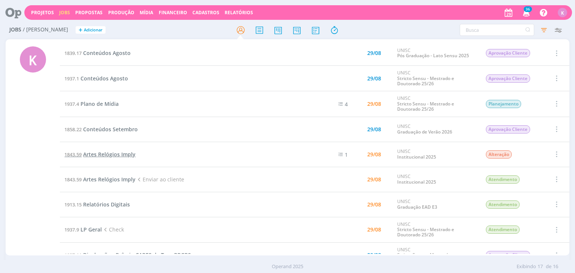
click at [109, 152] on span "Artes Relógios Imply" at bounding box center [109, 154] width 52 height 7
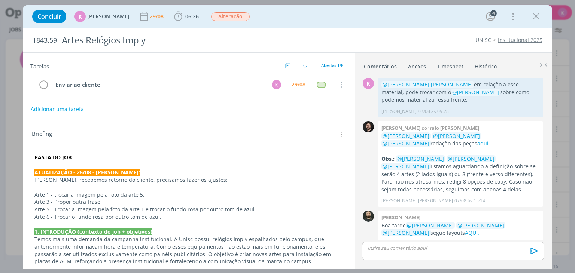
scroll to position [245, 0]
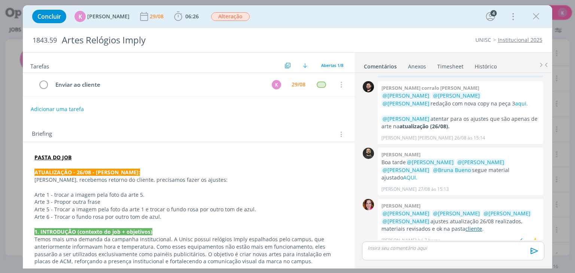
click at [465, 225] on link "cliente" at bounding box center [473, 228] width 17 height 7
click at [223, 13] on span "Alteração" at bounding box center [230, 16] width 39 height 9
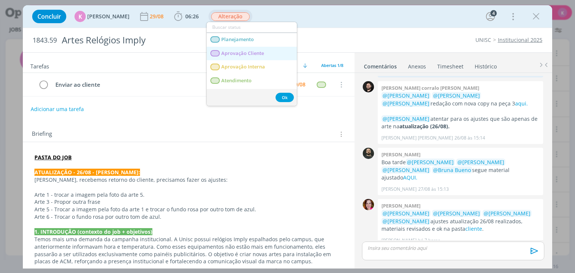
click at [236, 52] on span "Aprovação Cliente" at bounding box center [243, 54] width 43 height 6
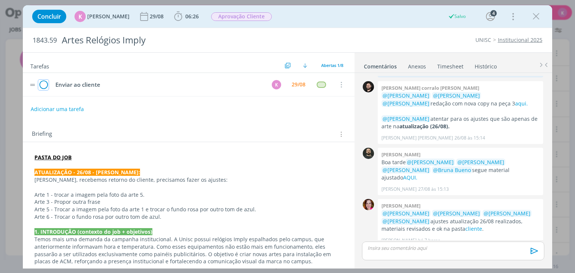
click at [45, 85] on icon "dialog" at bounding box center [43, 84] width 10 height 11
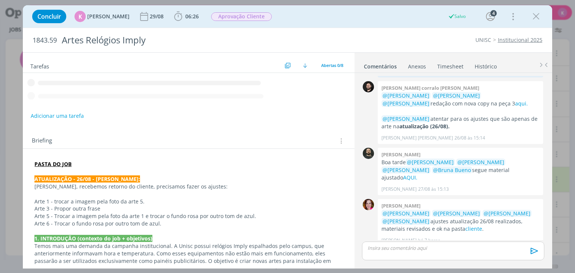
click at [408, 247] on p "dialog" at bounding box center [453, 248] width 170 height 7
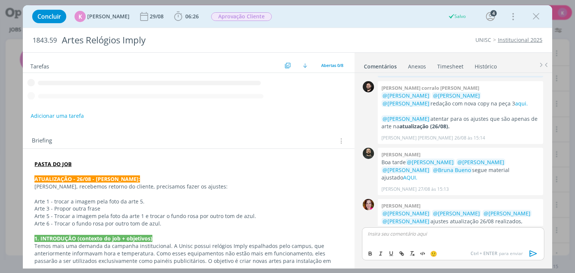
scroll to position [259, 0]
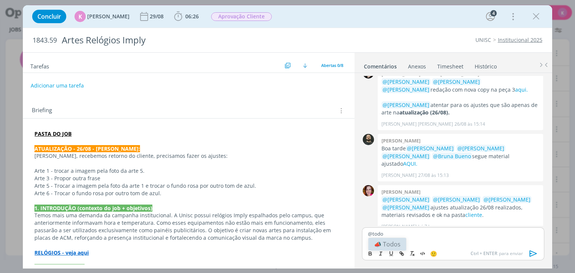
click at [393, 246] on li "📣 Todos" at bounding box center [387, 244] width 38 height 13
click at [536, 253] on icon "dialog" at bounding box center [533, 253] width 11 height 11
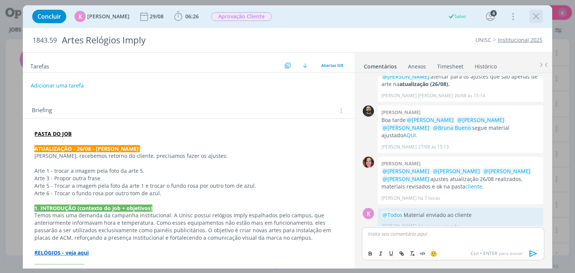
click at [539, 18] on icon "dialog" at bounding box center [535, 16] width 11 height 11
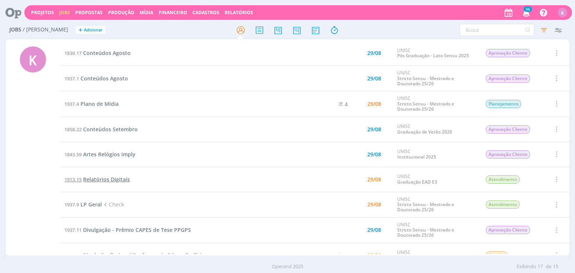
click at [110, 180] on span "Relatórios Digitais" at bounding box center [106, 179] width 47 height 7
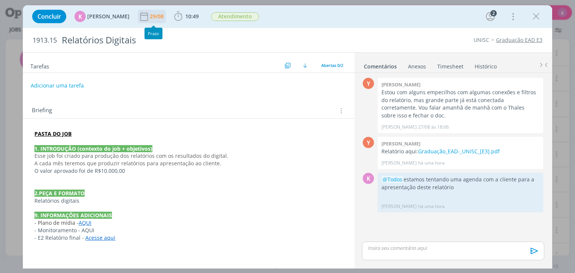
click at [143, 22] on div "29/08" at bounding box center [152, 16] width 28 height 13
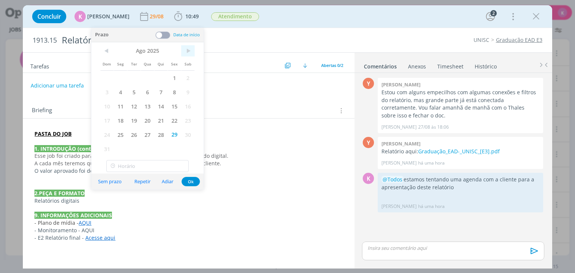
click at [189, 48] on span ">" at bounding box center [187, 50] width 13 height 11
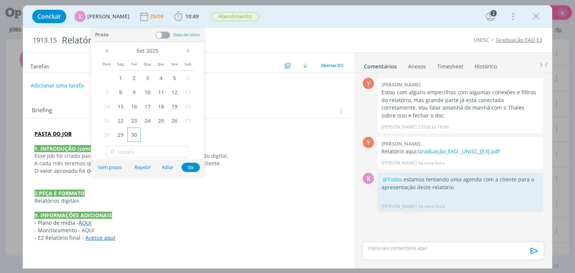
click at [134, 137] on span "30" at bounding box center [133, 135] width 13 height 14
click at [188, 169] on button "Ok" at bounding box center [191, 167] width 18 height 9
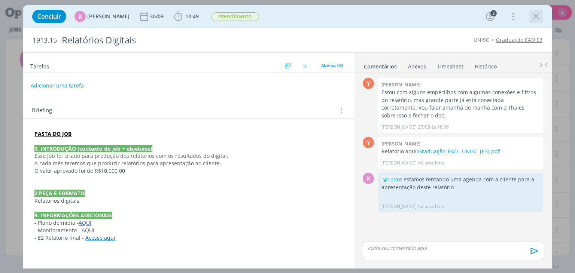
click at [536, 16] on icon "dialog" at bounding box center [535, 16] width 11 height 11
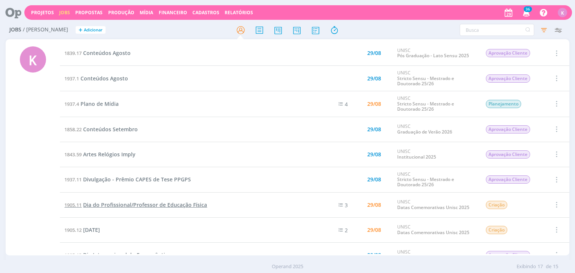
click at [139, 204] on span "Dia do Profissional/Professor de Educação Física" at bounding box center [145, 204] width 124 height 7
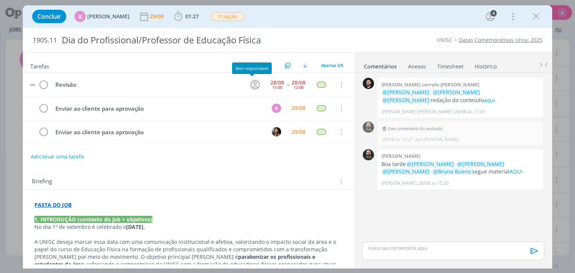
click at [250, 85] on icon "dialog" at bounding box center [254, 84] width 9 height 9
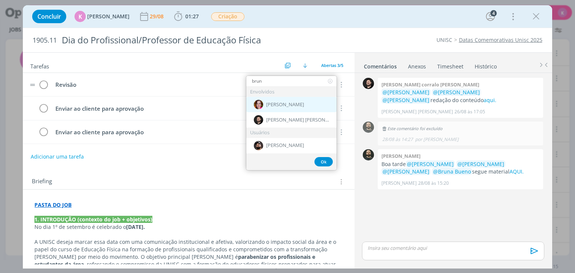
type input "brun"
click at [276, 101] on div "[PERSON_NAME]" at bounding box center [291, 104] width 90 height 15
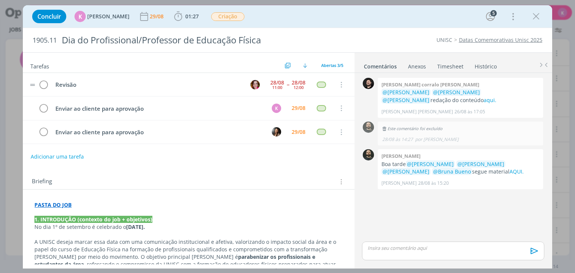
click at [395, 272] on div "Concluir K Karoline Arend 29/08 01:27 Iniciar Apontar Data * 29/08/2025 Horas *…" at bounding box center [287, 136] width 575 height 273
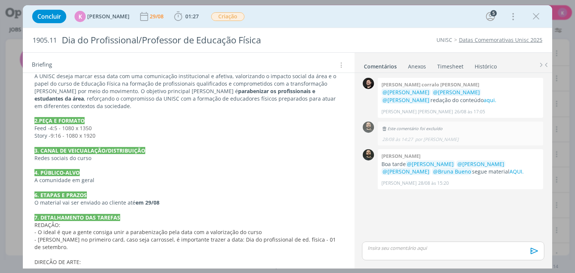
scroll to position [179, 0]
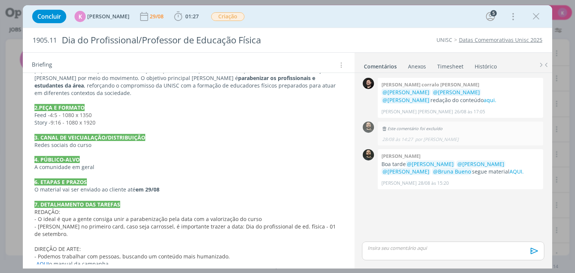
click at [8, 213] on div "Concluir K Karoline Arend 29/08 01:27 Iniciar Apontar Data * 29/08/2025 Horas *…" at bounding box center [287, 136] width 575 height 273
drag, startPoint x: 535, startPoint y: 19, endPoint x: 476, endPoint y: 38, distance: 61.6
click at [535, 19] on icon "dialog" at bounding box center [535, 16] width 11 height 11
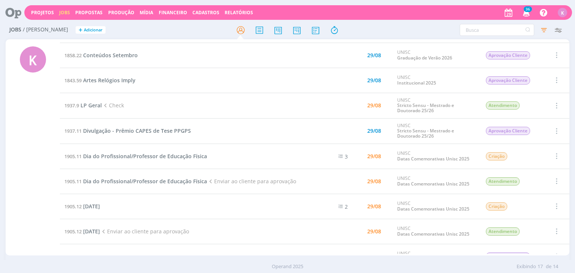
scroll to position [75, 0]
click at [100, 227] on span "[DATE]" at bounding box center [91, 230] width 17 height 7
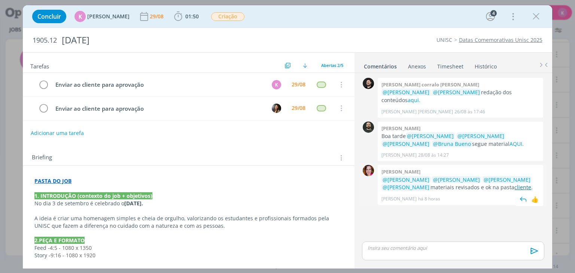
click at [514, 188] on link "cliente" at bounding box center [522, 187] width 17 height 7
click at [46, 85] on icon "dialog" at bounding box center [43, 84] width 10 height 11
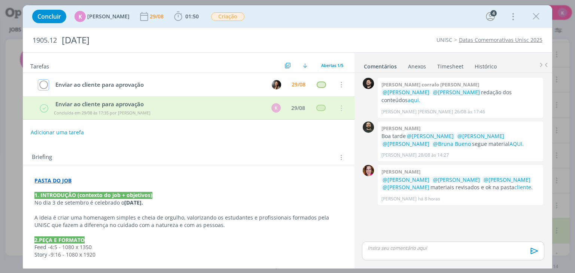
click at [46, 85] on icon "dialog" at bounding box center [43, 84] width 10 height 11
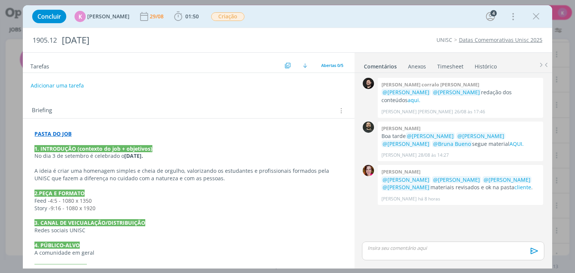
click at [240, 106] on div "Briefing Briefings Predefinidos Versões do Briefing Ver Briefing do Projeto" at bounding box center [189, 111] width 315 height 10
click at [219, 18] on span "Criação" at bounding box center [227, 16] width 33 height 9
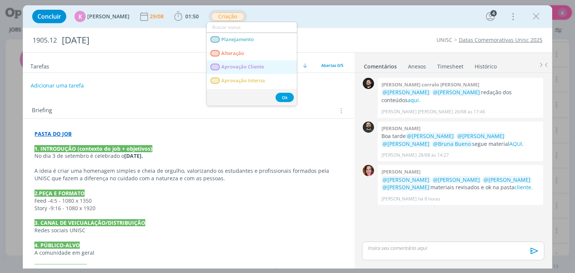
click at [239, 62] on Cliente "Aprovação Cliente" at bounding box center [252, 67] width 90 height 14
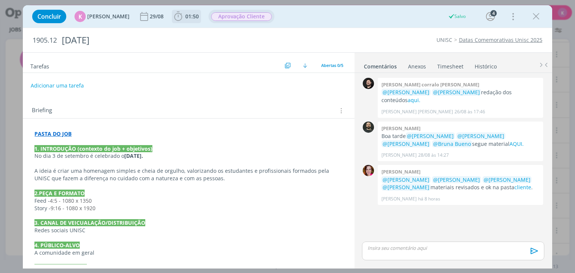
click at [193, 16] on span "01:50" at bounding box center [191, 16] width 13 height 7
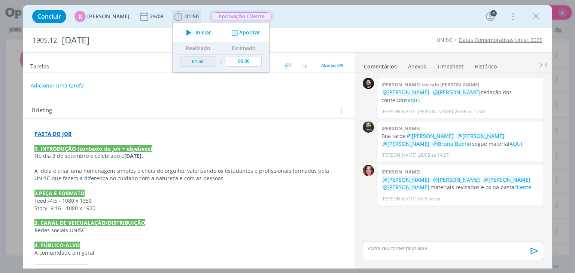
click at [250, 37] on div "Iniciar Apontar" at bounding box center [221, 32] width 97 height 19
click at [250, 35] on button "Apontar" at bounding box center [244, 33] width 31 height 8
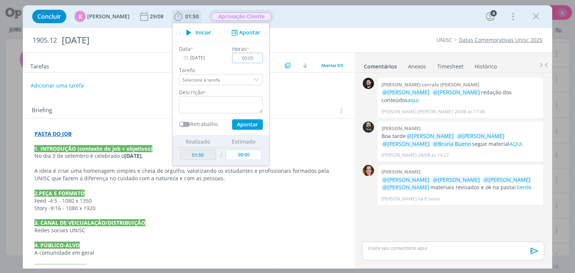
type input "00:05"
click at [234, 101] on textarea "dialog" at bounding box center [221, 104] width 84 height 17
type textarea "Envio para aprovação"
click at [243, 119] on button "Apontar" at bounding box center [247, 124] width 31 height 10
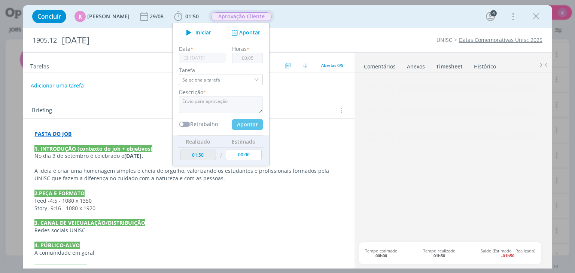
type input "01:55"
type input "00:00"
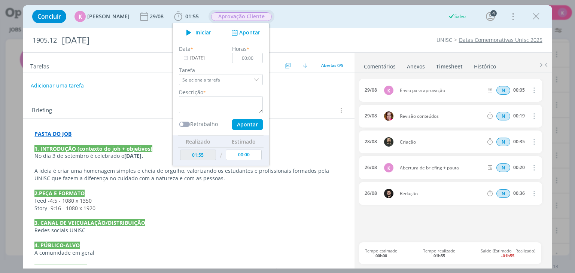
click at [381, 63] on link "Comentários" at bounding box center [379, 65] width 33 height 11
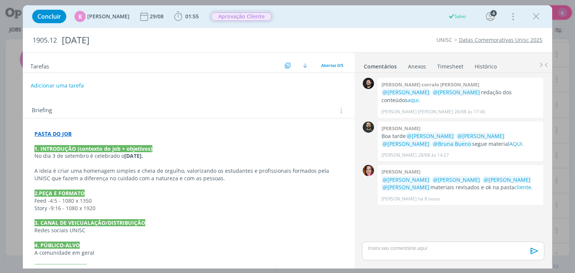
click at [403, 252] on div "dialog" at bounding box center [453, 251] width 182 height 19
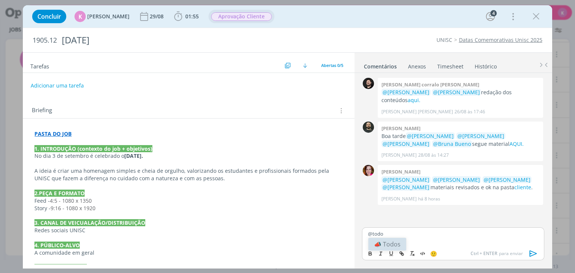
click at [393, 241] on li "📣 Todos" at bounding box center [387, 244] width 38 height 13
click at [532, 251] on icon "dialog" at bounding box center [533, 253] width 11 height 11
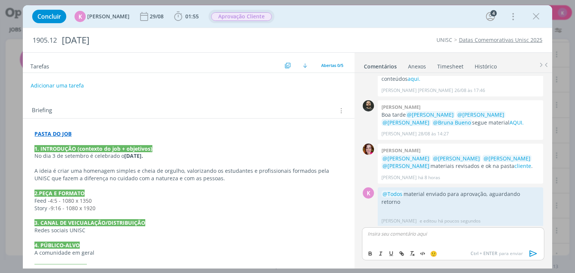
scroll to position [24, 0]
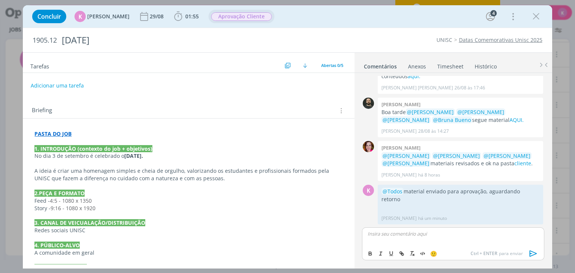
click at [443, 63] on link "Timesheet" at bounding box center [450, 65] width 27 height 11
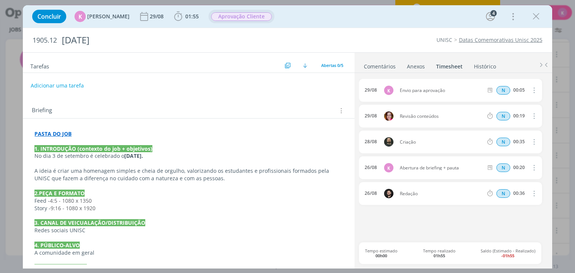
click at [536, 91] on icon "dialog" at bounding box center [533, 90] width 8 height 9
click at [535, 18] on icon "dialog" at bounding box center [535, 16] width 11 height 11
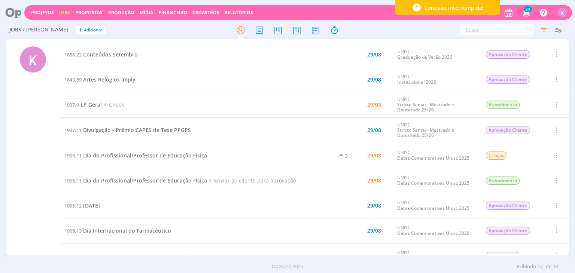
click at [102, 155] on span "Dia do Profissional/Professor de Educação Física" at bounding box center [145, 155] width 124 height 7
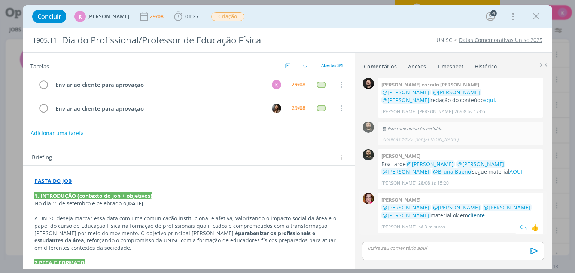
click at [468, 213] on link "cliente" at bounding box center [476, 215] width 17 height 7
click at [187, 16] on span "01:27" at bounding box center [191, 16] width 13 height 7
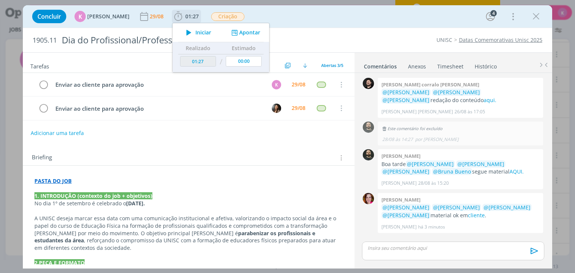
click at [237, 32] on button "Apontar" at bounding box center [244, 33] width 31 height 8
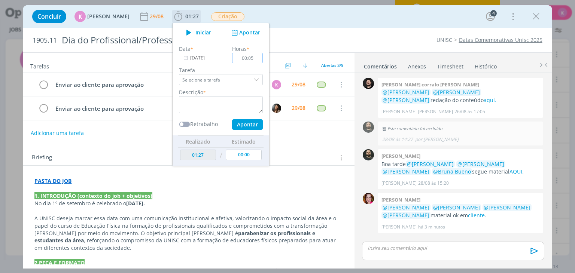
type input "00:05"
click at [223, 100] on textarea "dialog" at bounding box center [221, 104] width 84 height 17
type textarea "Envio para aprovação"
click at [247, 126] on button "Apontar" at bounding box center [247, 124] width 31 height 10
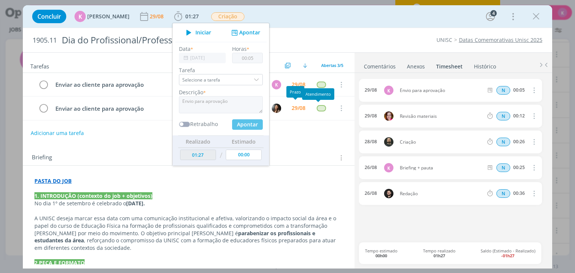
type input "01:44"
type input "00:00"
type input "01:32"
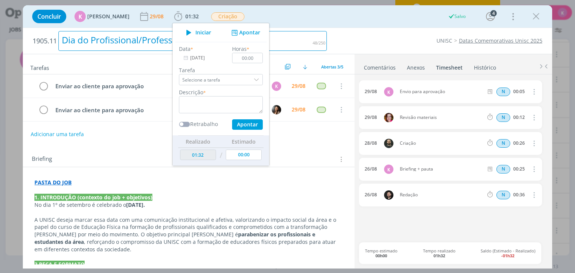
click at [305, 40] on div "Dia do Profissional/Professor de Educação Física" at bounding box center [192, 41] width 268 height 20
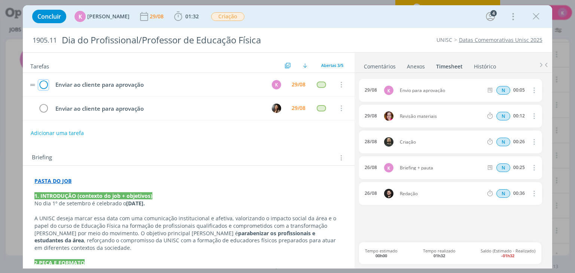
click at [45, 86] on icon "dialog" at bounding box center [43, 84] width 10 height 11
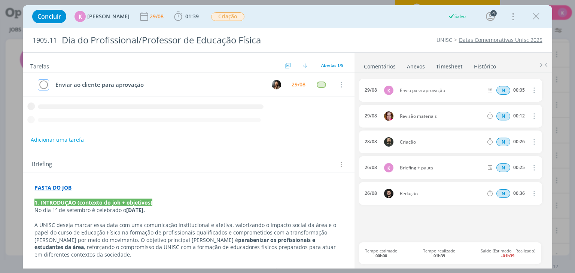
click at [45, 86] on icon "dialog" at bounding box center [43, 84] width 10 height 11
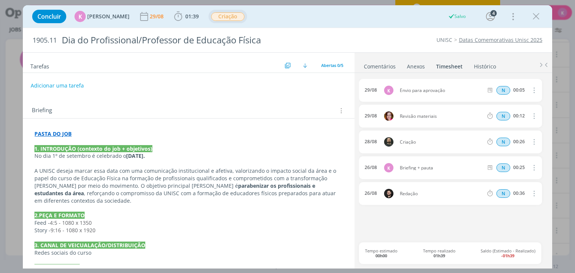
click at [218, 12] on span "Criação" at bounding box center [227, 16] width 33 height 9
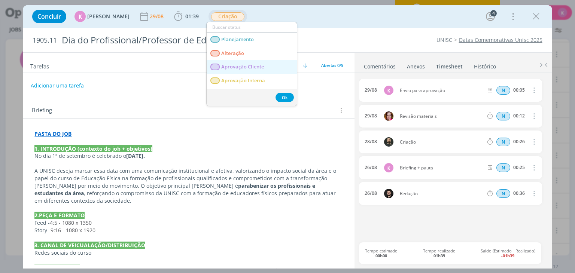
click at [226, 64] on span "Aprovação Cliente" at bounding box center [243, 67] width 43 height 6
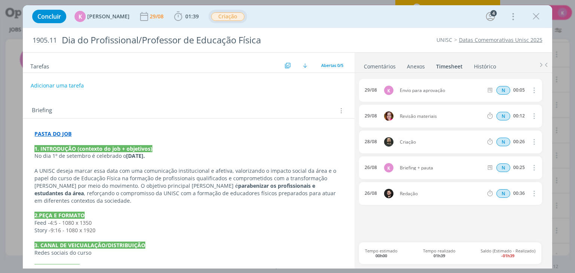
click at [373, 61] on link "Comentários" at bounding box center [379, 65] width 33 height 11
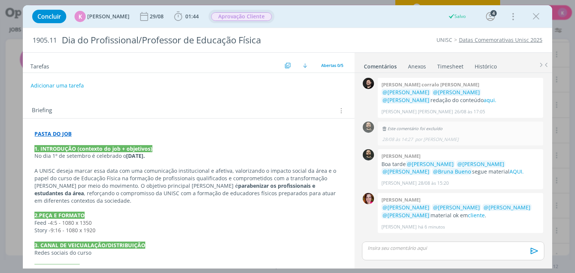
click at [405, 247] on p "dialog" at bounding box center [453, 248] width 170 height 7
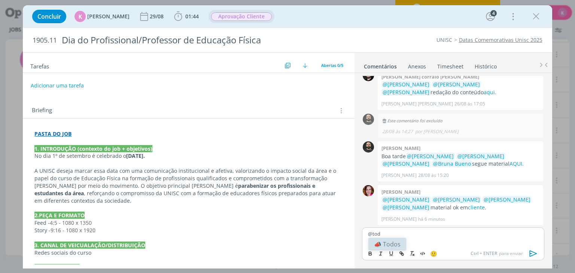
click at [403, 249] on li "📣 Todos" at bounding box center [387, 244] width 38 height 13
click at [534, 253] on icon "dialog" at bounding box center [533, 253] width 11 height 11
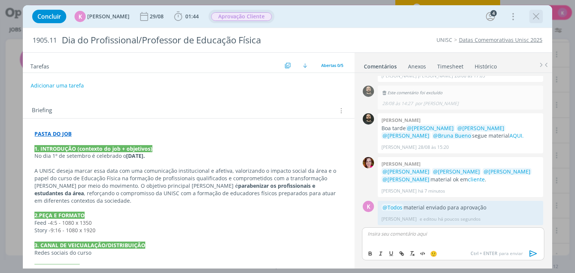
click at [538, 21] on icon "dialog" at bounding box center [535, 16] width 11 height 11
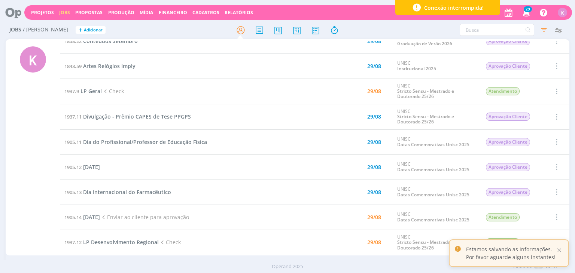
scroll to position [89, 0]
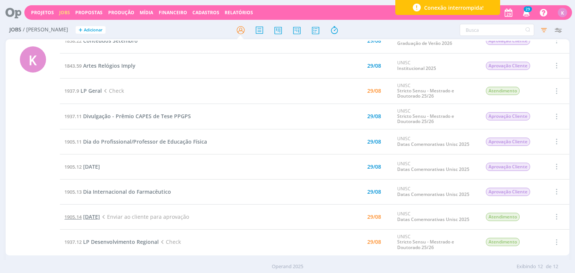
click at [100, 217] on span "Dia do Médico Veterinário" at bounding box center [91, 216] width 17 height 7
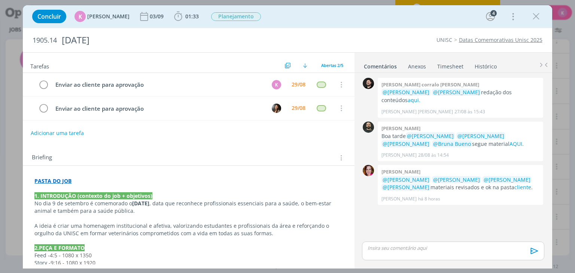
click at [432, 220] on div "0 Bruno corralo granata @Karoline Arend @Beatriz Luchese redação dos conteúdos …" at bounding box center [453, 158] width 188 height 164
click at [514, 187] on link "cliente" at bounding box center [522, 187] width 17 height 7
click at [242, 16] on span "Planejamento" at bounding box center [236, 16] width 50 height 9
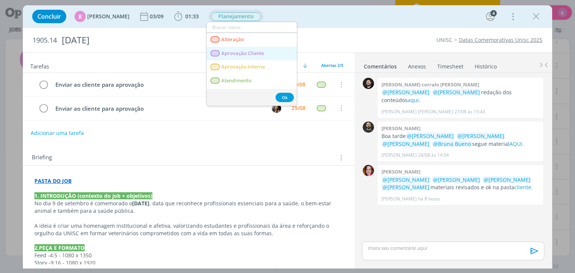
click at [263, 51] on span "Aprovação Cliente" at bounding box center [243, 54] width 43 height 6
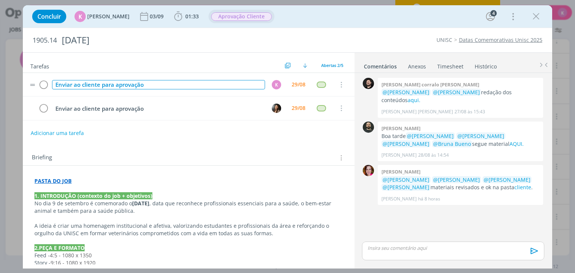
click at [76, 84] on div "Enviar ao cliente para aprovação" at bounding box center [158, 84] width 213 height 9
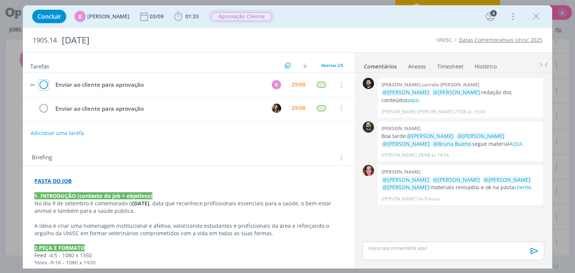
click at [48, 86] on icon "dialog" at bounding box center [43, 84] width 10 height 11
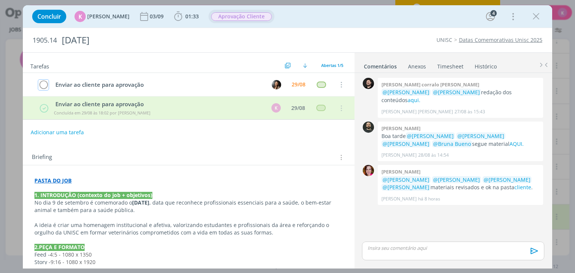
click at [47, 86] on icon "dialog" at bounding box center [43, 84] width 10 height 11
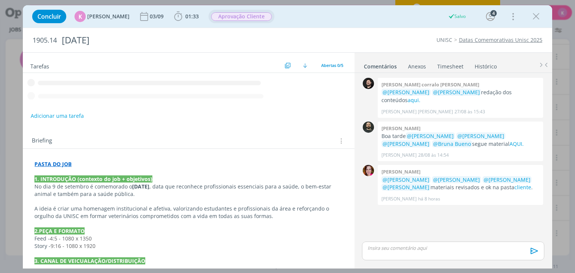
scroll to position [72, 0]
click at [448, 68] on link "Timesheet" at bounding box center [450, 65] width 27 height 11
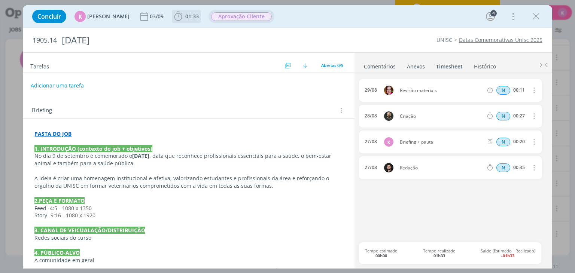
click at [176, 17] on icon "dialog" at bounding box center [178, 16] width 11 height 11
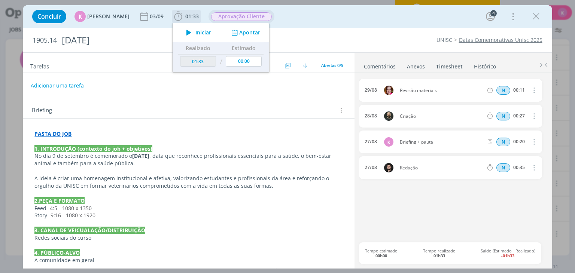
click at [253, 30] on button "Apontar" at bounding box center [244, 33] width 31 height 8
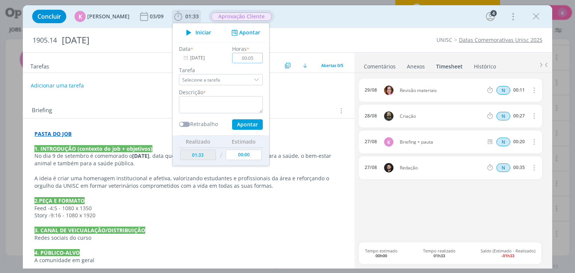
type input "00:05"
click at [232, 99] on textarea "dialog" at bounding box center [221, 104] width 84 height 17
type textarea "Envio para aprovação"
click at [244, 124] on button "Apontar" at bounding box center [247, 124] width 31 height 10
type input "01:38"
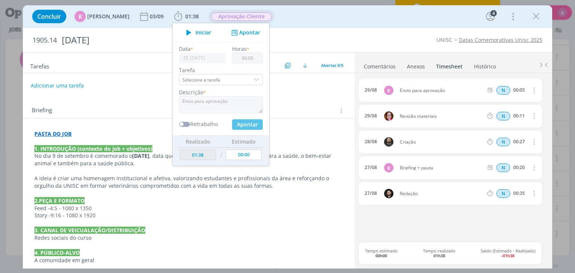
type input "00:00"
click at [350, 35] on div "1905.14 Dia do Médico Veterinário UNISC Datas Comemorativas Unisc 2025" at bounding box center [287, 40] width 529 height 24
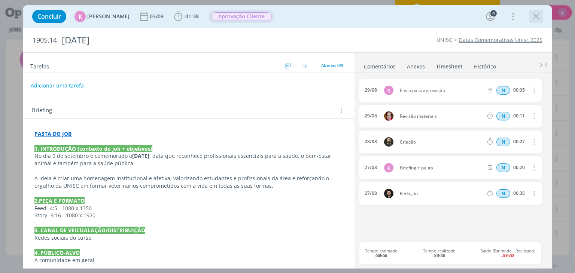
click at [533, 15] on icon "dialog" at bounding box center [535, 16] width 11 height 11
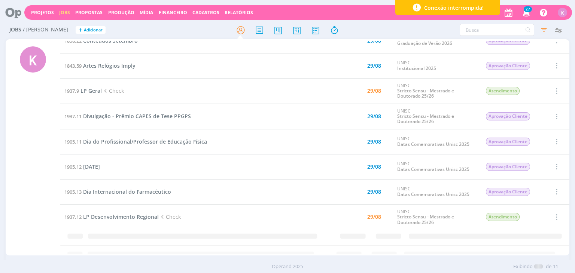
scroll to position [72, 0]
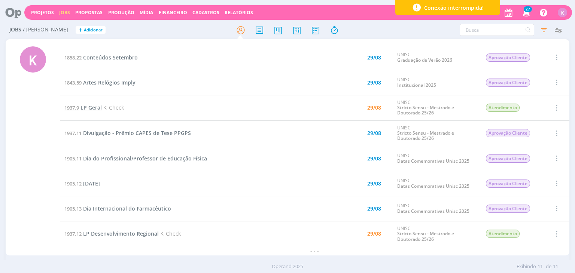
click at [97, 106] on span "LP Geral" at bounding box center [90, 107] width 21 height 7
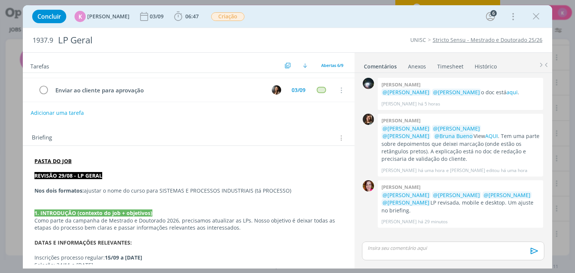
scroll to position [75, 0]
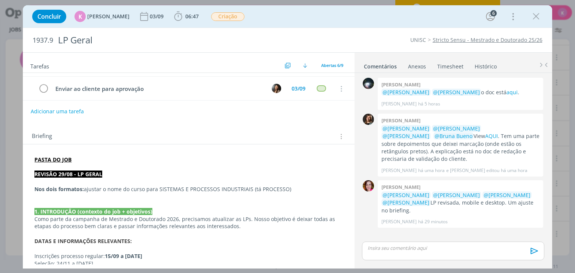
click at [144, 187] on p "Nos dois formatos: ajustar o nome do curso para SISTEMAS E PROCESSOS INDUSTRIAI…" at bounding box center [188, 189] width 308 height 7
click at [144, 187] on p "Nos dois formatos: ajustar o nome do curso para SISTEMAS E PROCESSOS INDUSTRIAI…" at bounding box center [188, 189] width 307 height 7
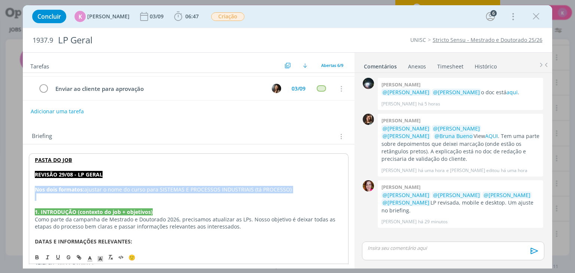
click at [144, 187] on p "Nos dois formatos: ajustar o nome do curso para SISTEMAS E PROCESSOS INDUSTRIAI…" at bounding box center [188, 189] width 307 height 7
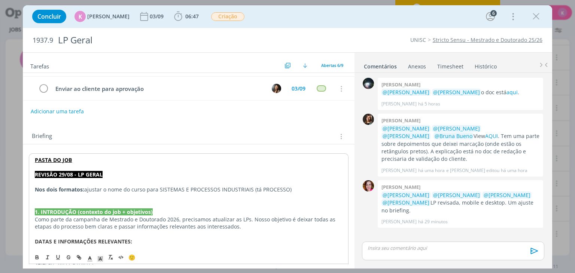
click at [7, 215] on div "Concluir K Karoline Arend 03/09 06:47 Iniciar Apontar Data * 29/08/2025 Horas *…" at bounding box center [287, 136] width 575 height 273
click at [537, 18] on icon "dialog" at bounding box center [535, 16] width 11 height 11
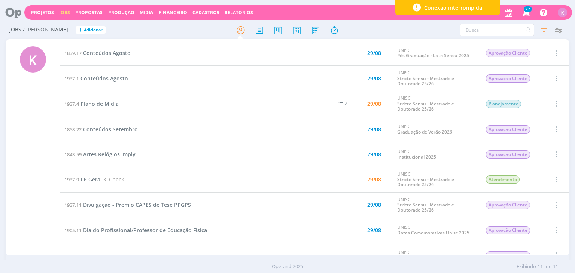
click at [13, 10] on icon at bounding box center [10, 12] width 15 height 15
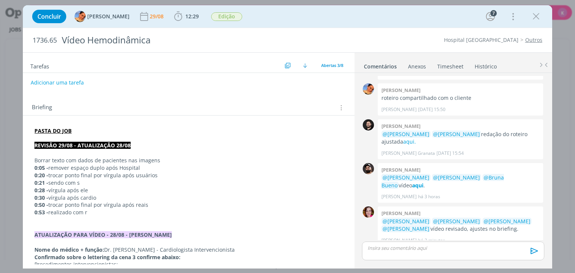
scroll to position [75, 0]
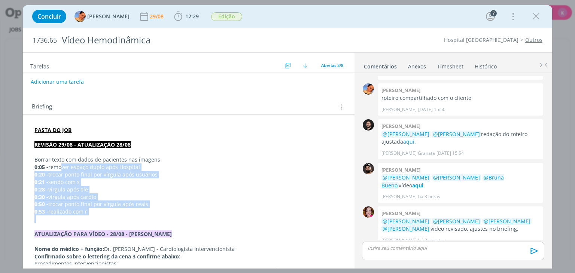
drag, startPoint x: 61, startPoint y: 166, endPoint x: 64, endPoint y: 220, distance: 53.7
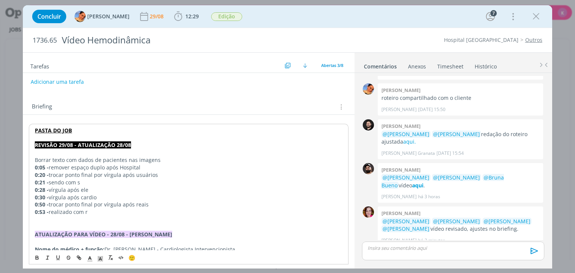
click at [189, 104] on div "Briefing Briefings Predefinidos Versões do Briefing Ver Briefing do Projeto" at bounding box center [189, 107] width 315 height 10
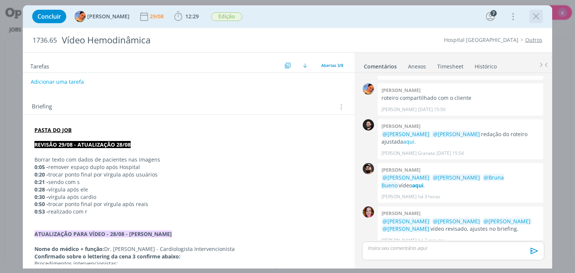
click at [539, 11] on icon "dialog" at bounding box center [535, 16] width 11 height 11
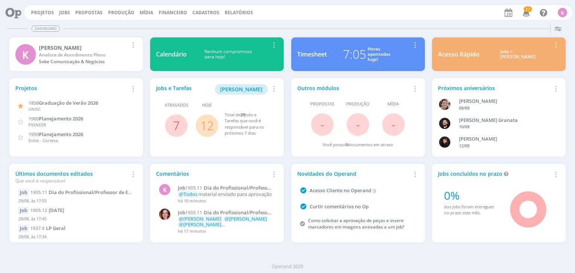
click at [213, 125] on link "12" at bounding box center [206, 126] width 13 height 16
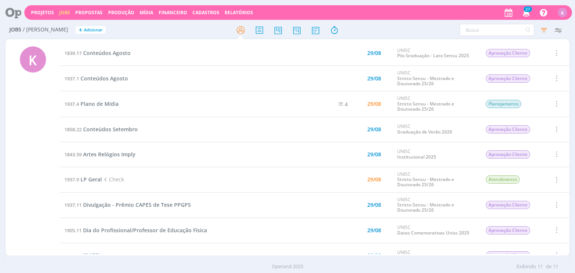
click at [9, 17] on icon at bounding box center [10, 12] width 15 height 15
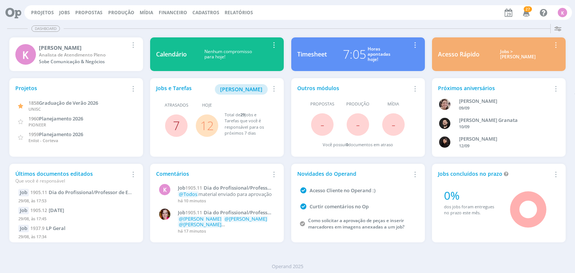
click at [177, 120] on link "7" at bounding box center [176, 126] width 7 height 16
